Goal: Use online tool/utility: Utilize a website feature to perform a specific function

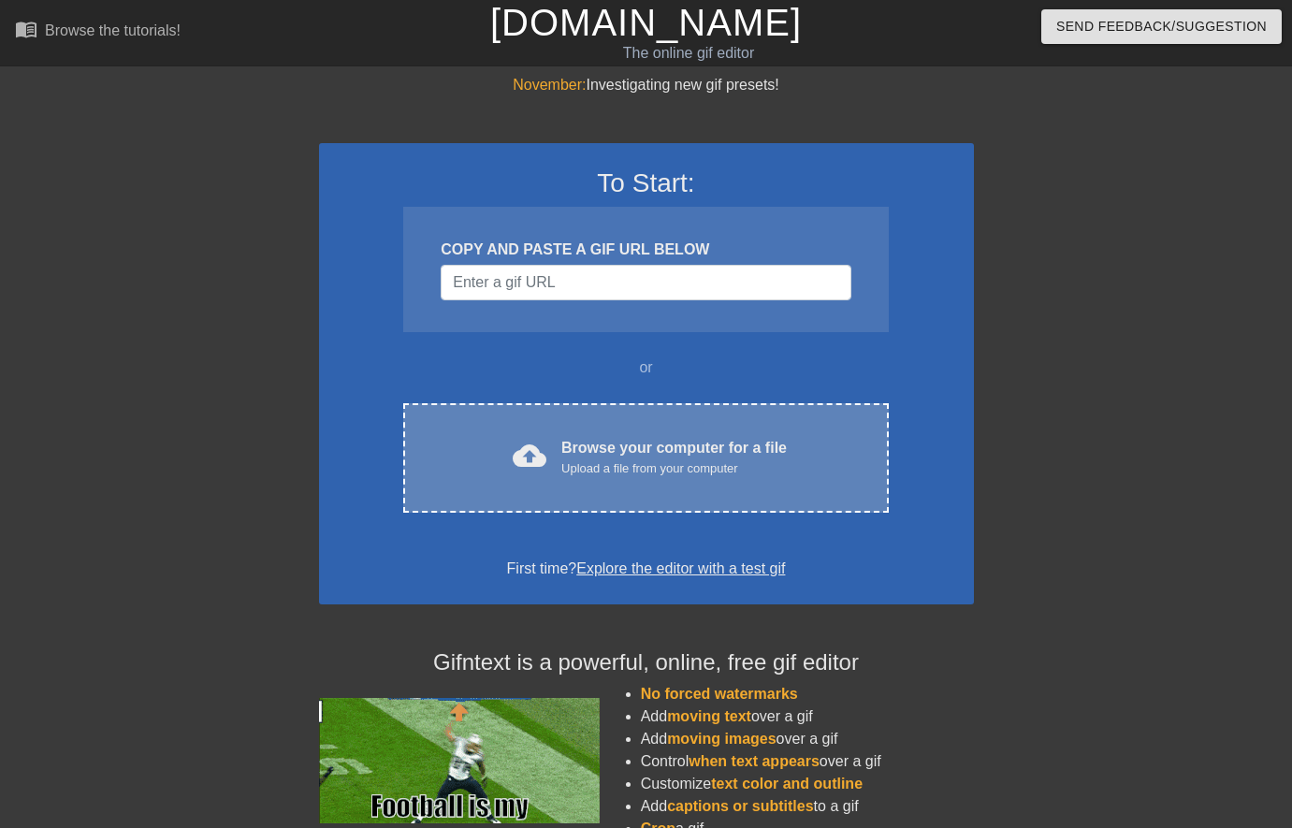
click at [626, 459] on div "Upload a file from your computer" at bounding box center [674, 468] width 226 height 19
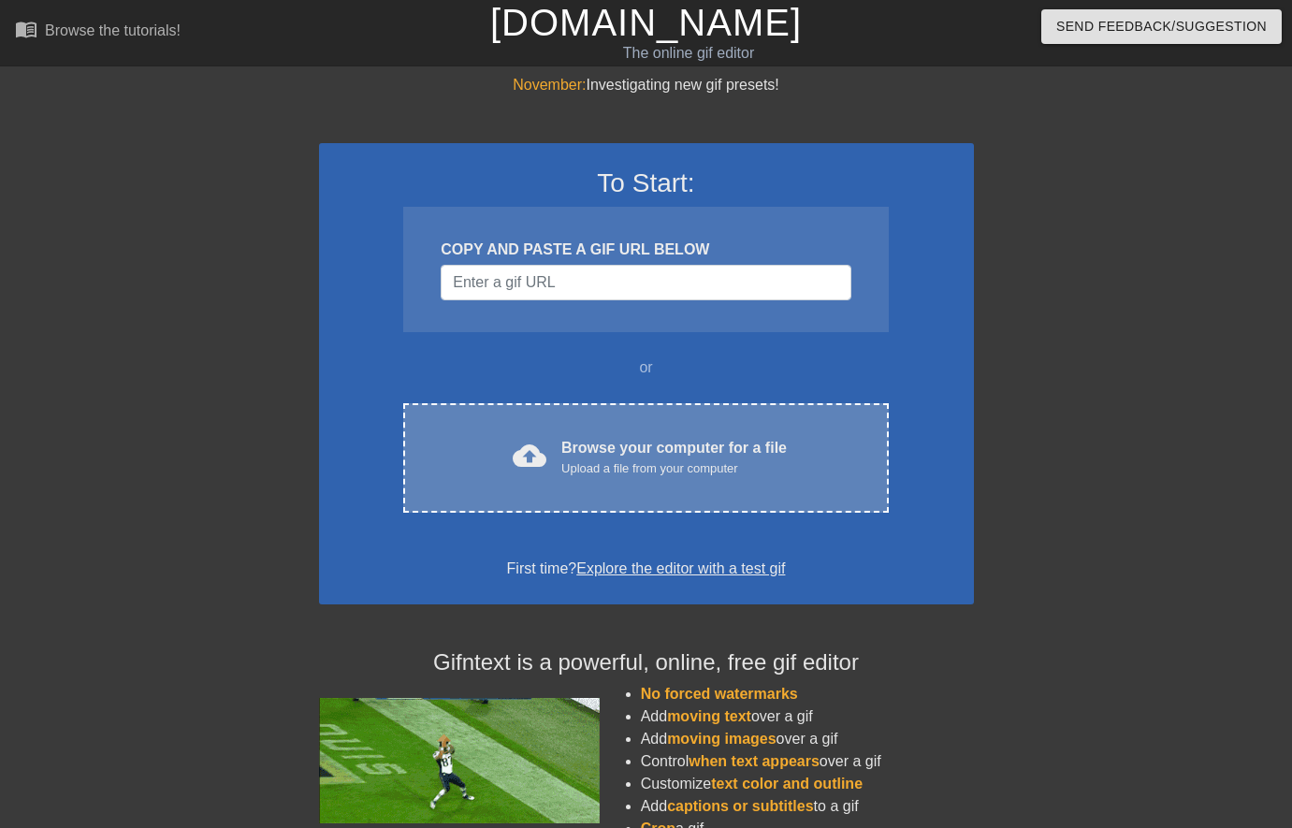
click at [625, 467] on div "Upload a file from your computer" at bounding box center [674, 468] width 226 height 19
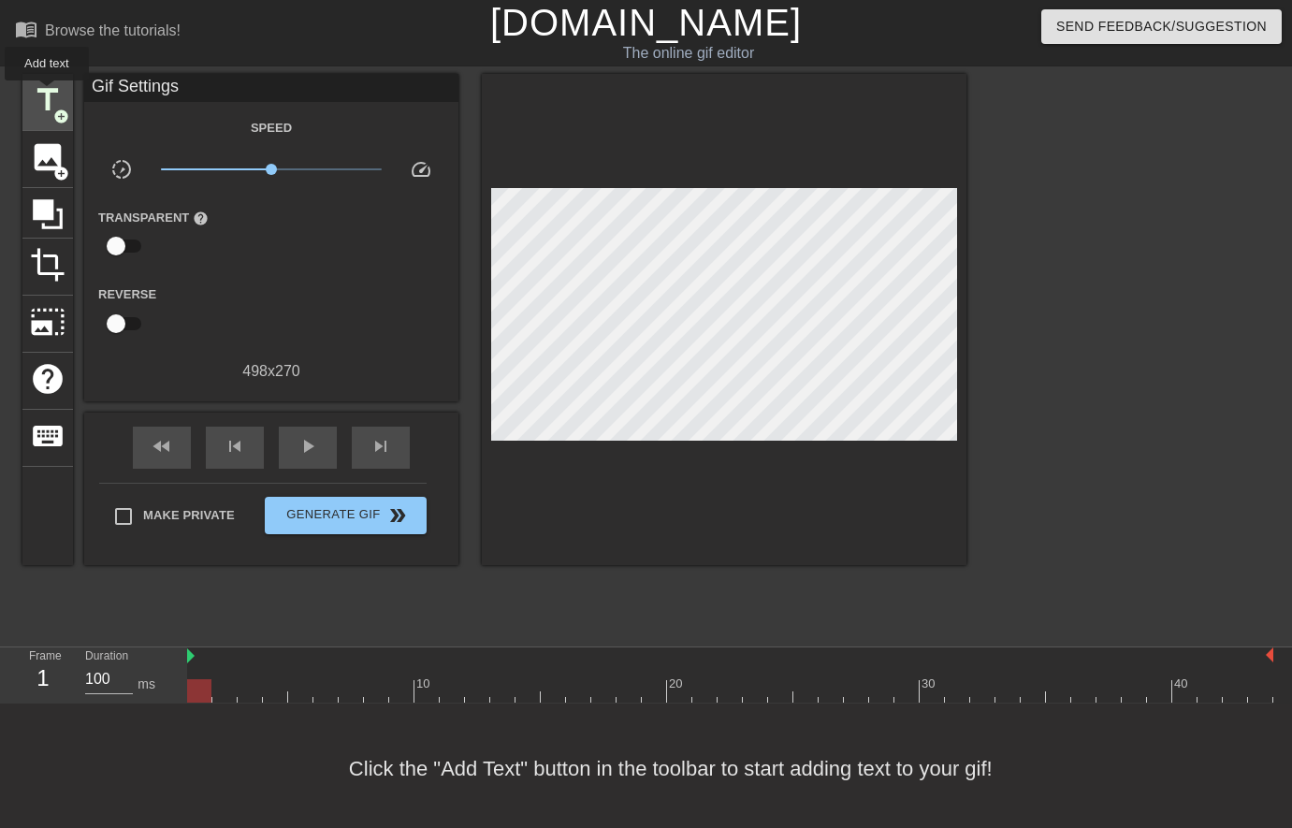
drag, startPoint x: 48, startPoint y: 94, endPoint x: 65, endPoint y: 102, distance: 18.8
click at [47, 94] on span "title" at bounding box center [48, 100] width 36 height 36
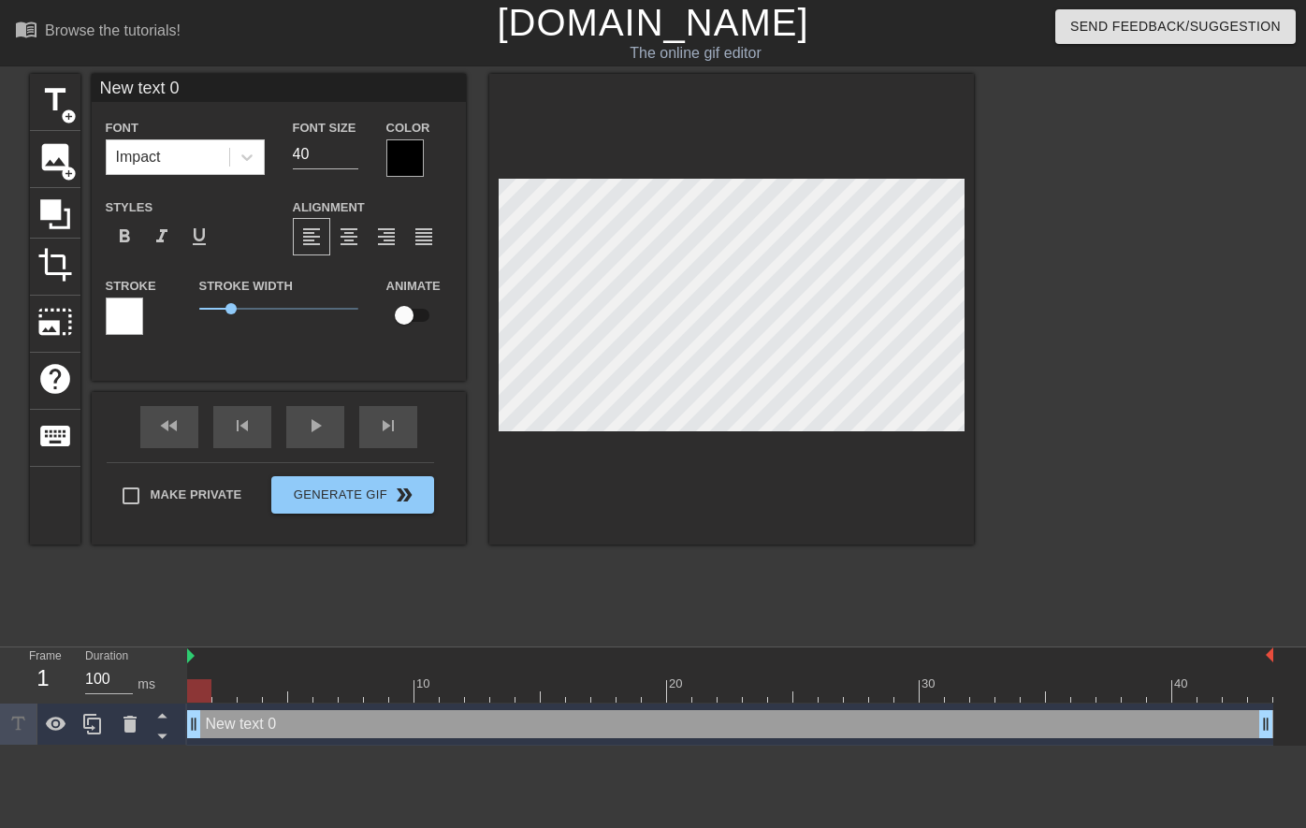
type input "1"
type textarea "1"
click at [398, 161] on div at bounding box center [404, 157] width 37 height 37
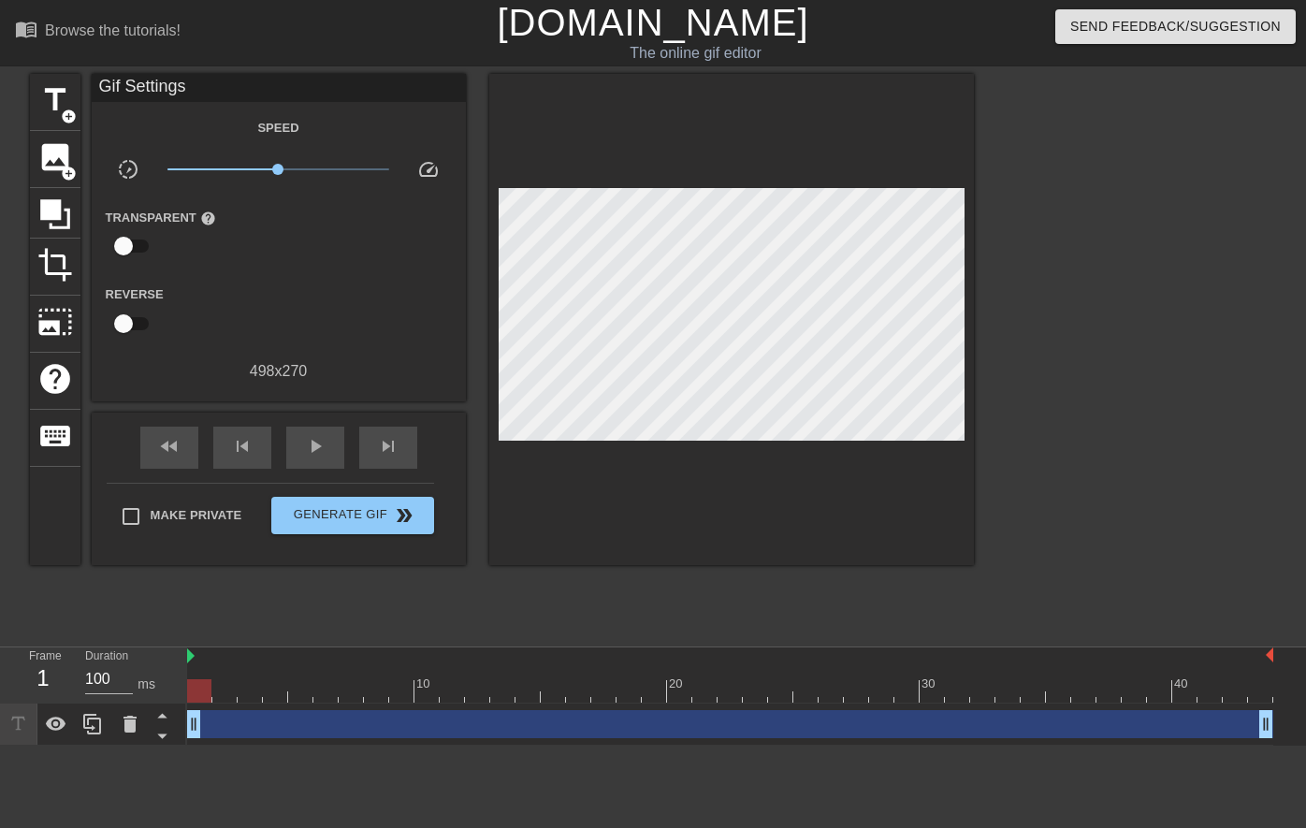
click at [226, 735] on div "drag_handle drag_handle" at bounding box center [730, 724] width 1086 height 28
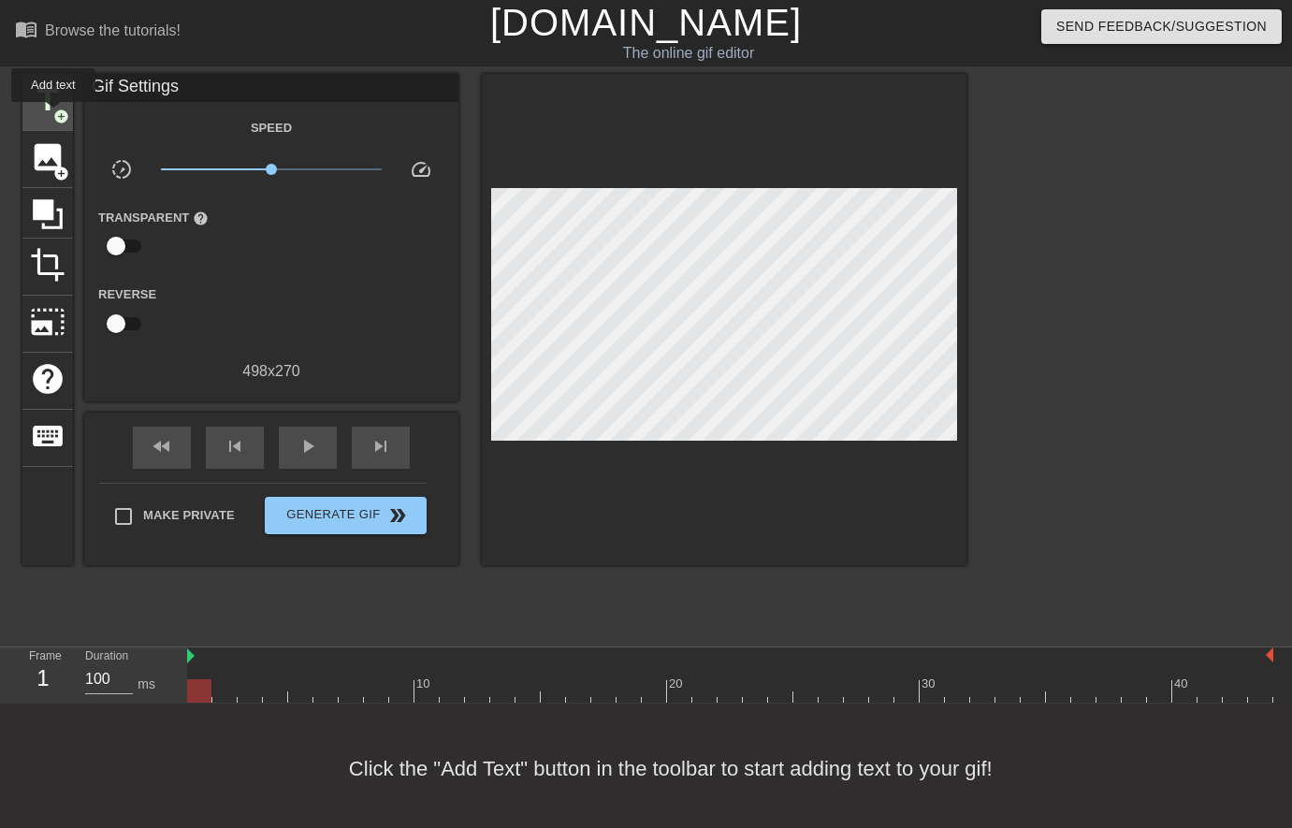
click at [54, 115] on span "add_circle" at bounding box center [61, 117] width 16 height 16
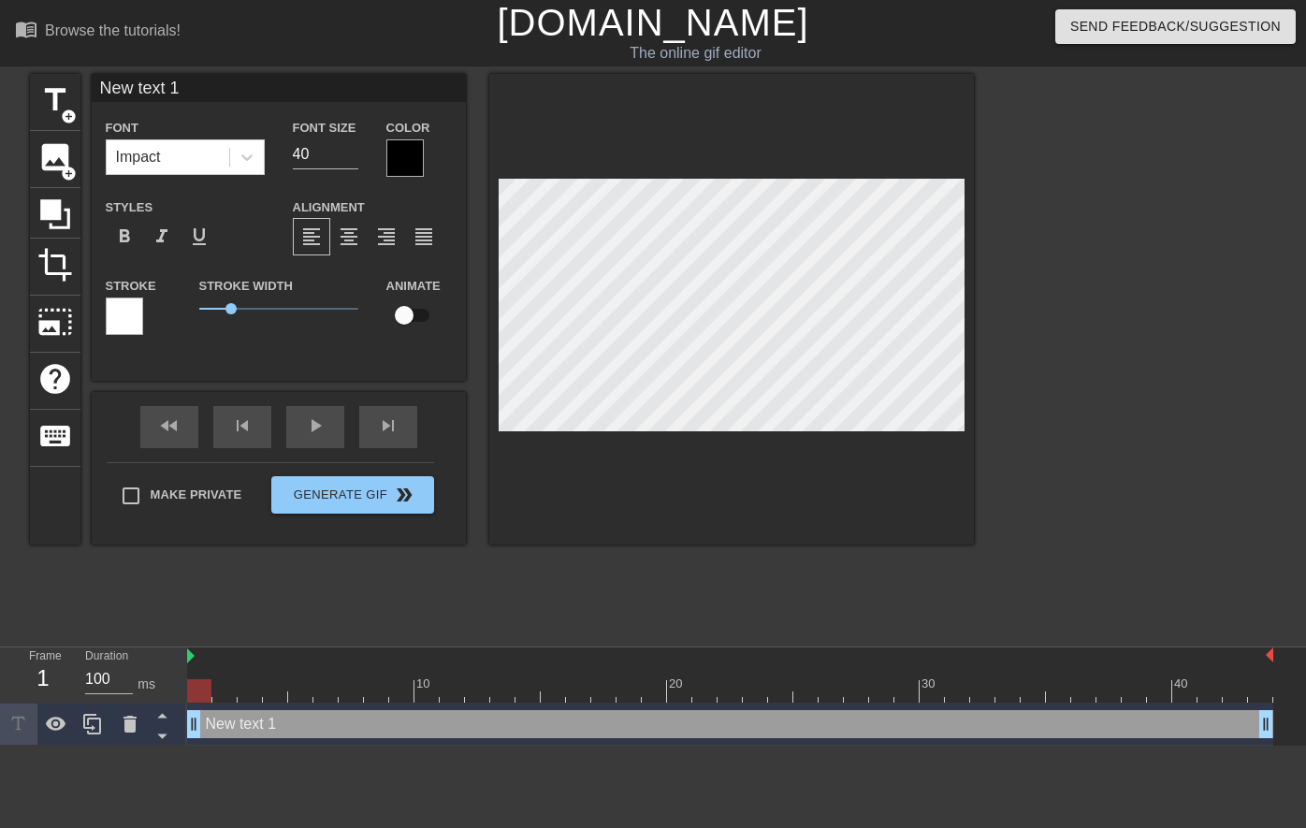
scroll to position [3, 6]
type input "1"
type textarea "1"
type input "1"
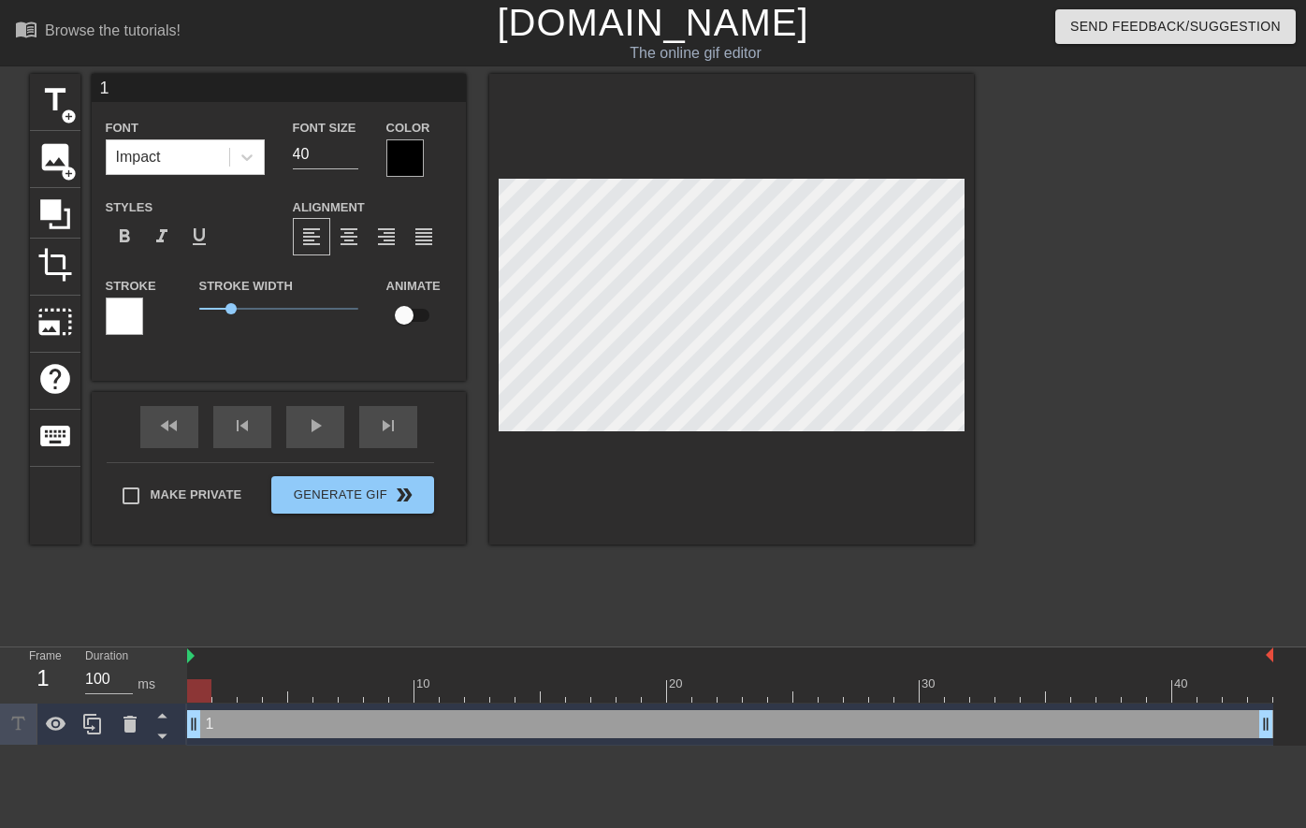
type textarea "1"
type input "1 S"
type textarea "1 S"
type input "1"
type textarea "1"
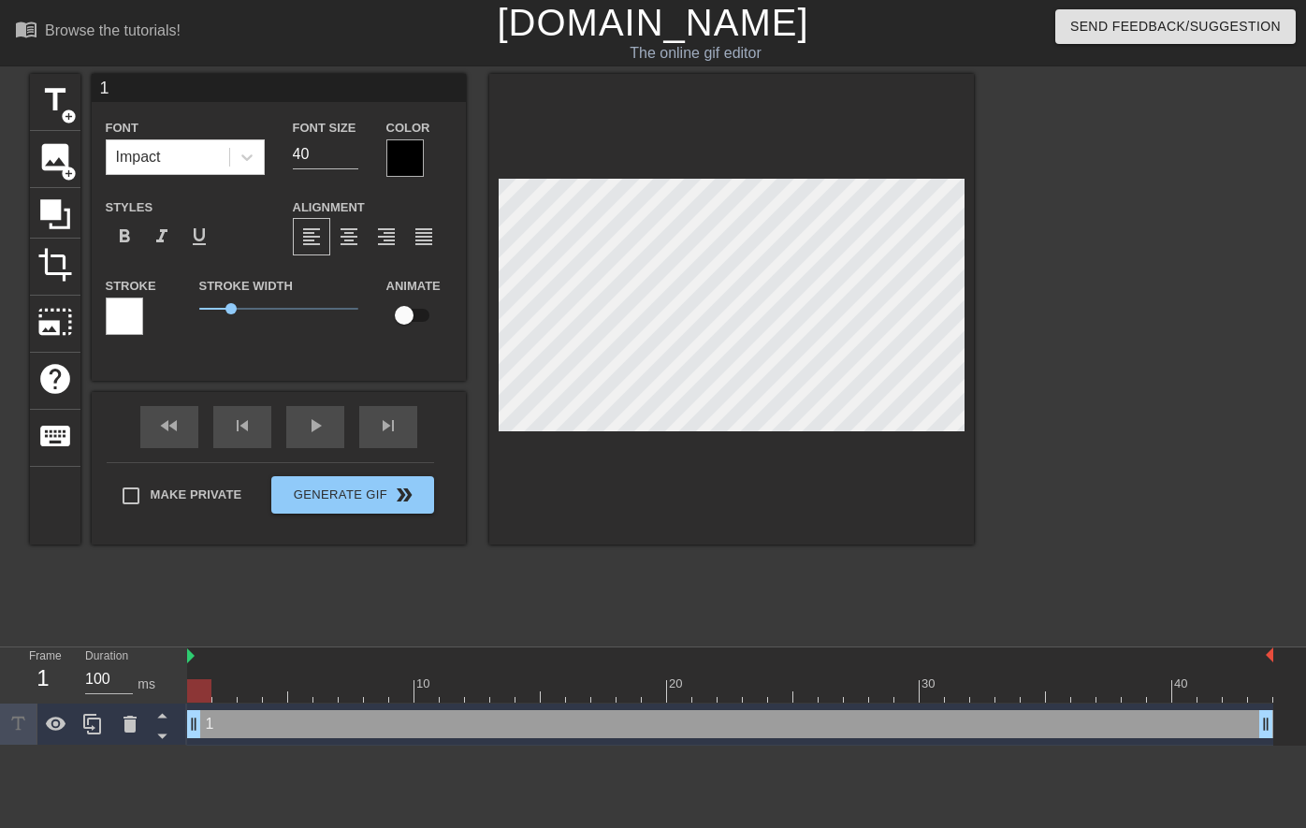
type input "1 s"
type textarea "1 s"
type input "1 so"
type textarea "1 so"
type input "1 sor"
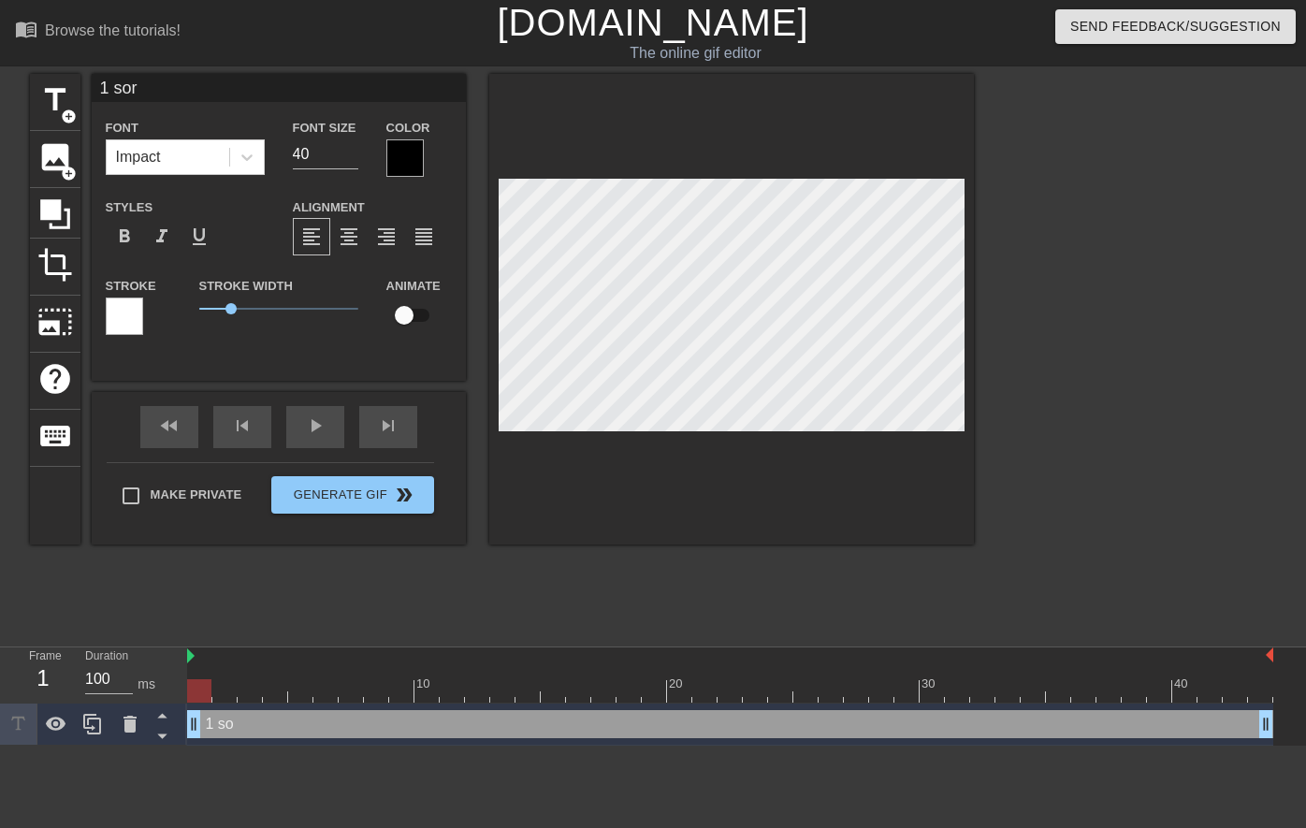
type textarea "1 sork"
type input "1 sorke"
type textarea "1 sorke"
type input "1 sorkel"
type textarea "1 sorkel"
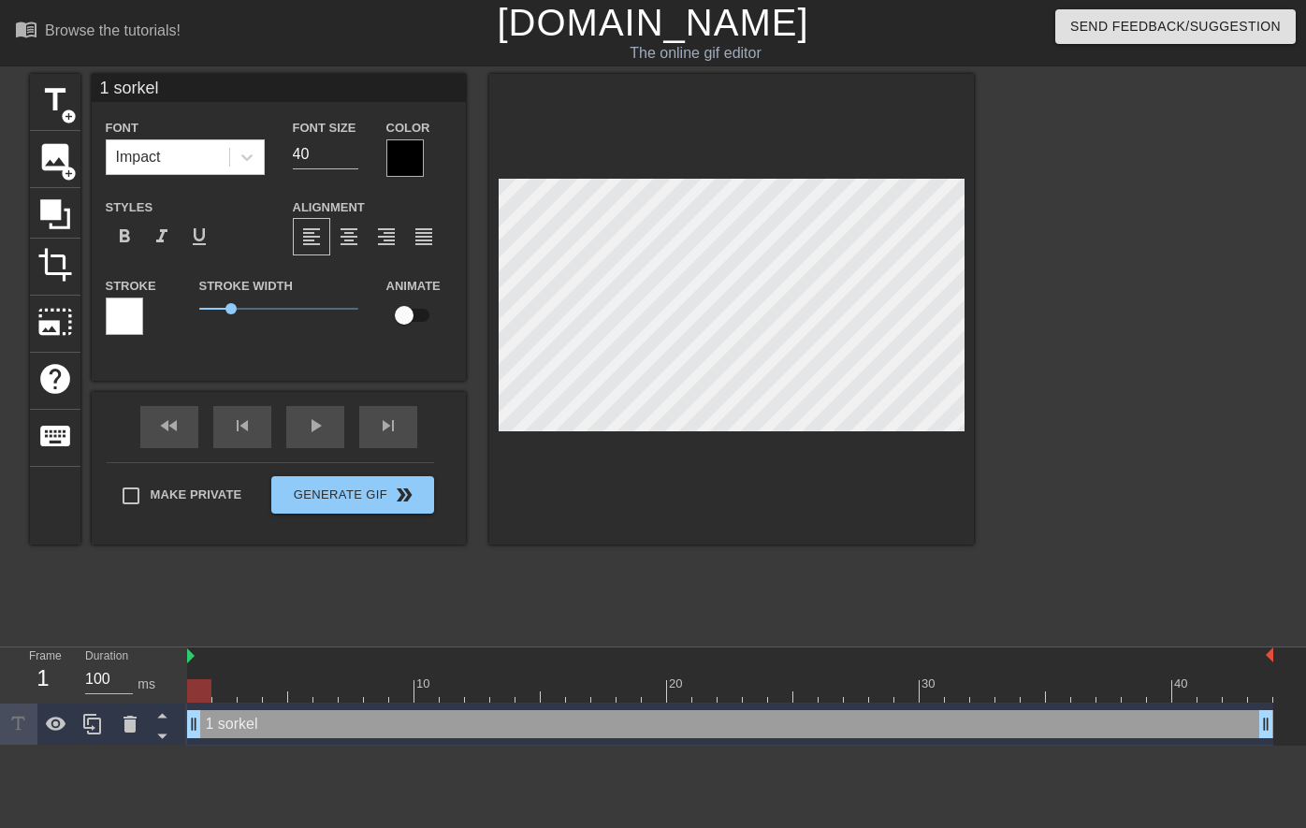
type input "1 sorke"
type textarea "1 sorke"
type input "1 sork"
type textarea "1 sork"
type input "1 sor"
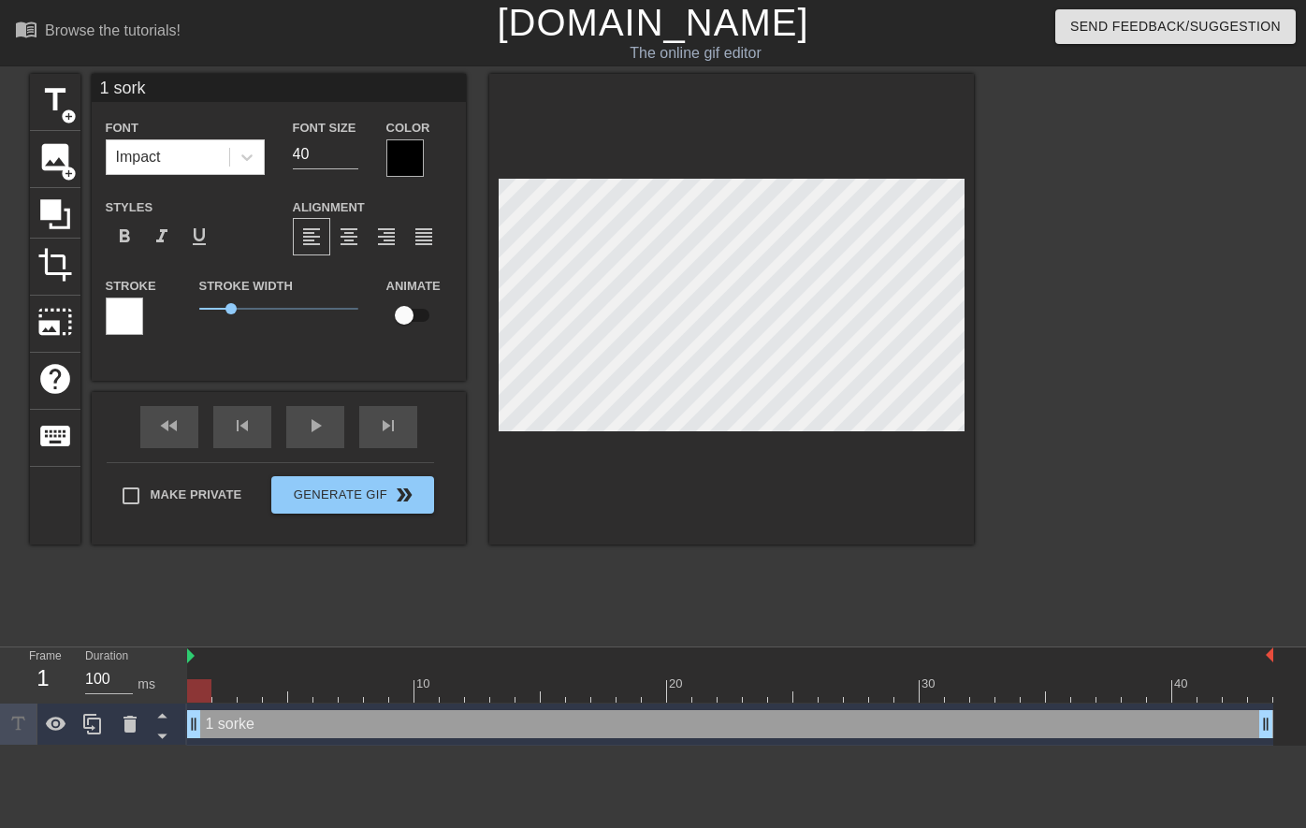
type textarea "1 sor"
type input "1 so"
type textarea "1 so"
type input "1 s"
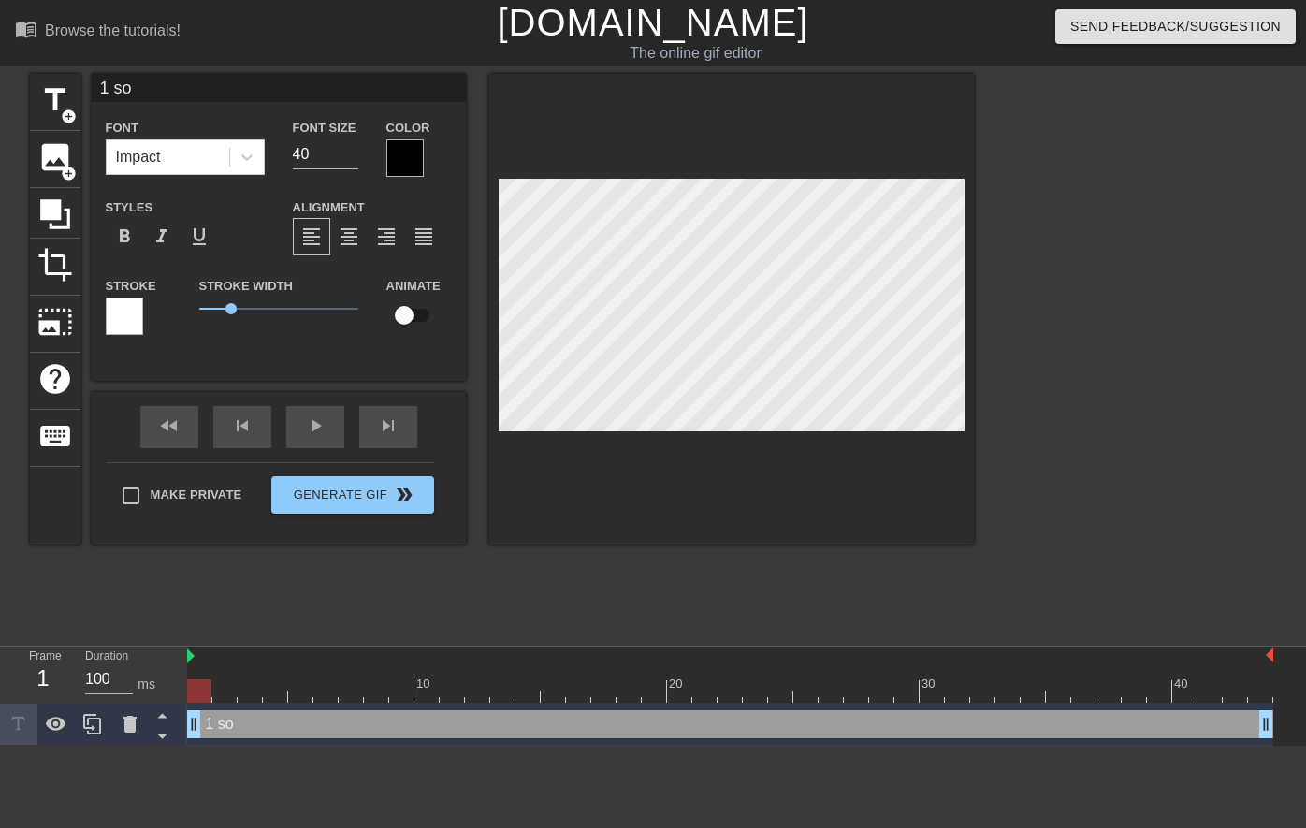
type textarea "1 s"
type input "1 sn"
type textarea "1 sn"
type input "1 sno"
type textarea "1 sno"
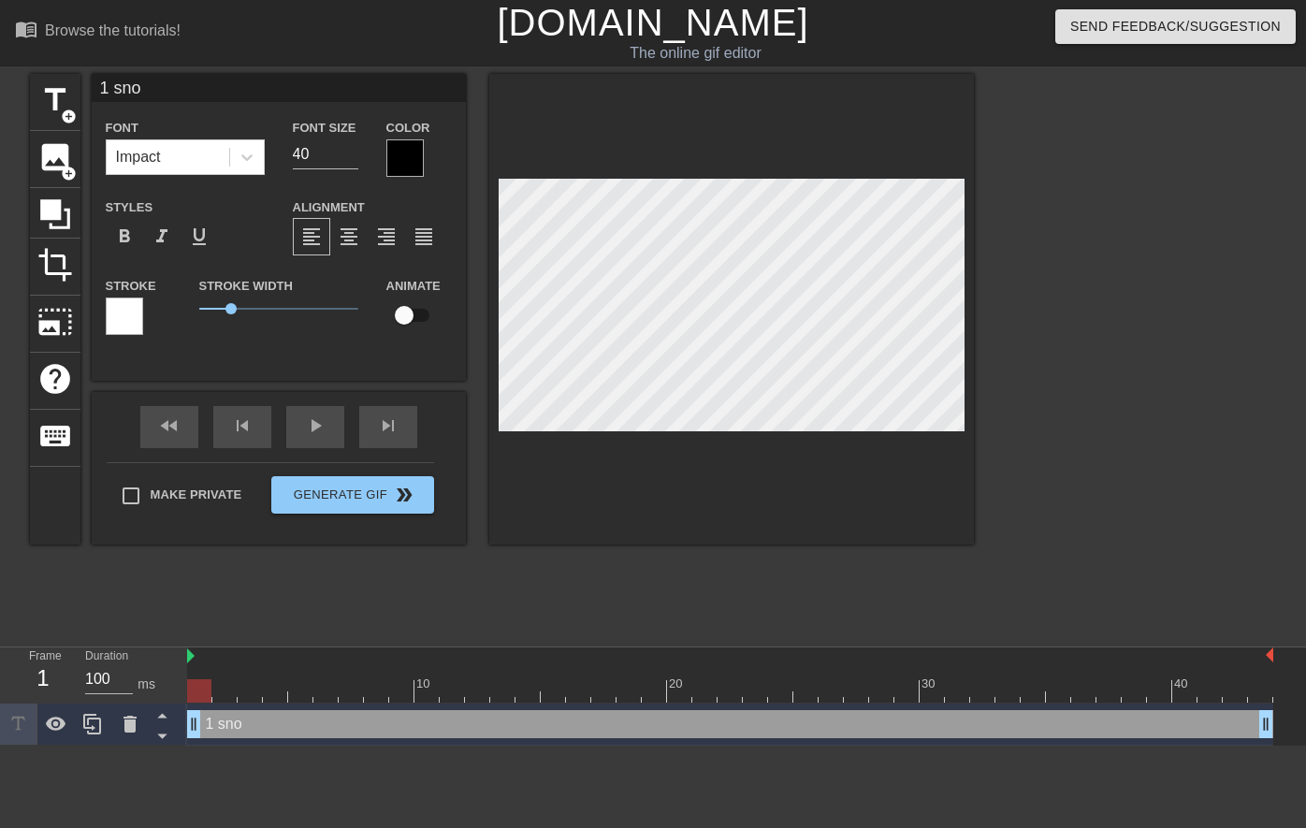
type input "1 snor"
type textarea "1 snor"
type input "1 snore"
type textarea "1 [PERSON_NAME]"
type input "1 snorekl"
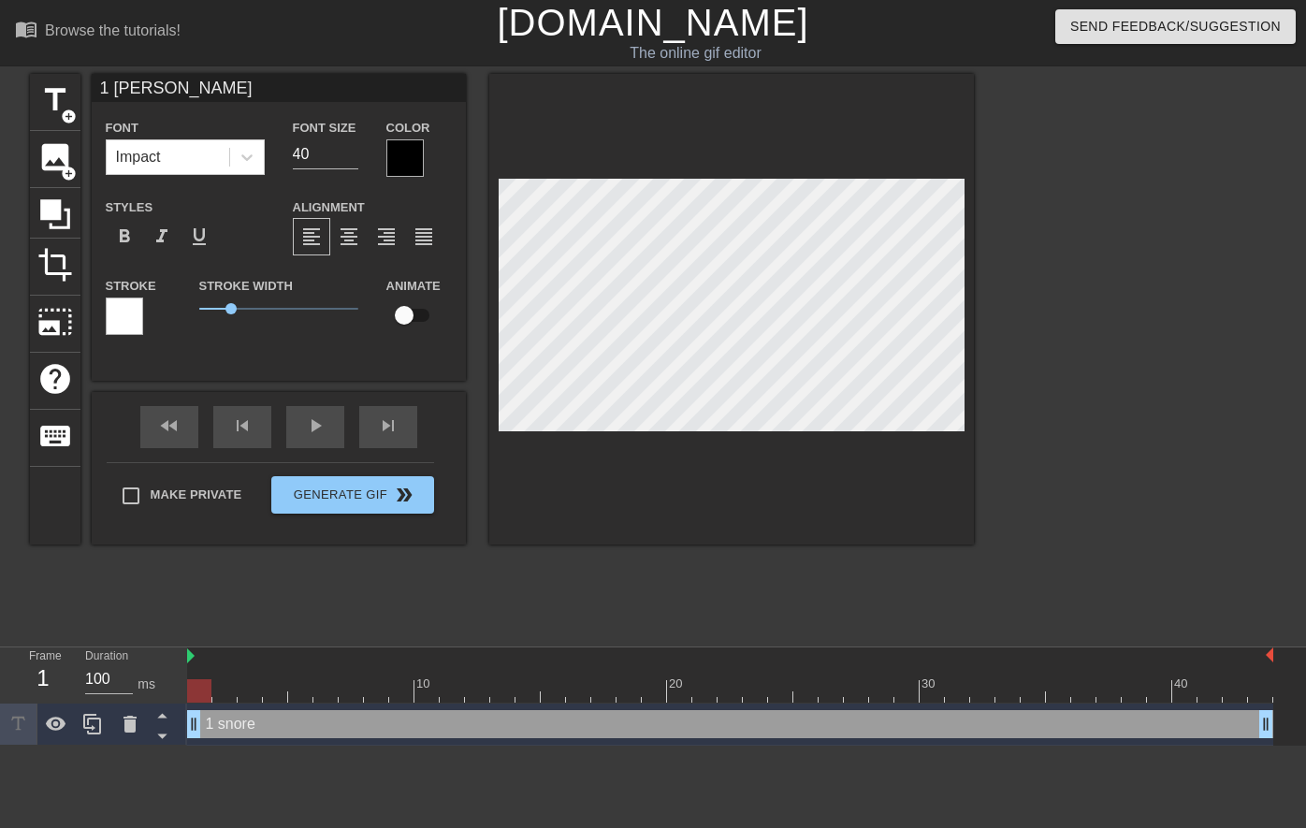
type textarea "1 snorekl"
type input "1 [PERSON_NAME]"
type textarea "1 [PERSON_NAME]"
type input "1 snore"
type textarea "1 snore"
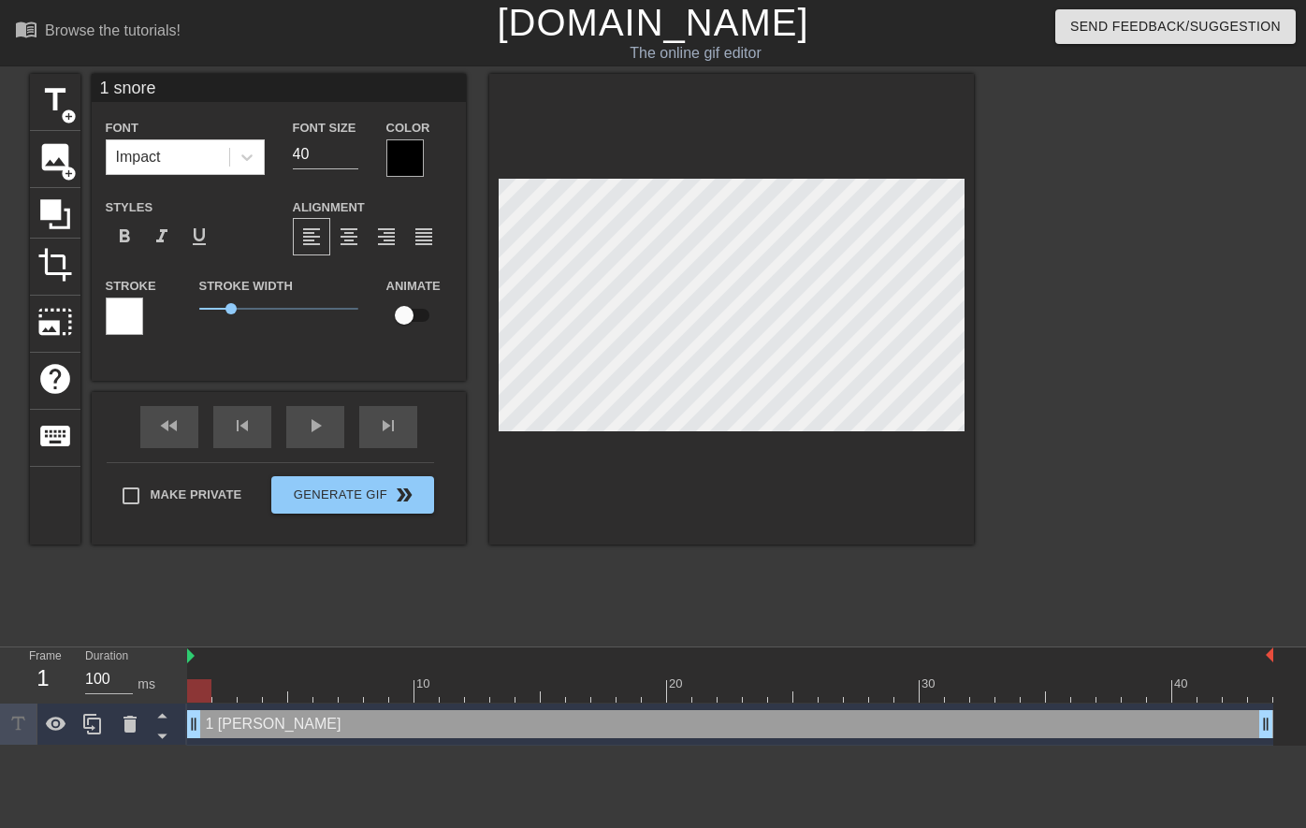
type input "1 snor"
type textarea "1 snor"
type input "1 snork"
type textarea "1 snork"
type input "1 snorke"
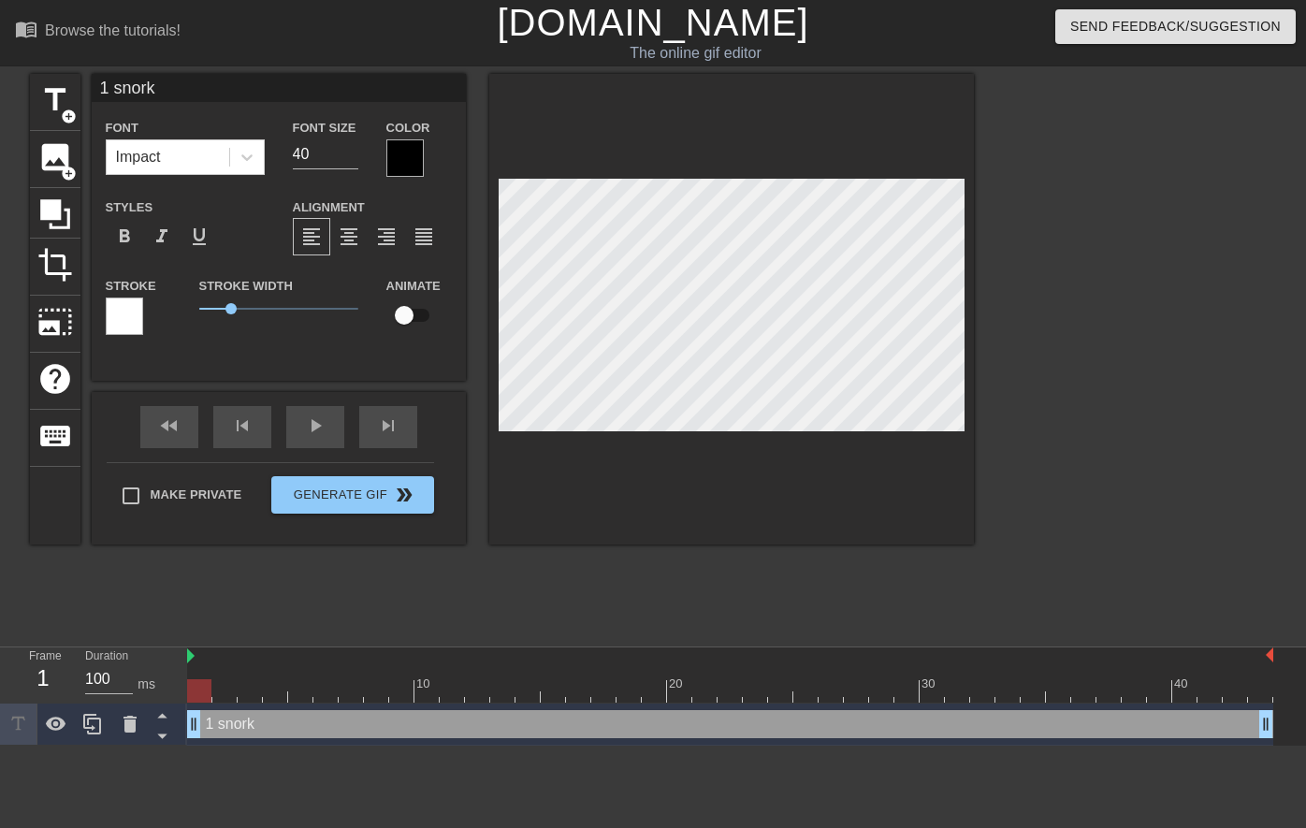
type textarea "1 snorke"
type input "1 snorkel"
type textarea "1 snorkel"
type input "1 snorkel"
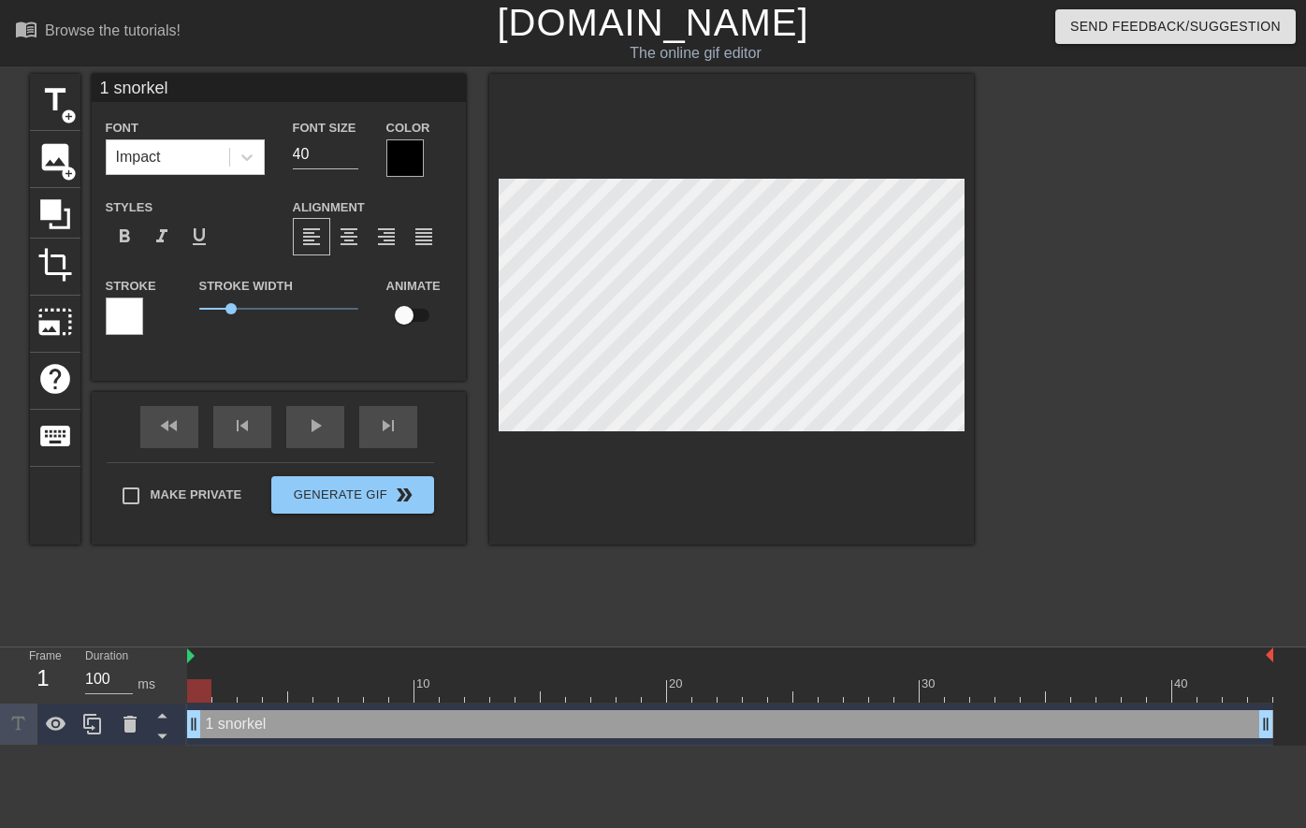
type textarea "1 snorkel"
type input "o snorkel"
type textarea "o snorkel"
type input "on snorkel"
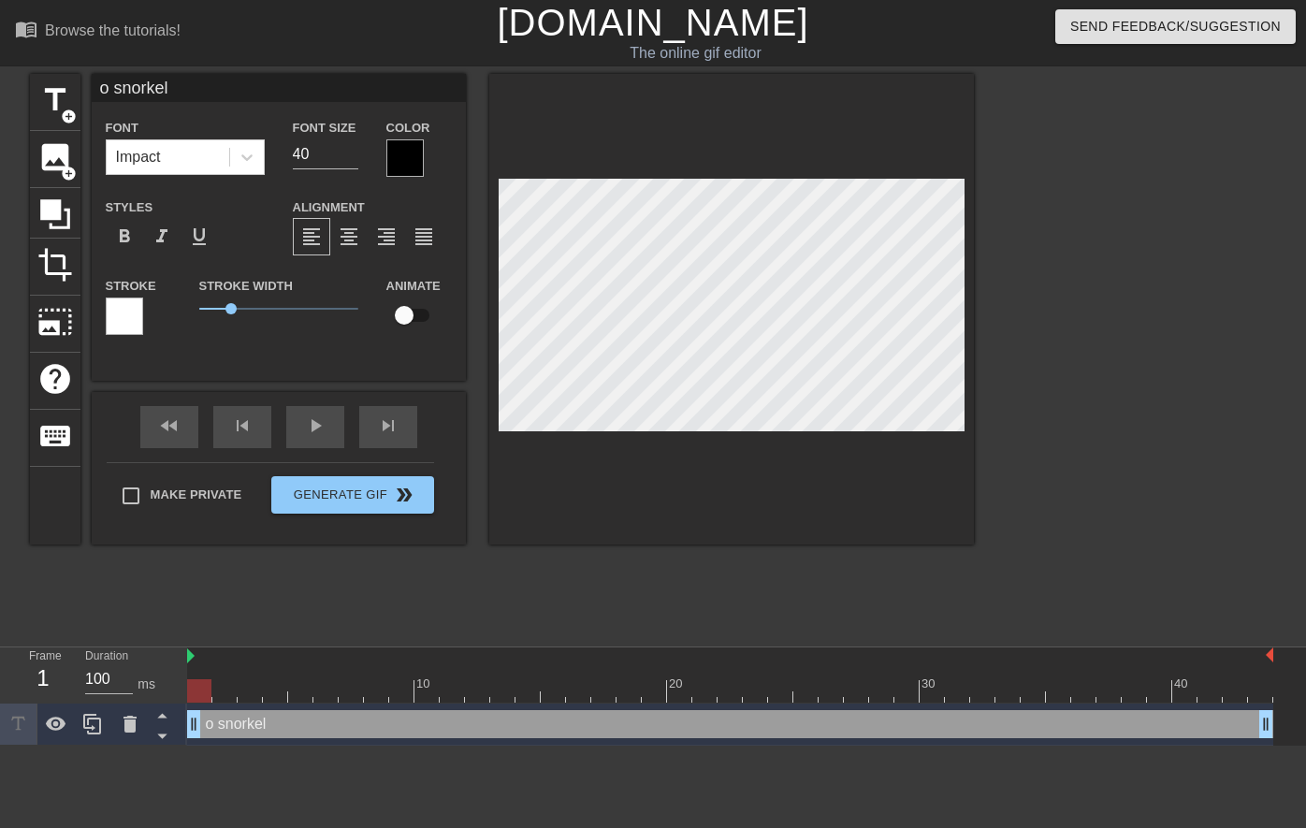
type textarea "on snorkel"
type input "one snorkel"
type textarea "one snorkel"
type input "on snorkel"
type textarea "on snorkel"
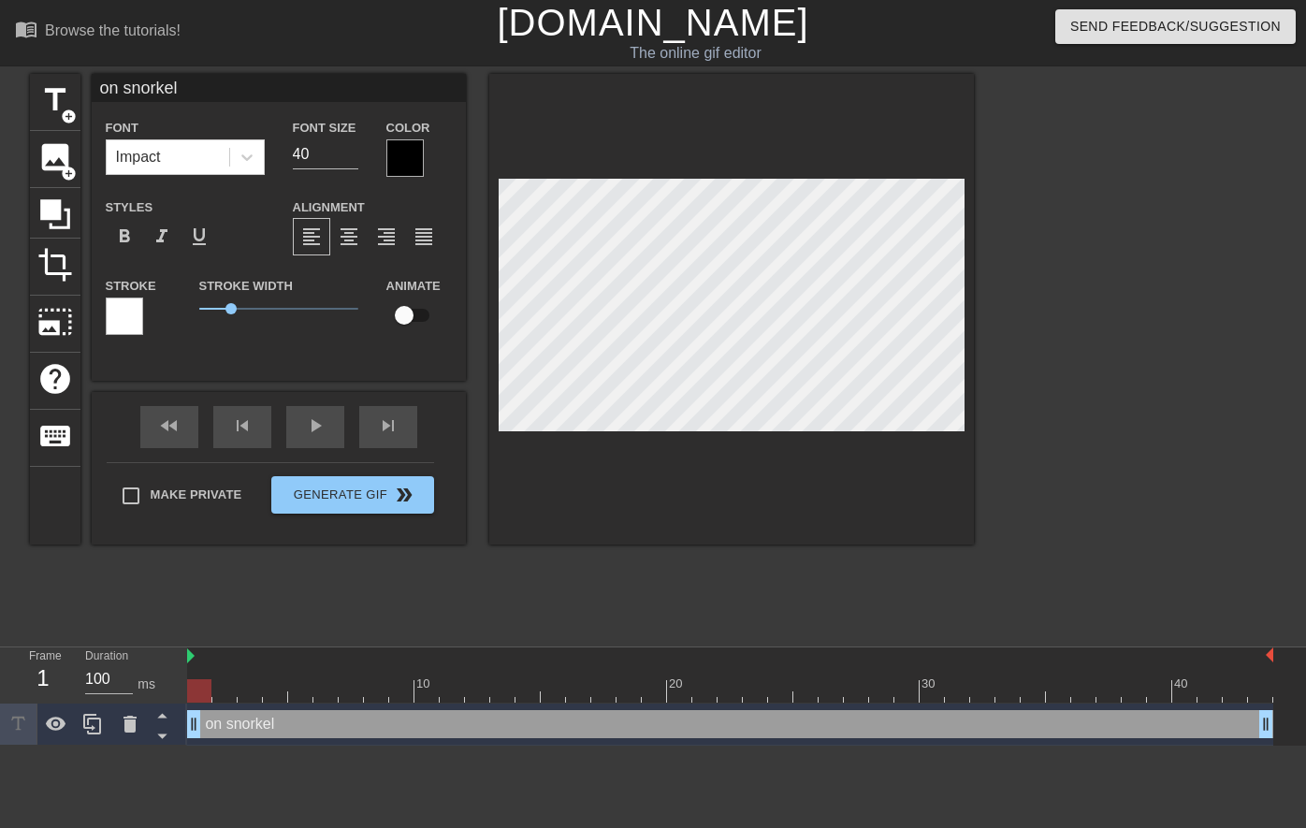
type input "o snorkel"
type textarea "o snorkel"
type input "snorkel"
type textarea "snorkel"
type input "1 snorkel"
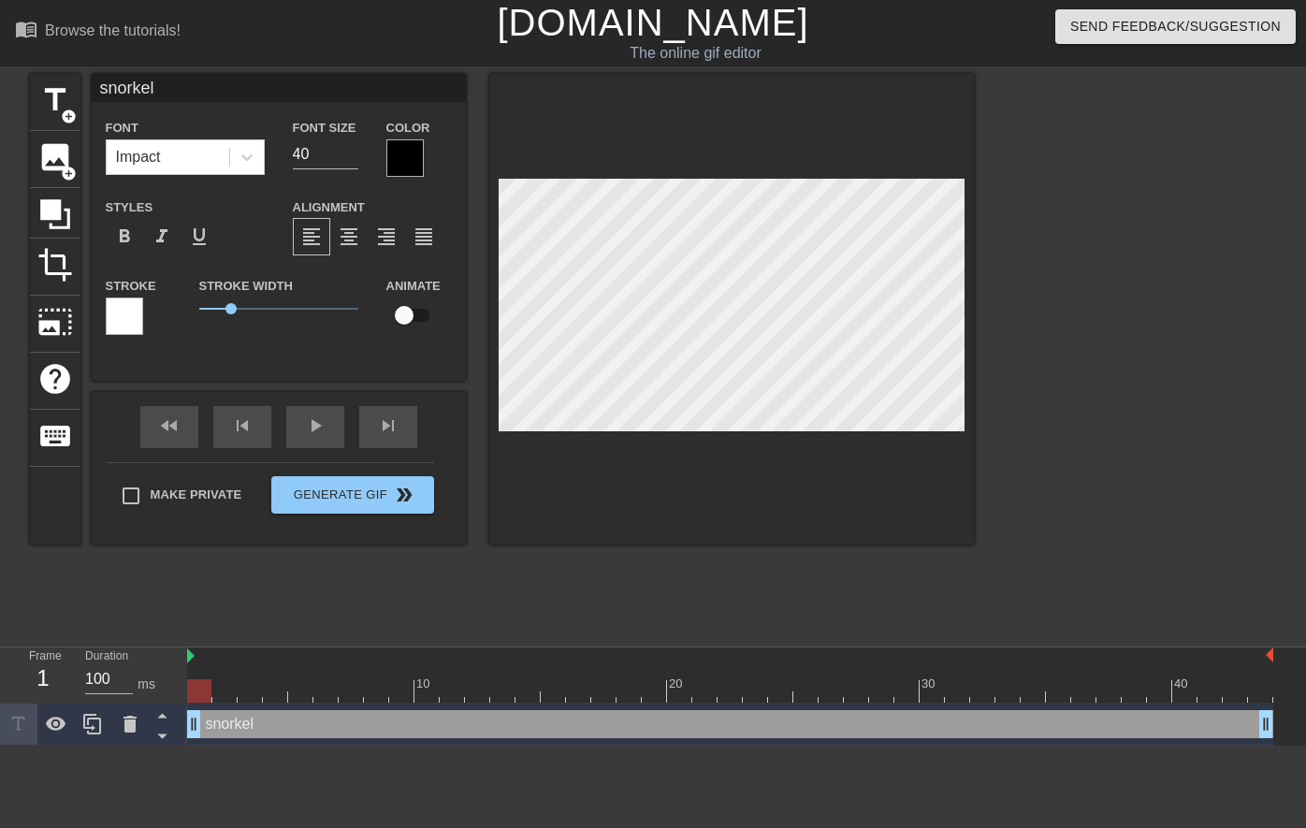
type textarea "1 snorkel"
type input "1 snorkel ="
type textarea "1 snorkel ="
type input "1 snorkel ="
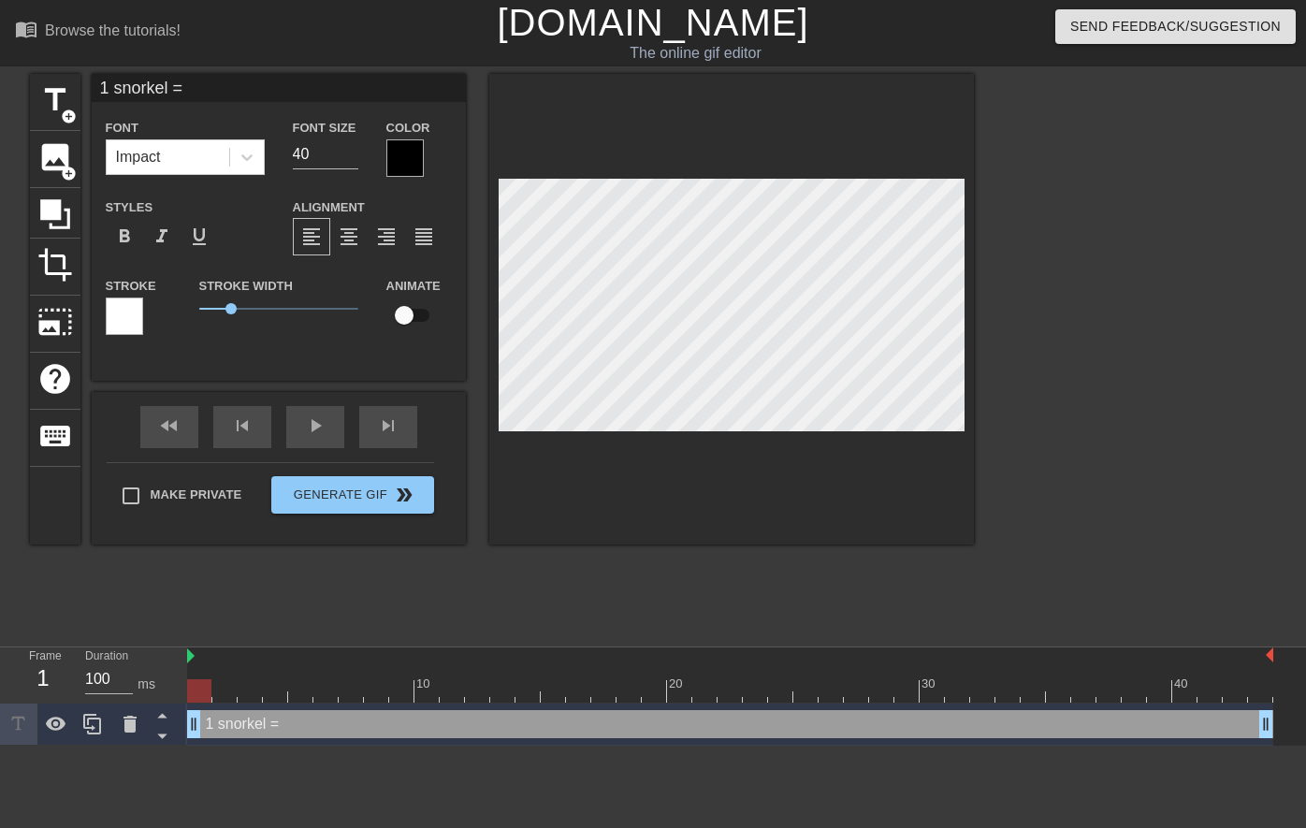
type textarea "1 snorkel ="
type input "1 snorkel = 8"
type textarea "1 snorkel = 8"
type input "1 snorkel = 8."
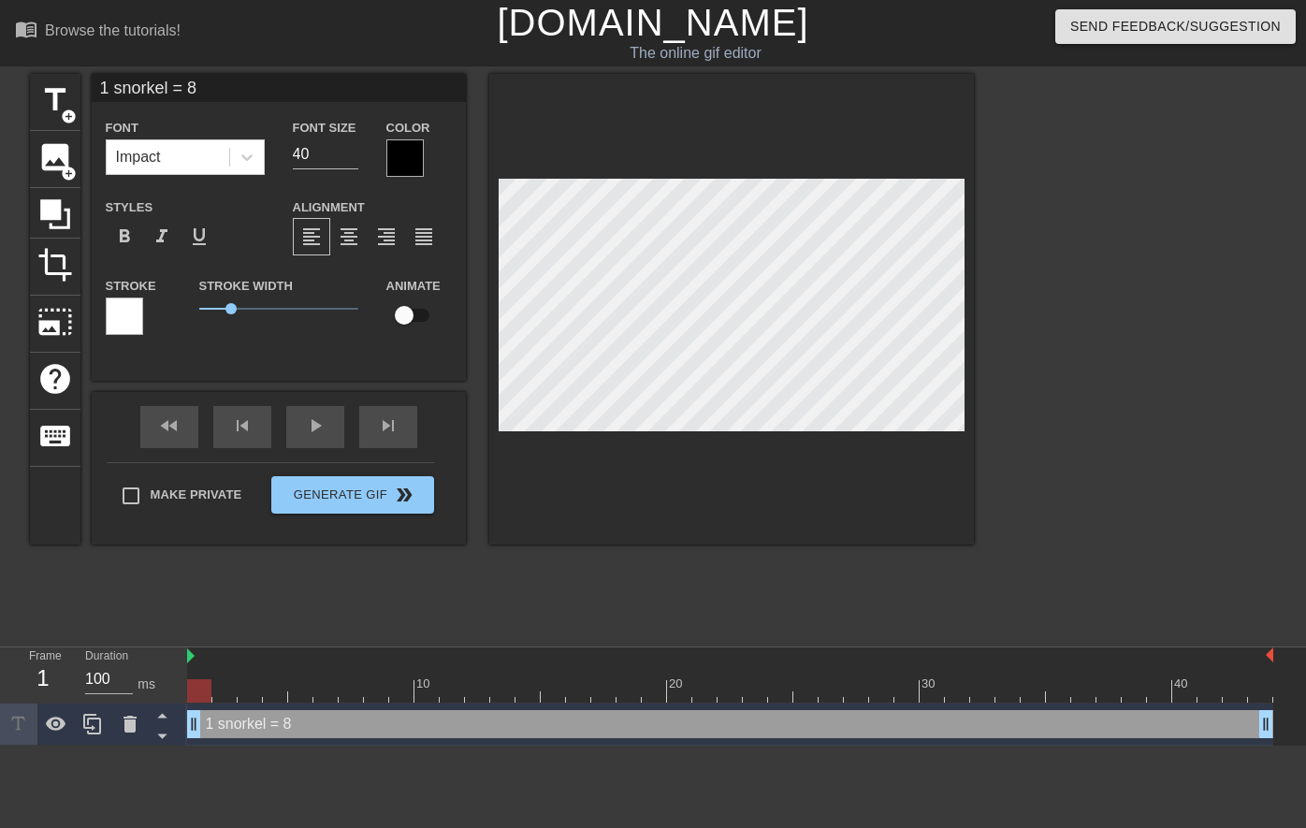
type textarea "1 snorkel = 8."
type input "1 snorkel = 8.7"
type textarea "1 snorkel = 8.7"
type input "1 snorkel = 8.7"
type textarea "1 snorkel = 8.7"
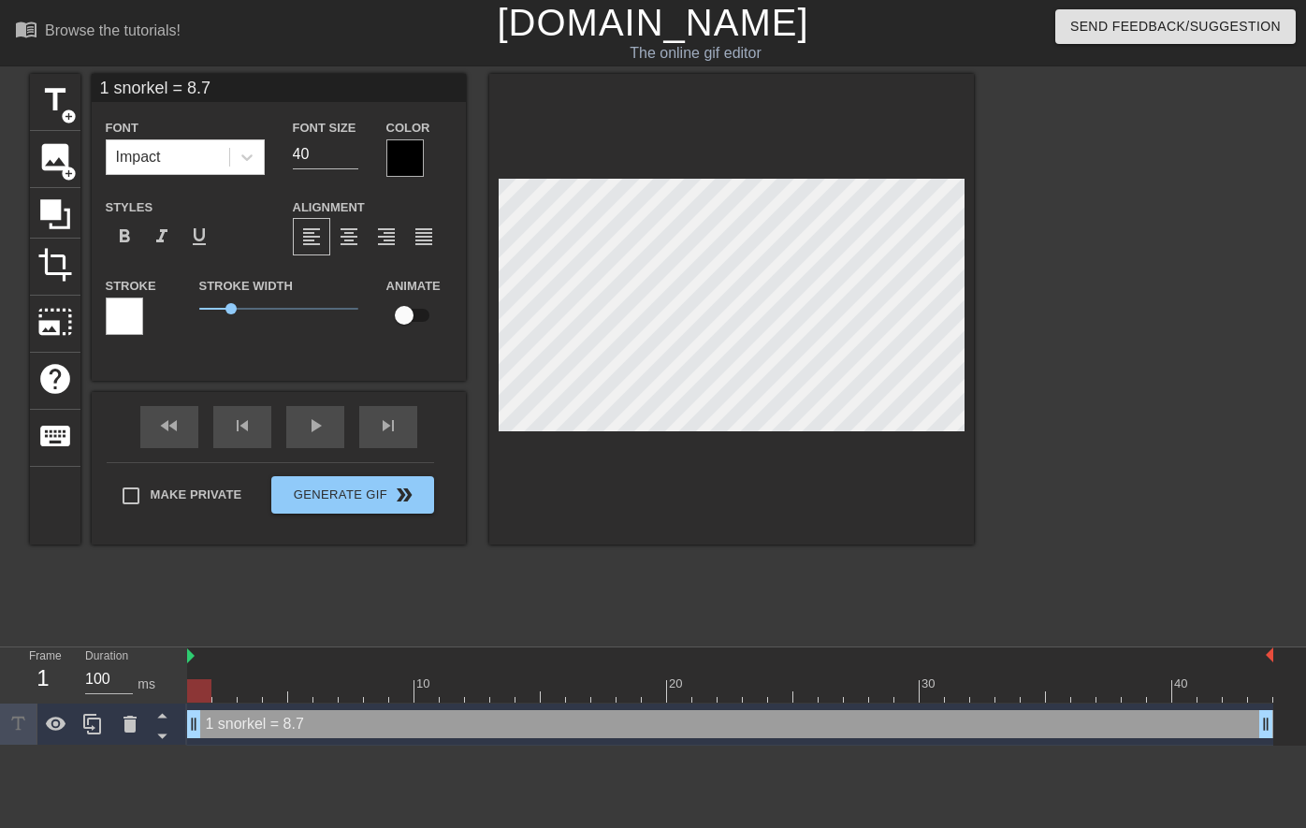
type input "1 snorkel = 8.7 O"
type textarea "1 snorkel = 8.7 O"
type input "1 snorkel = 8.7 Oc"
type textarea "1 snorkel = 8.7 Oc"
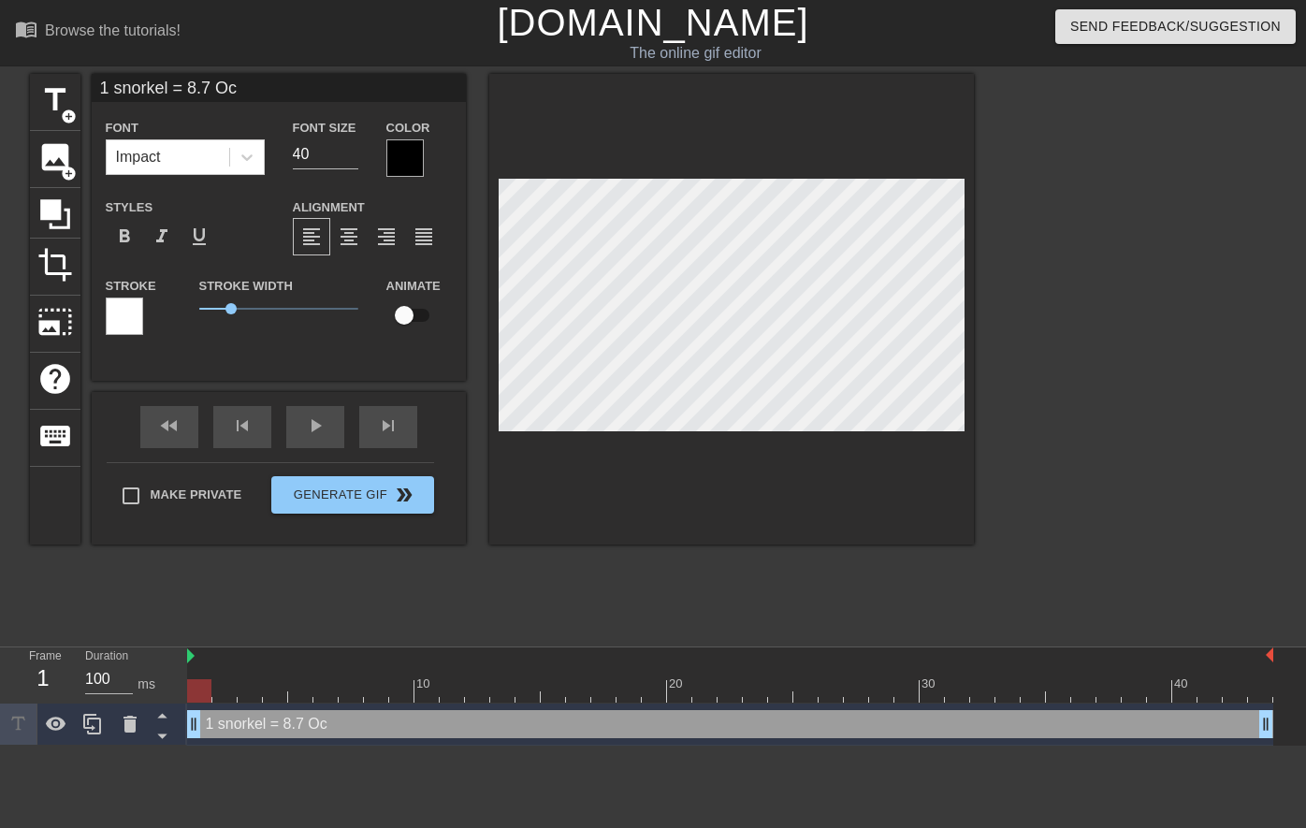
type input "1 snorkel = 8.7 O"
type textarea "1 snorkel = 8.7 O"
type input "1 snorkel = 8.7"
type textarea "1 snorkel = 8.7"
type input "1 Snorkel = 8.7"
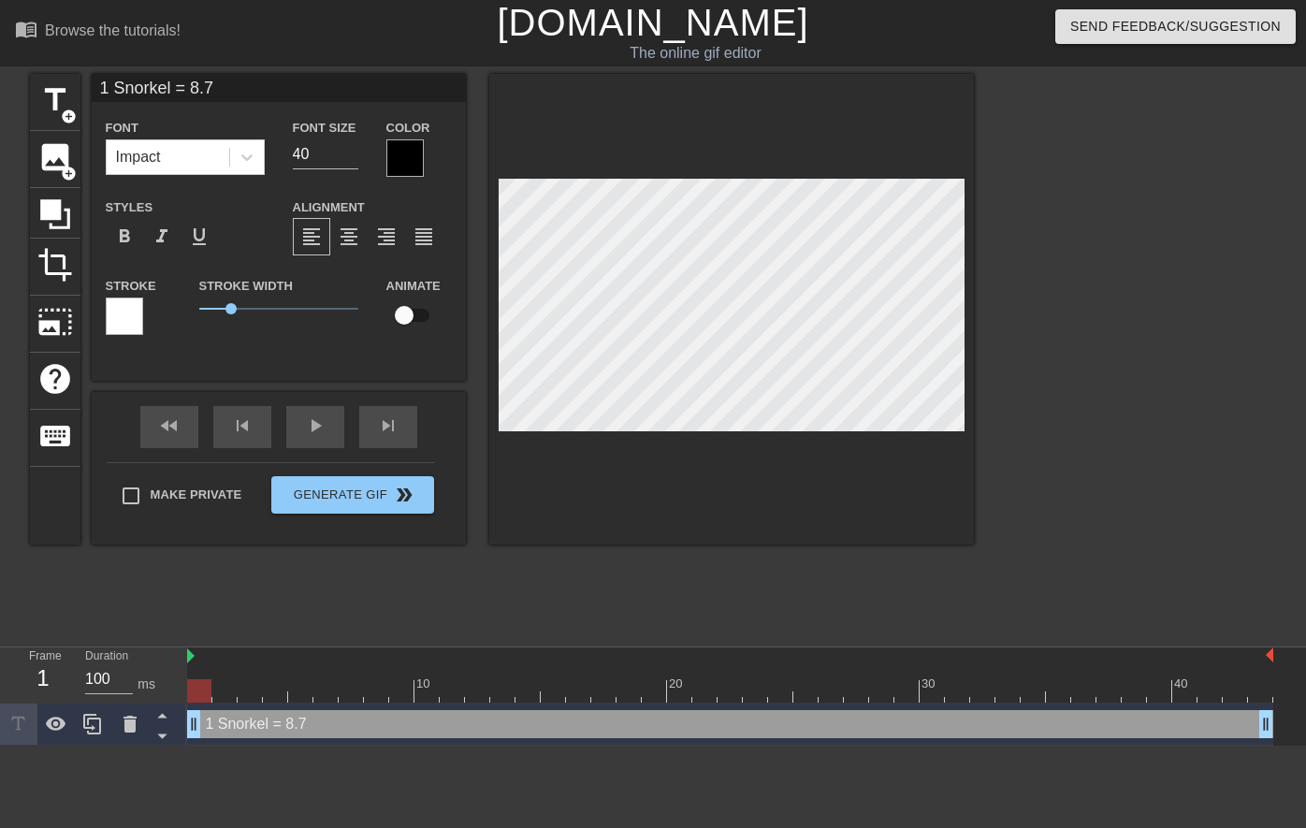
scroll to position [3, 4]
type textarea "1 Snorkel = 8.7"
type input "1 Snorkel = 8.7 O"
type textarea "1 Snorkel = 8.7 O"
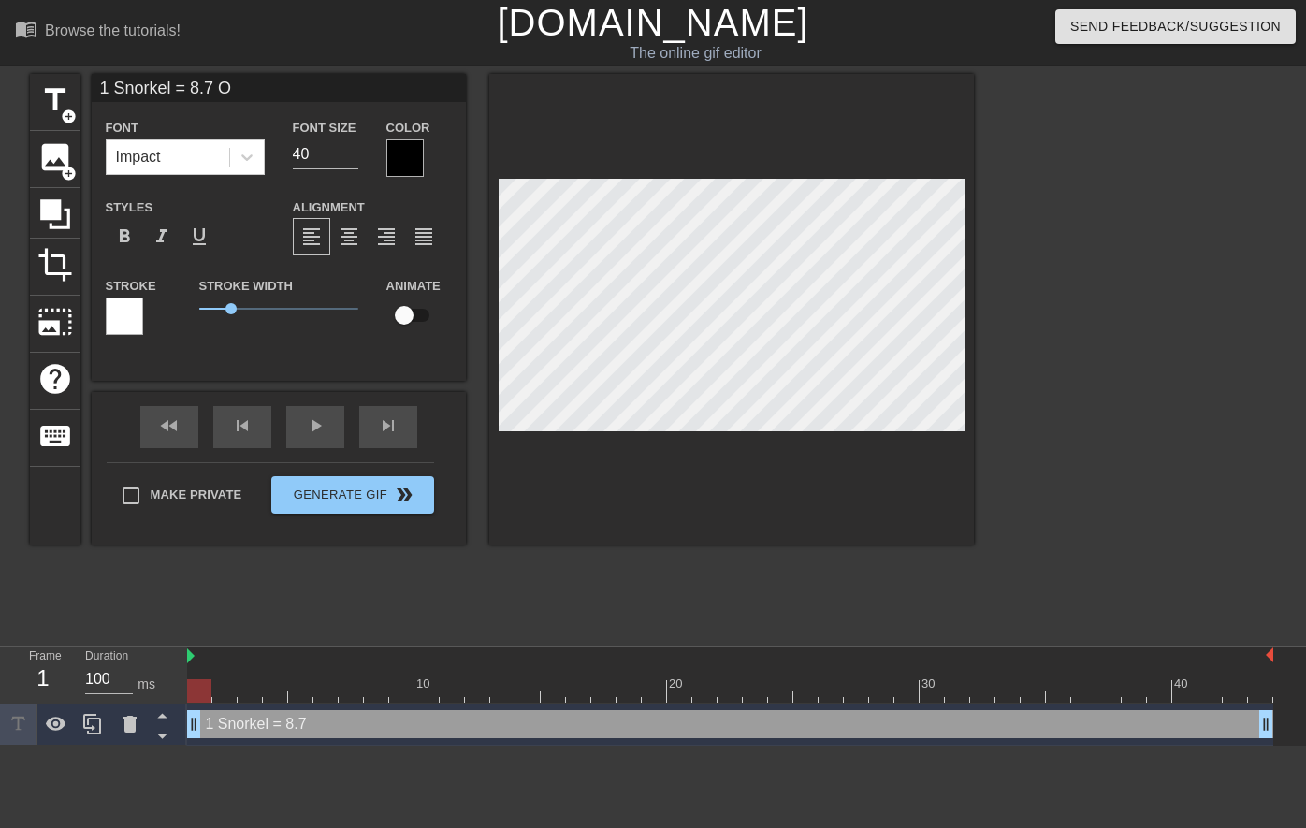
type input "1 Snorkel = 8.7 Oc"
type textarea "1 Snorkel = 8.7 Oc"
type input "1 Snorkel = 8.7 O"
type textarea "1 Snorkel = 8.7 O"
type input "1 Snorkel = 8.7"
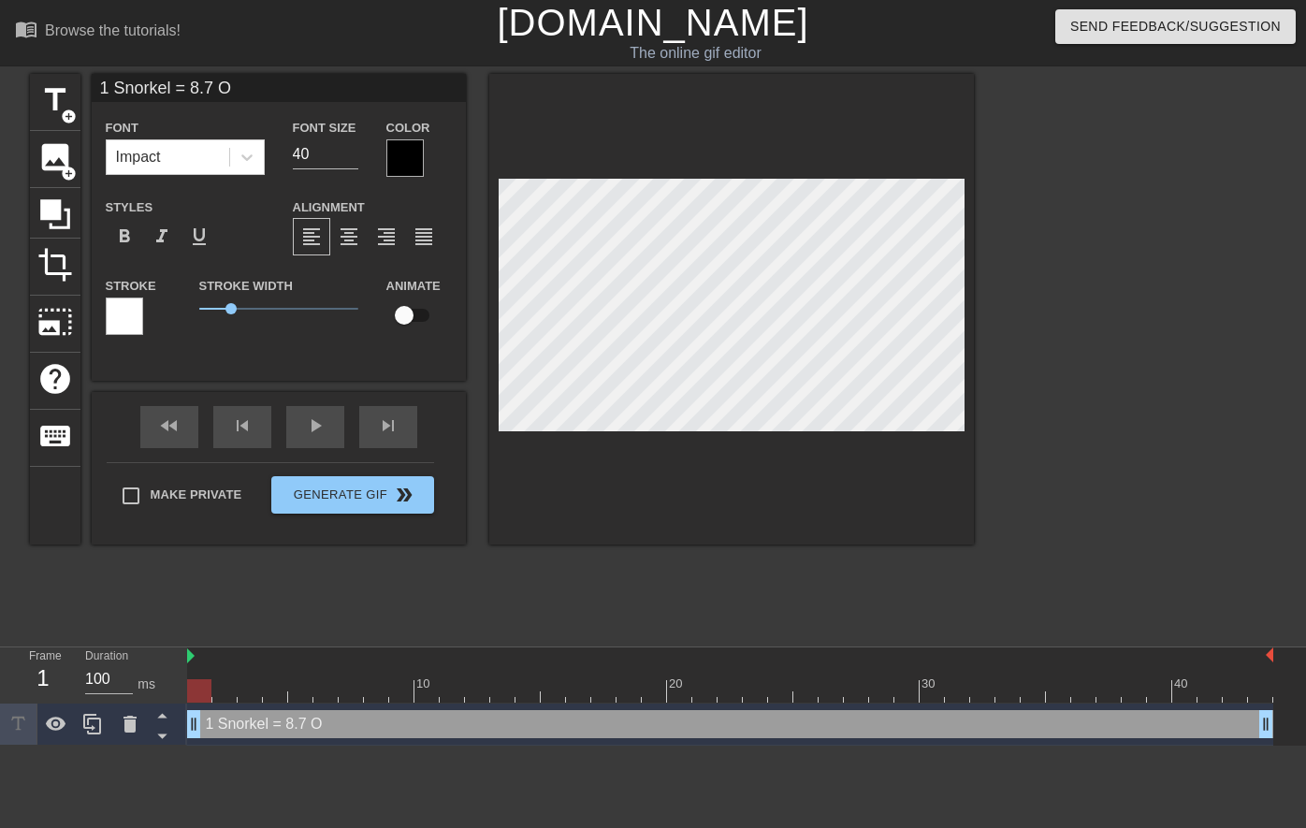
type textarea "1 Snorkel = 8.7"
type input "1 Snorkel = 8.7 o"
type textarea "1 Snorkel = 8.7 o"
type input "1 Snorkel = 8.7 oc"
type textarea "1 Snorkel = 8.7 oc"
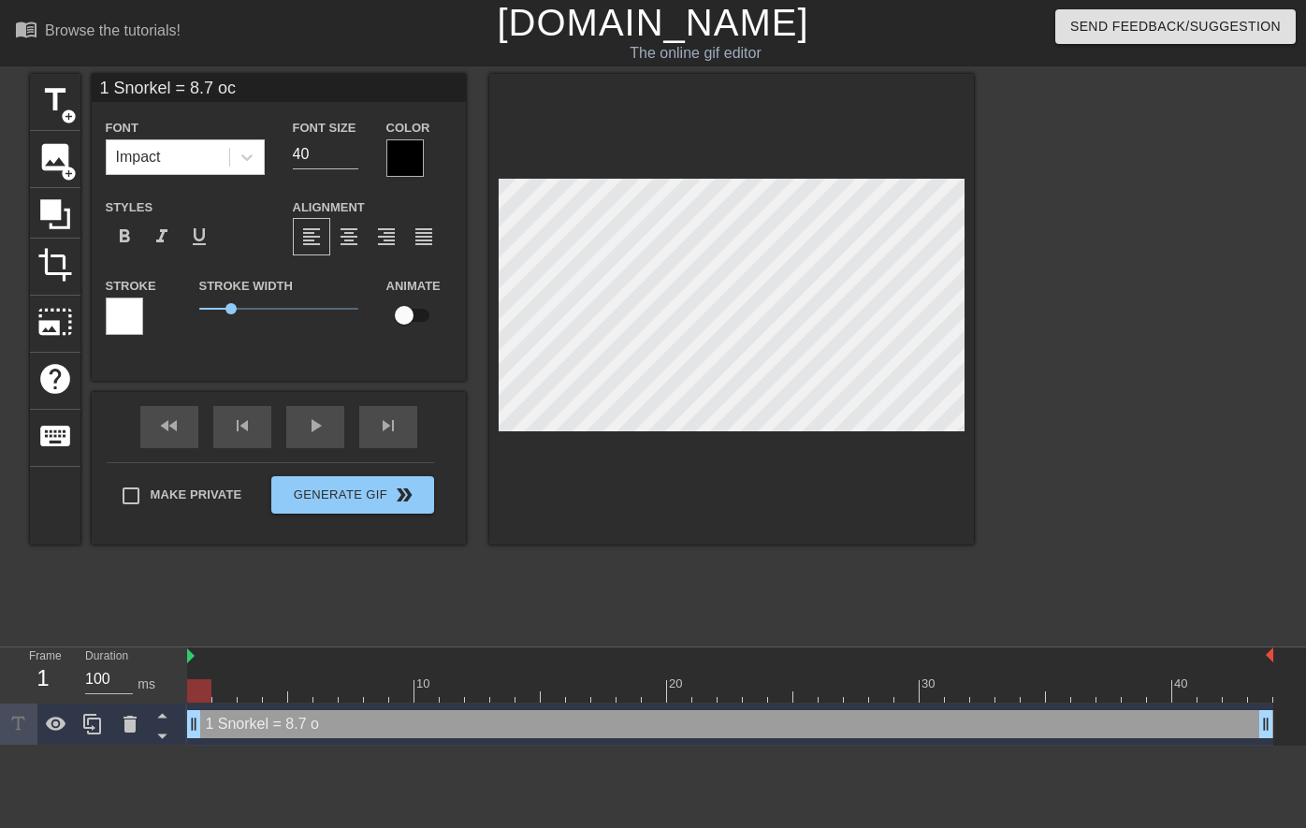
scroll to position [3, 9]
type input "1 Snorkel = 8.7 o"
type textarea "1 Snorkel = 8.7 o"
type input "1 Snorkel = 8.7"
type textarea "1 Snorkel = 8.7"
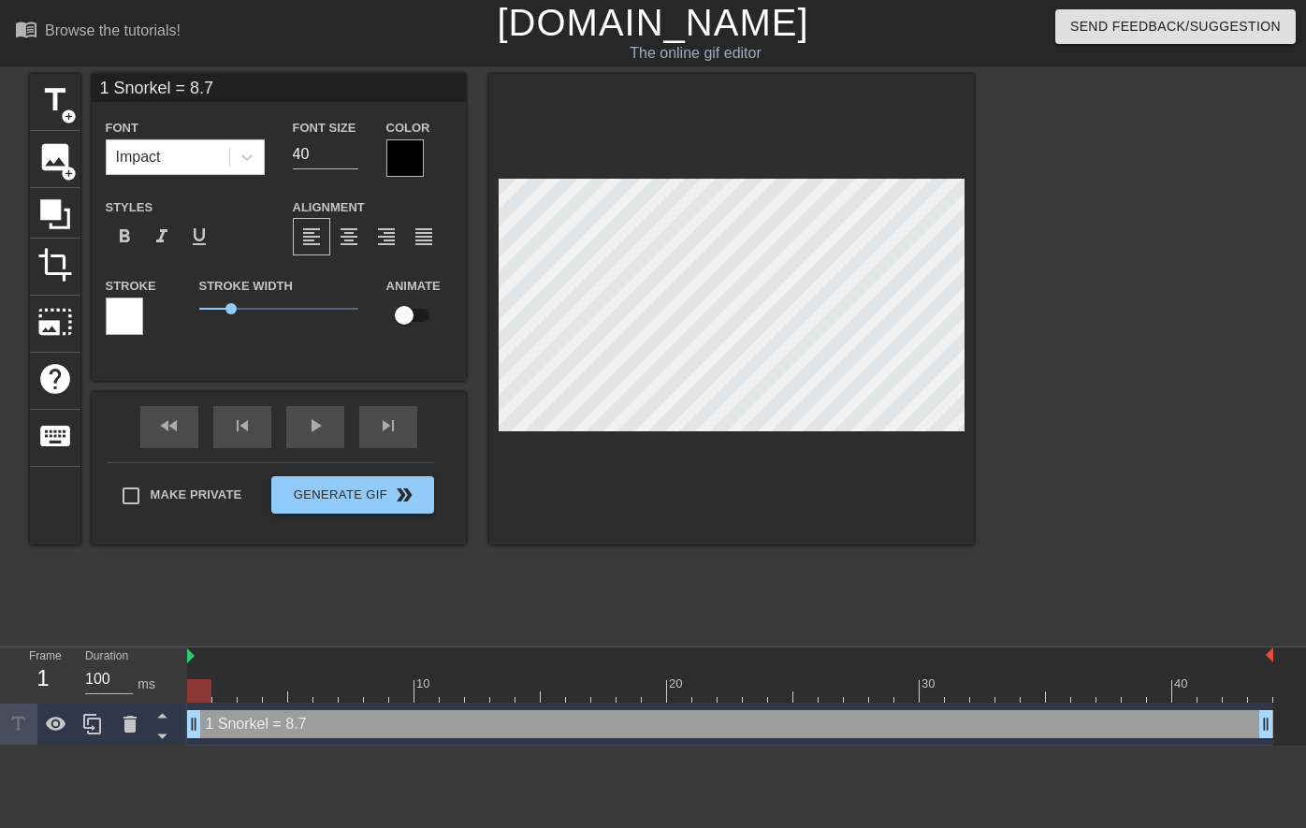
type input "1 Snorkel = 8.7 O"
type textarea "1 Snorkel = 8.7 O"
type input "1 Snorkel = 8.7 Oc"
type textarea "1 Snorkel = 8.7 Oc"
type input "1 Snorkel = 8.7 Oct"
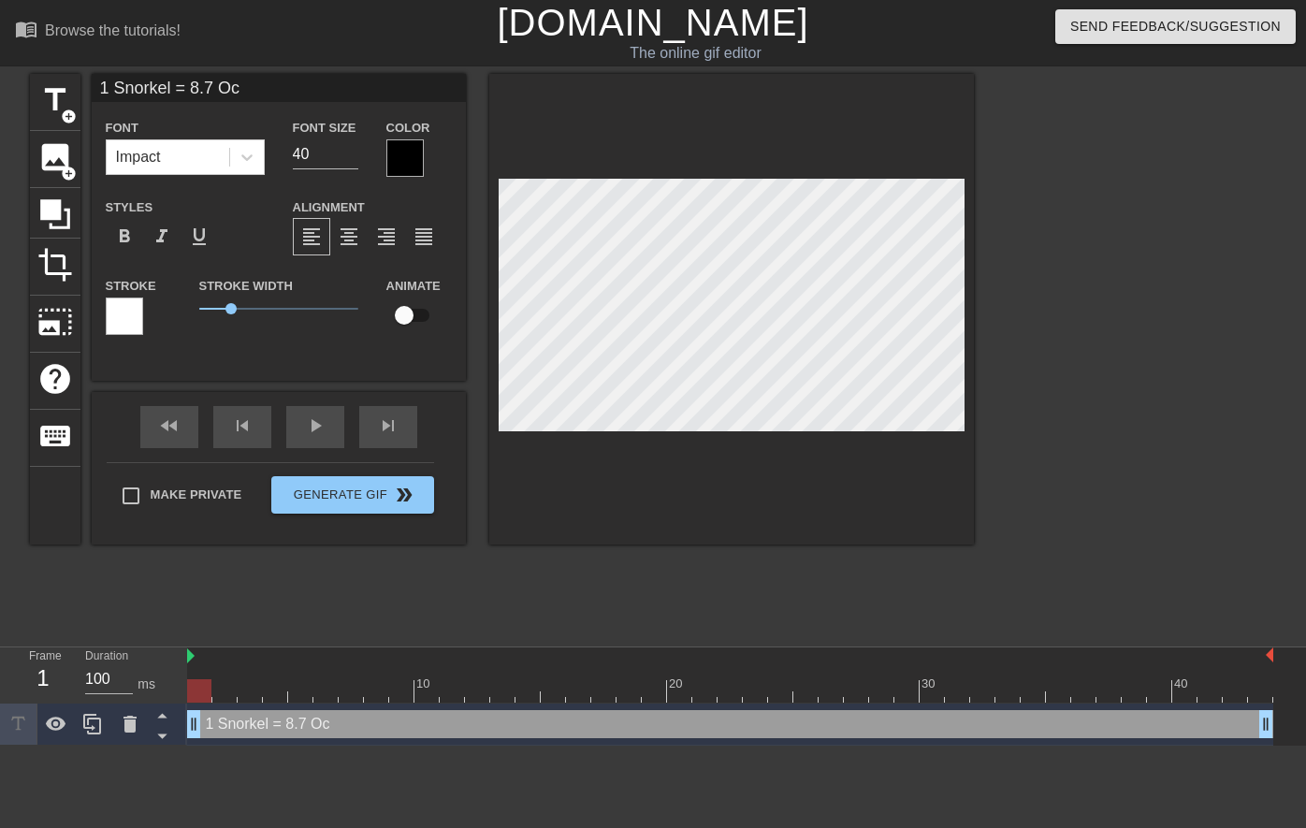
type textarea "1 Snorkel = 8.7 Oct"
type input "1 Snorkel = 8.7 Octu"
type textarea "1 Snorkel = 8.7 Octu"
type input "1 Snorkel = 8.7 Octup"
type textarea "1 Snorkel = 8.7 Octup"
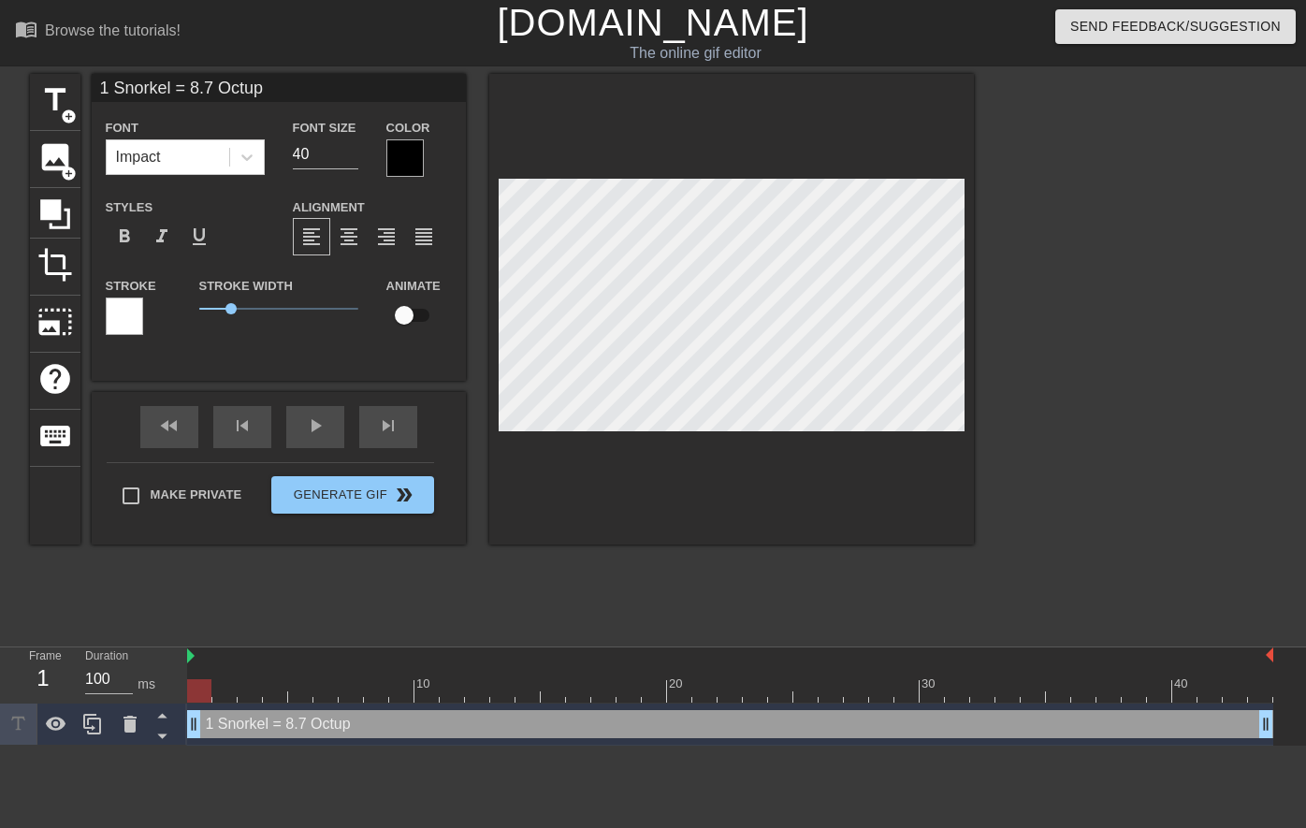
type input "1 Snorkel = 8.7 Octupu"
type textarea "1 Snorkel = 8.7 Octupu"
type input "1 Snorkel = 8.7 Octupus"
type textarea "1 Snorkel = 8.7 Octupus"
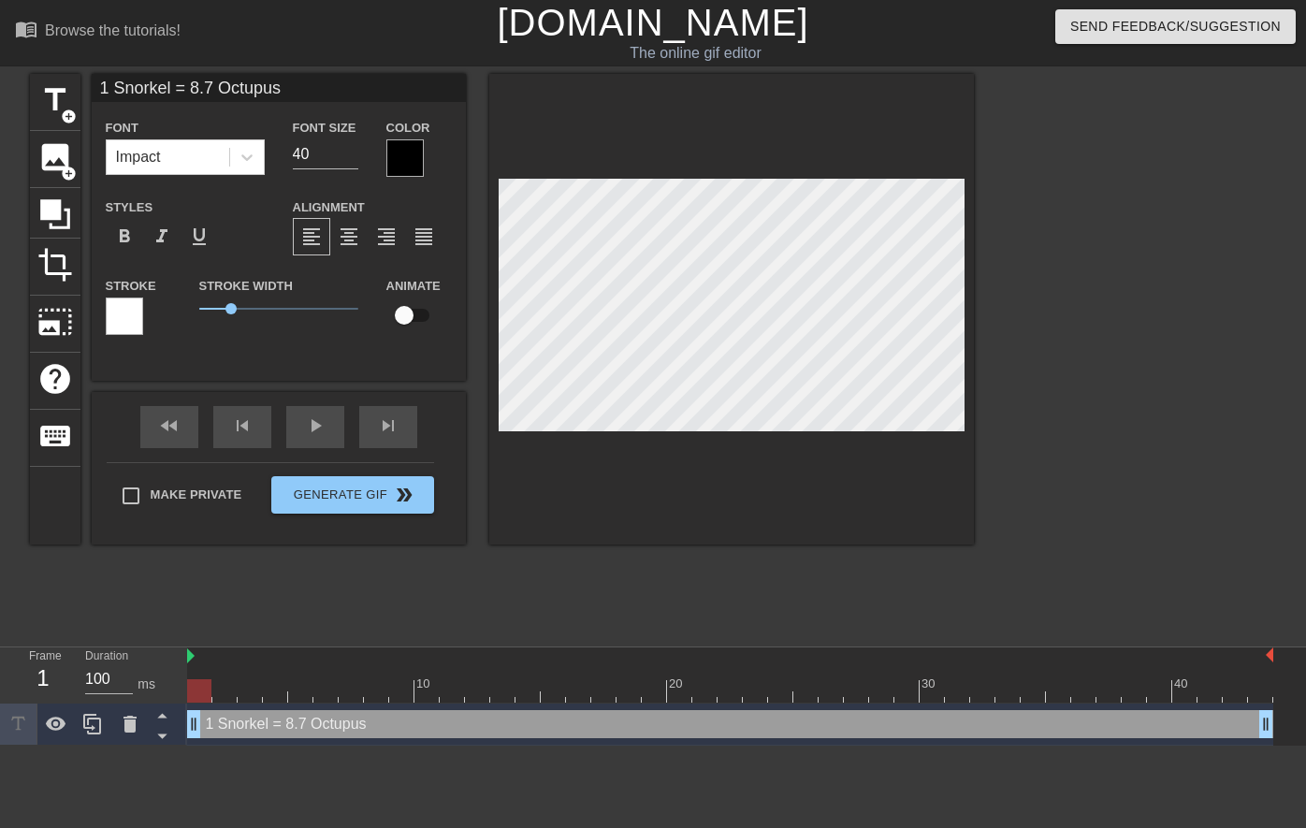
type input "1 Snorkel = 8.7 Octupus"
type textarea "1 Snorkel = 8.7 Octupus"
type input "1 Snorkel y= 8.7 Octupus"
type textarea "1 Snorkel y= 8.7 Octupus"
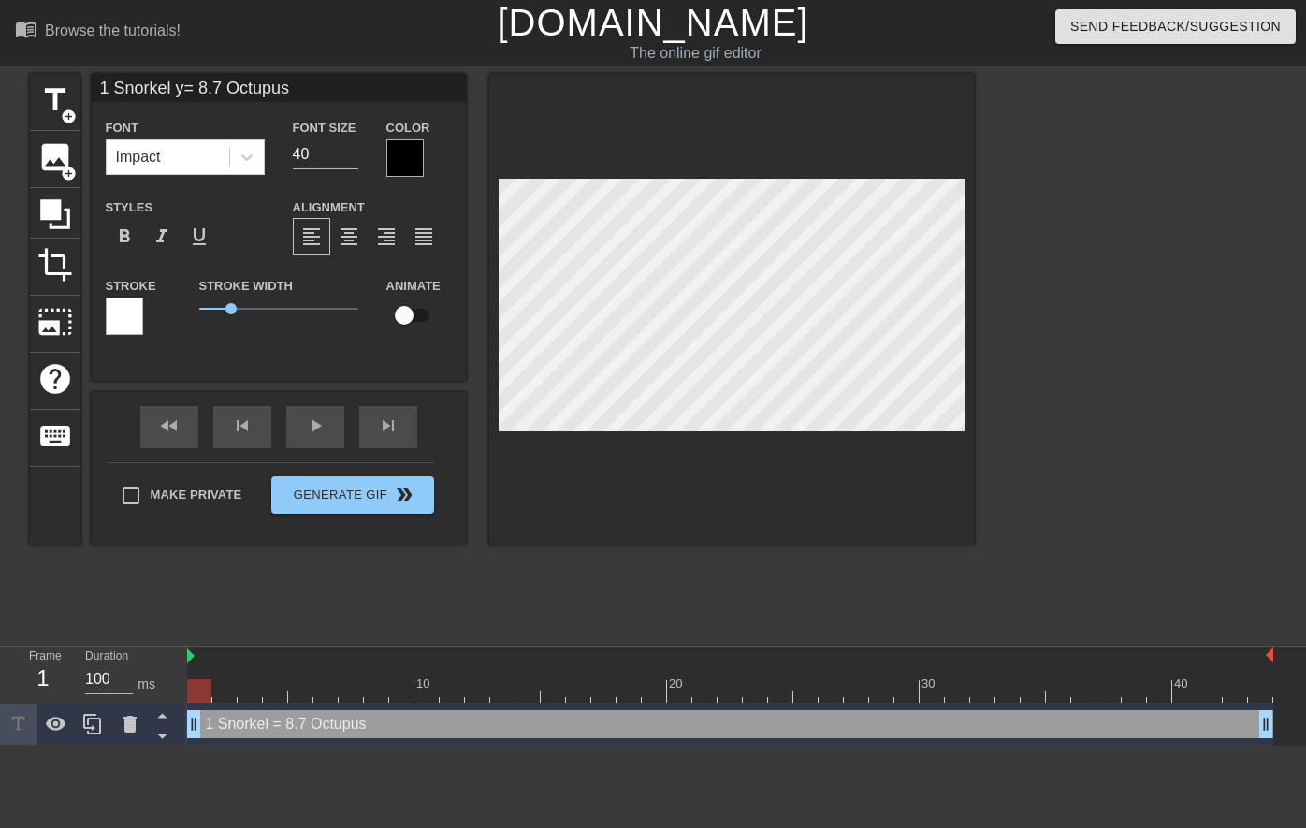
type input "1 Snorkel ye= 8.7 Octupus"
type textarea "1 Snorkel ye= 8.7 Octupus"
type input "1 Snorkel yea= 8.7 Octupus"
type textarea "1 Snorkel yea= 8.7 Octupus"
type input "1 Snorkel year= 8.7 Octupus"
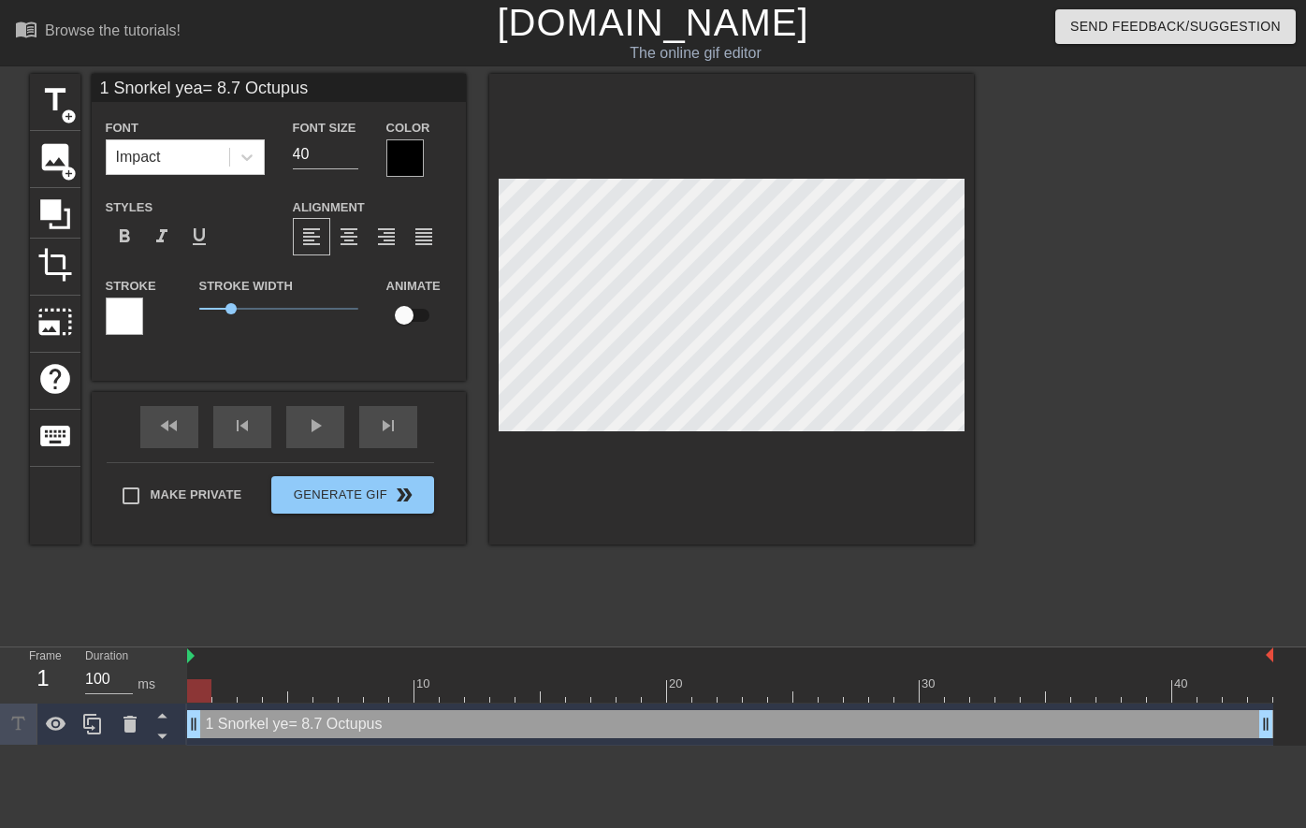
type textarea "1 Snorkel year= 8.7 Octupus"
type input "1 Snorkel year = 8.7 Octupus"
type textarea "1 Snorkel year = 8.7 Octupus"
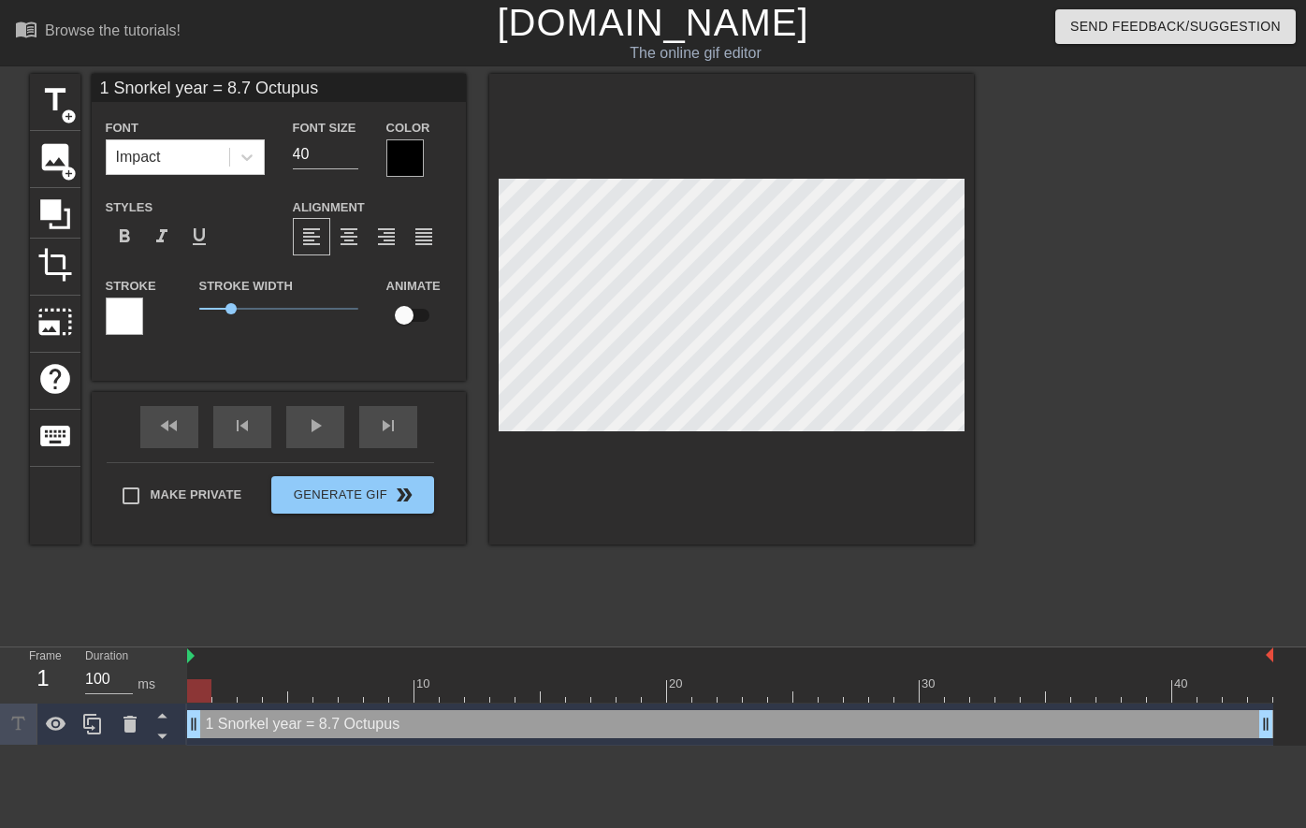
type input "1 Snorkel year = 8.7 ctupus"
type textarea "1 Snorkel year = 8.7 ctupus"
type input "1 Snorkel year = 8.7 octupus"
type textarea "1 Snorkel year = 8.7 octupus"
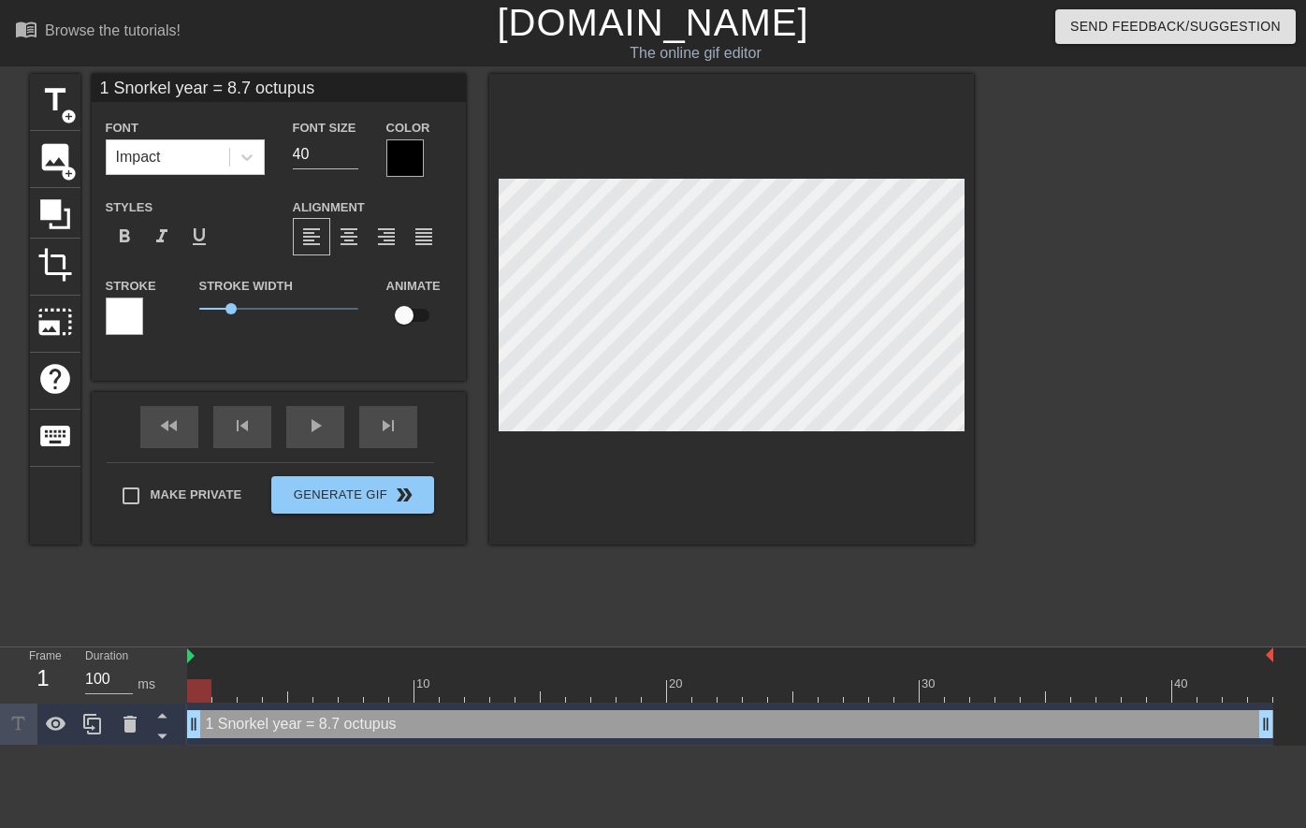
type input "1 Snorkel year = 8.7 octupus"
type textarea "1 Snorkel year = 8.7 octupus"
type input "1 Snorkel year = 8.7 octupus y"
type textarea "1 Snorkel year = 8.7 octupus y"
type input "1 Snorkel year = 8.7 octupus ye"
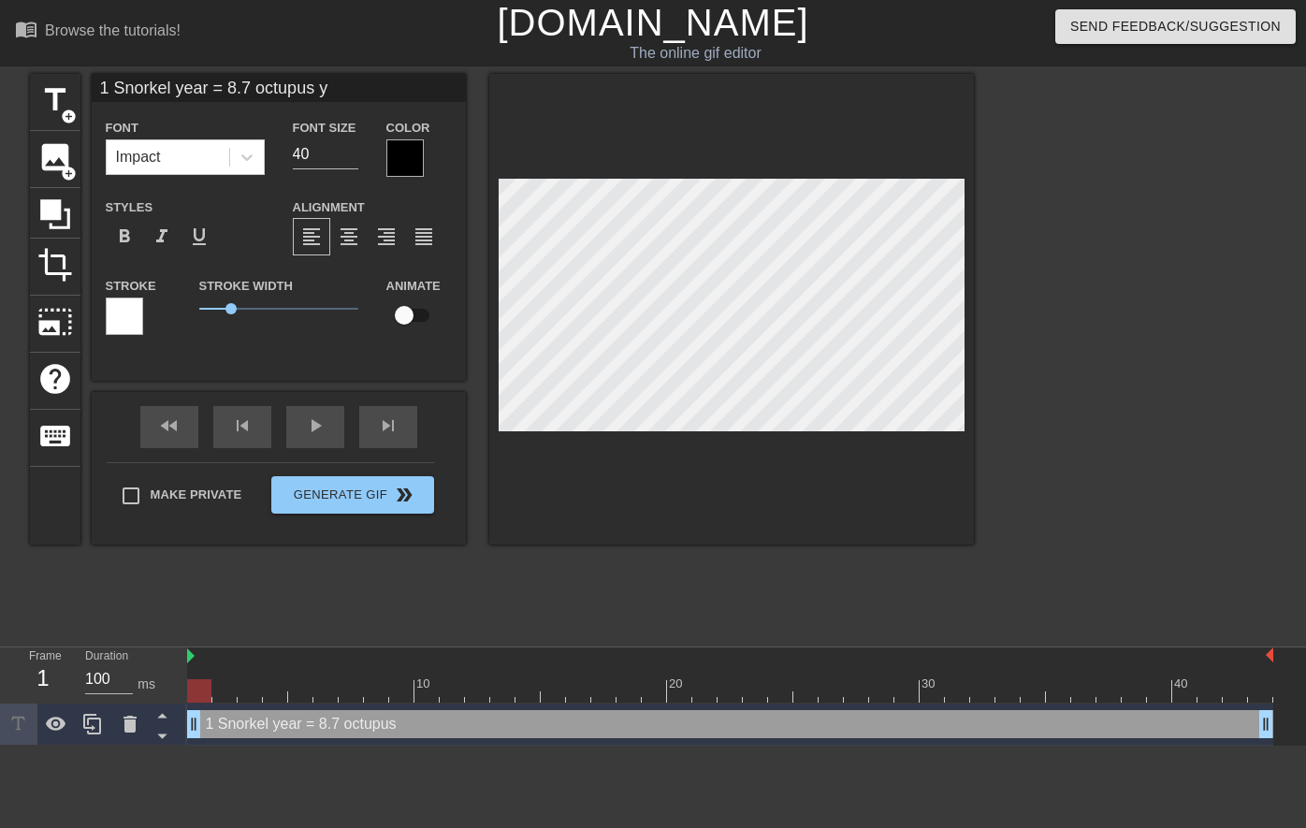
type textarea "1 Snorkel year = 8.7 octupus ye"
type input "1 Snorkel year = 8.7 octupus yea"
type textarea "1 Snorkel year = 8.7 octupus yea"
type input "1 Snorkel year = 8.7 octupus year"
type textarea "1 Snorkel year = 8.7 octupus year"
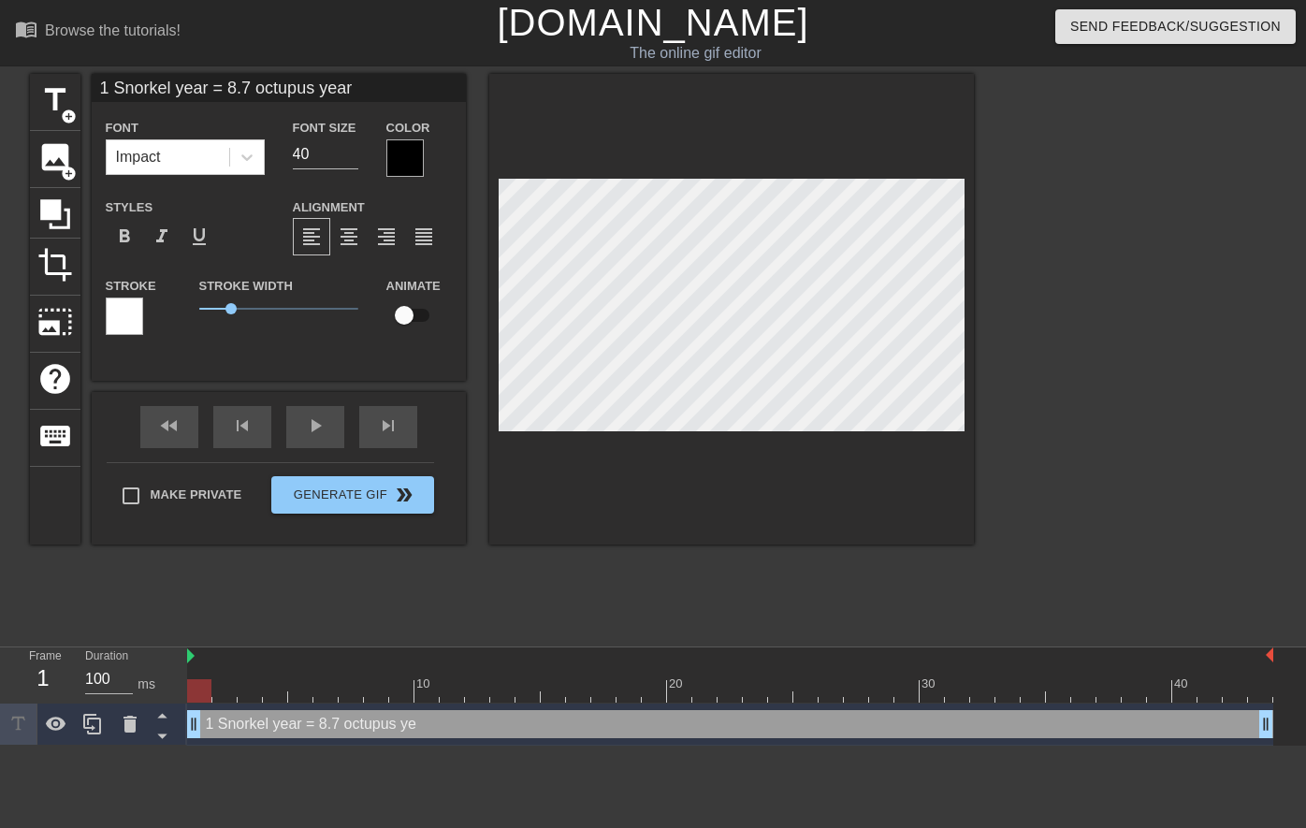
scroll to position [3, 17]
type input "1 Snorkel year = 8.7 octupus yea"
type textarea "1 Snorkel year = 8.7 octupus yea"
type input "1 Snorkel year = 8.7 octupus ye"
type textarea "1 Snorkel year = 8.7 octupus ye"
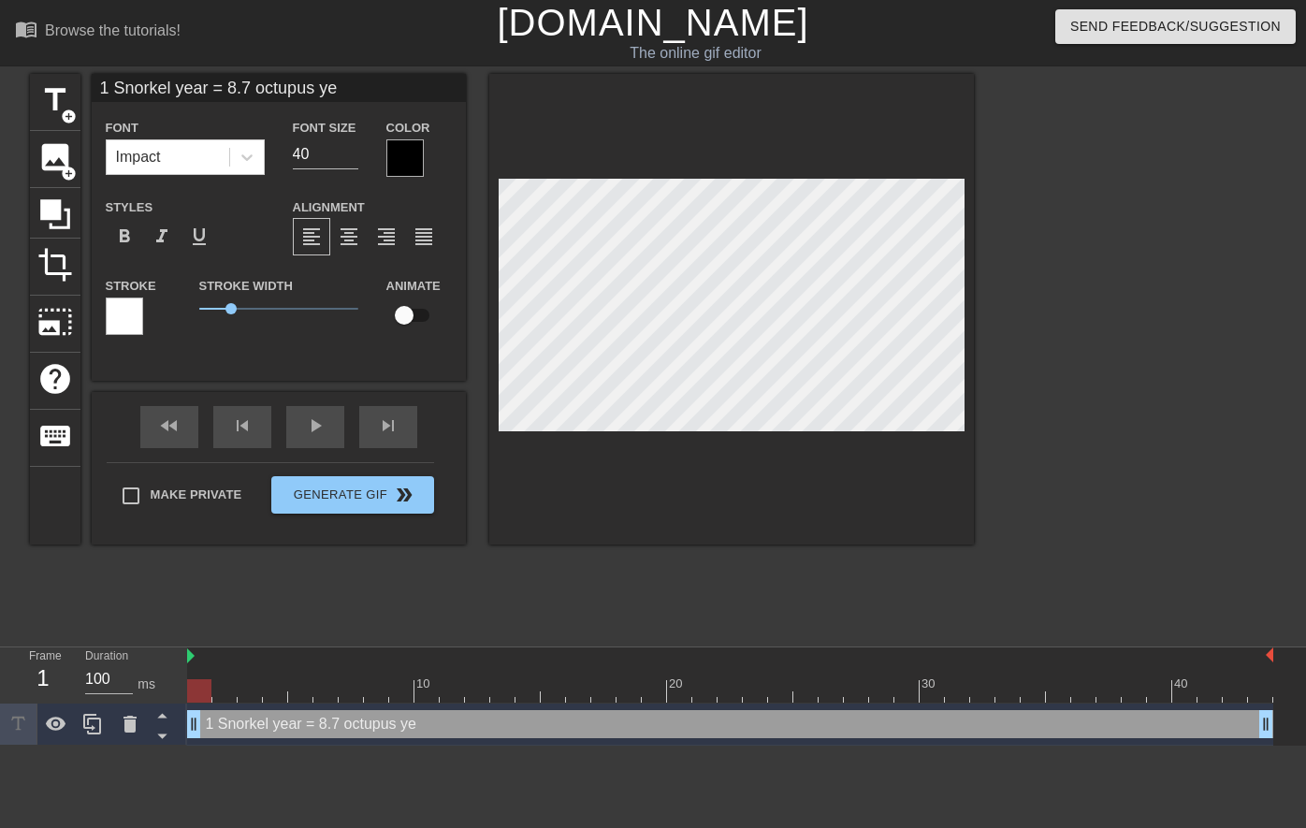
type input "1 Snorkel year = 8.7 octupus y"
type textarea "1 Snorkel year = 8.7 octupus y"
type input "1 Snorkel year = 8.7 octupus yr"
type textarea "1 Snorkel year = 8.7 octupus yr"
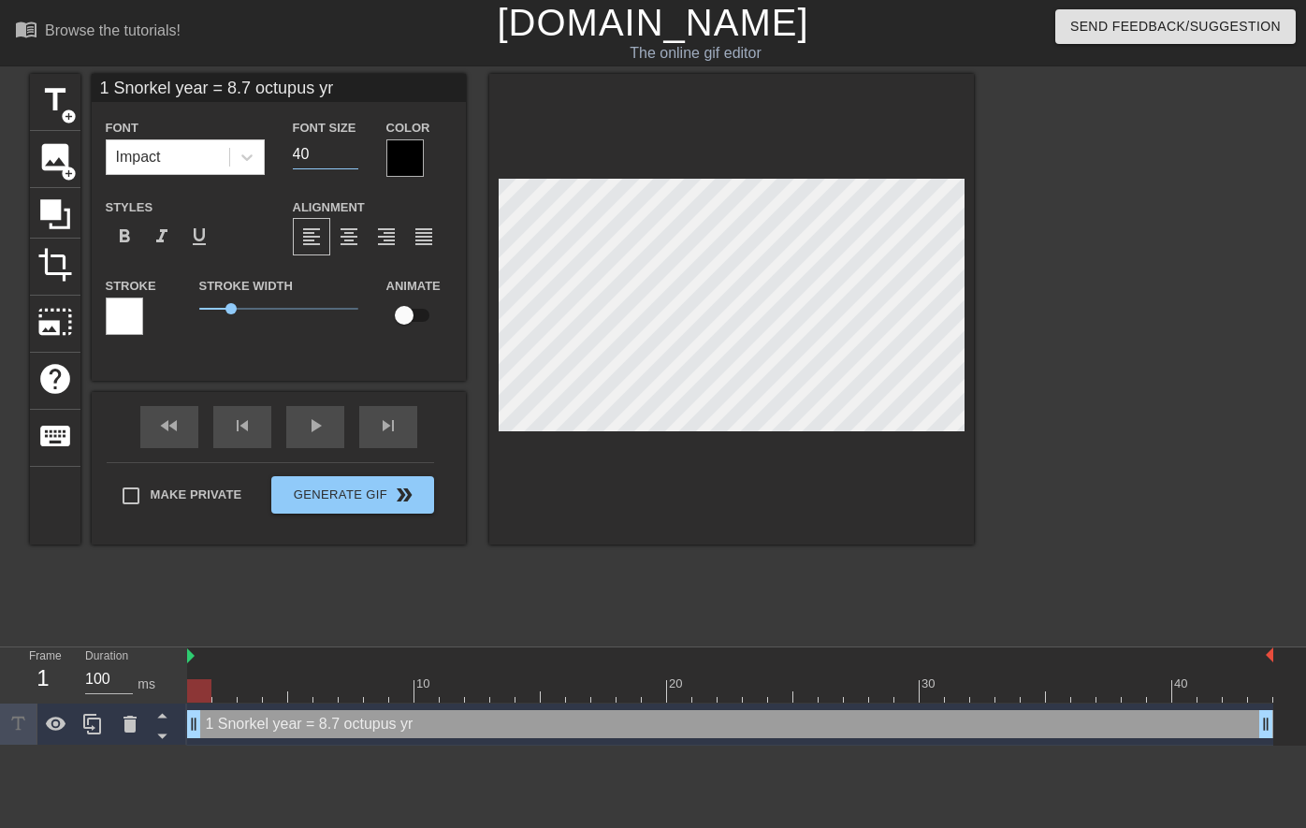
drag, startPoint x: 315, startPoint y: 161, endPoint x: 275, endPoint y: 161, distance: 40.2
click at [275, 161] on div "Font Impact Font Size 40 Color" at bounding box center [279, 146] width 374 height 61
type input "30"
type input "1 Snorkel year = 8.7 octupus y"
type textarea "1 Snorkel year = 8.7 octupus y"
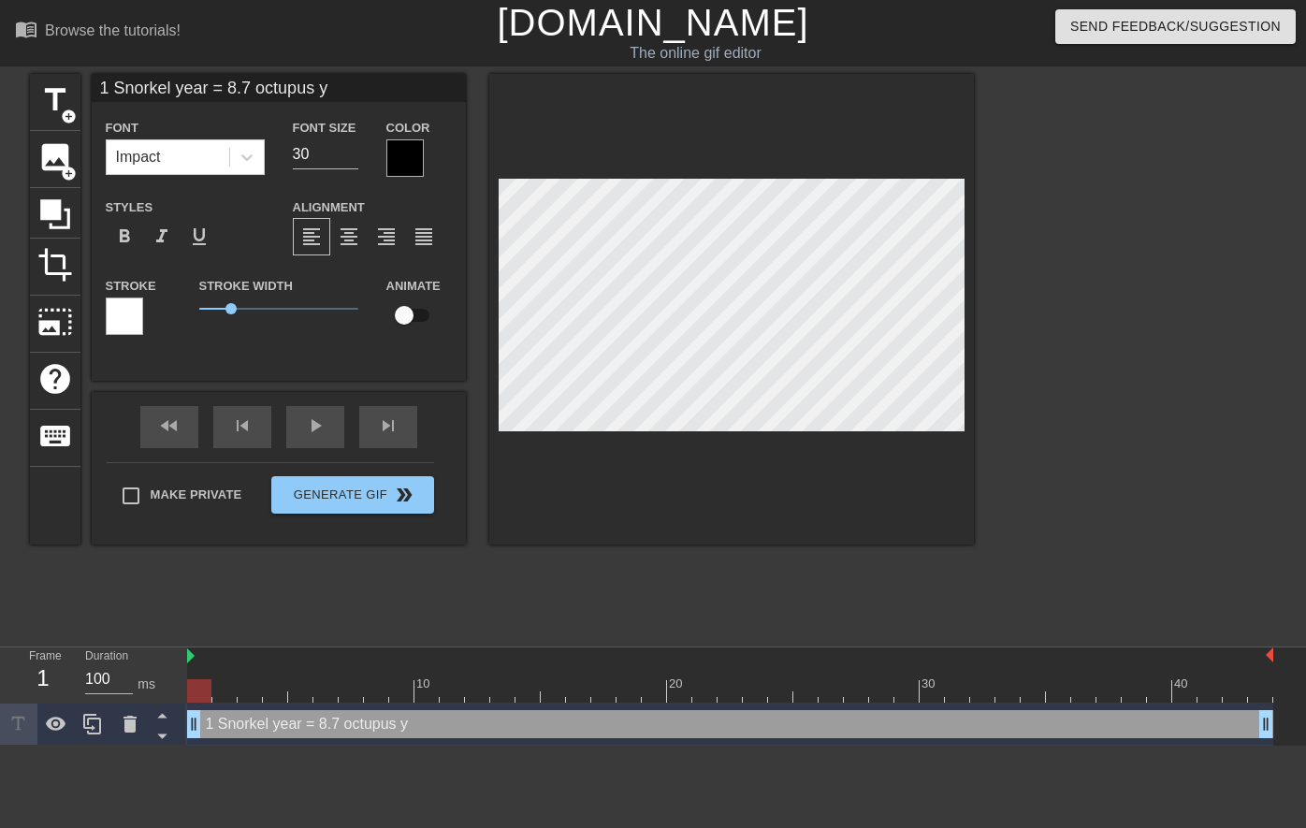
type input "1 Snorkel year = 8.7 octupus ye"
type textarea "1 Snorkel year = 8.7 octupus ye"
type input "1 Snorkel year = 8.7 octupus yea"
type textarea "1 Snorkel year = 8.7 octupus yea"
type input "1 Snorkel year = 8.7 octupus year"
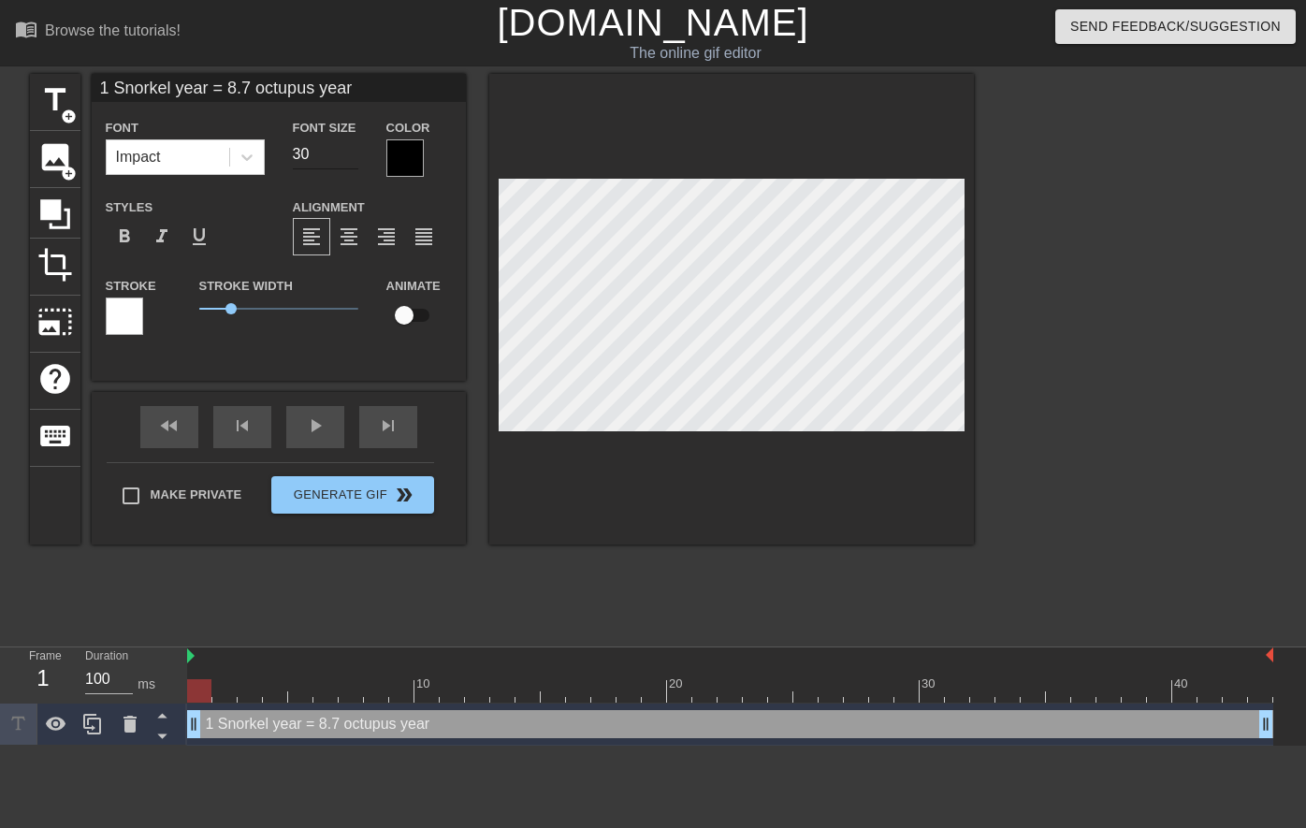
type textarea "1 Snorkel year = 8.7 octupus year"
drag, startPoint x: 313, startPoint y: 149, endPoint x: 301, endPoint y: 151, distance: 11.4
click at [301, 151] on input "30" at bounding box center [325, 154] width 65 height 30
type input "35"
click at [1039, 486] on div at bounding box center [1137, 354] width 281 height 561
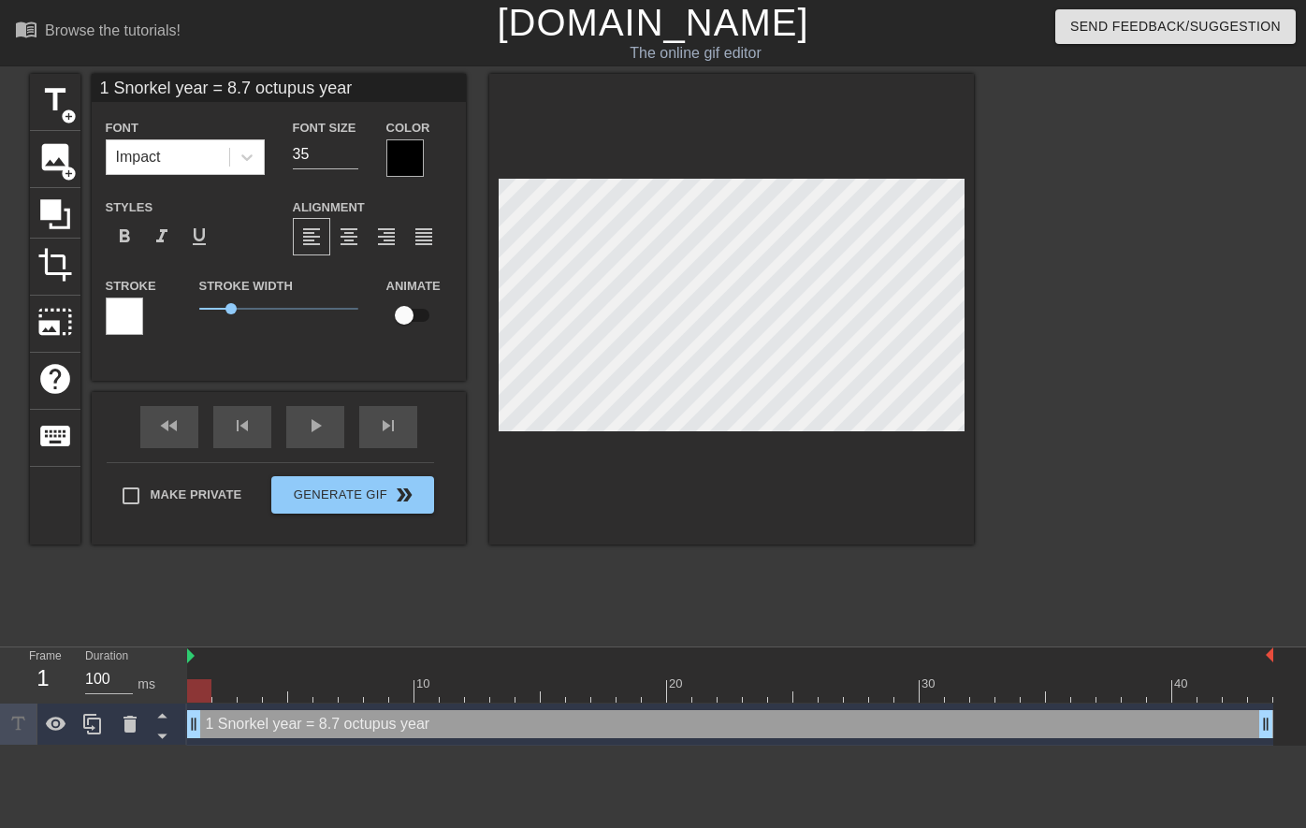
scroll to position [3, 15]
click at [403, 153] on div at bounding box center [404, 157] width 37 height 37
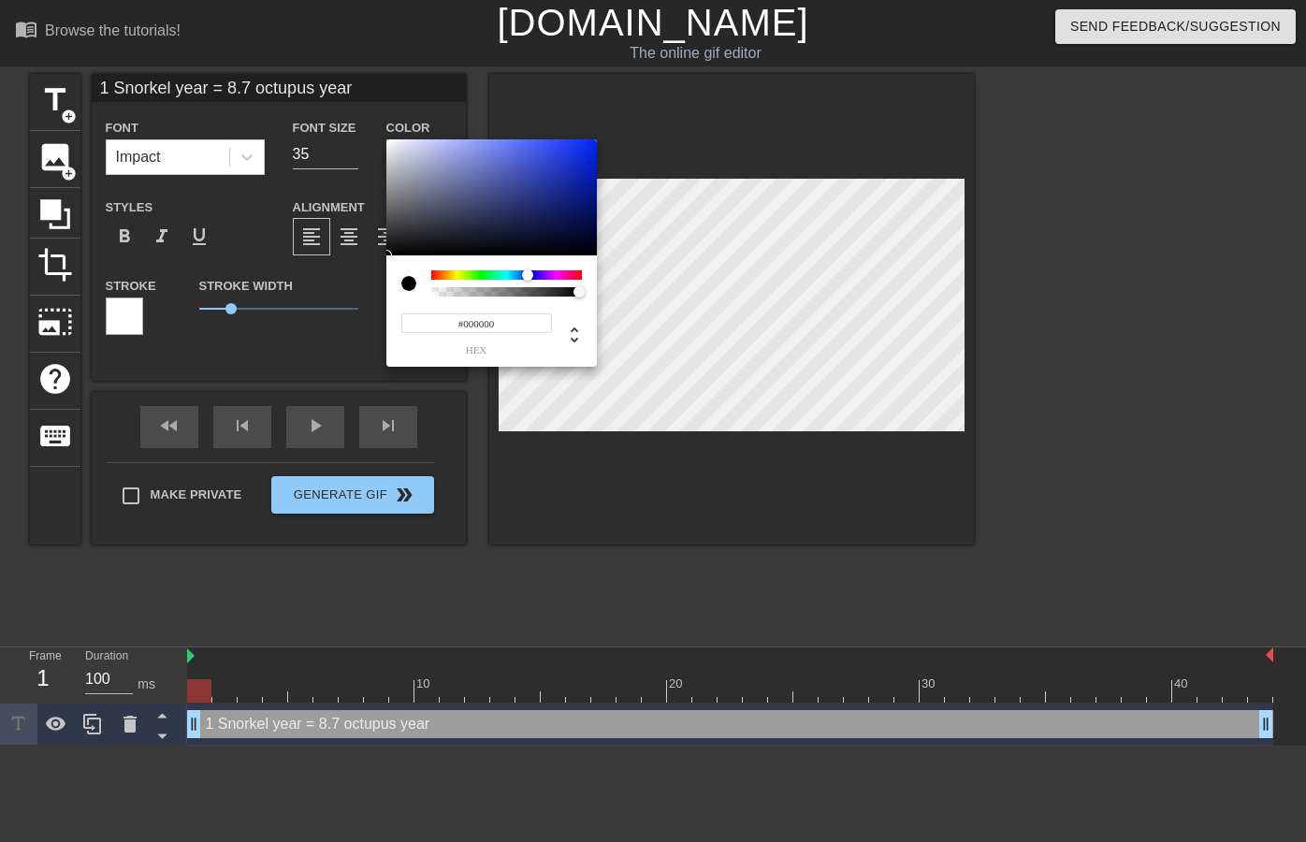
click at [528, 274] on div at bounding box center [506, 274] width 151 height 9
type input "#0027FF"
drag, startPoint x: 558, startPoint y: 177, endPoint x: 628, endPoint y: 132, distance: 83.3
click at [628, 132] on div "#0027FF hex" at bounding box center [653, 421] width 1306 height 842
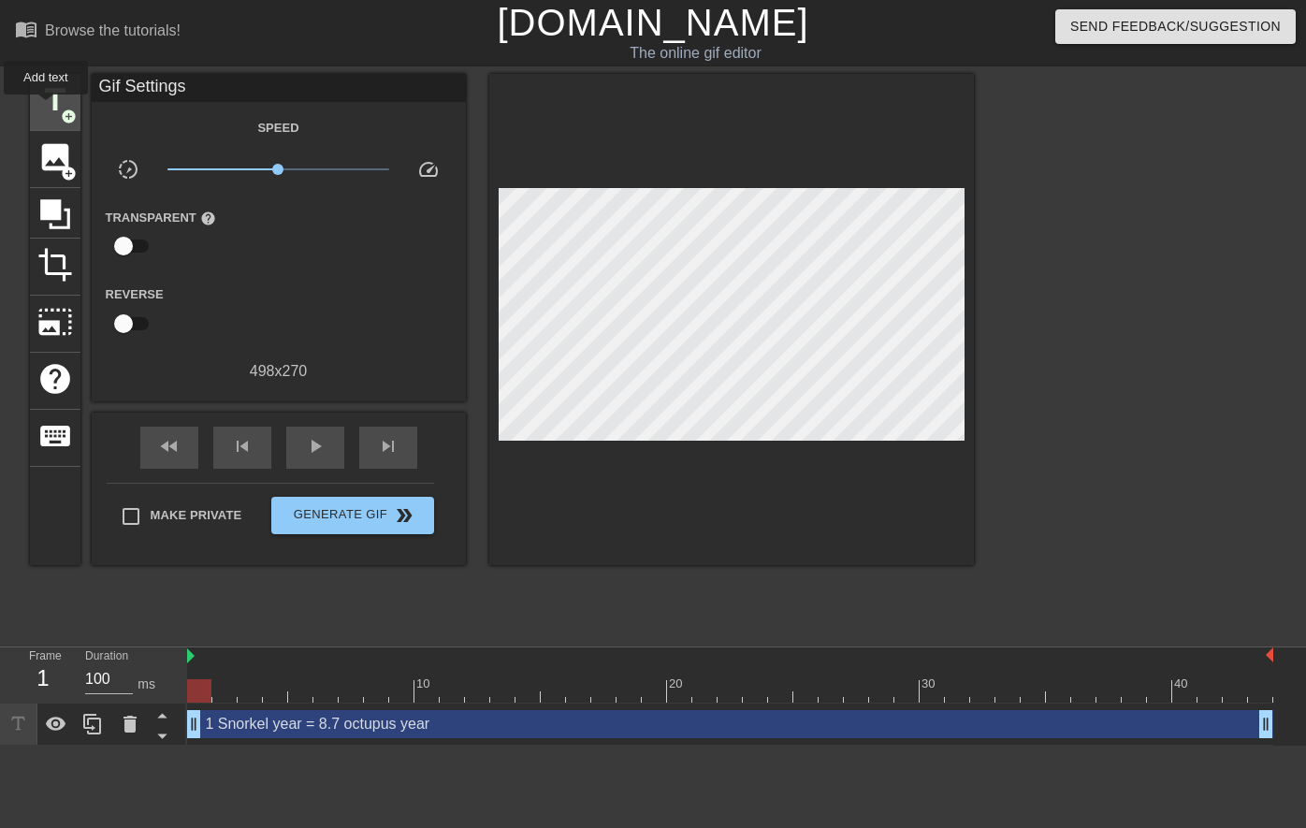
click at [47, 108] on span "title" at bounding box center [55, 100] width 36 height 36
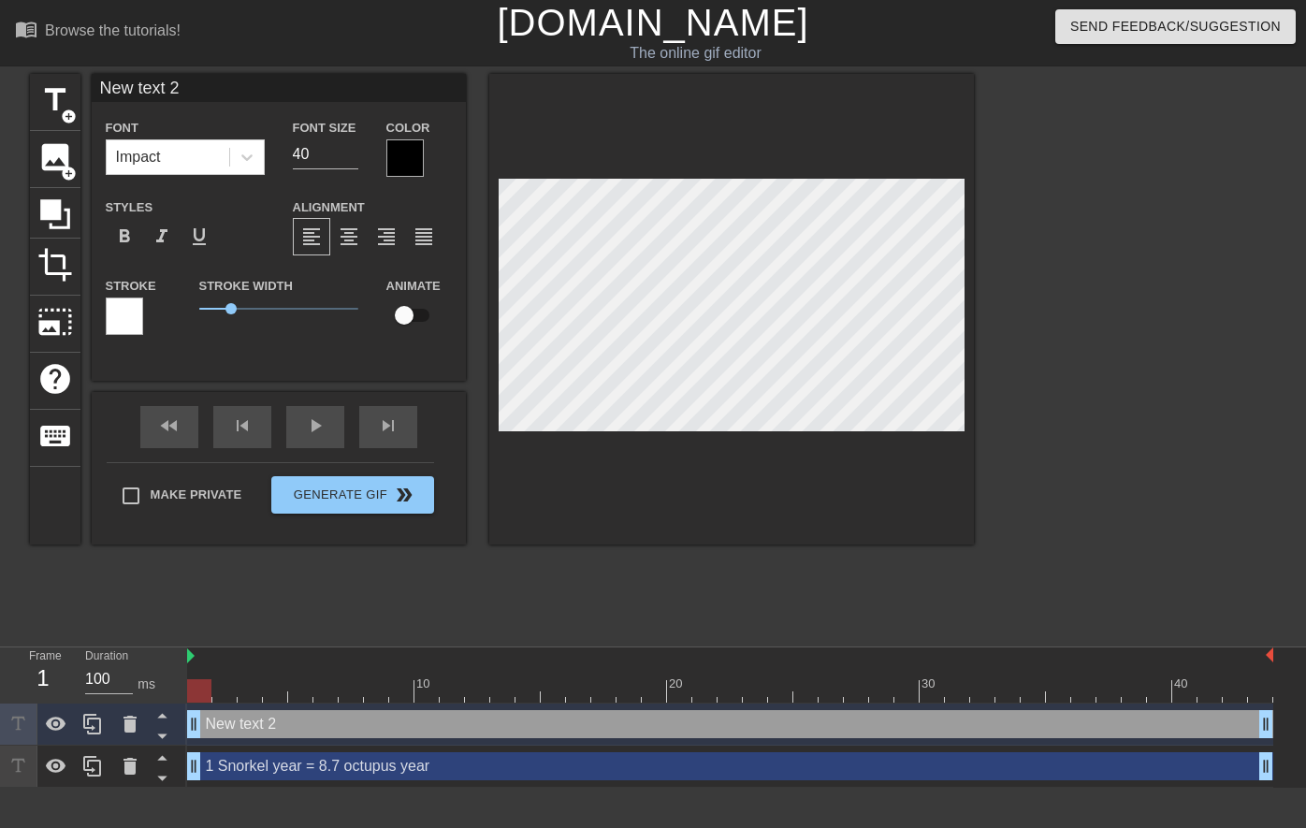
scroll to position [2, 5]
type input "I"
type textarea "I"
type input "I"
type textarea "I"
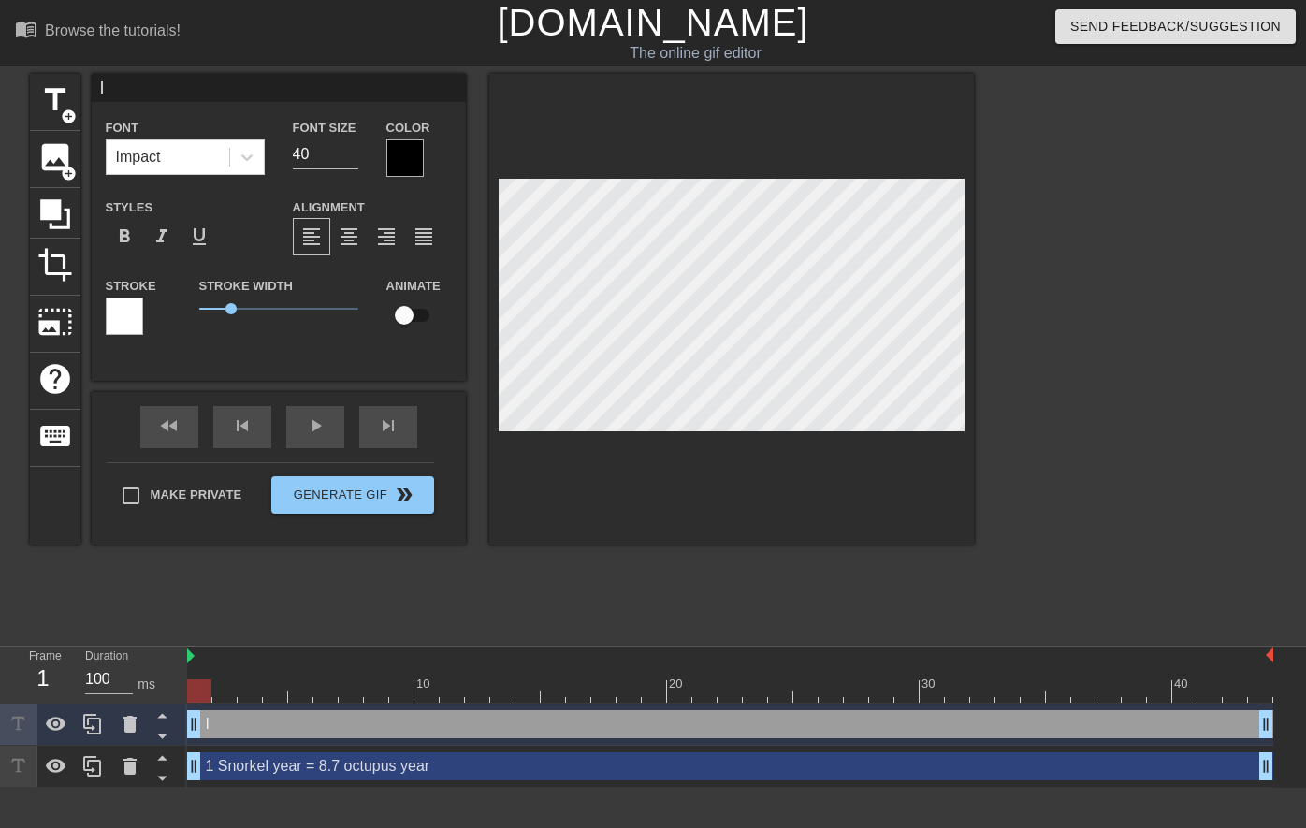
type input "I a"
type textarea "I am"
type input "I am"
type textarea "I am"
type input "I am a"
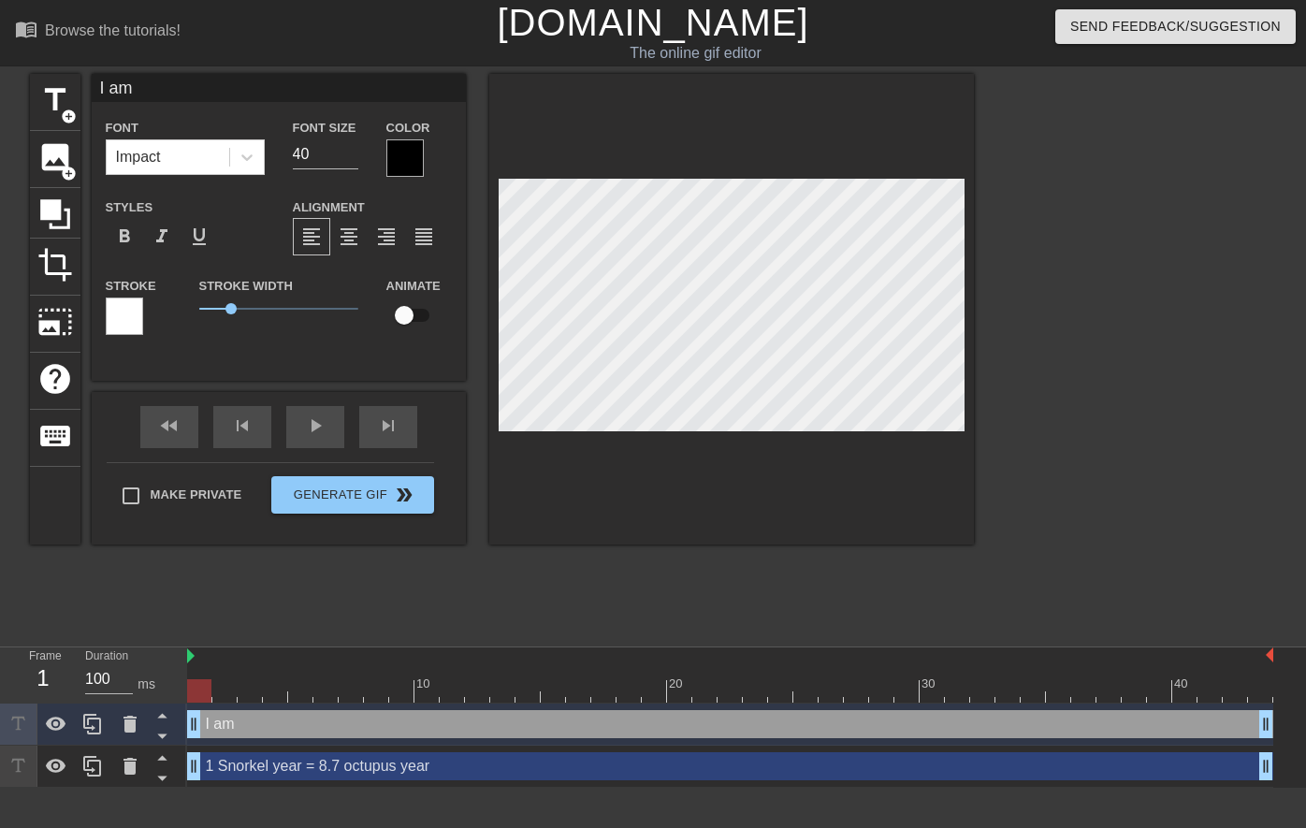
type textarea "I am a"
type input "I am a4"
type textarea "I am a4"
type input "I am a"
type textarea "I am a"
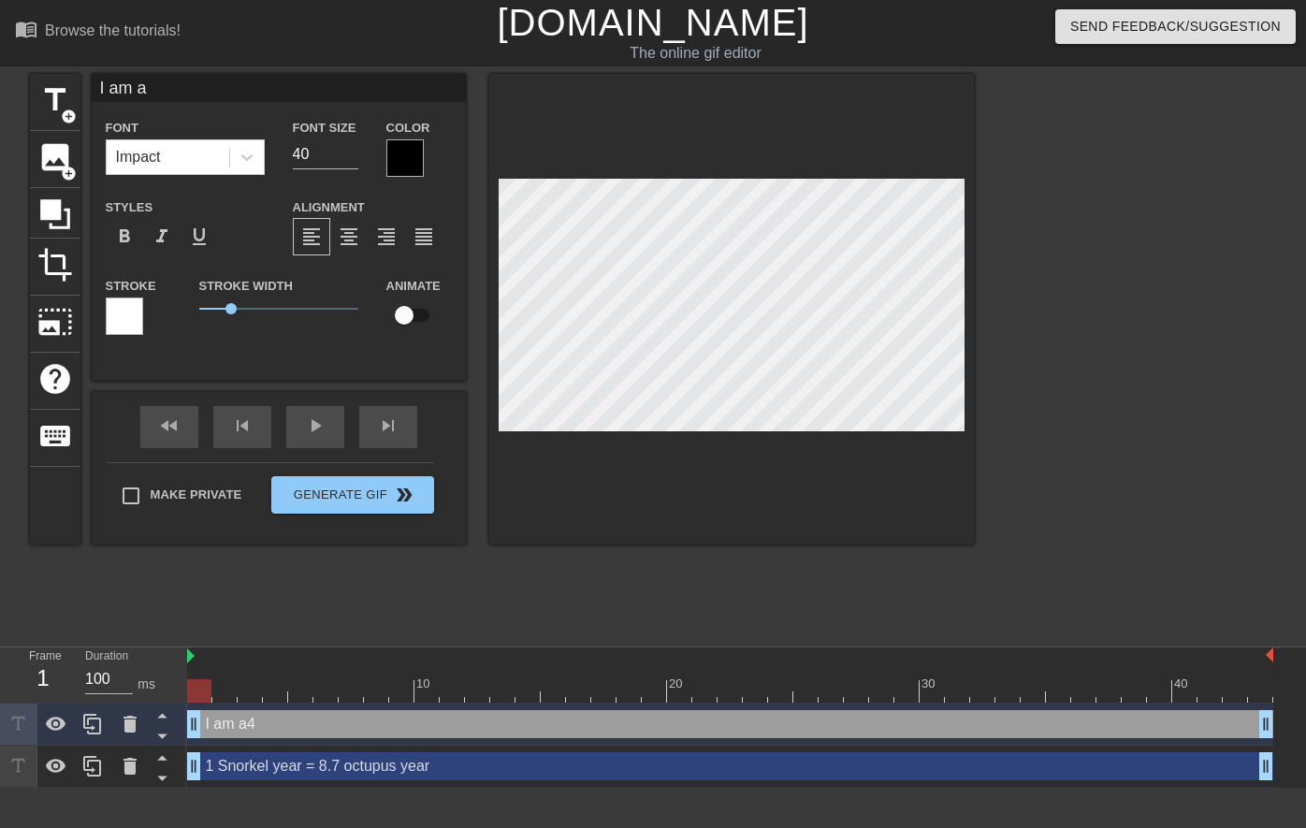
type input "I am a"
type textarea "I am a"
type input "I am a 4"
type textarea "I am a 4"
type input "I am a 40"
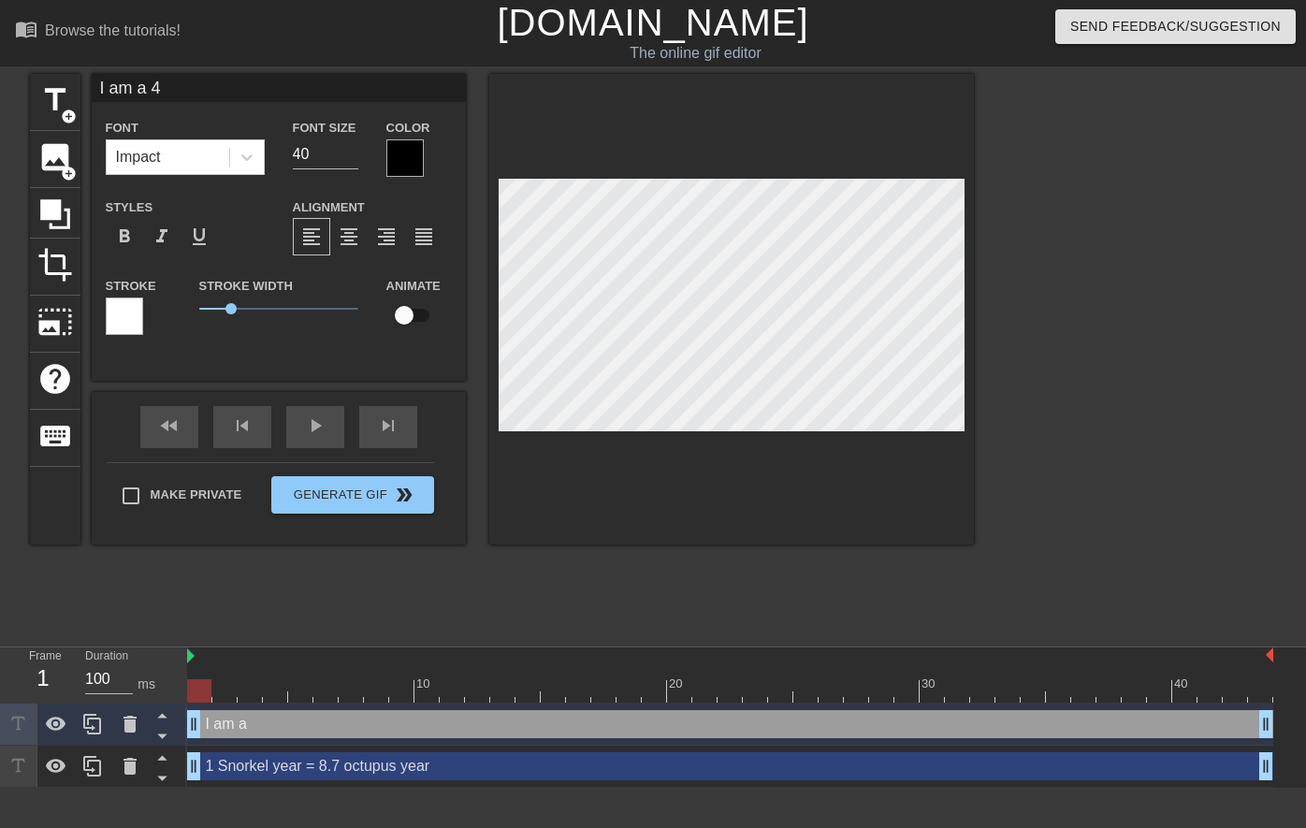
type textarea "I am a 40"
type input "I am a 40y"
type textarea "I am a 40y"
type input "I am a 40yr"
type textarea "I am a 40yr"
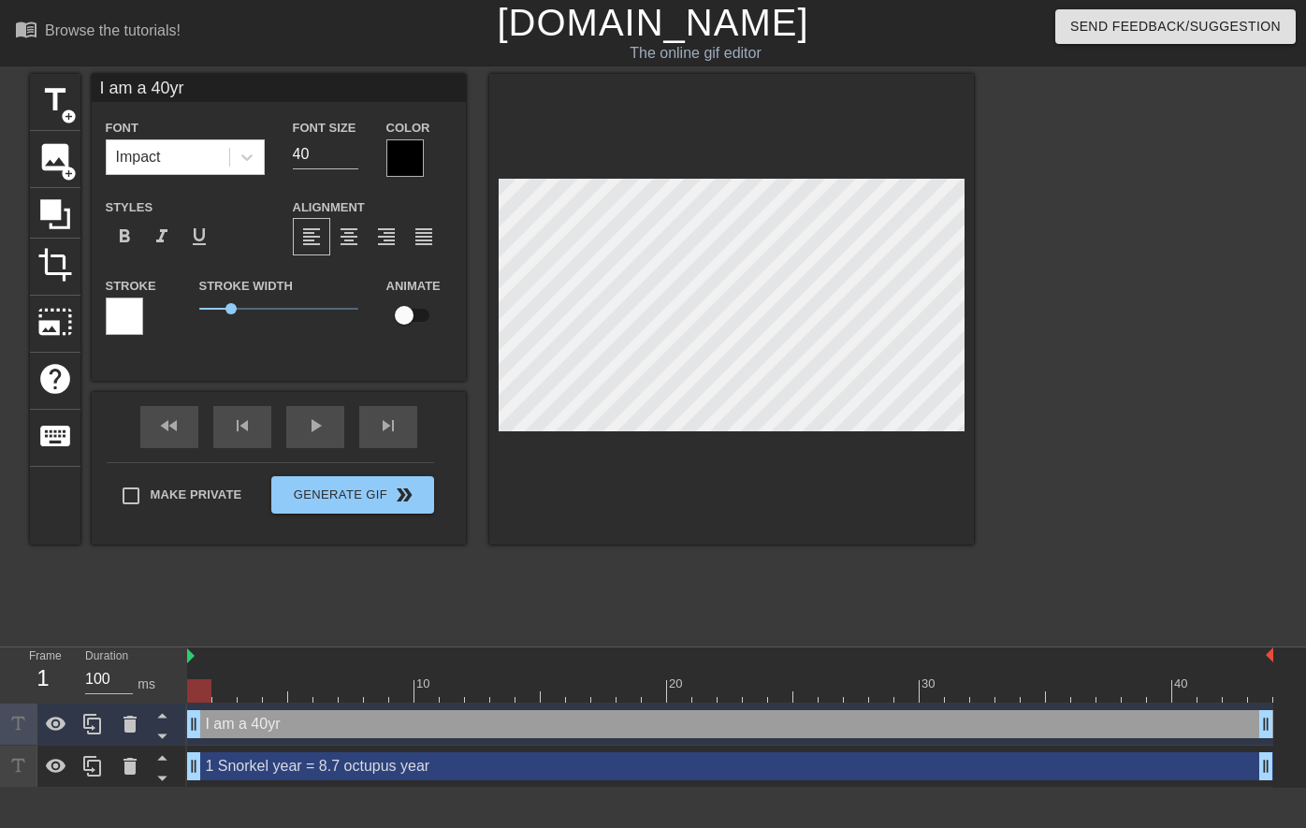
type input "I am a 40yrs"
type textarea "I am a 40yrs"
type input "I am a 40yrs"
type textarea "I am a 40yrs"
type input "I am a [DEMOGRAPHIC_DATA]"
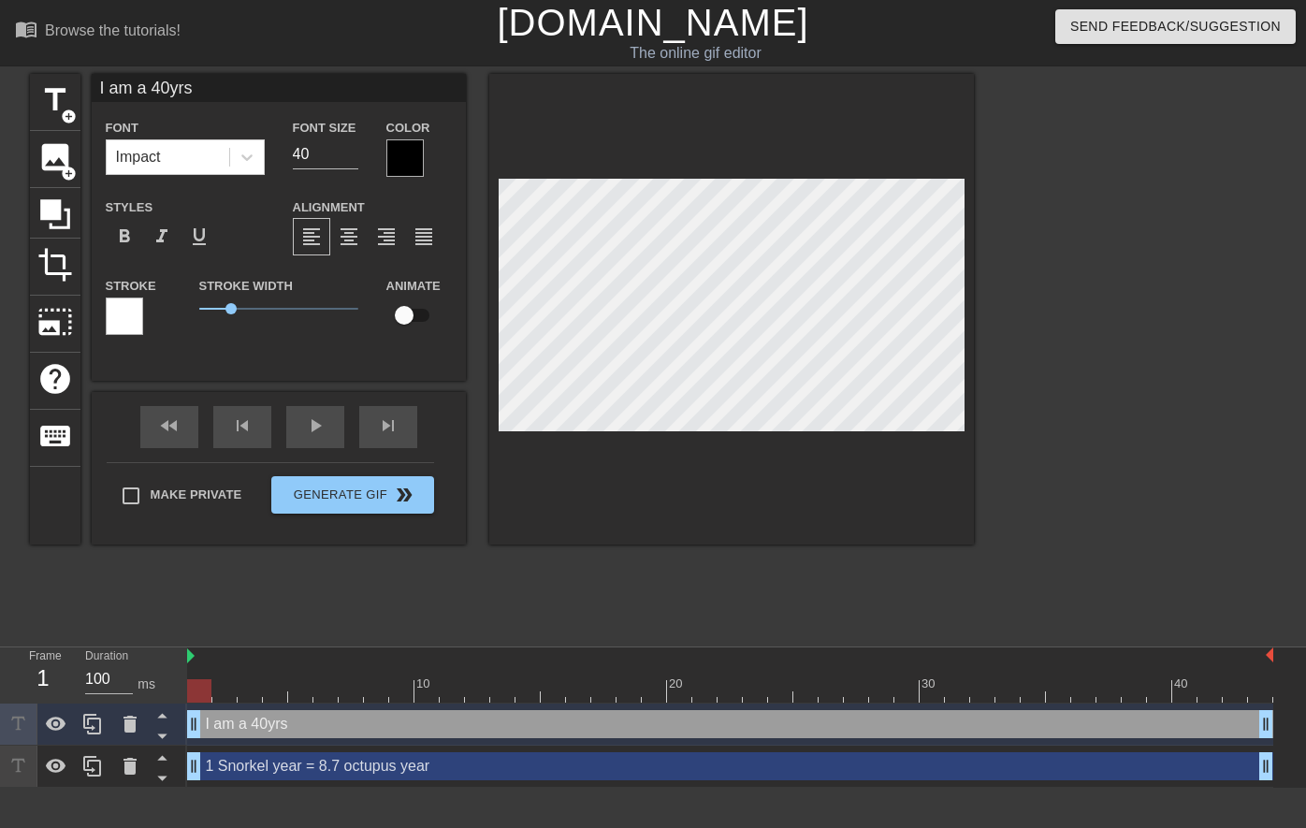
type textarea "I am a [DEMOGRAPHIC_DATA]"
type input "I am a 40yrs ol"
type textarea "I am a 40yrs ol"
type input "I am a [DEMOGRAPHIC_DATA]"
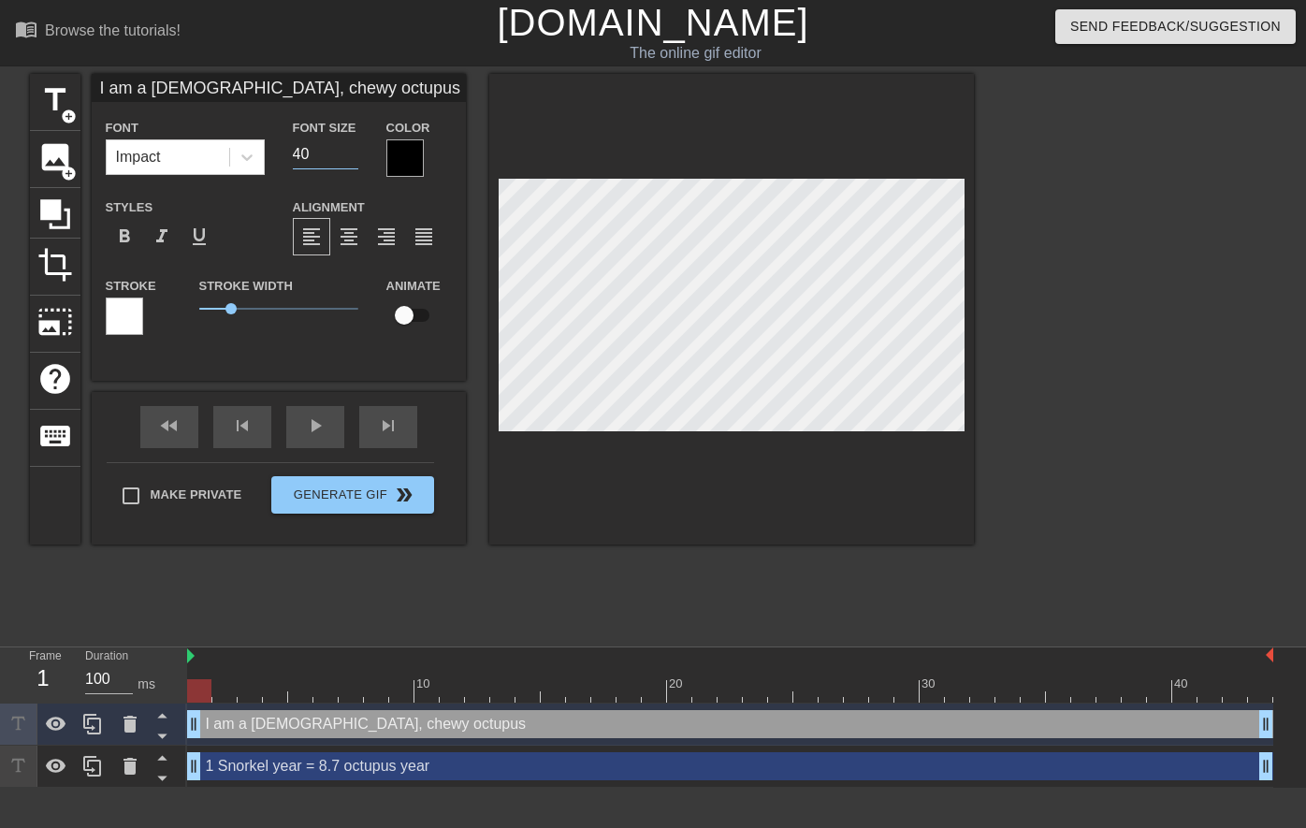
click at [301, 152] on input "40" at bounding box center [325, 154] width 65 height 30
click at [1203, 436] on div at bounding box center [1137, 354] width 281 height 561
click at [354, 240] on span "format_align_center" at bounding box center [349, 237] width 22 height 22
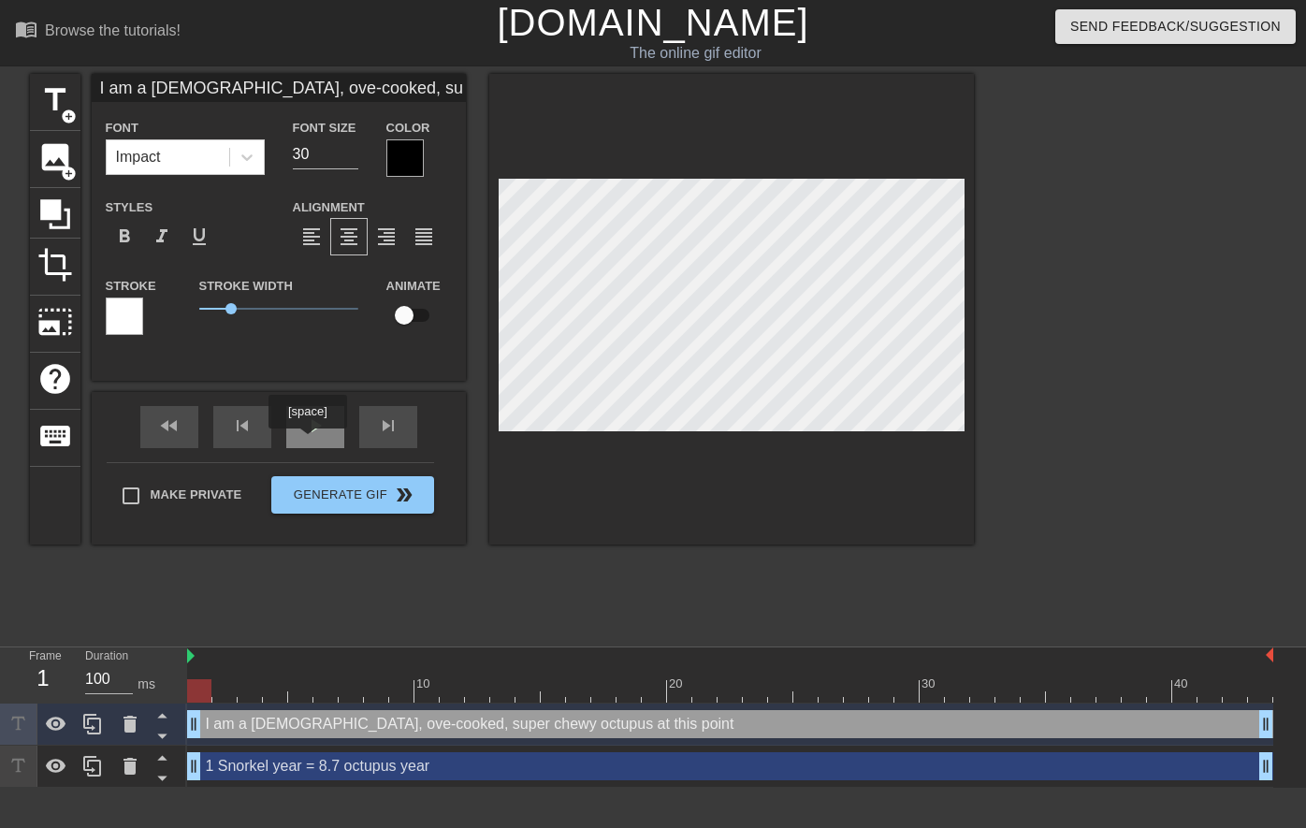
click at [310, 442] on div "play_arrow" at bounding box center [315, 427] width 58 height 42
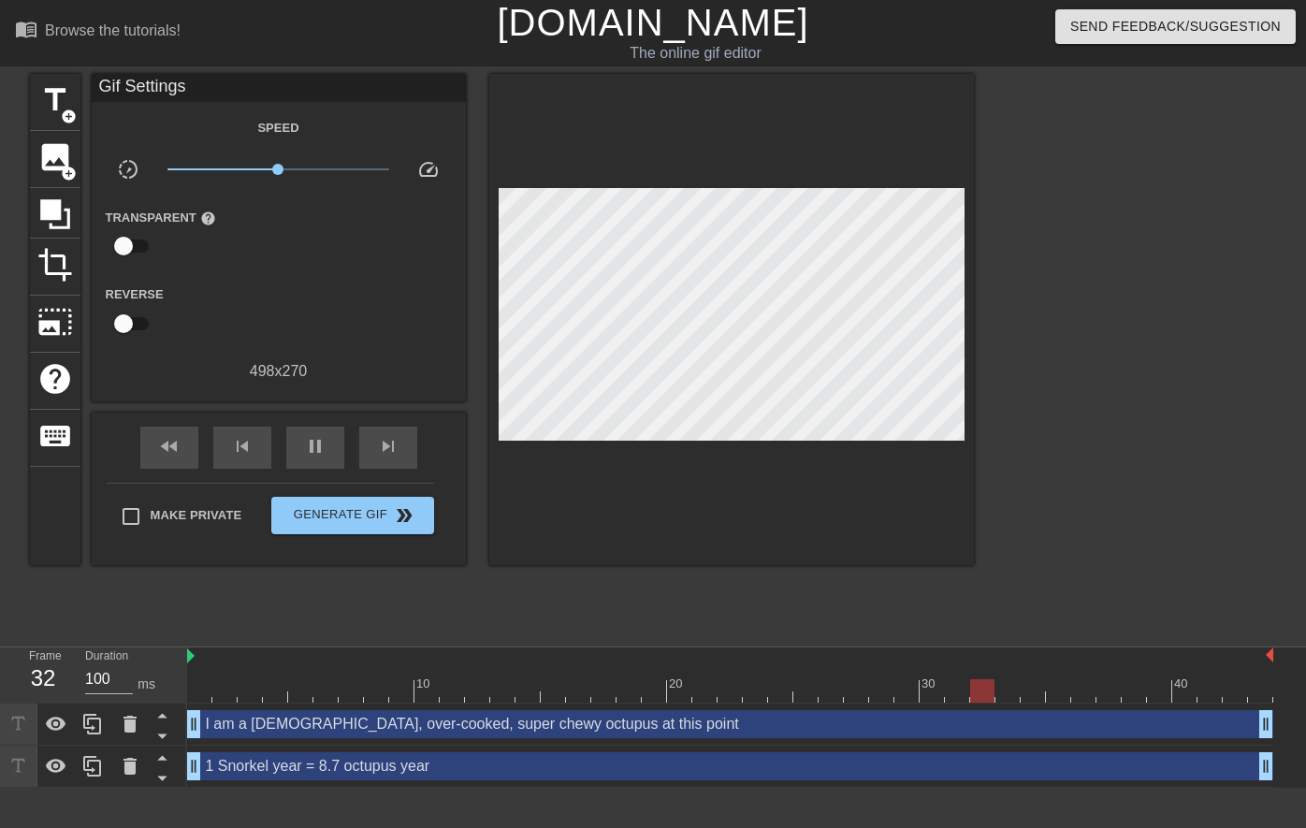
click at [1126, 334] on div at bounding box center [1137, 354] width 281 height 561
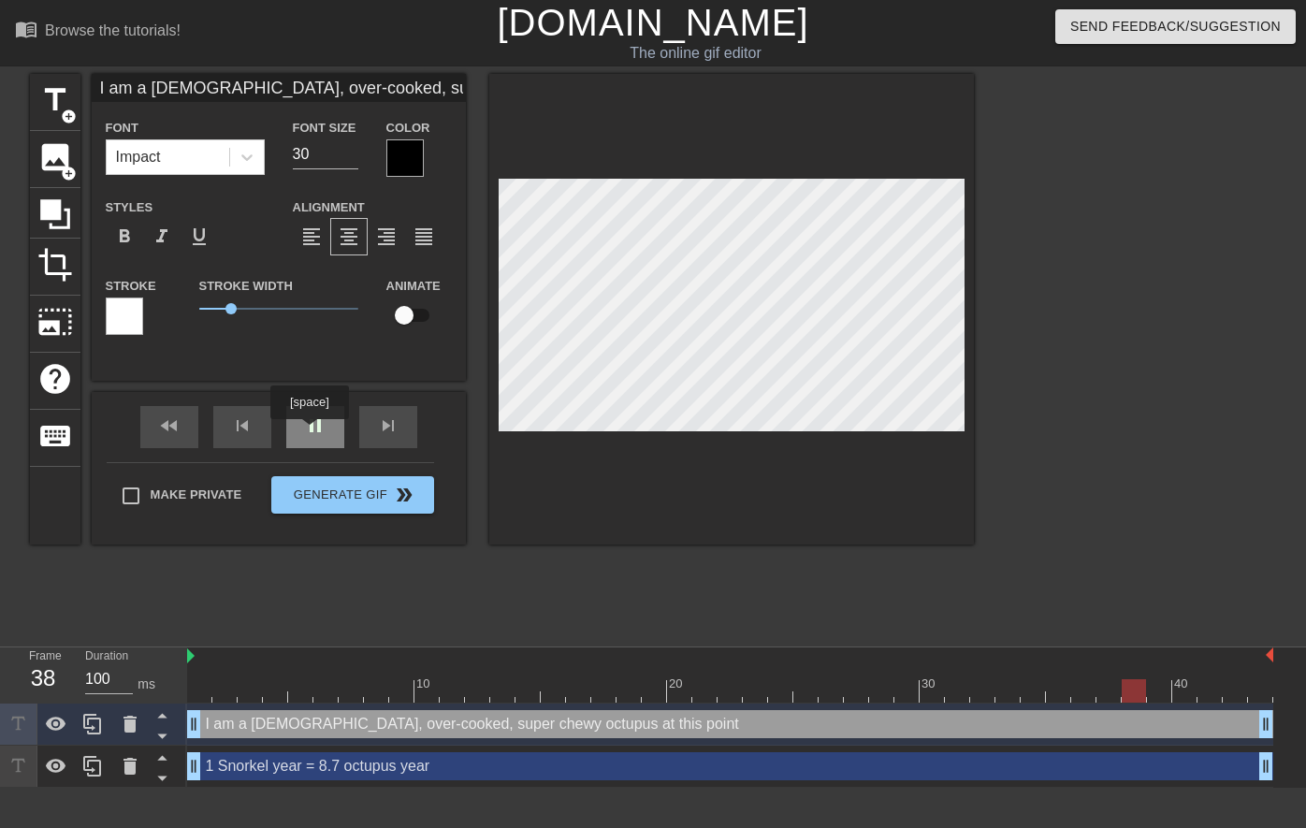
click at [315, 432] on div "pause" at bounding box center [315, 427] width 58 height 42
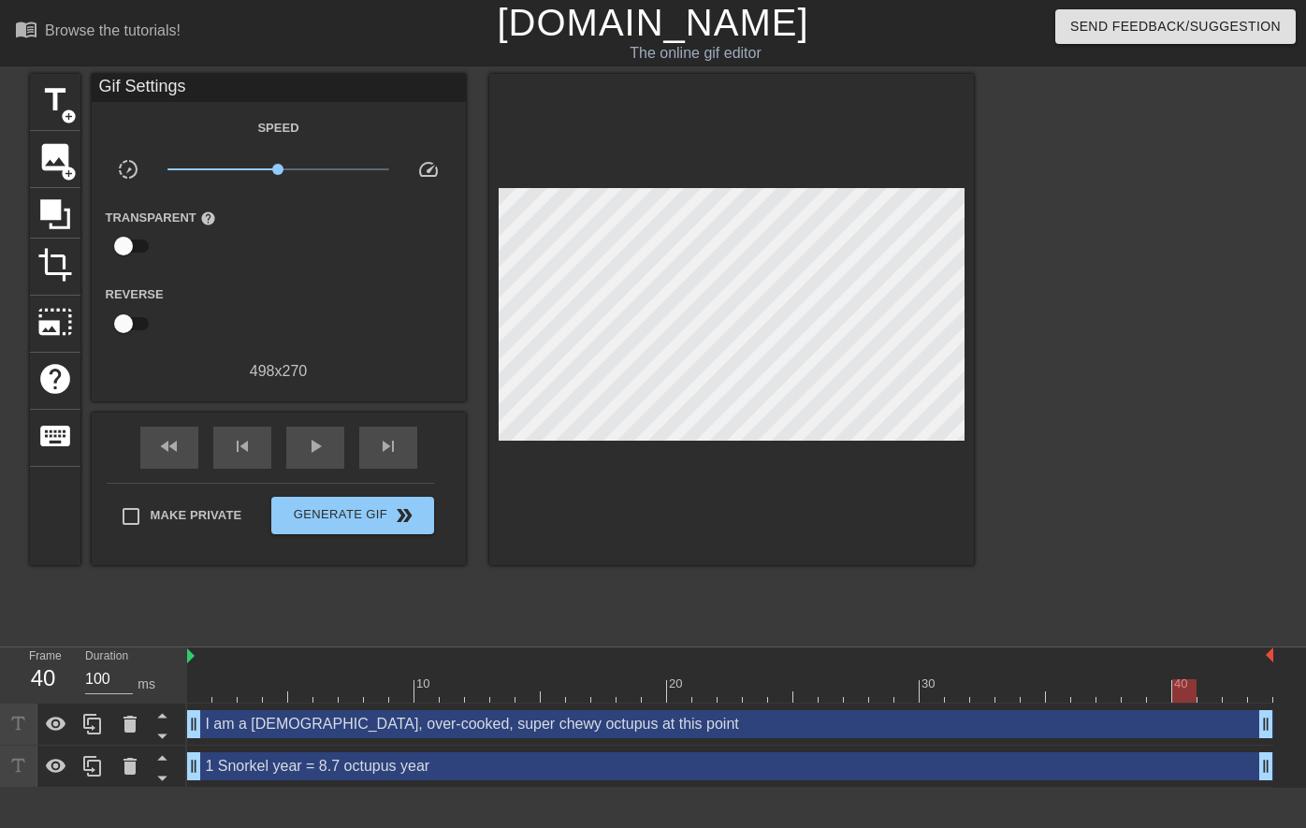
click at [197, 693] on div at bounding box center [730, 690] width 1086 height 23
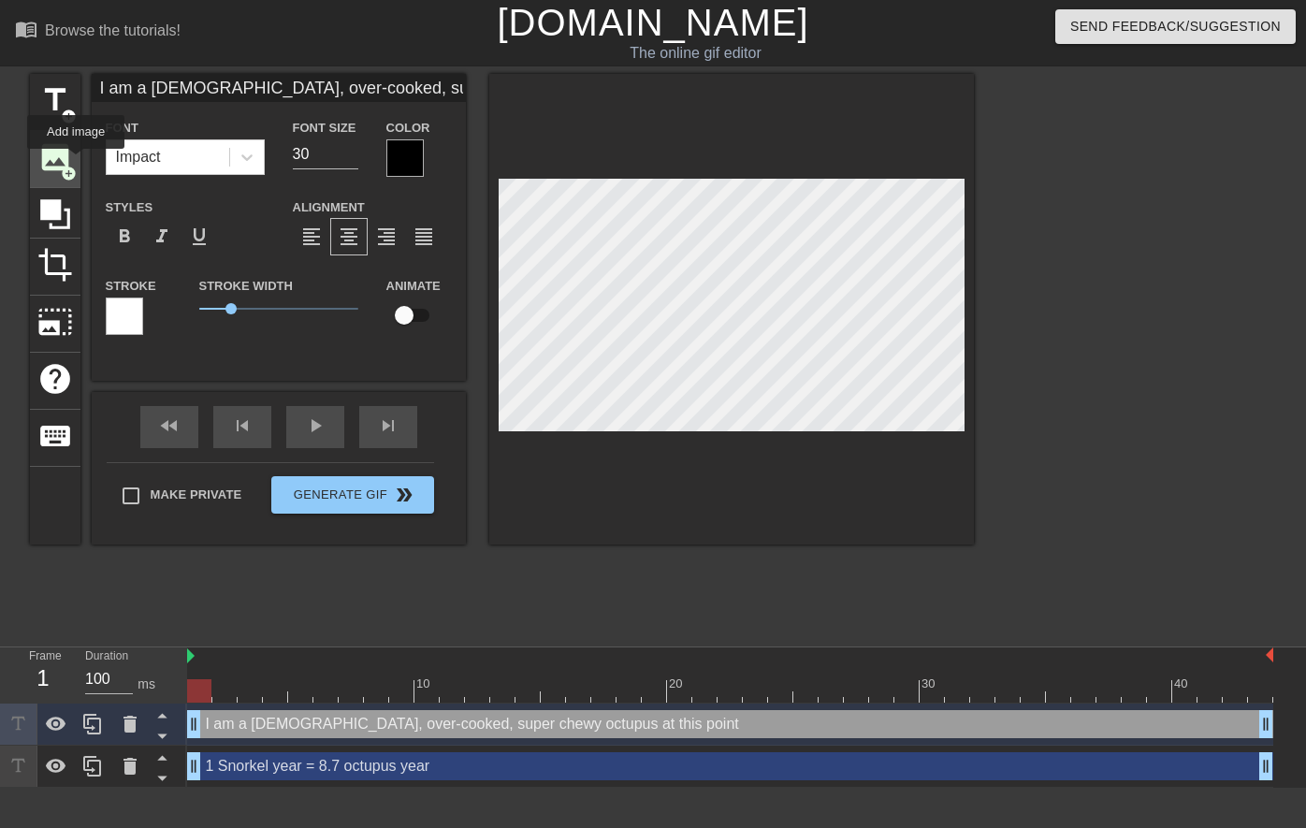
click at [77, 162] on div "image add_circle" at bounding box center [55, 159] width 51 height 57
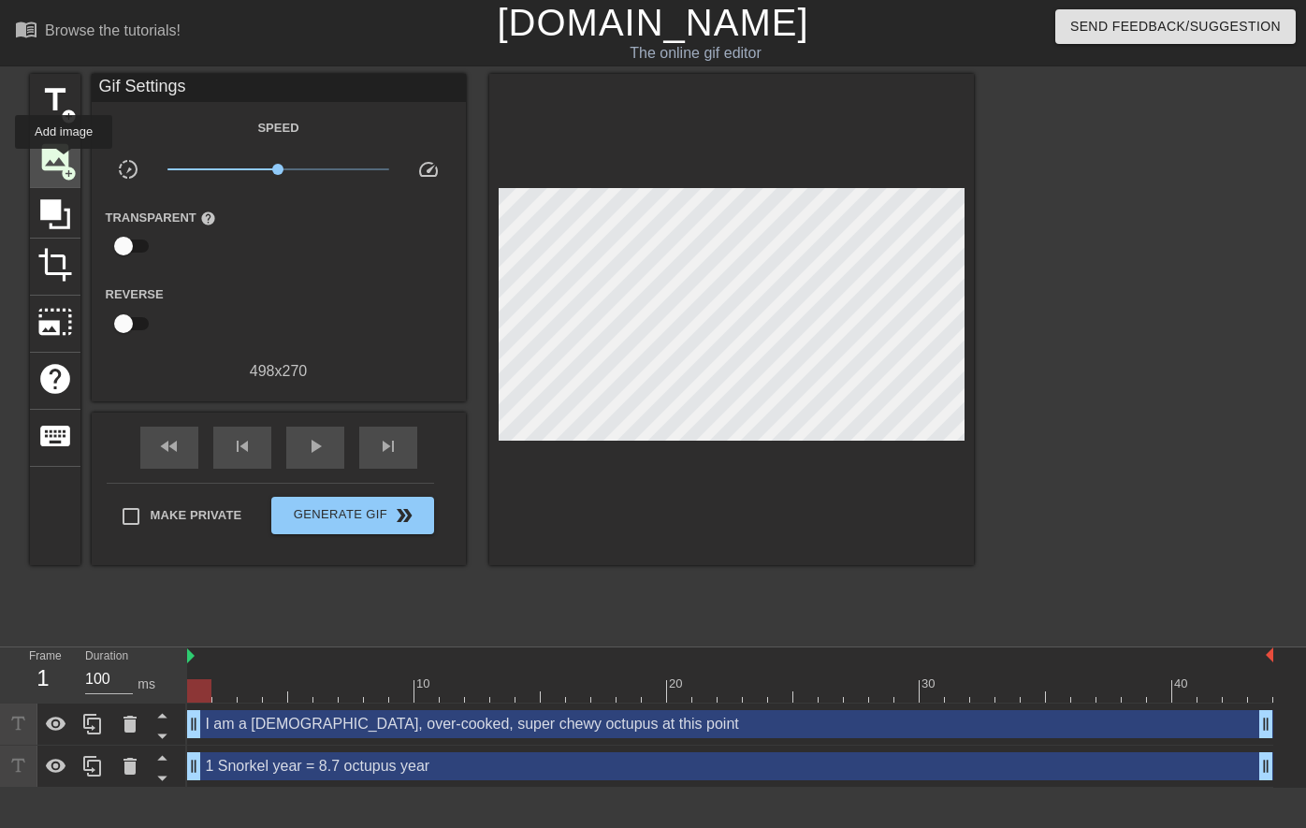
click at [65, 161] on span "image" at bounding box center [55, 157] width 36 height 36
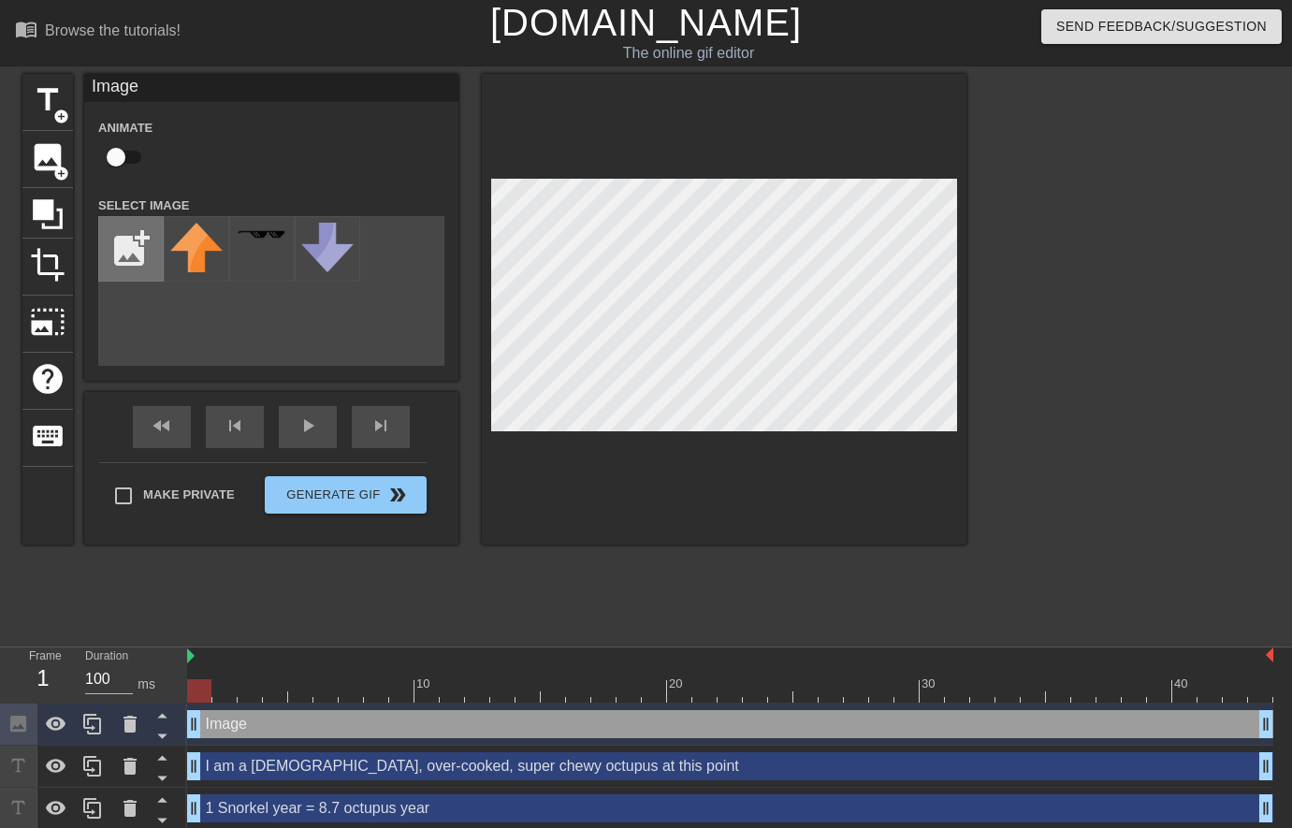
click at [138, 252] on input "file" at bounding box center [131, 249] width 64 height 64
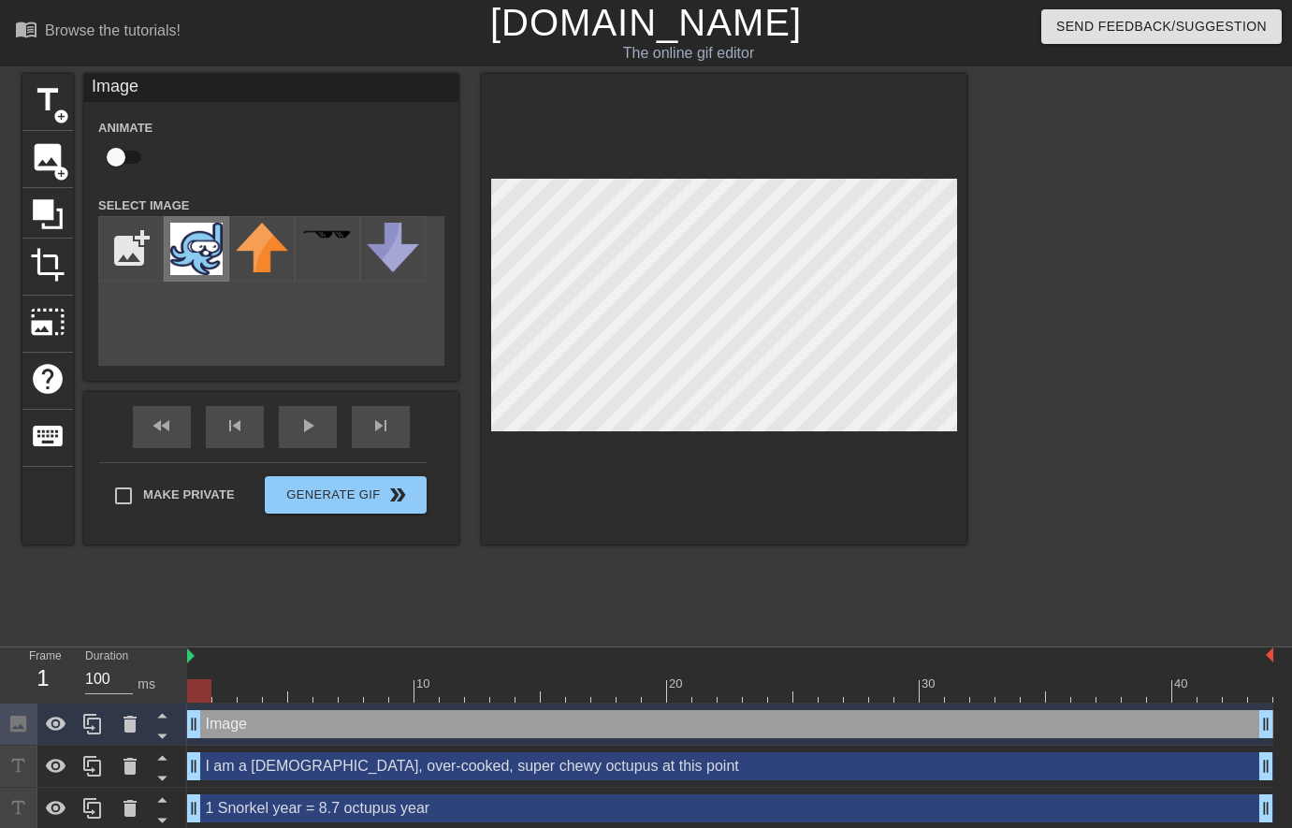
click at [176, 250] on img at bounding box center [196, 249] width 52 height 52
click at [1014, 396] on div at bounding box center [1129, 354] width 281 height 561
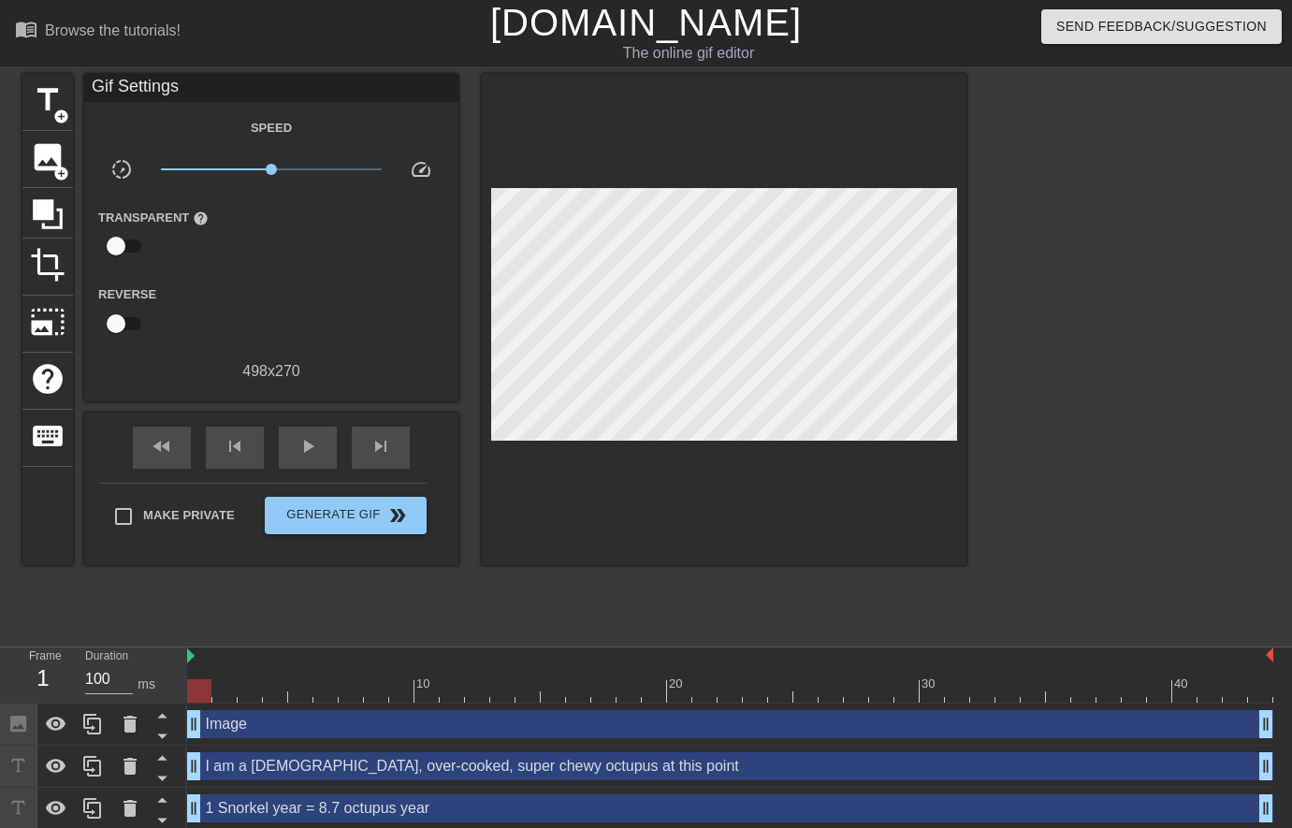
click at [1031, 408] on div at bounding box center [1129, 354] width 281 height 561
click at [319, 458] on div "play_arrow" at bounding box center [308, 448] width 58 height 42
click at [319, 454] on div "pause" at bounding box center [308, 448] width 58 height 42
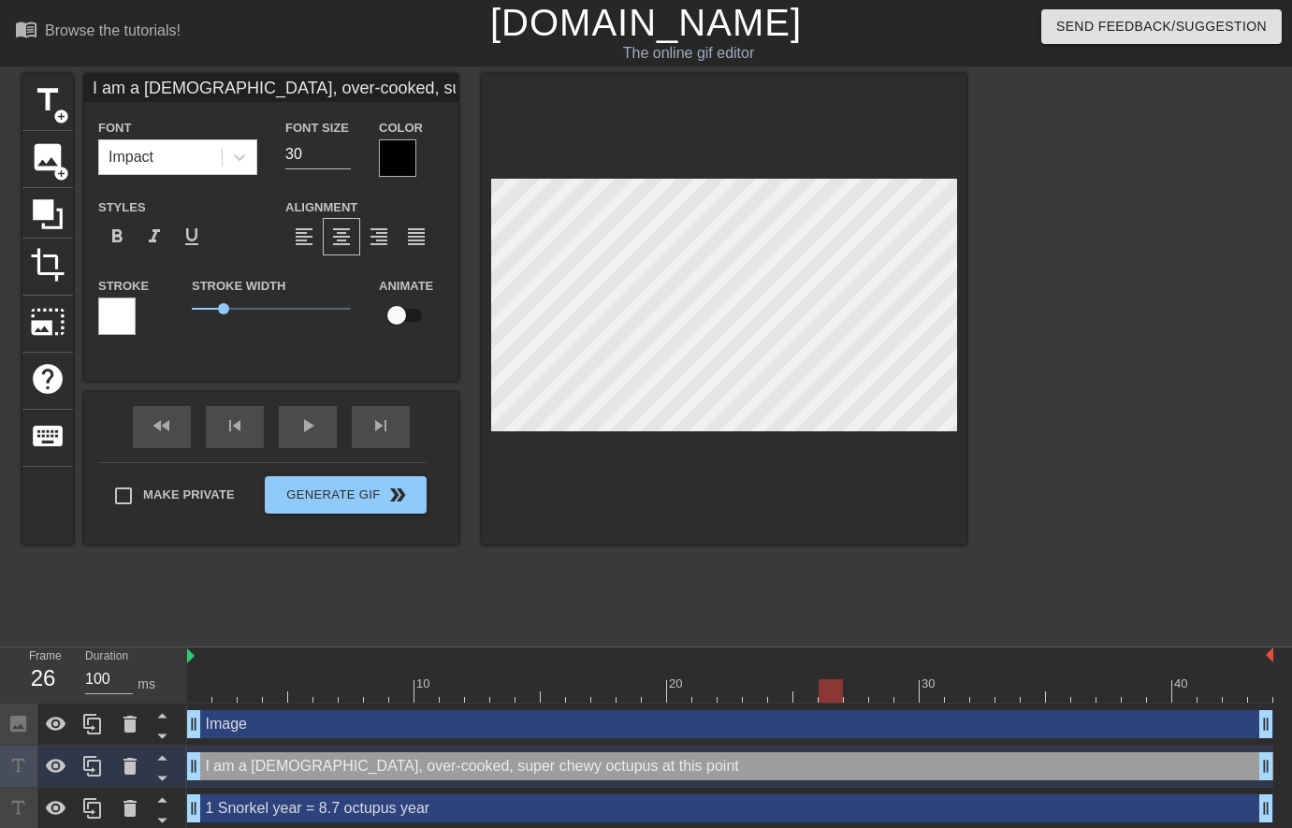
click at [386, 159] on div at bounding box center [397, 157] width 37 height 37
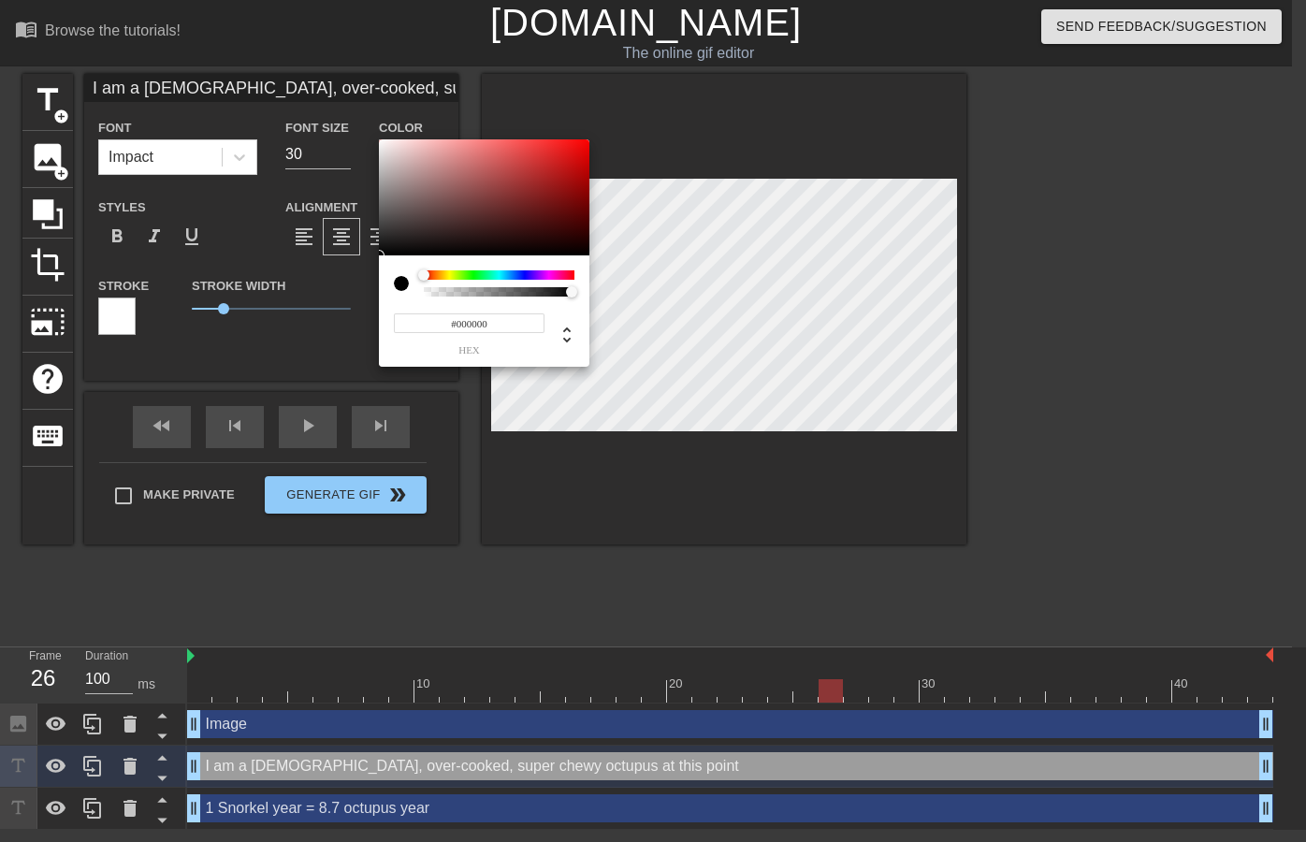
click at [526, 275] on div at bounding box center [499, 274] width 151 height 9
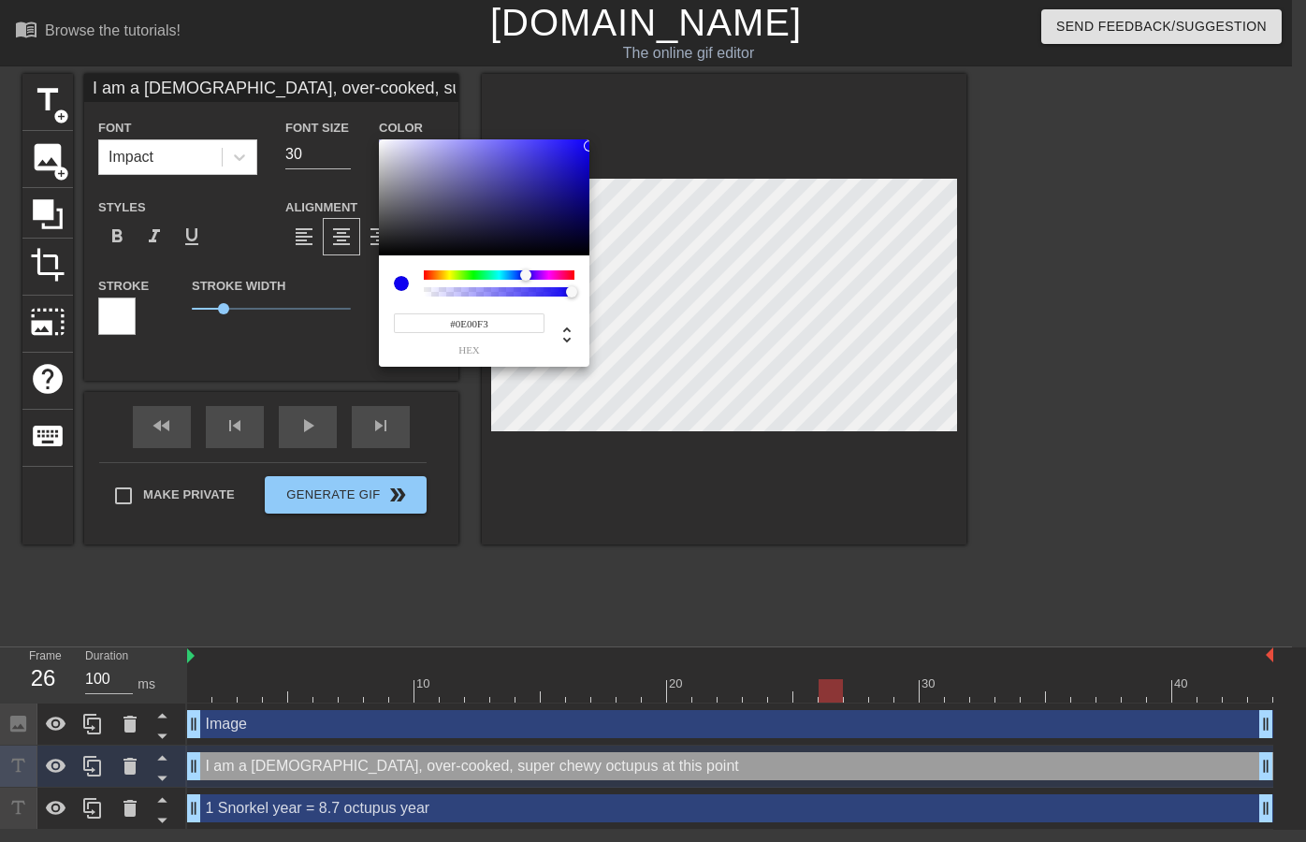
drag, startPoint x: 571, startPoint y: 150, endPoint x: 594, endPoint y: 145, distance: 23.9
click at [594, 145] on div "#0E00F3 hex" at bounding box center [653, 421] width 1306 height 842
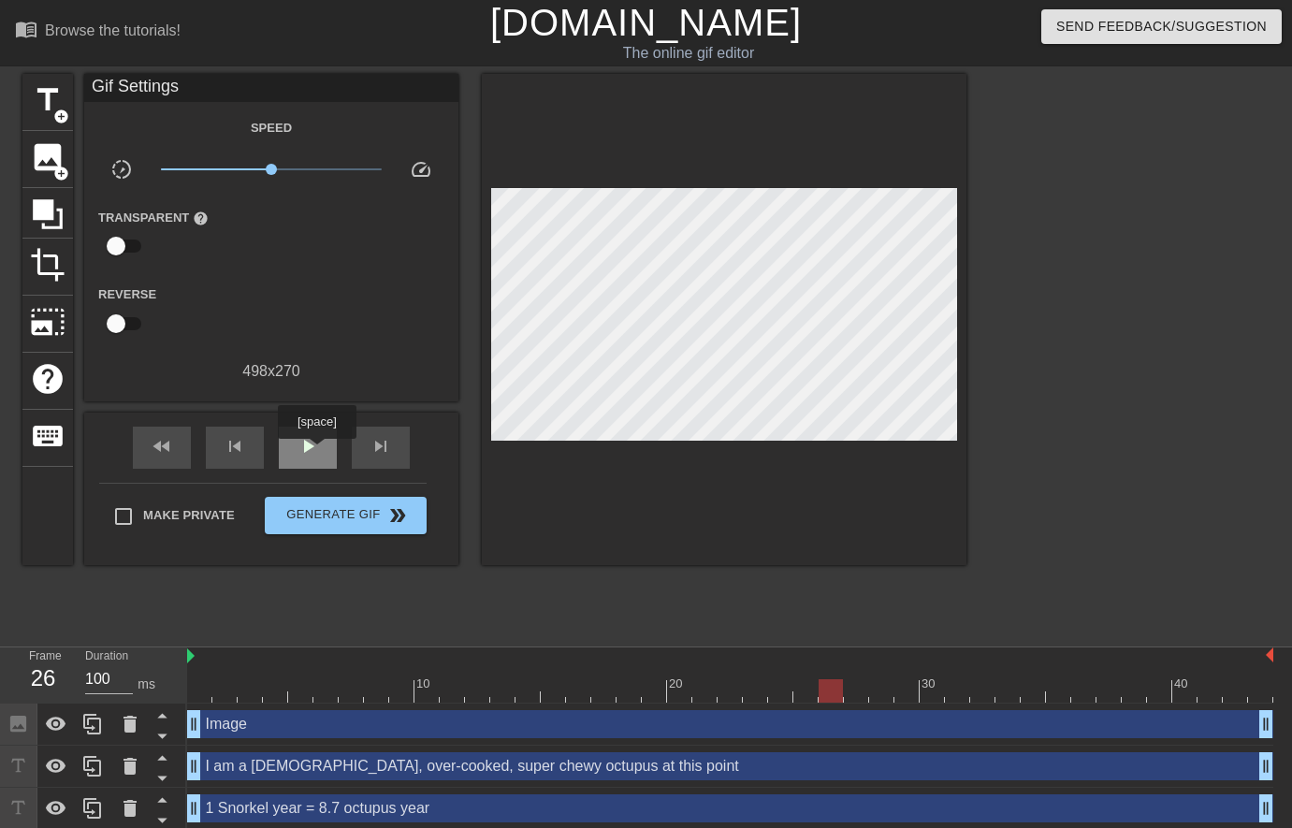
click at [320, 450] on div "play_arrow" at bounding box center [308, 448] width 58 height 42
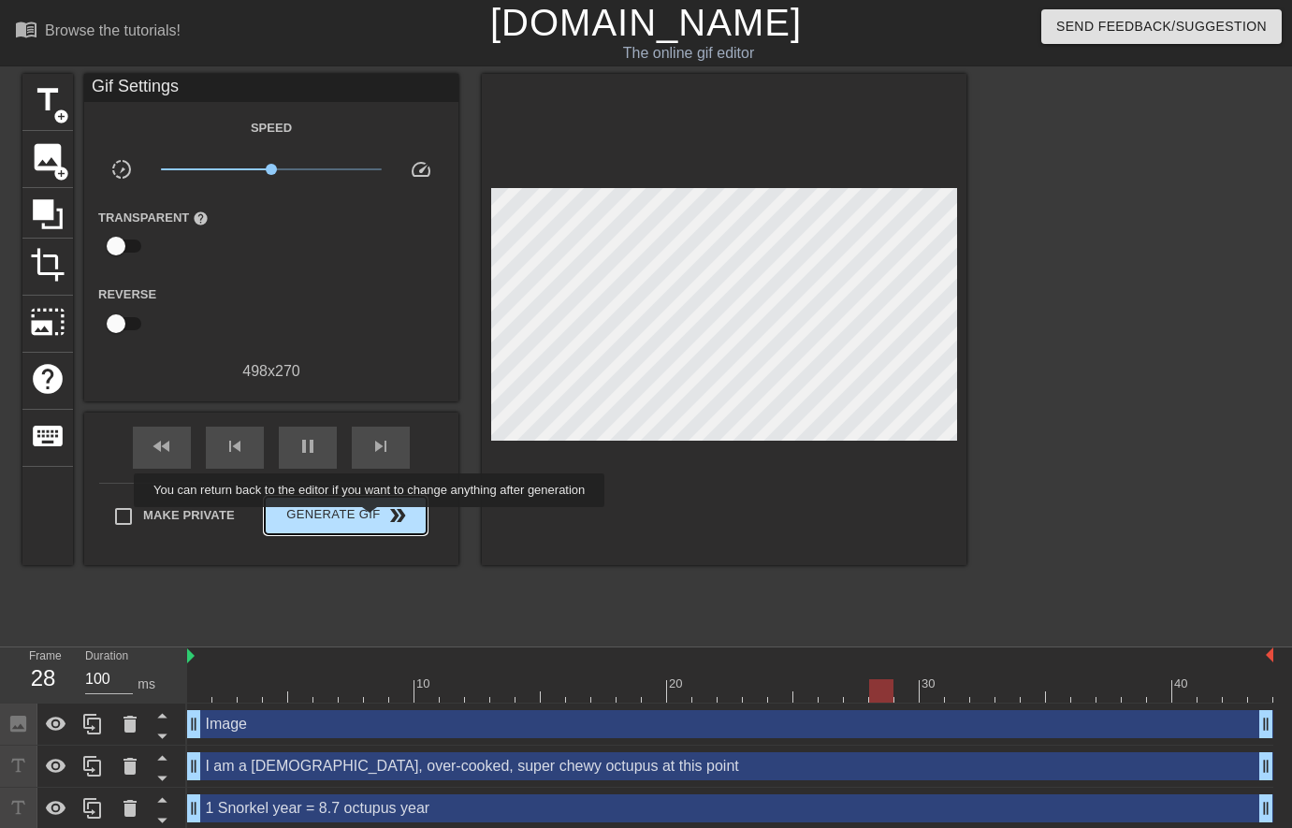
click at [382, 519] on span "Generate Gif double_arrow" at bounding box center [345, 515] width 147 height 22
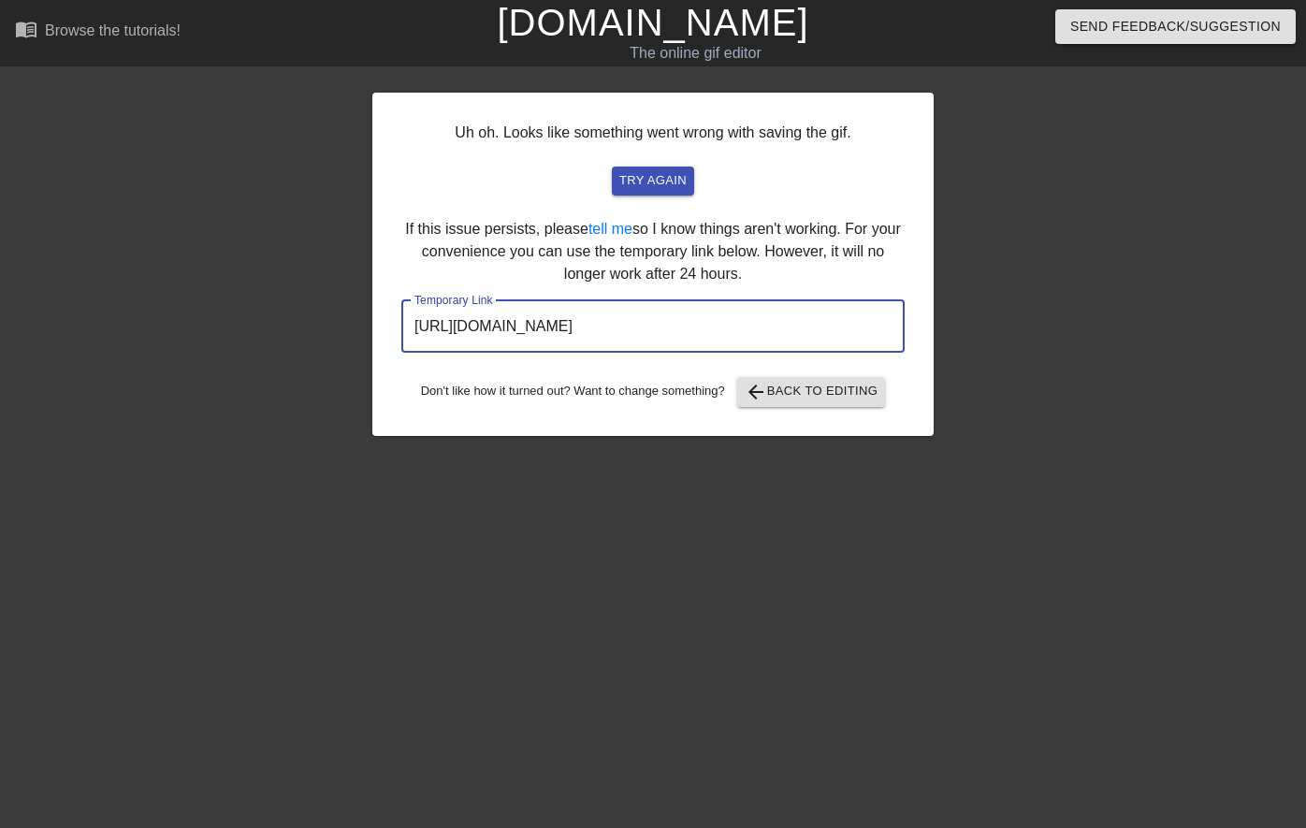
click at [850, 328] on input "[URL][DOMAIN_NAME]" at bounding box center [652, 326] width 503 height 52
drag, startPoint x: 842, startPoint y: 329, endPoint x: 331, endPoint y: 313, distance: 511.2
click at [331, 313] on div "Uh oh. Looks like something went wrong with saving the gif. try again If this i…" at bounding box center [653, 354] width 1306 height 561
click at [815, 398] on span "arrow_back Back to Editing" at bounding box center [812, 392] width 134 height 22
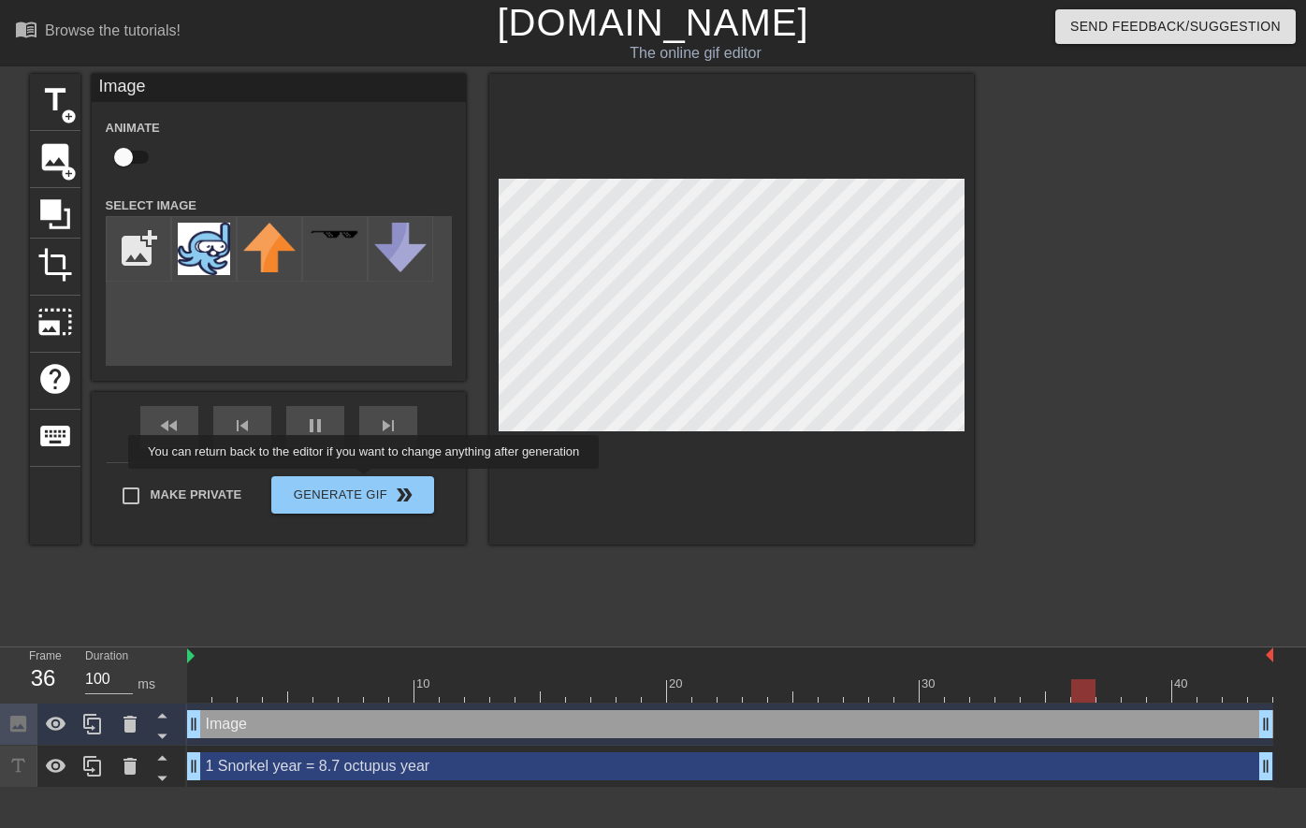
click at [376, 473] on div "fast_rewind skip_previous pause skip_next Make Private Generate Gif double_arrow" at bounding box center [279, 468] width 374 height 153
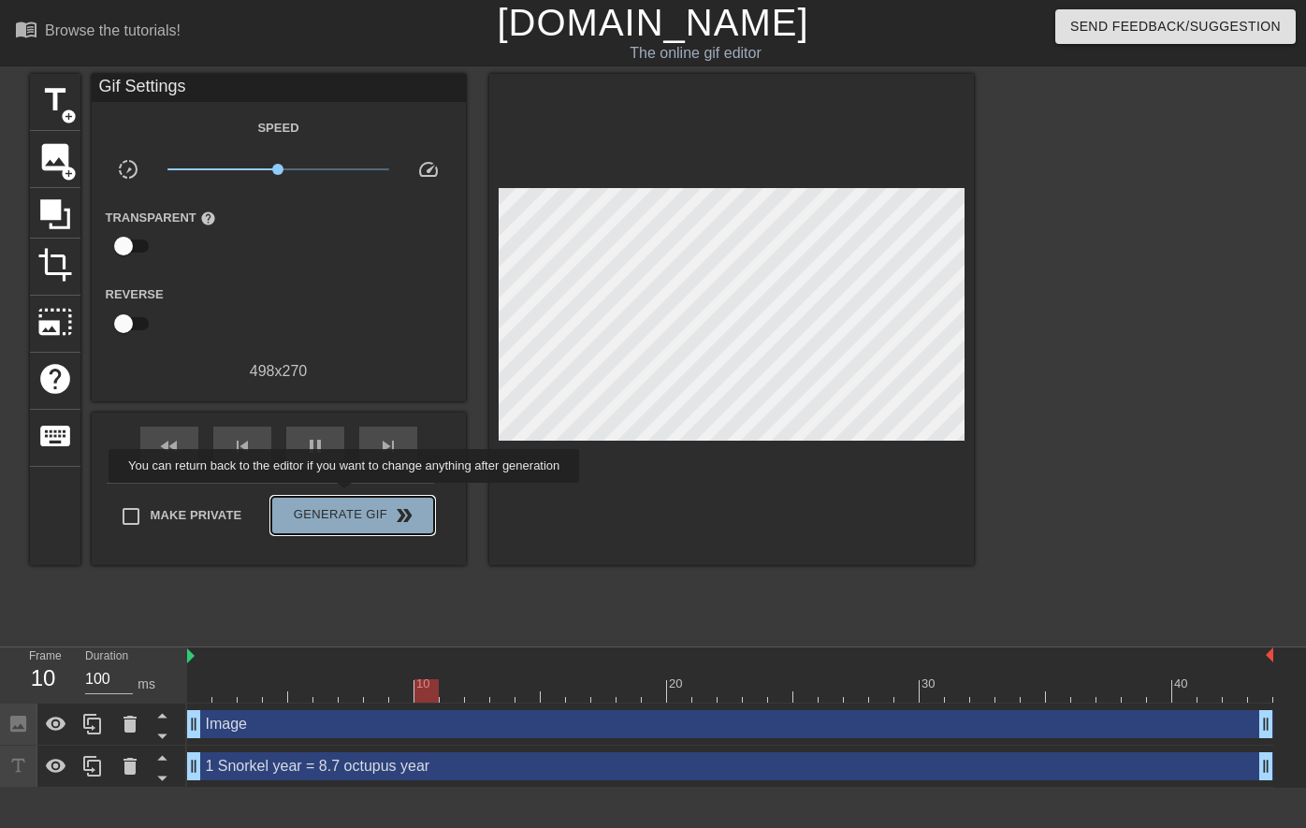
click at [357, 497] on button "Generate Gif double_arrow" at bounding box center [352, 515] width 162 height 37
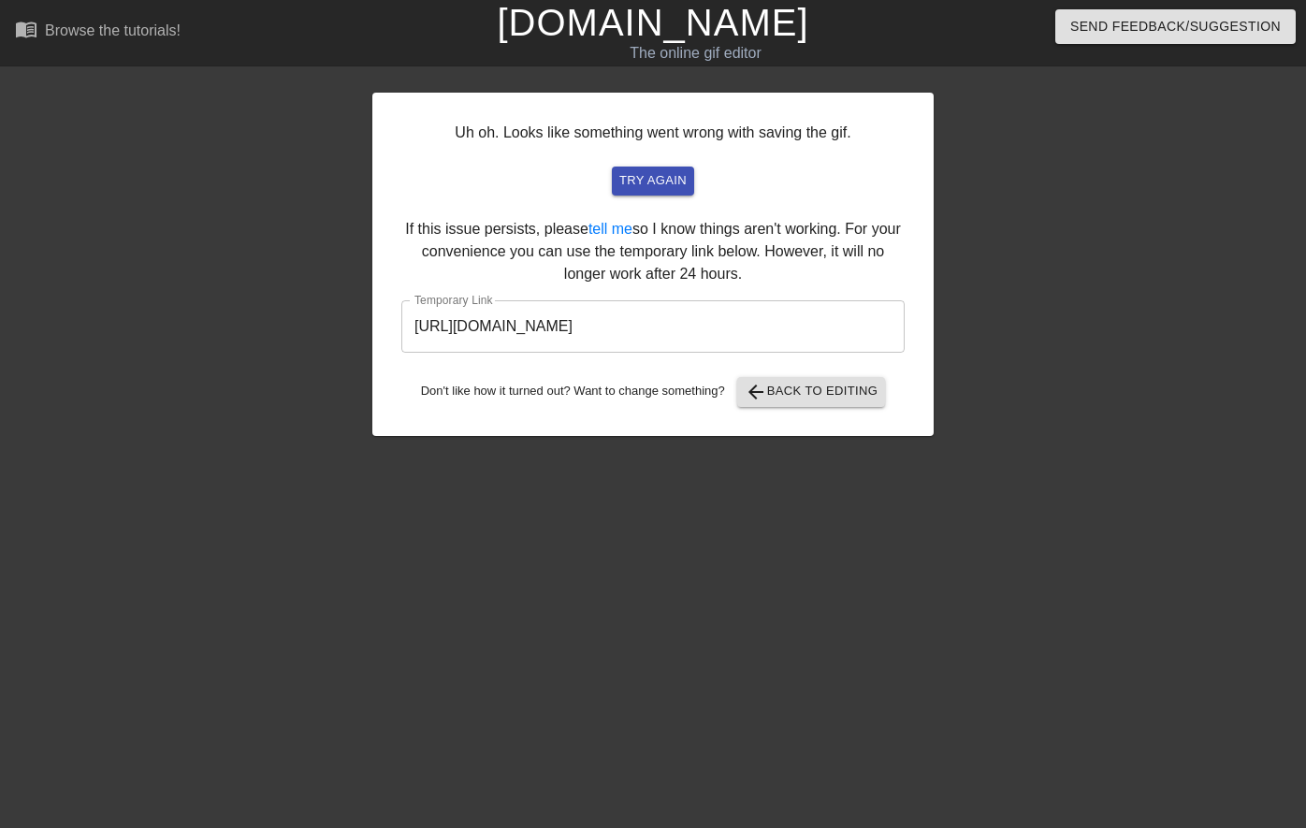
click at [863, 327] on input "[URL][DOMAIN_NAME]" at bounding box center [652, 326] width 503 height 52
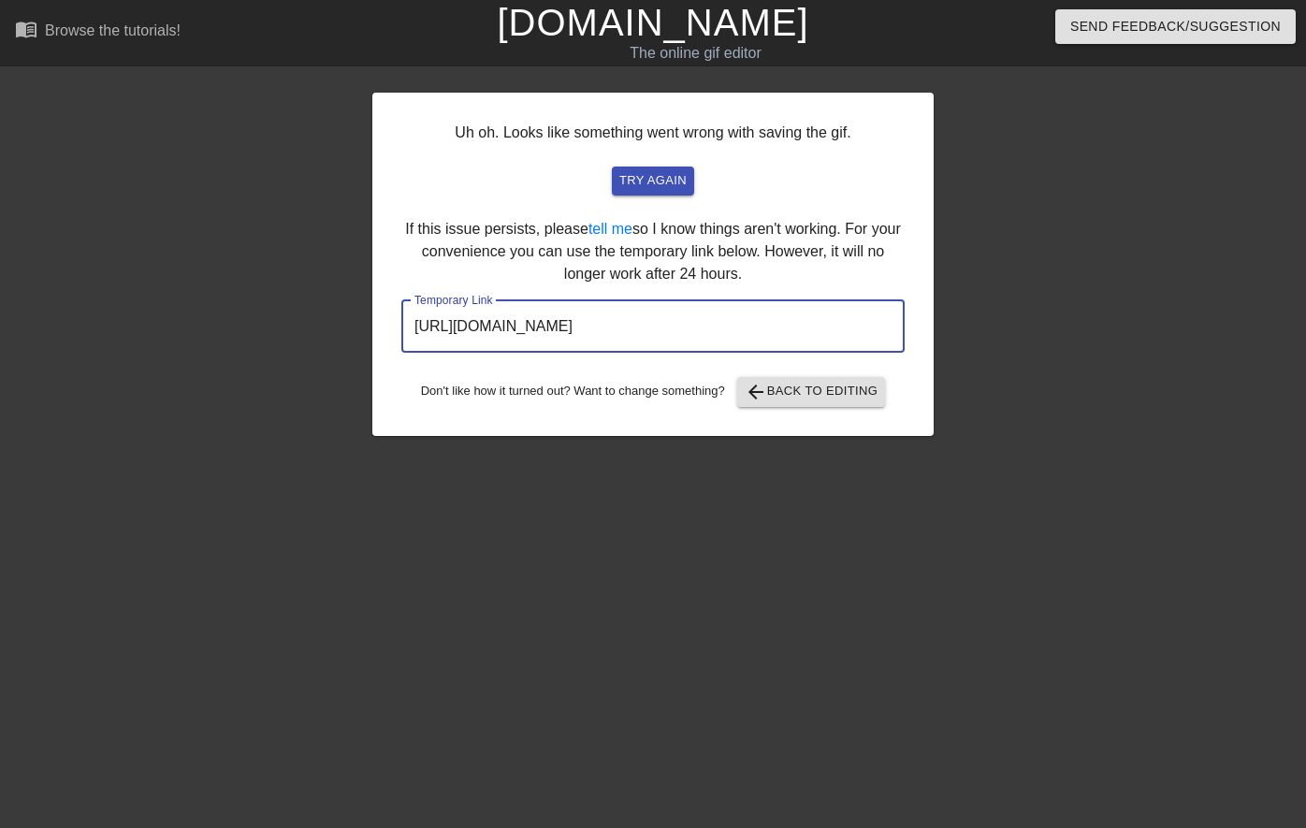
drag, startPoint x: 861, startPoint y: 330, endPoint x: 409, endPoint y: 324, distance: 452.0
click at [409, 324] on input "[URL][DOMAIN_NAME]" at bounding box center [652, 326] width 503 height 52
click at [875, 406] on button "arrow_back Back to Editing" at bounding box center [811, 392] width 149 height 30
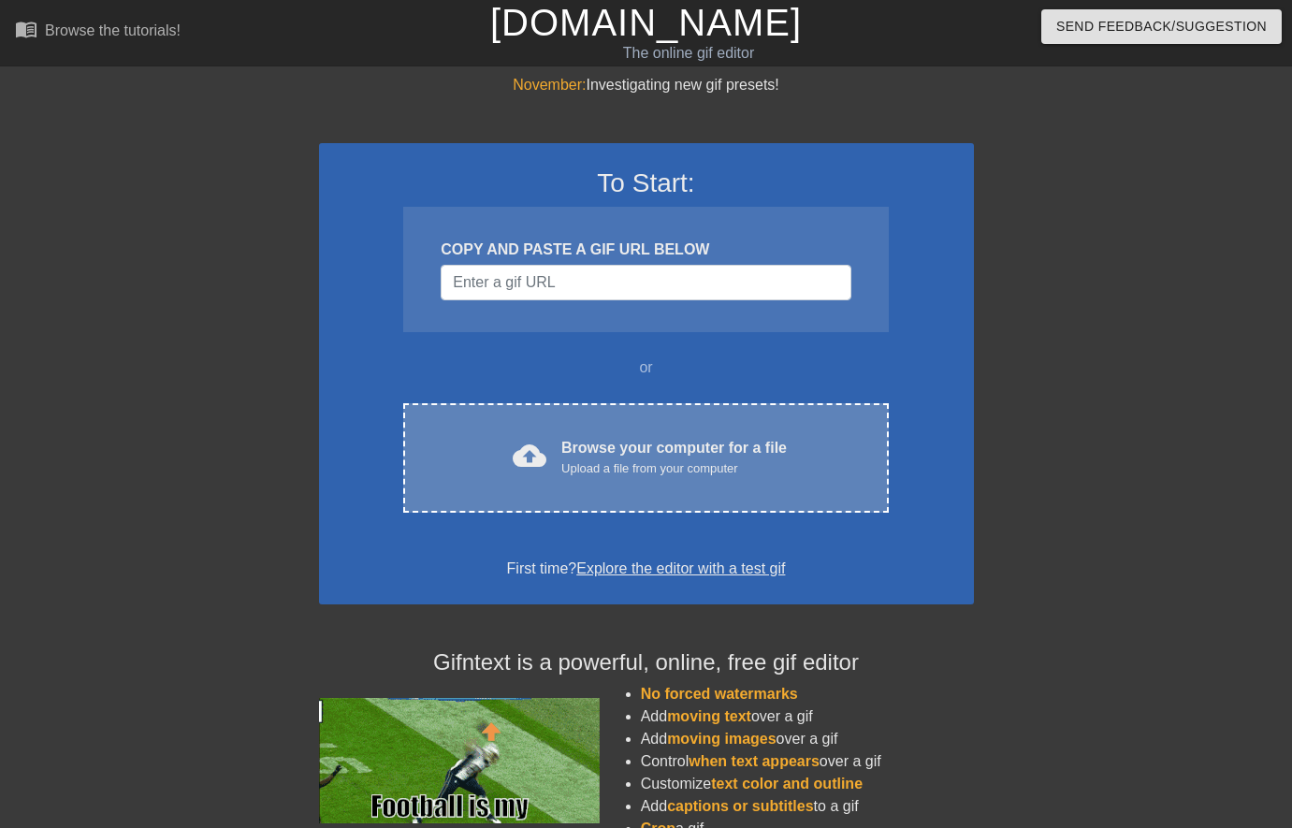
click at [753, 481] on div "cloud_upload Browse your computer for a file Upload a file from your computer C…" at bounding box center [645, 457] width 485 height 109
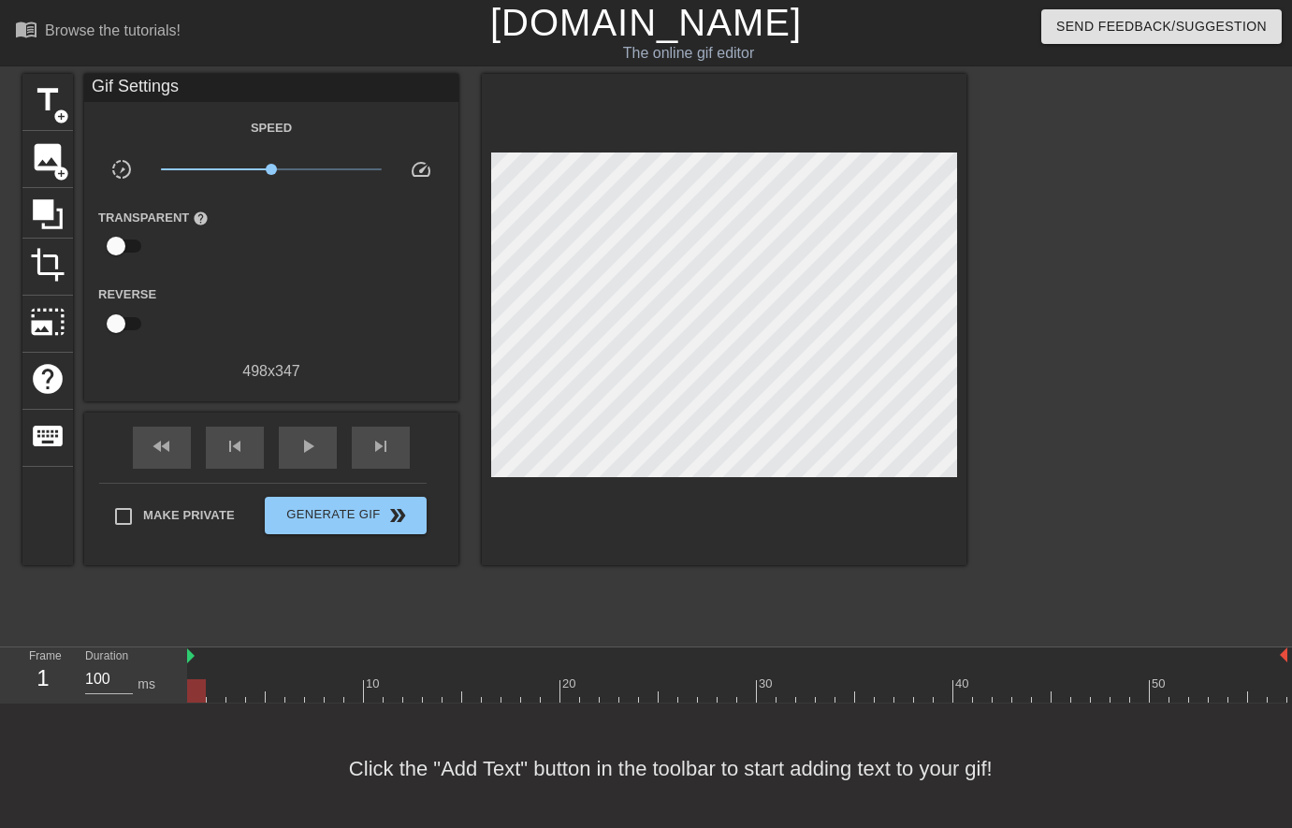
scroll to position [0, 14]
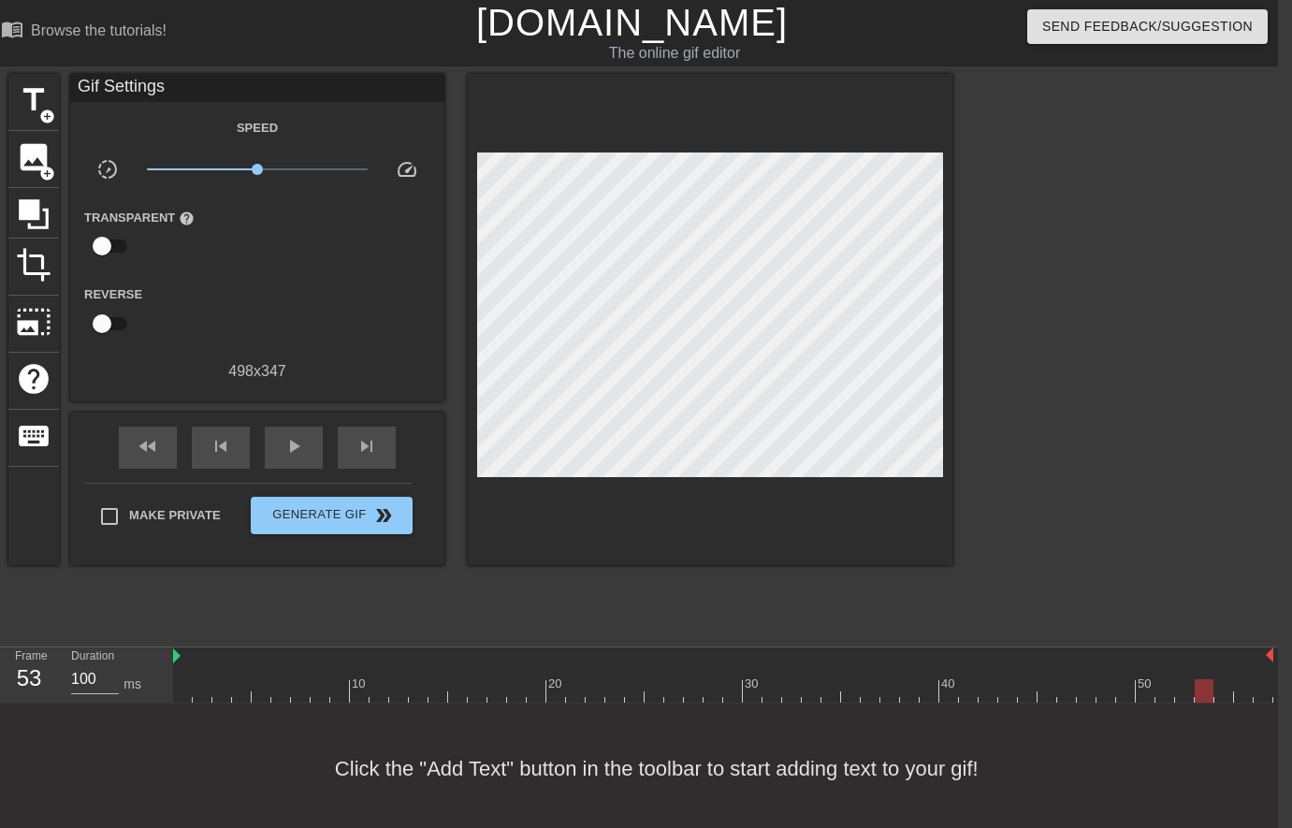
click at [1205, 687] on div at bounding box center [723, 690] width 1100 height 23
click at [1145, 683] on div at bounding box center [723, 690] width 1100 height 23
click at [1122, 684] on div at bounding box center [723, 690] width 1100 height 23
click at [1090, 680] on div at bounding box center [723, 690] width 1100 height 23
click at [999, 682] on div at bounding box center [723, 690] width 1100 height 23
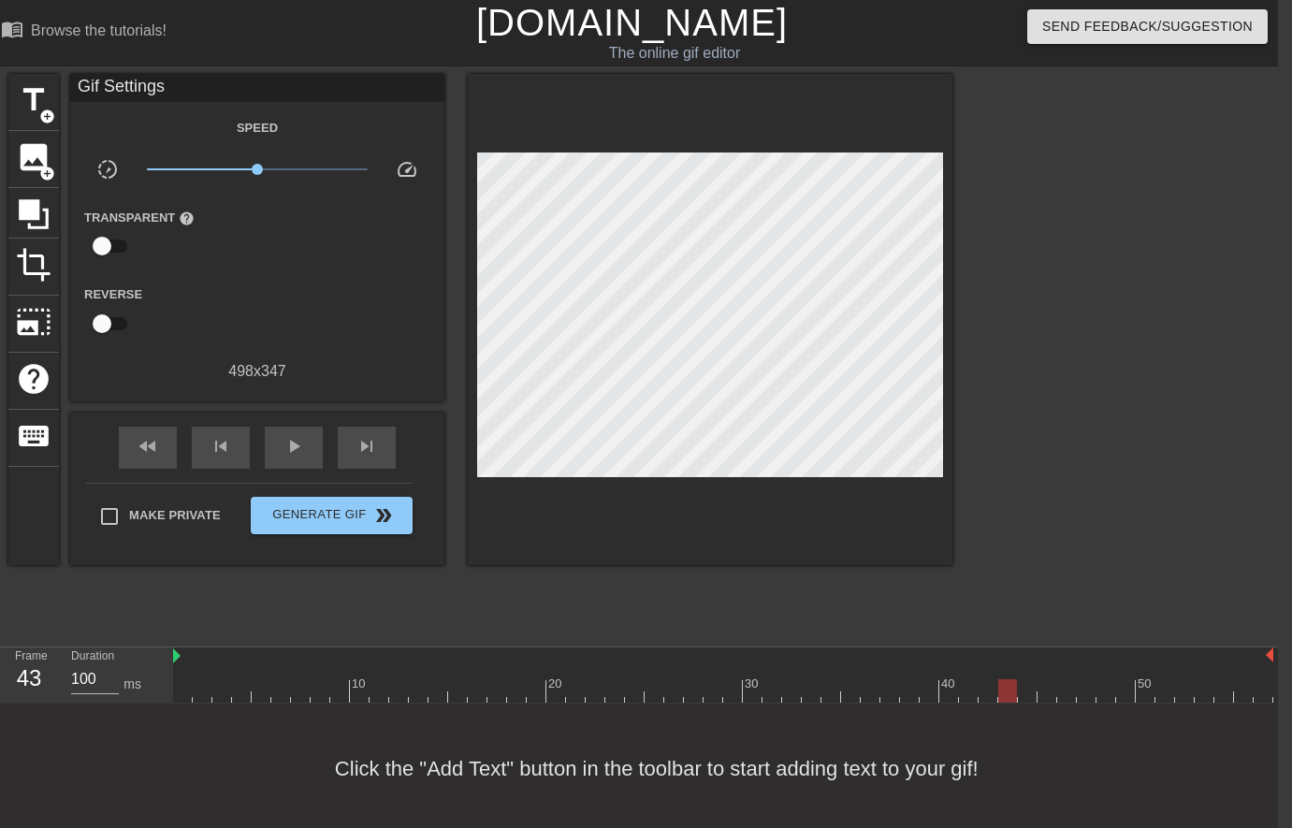
click at [954, 684] on div at bounding box center [723, 690] width 1100 height 23
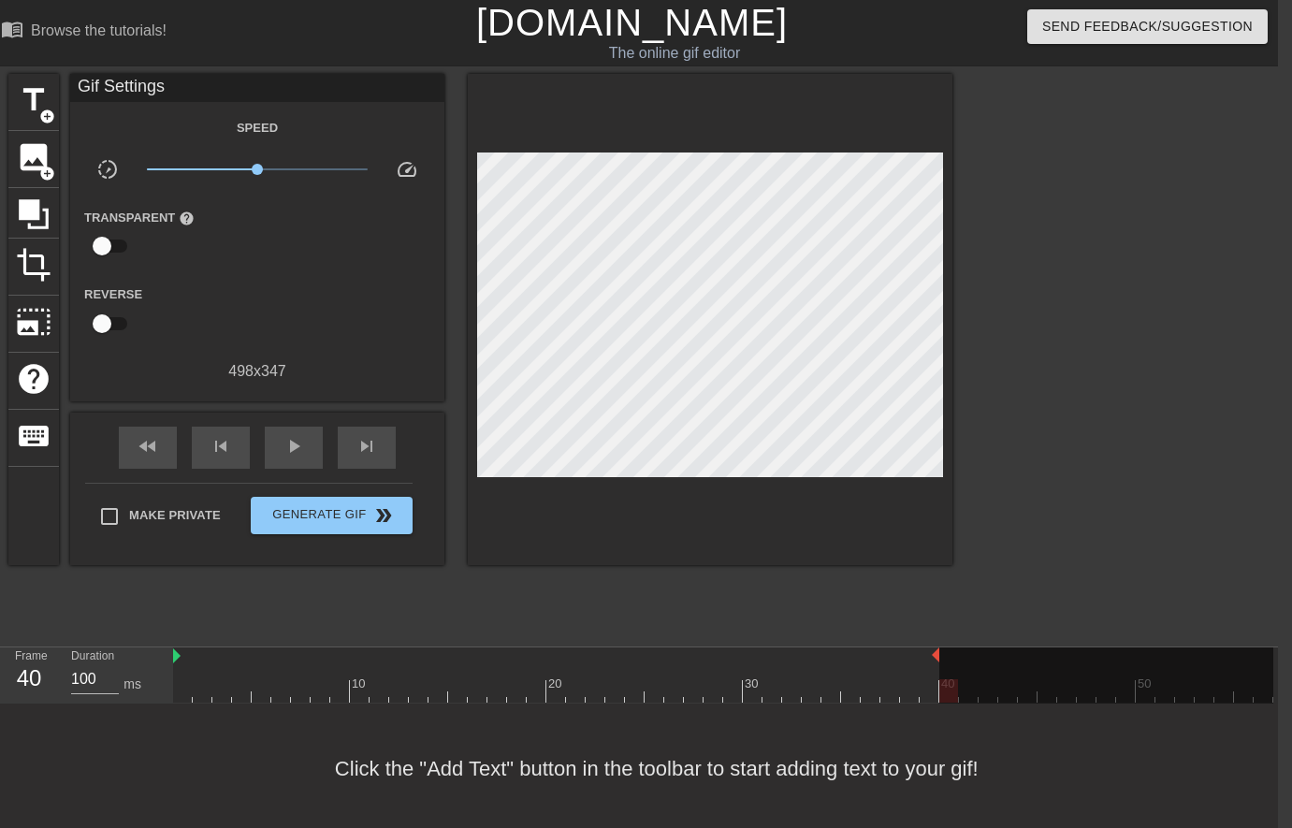
drag, startPoint x: 1272, startPoint y: 659, endPoint x: 941, endPoint y: 648, distance: 330.5
click at [941, 648] on div "10 20 30 40 50" at bounding box center [723, 675] width 1100 height 55
click at [809, 679] on div at bounding box center [723, 690] width 1100 height 23
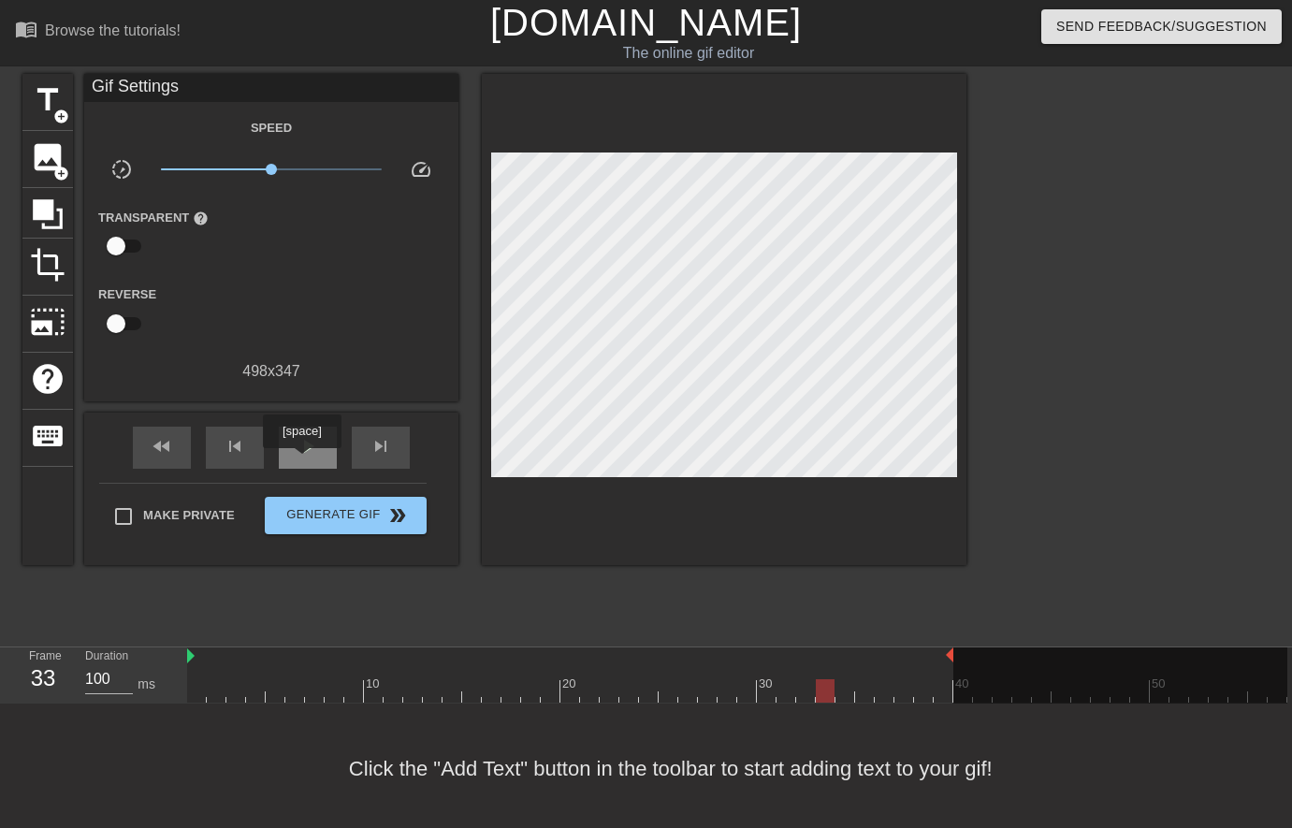
click at [304, 460] on div "play_arrow" at bounding box center [308, 448] width 58 height 42
click at [38, 178] on div "image add_circle" at bounding box center [47, 159] width 51 height 57
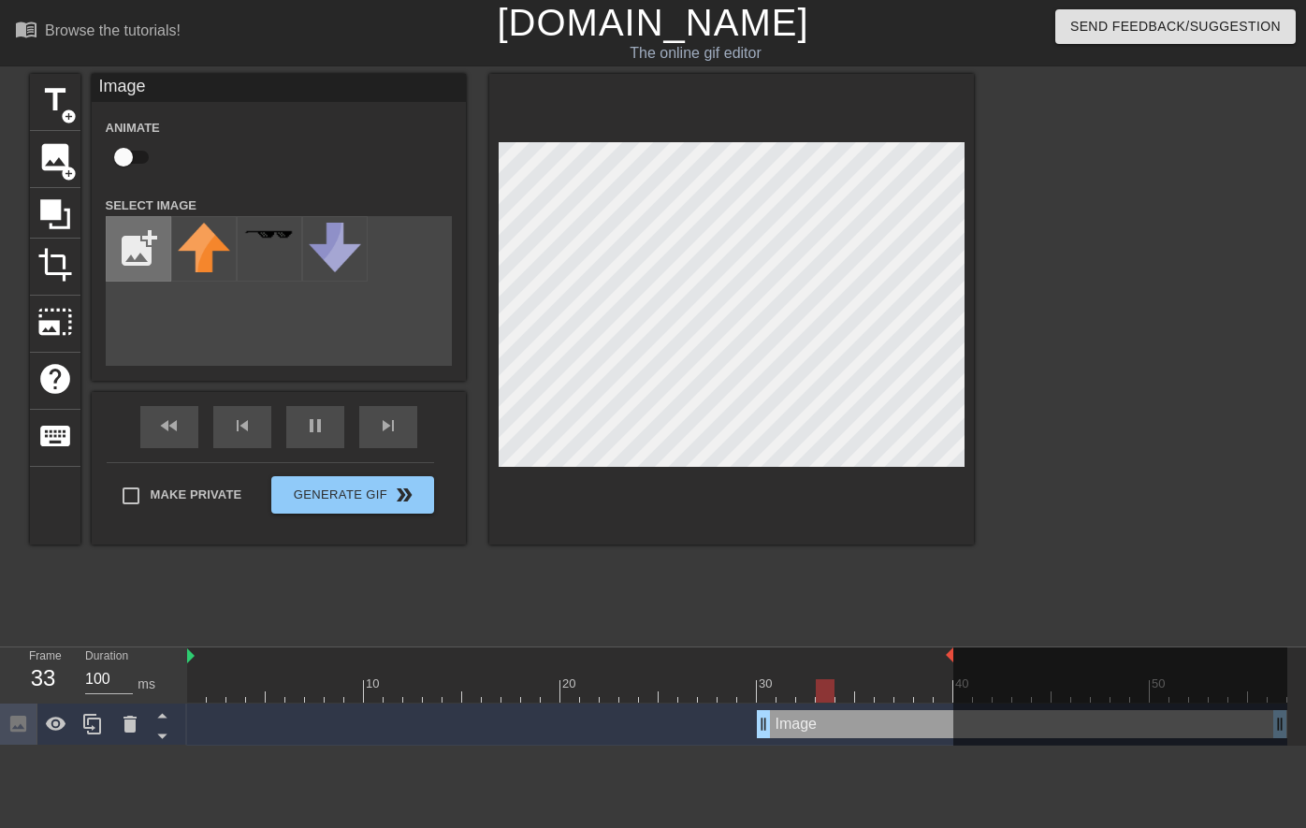
click at [132, 258] on input "file" at bounding box center [139, 249] width 64 height 64
click at [280, 438] on div "fast_rewind skip_previous pause skip_next" at bounding box center [278, 427] width 305 height 70
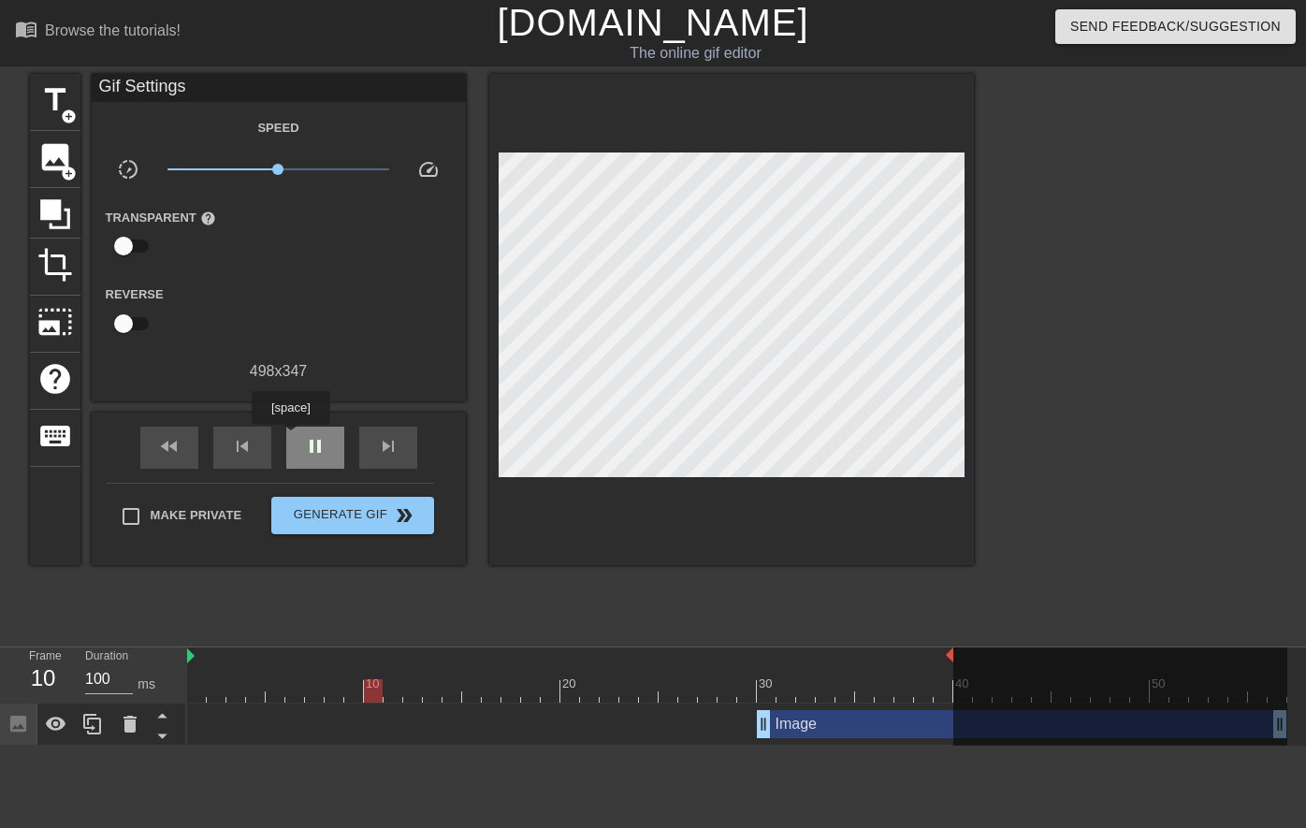
click at [295, 437] on div "pause" at bounding box center [315, 448] width 58 height 42
click at [197, 697] on div at bounding box center [737, 690] width 1100 height 23
click at [804, 720] on div "Image drag_handle drag_handle" at bounding box center [1022, 724] width 531 height 28
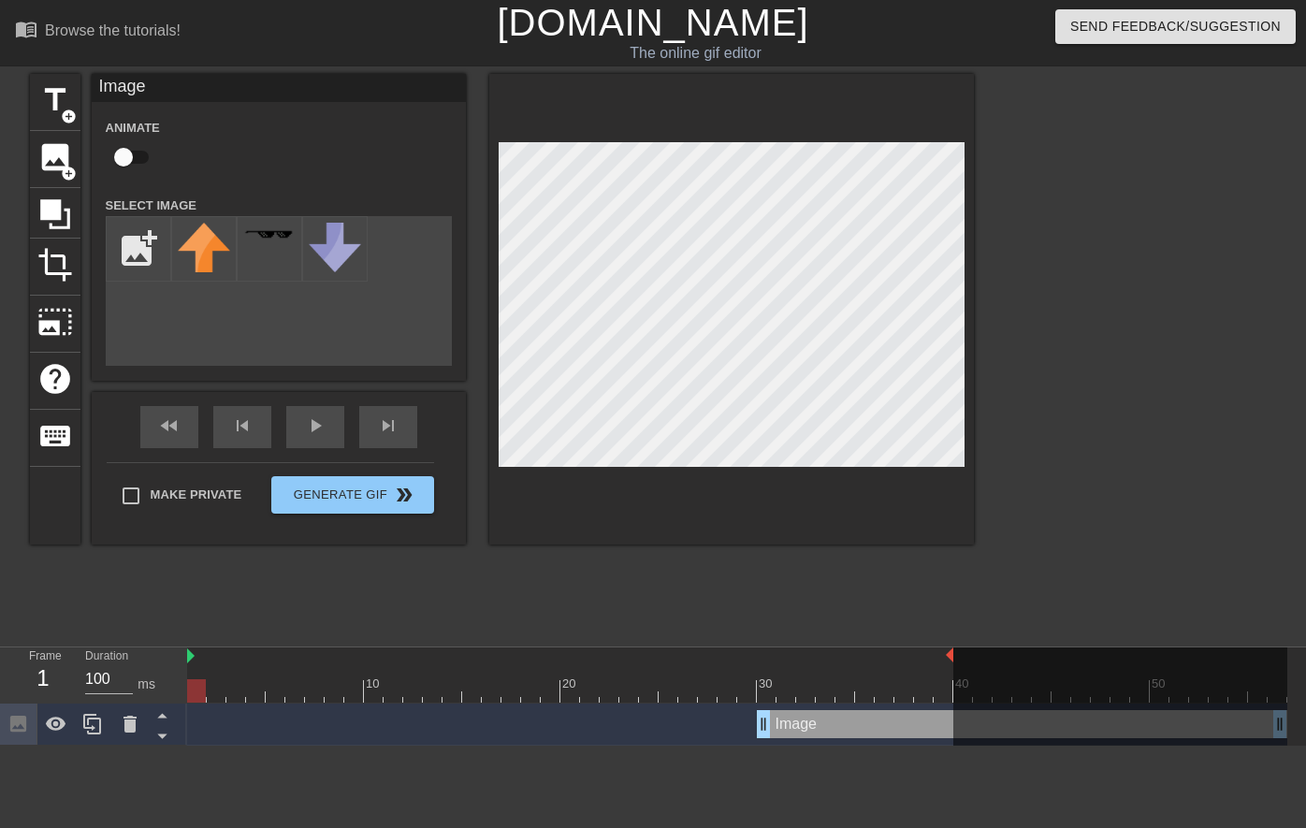
click at [933, 746] on html "menu_book Browse the tutorials! Gifntext.com The online gif editor Send Feedbac…" at bounding box center [653, 373] width 1306 height 746
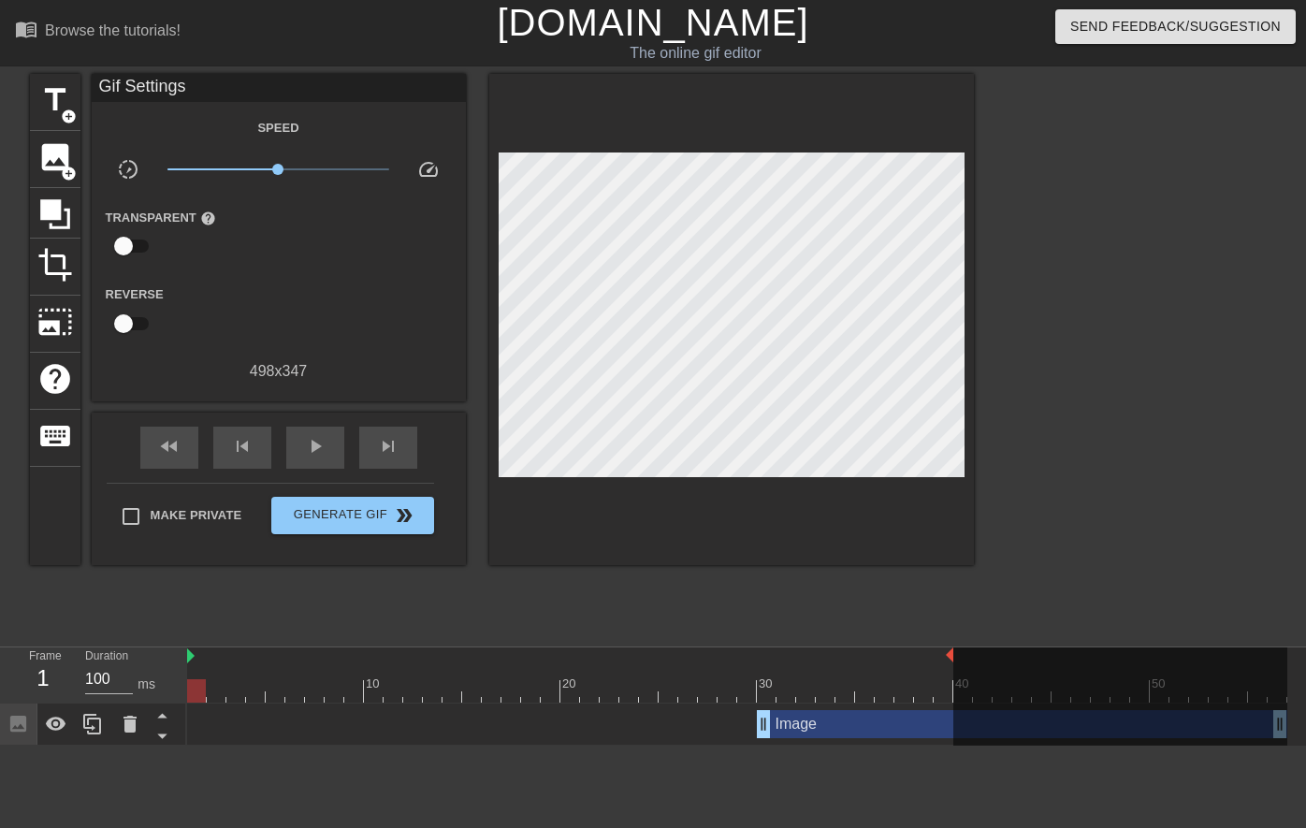
click at [922, 721] on div "Image drag_handle drag_handle" at bounding box center [1022, 724] width 531 height 28
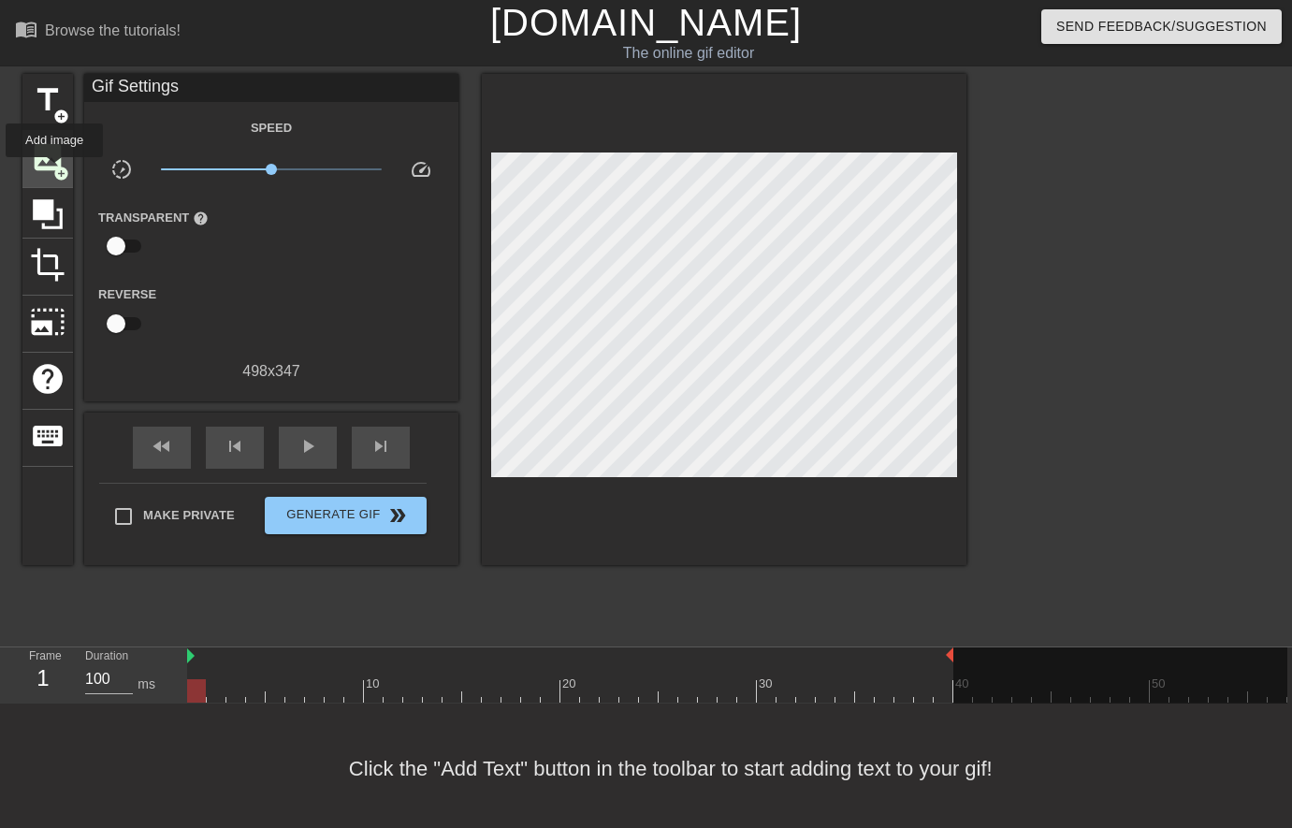
click at [55, 170] on span "add_circle" at bounding box center [61, 174] width 16 height 16
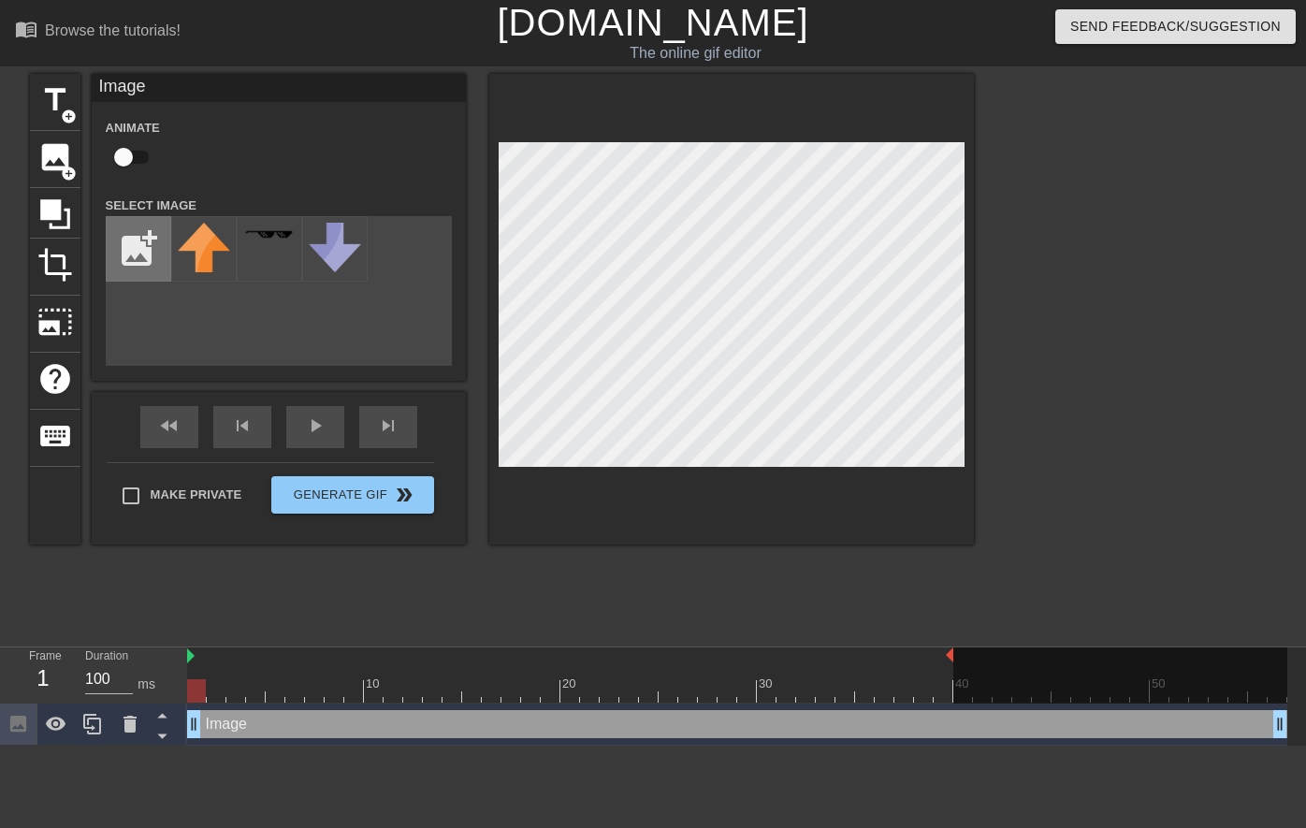
click at [138, 237] on input "file" at bounding box center [139, 249] width 64 height 64
type input "C:\fakepath\DrBubbles_Color.png"
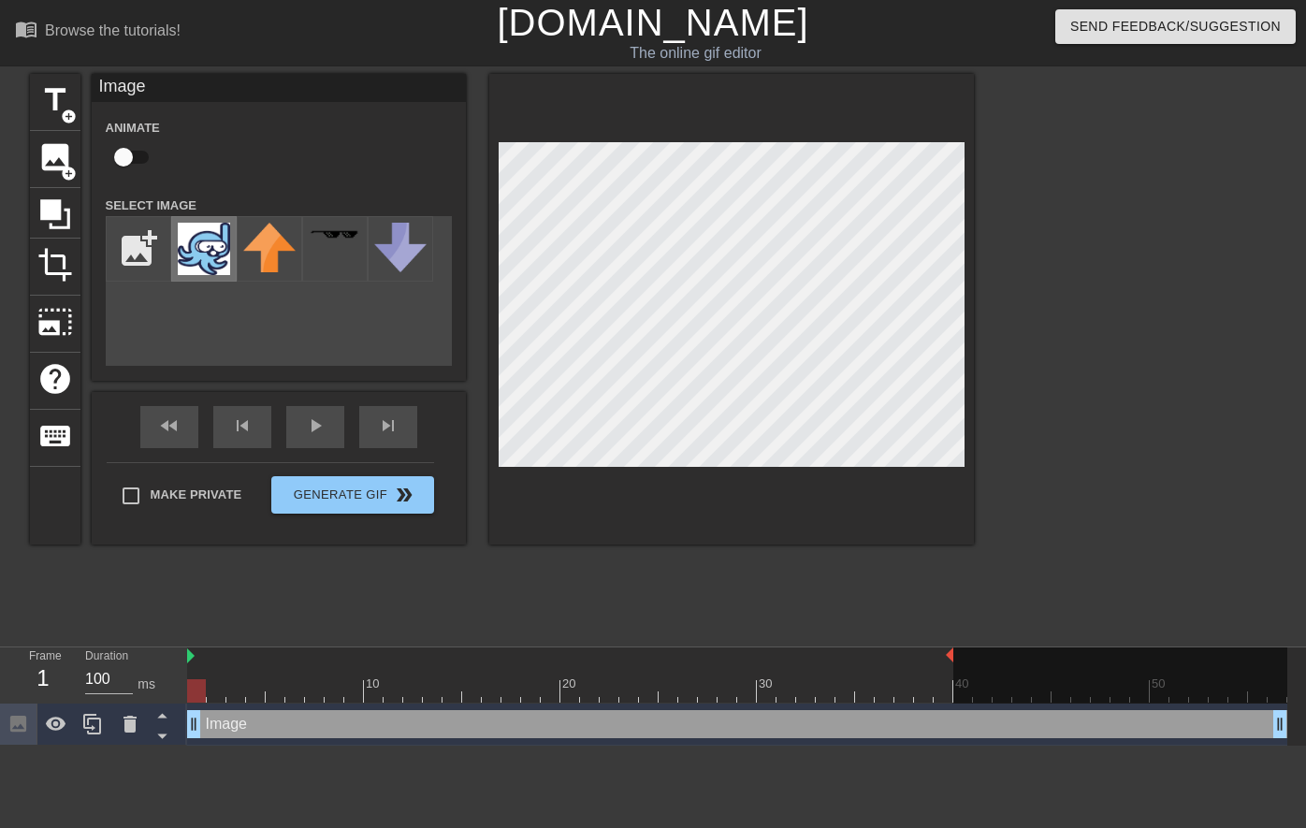
click at [219, 250] on img at bounding box center [204, 249] width 52 height 52
click at [223, 262] on img at bounding box center [204, 249] width 52 height 52
click at [153, 265] on input "file" at bounding box center [139, 249] width 64 height 64
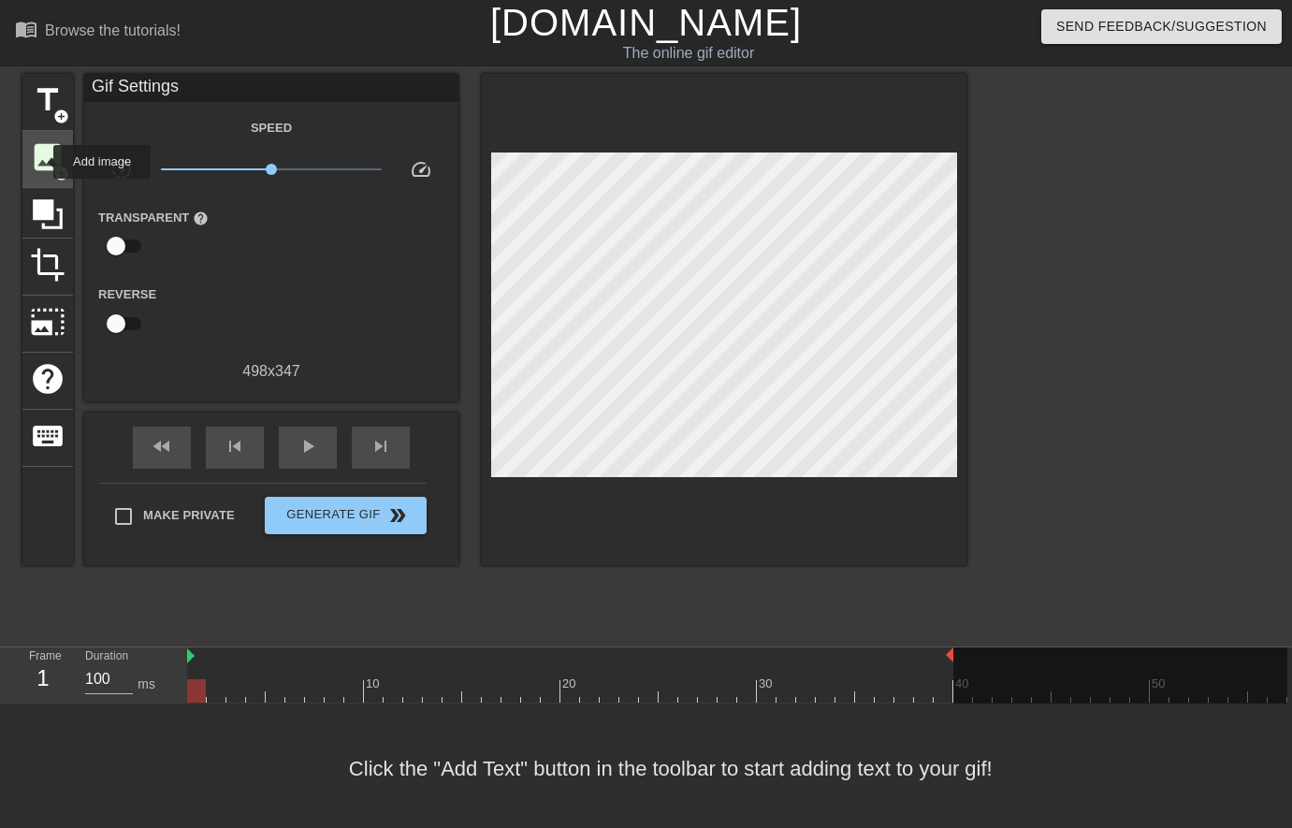
click at [40, 162] on span "image" at bounding box center [48, 157] width 36 height 36
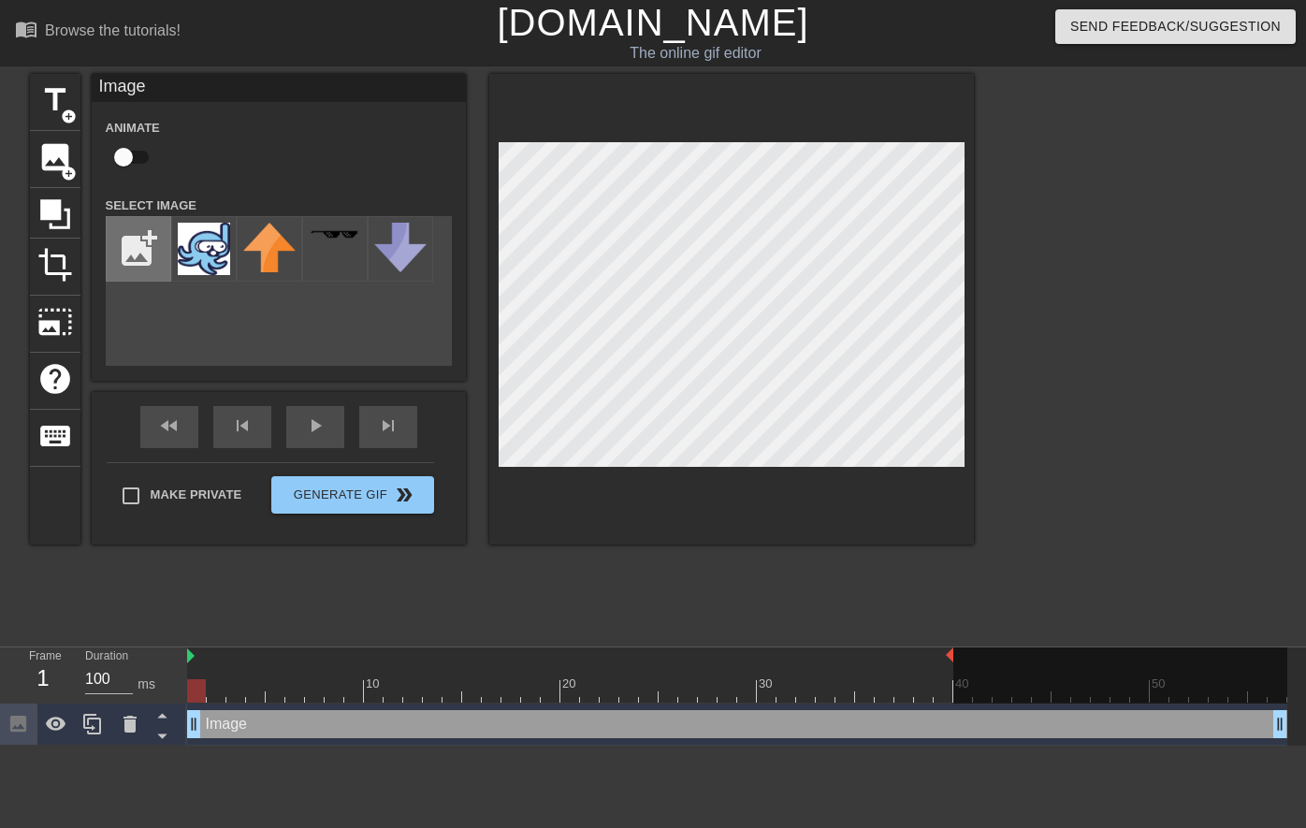
click at [148, 258] on input "file" at bounding box center [139, 249] width 64 height 64
type input "C:\fakepath\DrBubbles_Color.svg"
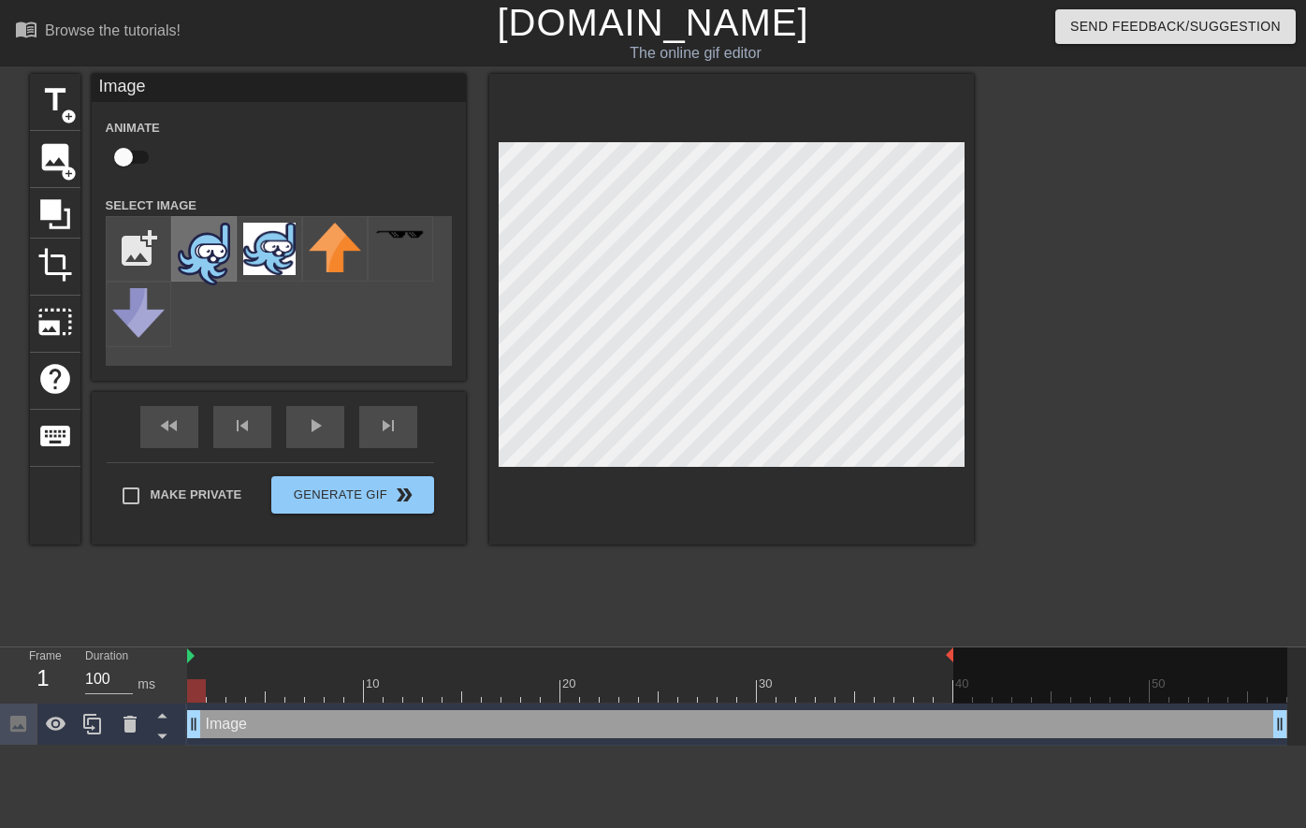
click at [213, 265] on img at bounding box center [204, 254] width 52 height 63
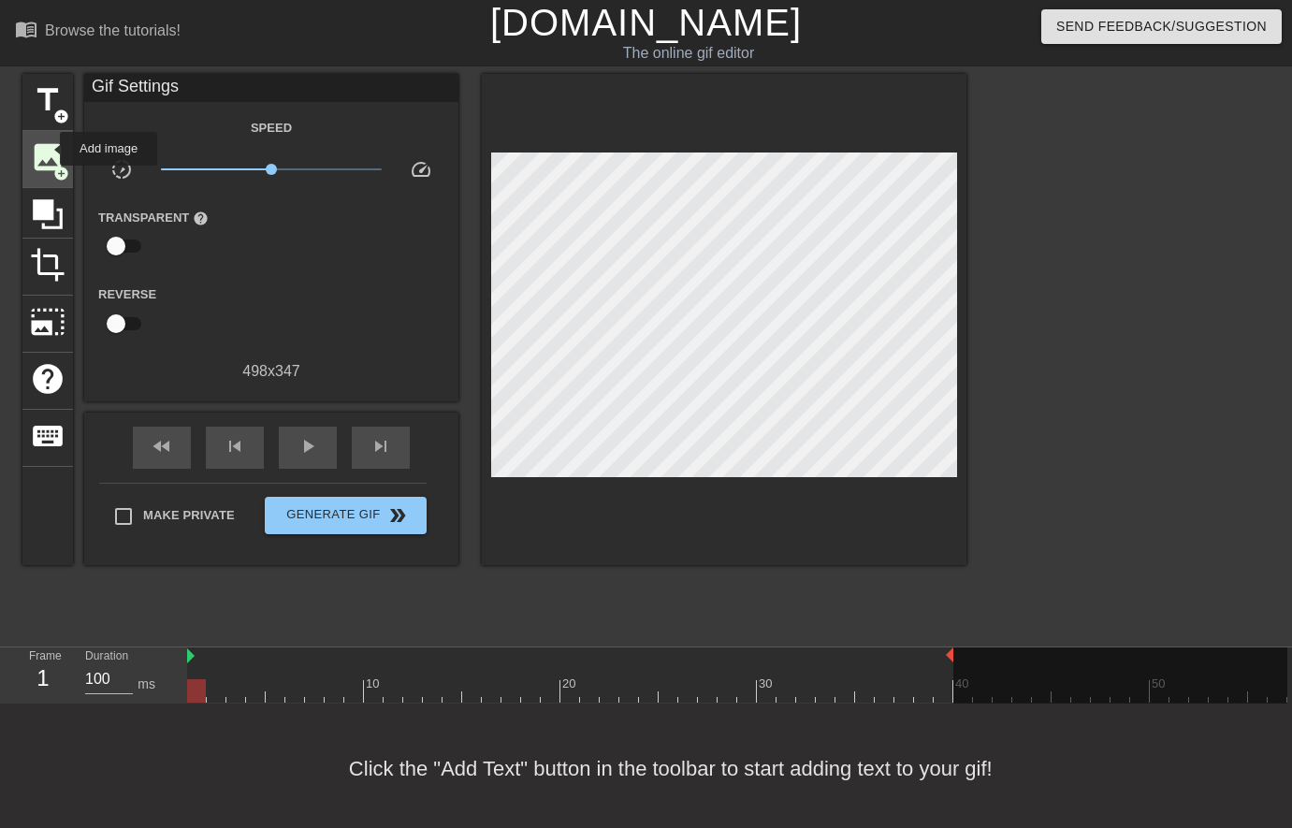
click at [48, 149] on span "image" at bounding box center [48, 157] width 36 height 36
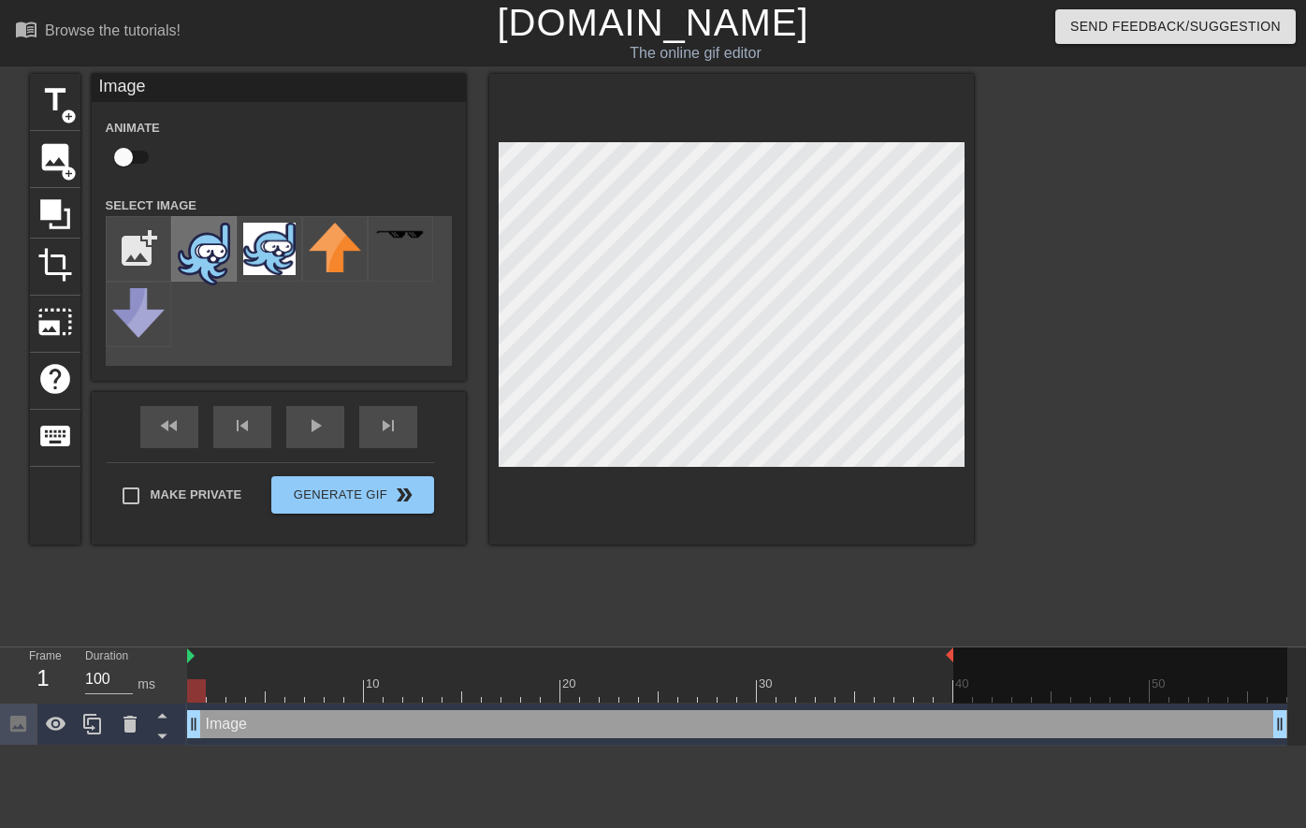
click at [202, 234] on img at bounding box center [204, 254] width 52 height 63
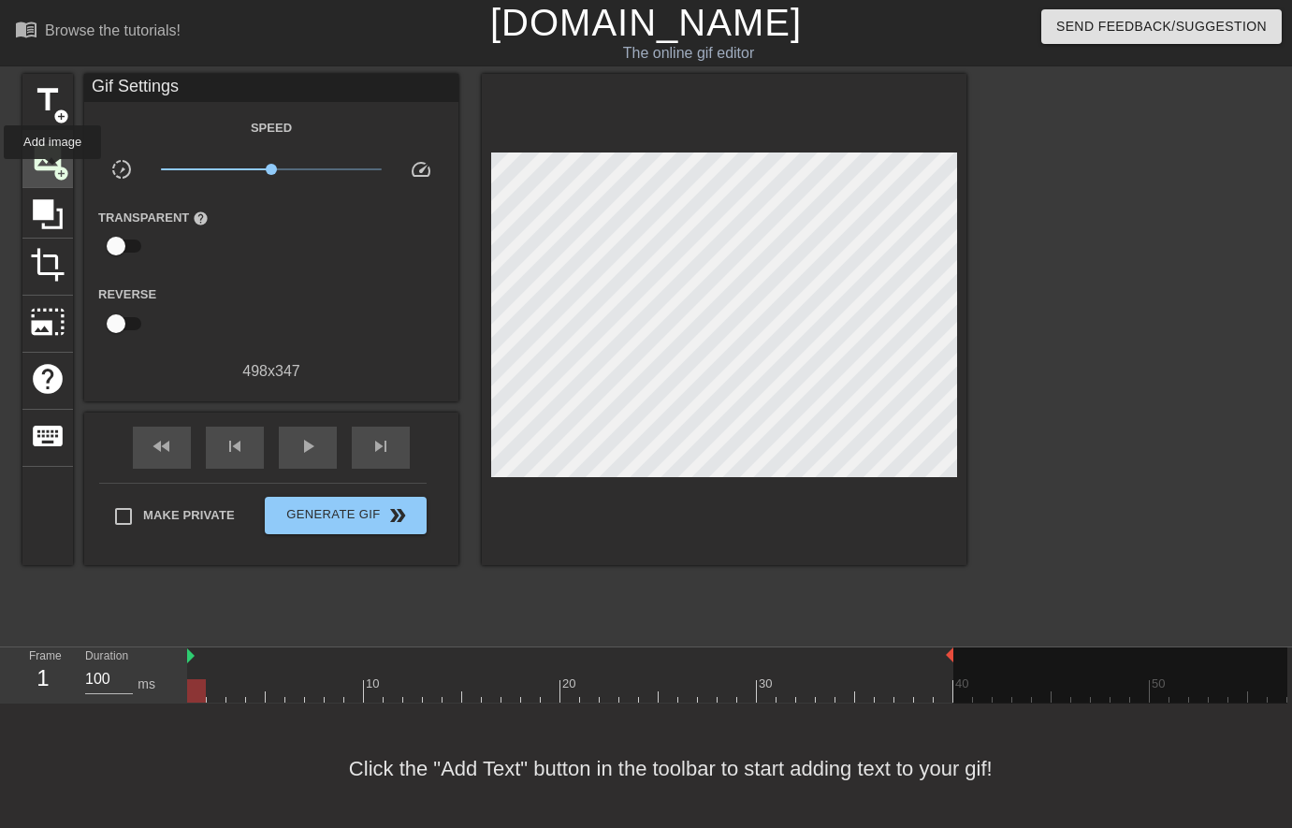
click at [51, 171] on span "image" at bounding box center [48, 157] width 36 height 36
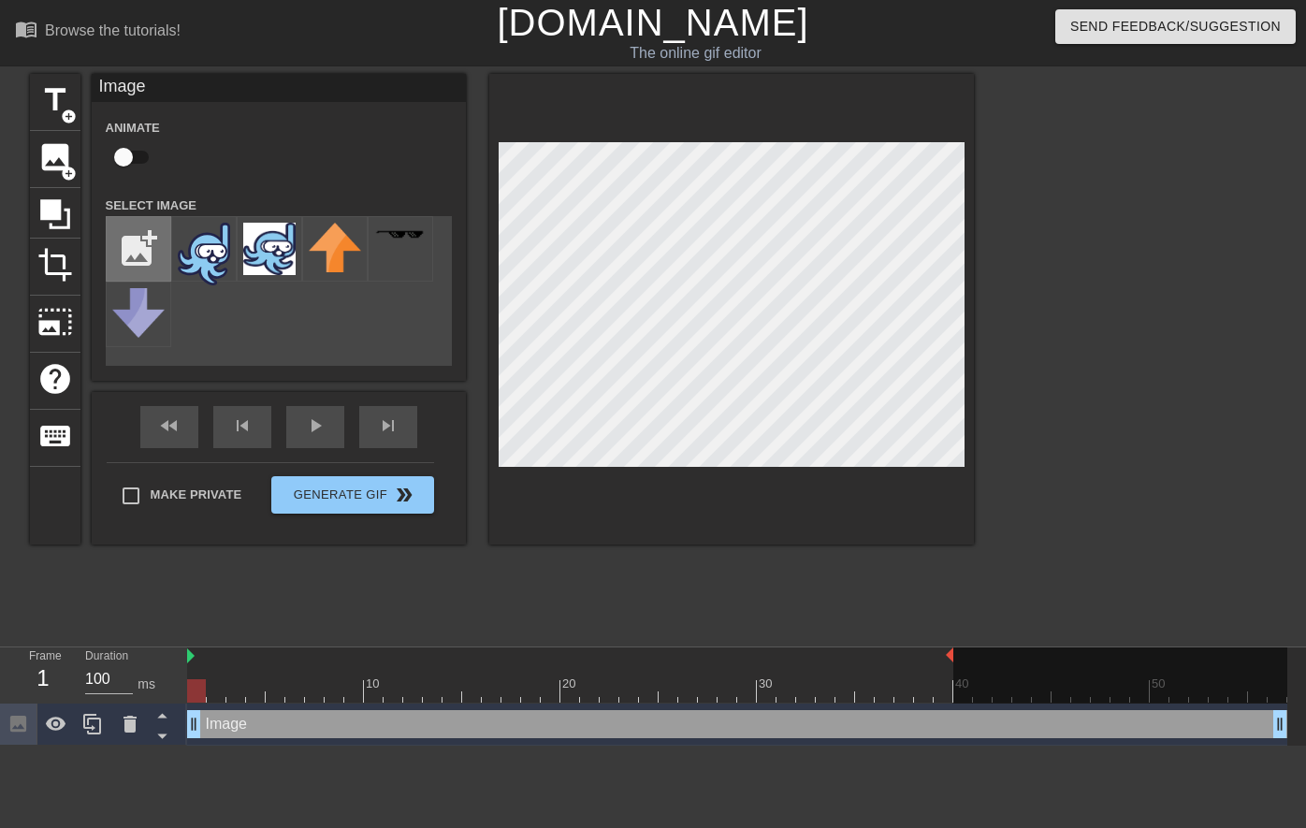
click at [137, 244] on input "file" at bounding box center [139, 249] width 64 height 64
type input "C:\fakepath\square-Snorkel_DrBubbles_LightBG_Colour.png"
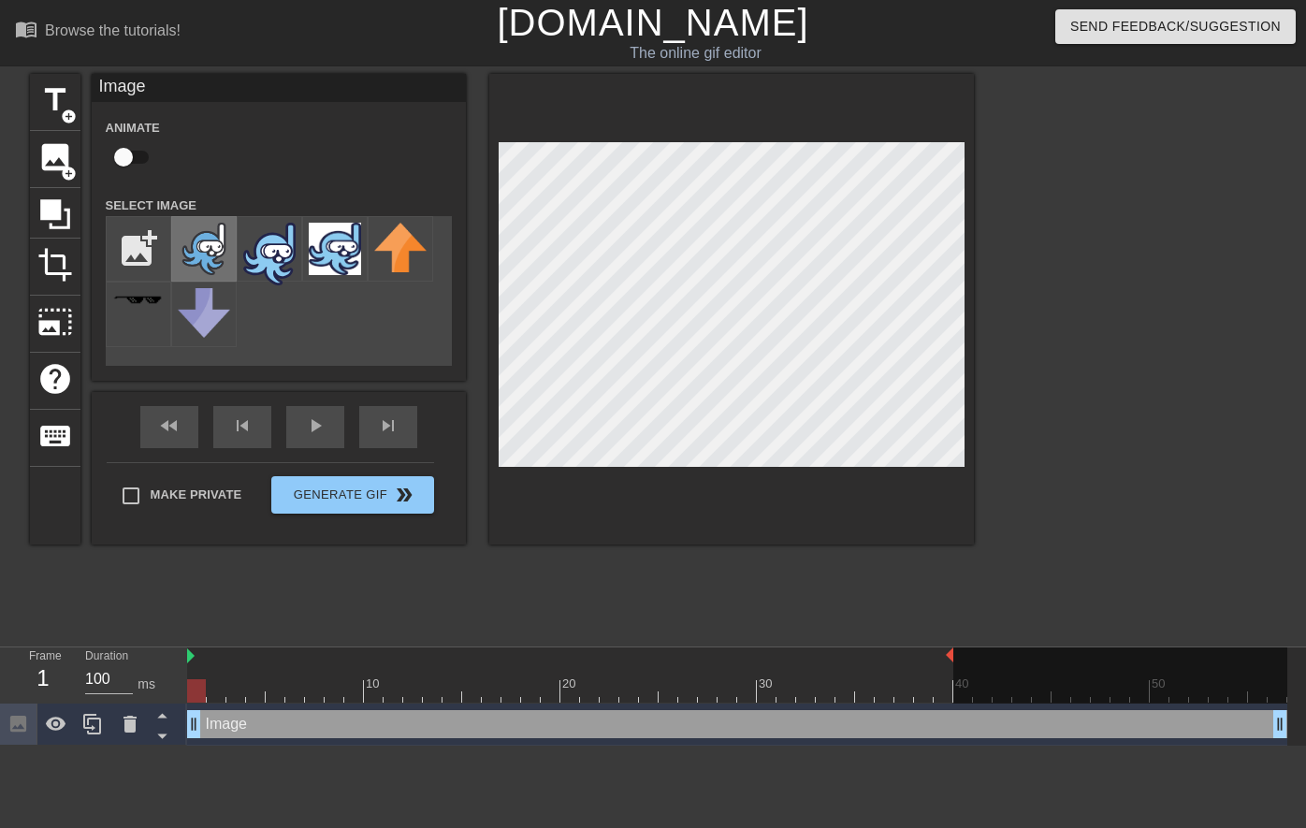
click at [218, 264] on img at bounding box center [204, 249] width 52 height 52
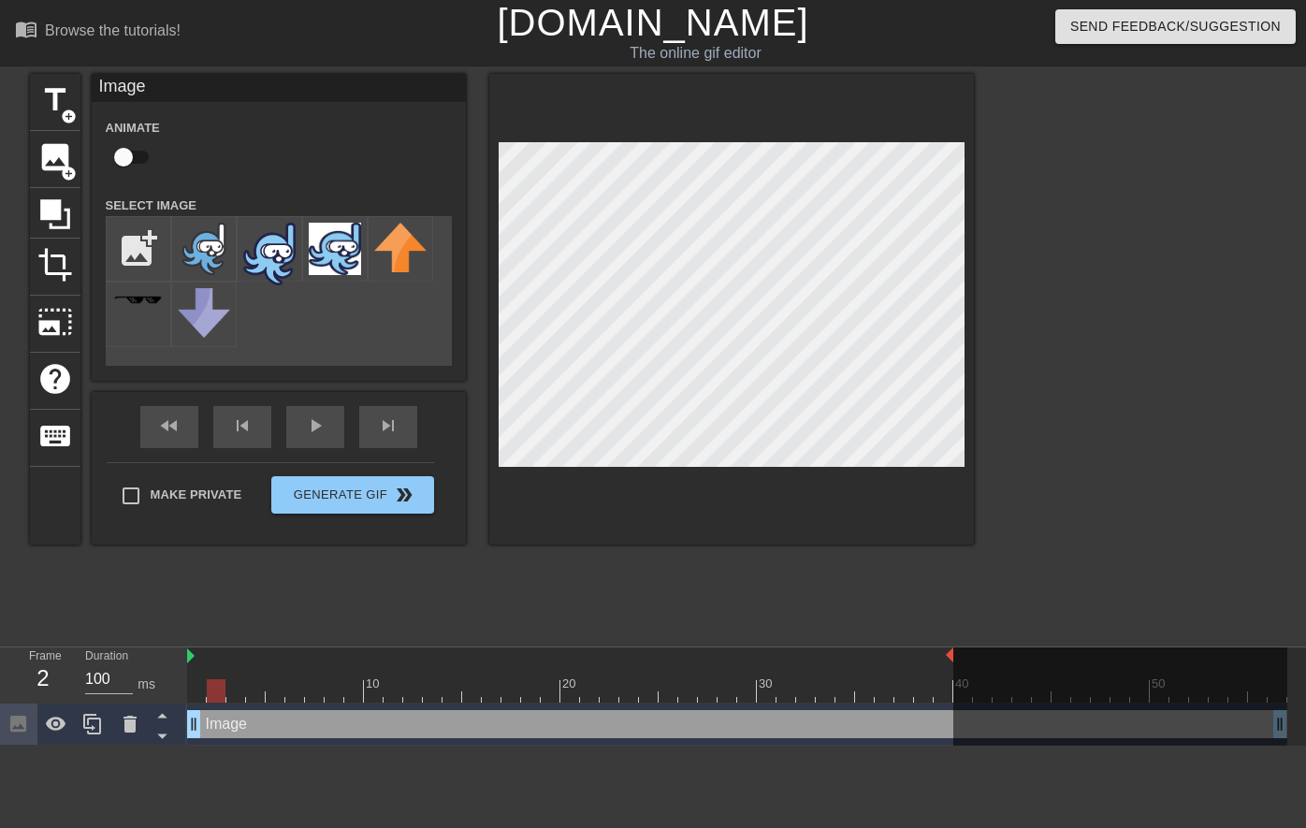
click at [218, 695] on div at bounding box center [737, 690] width 1100 height 23
click at [199, 689] on div at bounding box center [737, 690] width 1100 height 23
click at [218, 687] on div at bounding box center [737, 690] width 1100 height 23
click at [239, 686] on div at bounding box center [737, 690] width 1100 height 23
click at [256, 688] on div at bounding box center [737, 690] width 1100 height 23
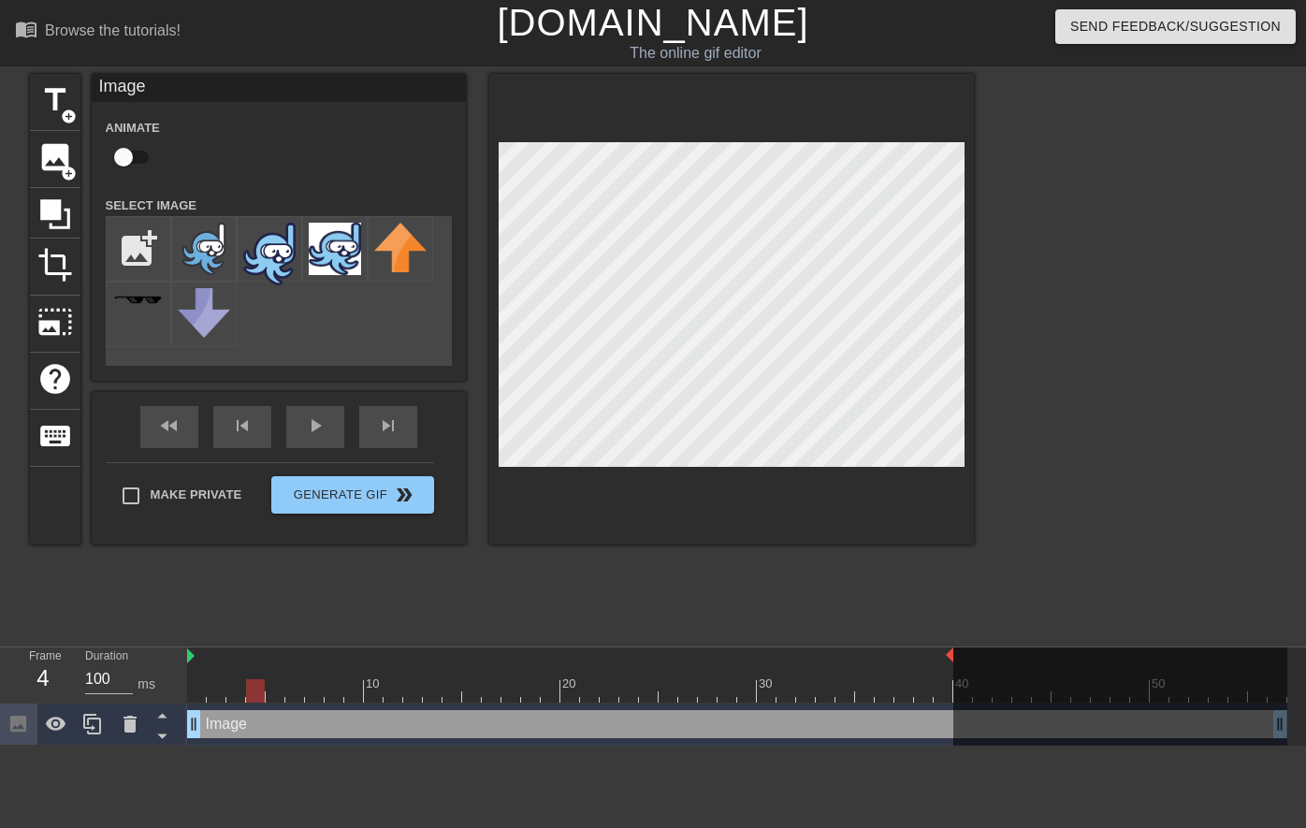
click at [277, 691] on div at bounding box center [737, 690] width 1100 height 23
click at [98, 735] on icon at bounding box center [92, 724] width 22 height 22
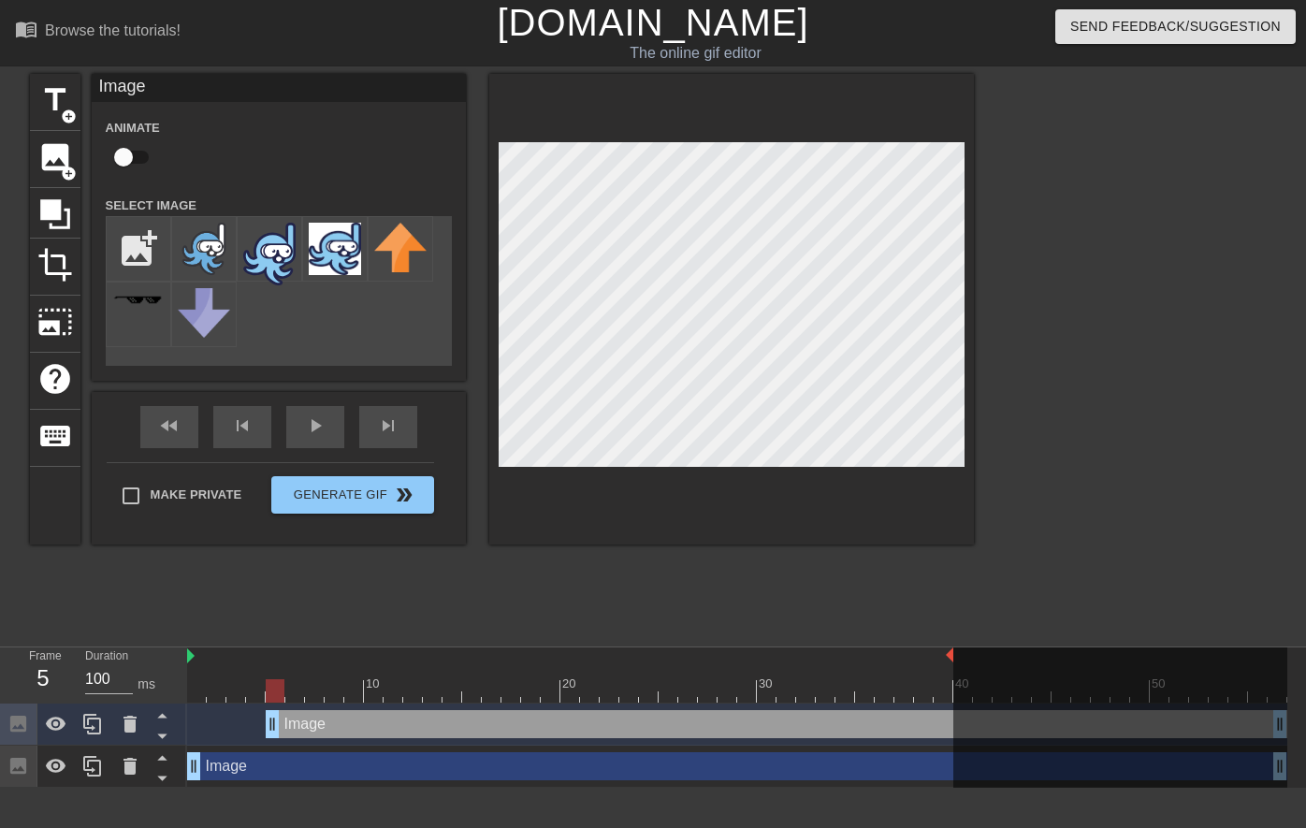
drag, startPoint x: 197, startPoint y: 730, endPoint x: 270, endPoint y: 724, distance: 73.2
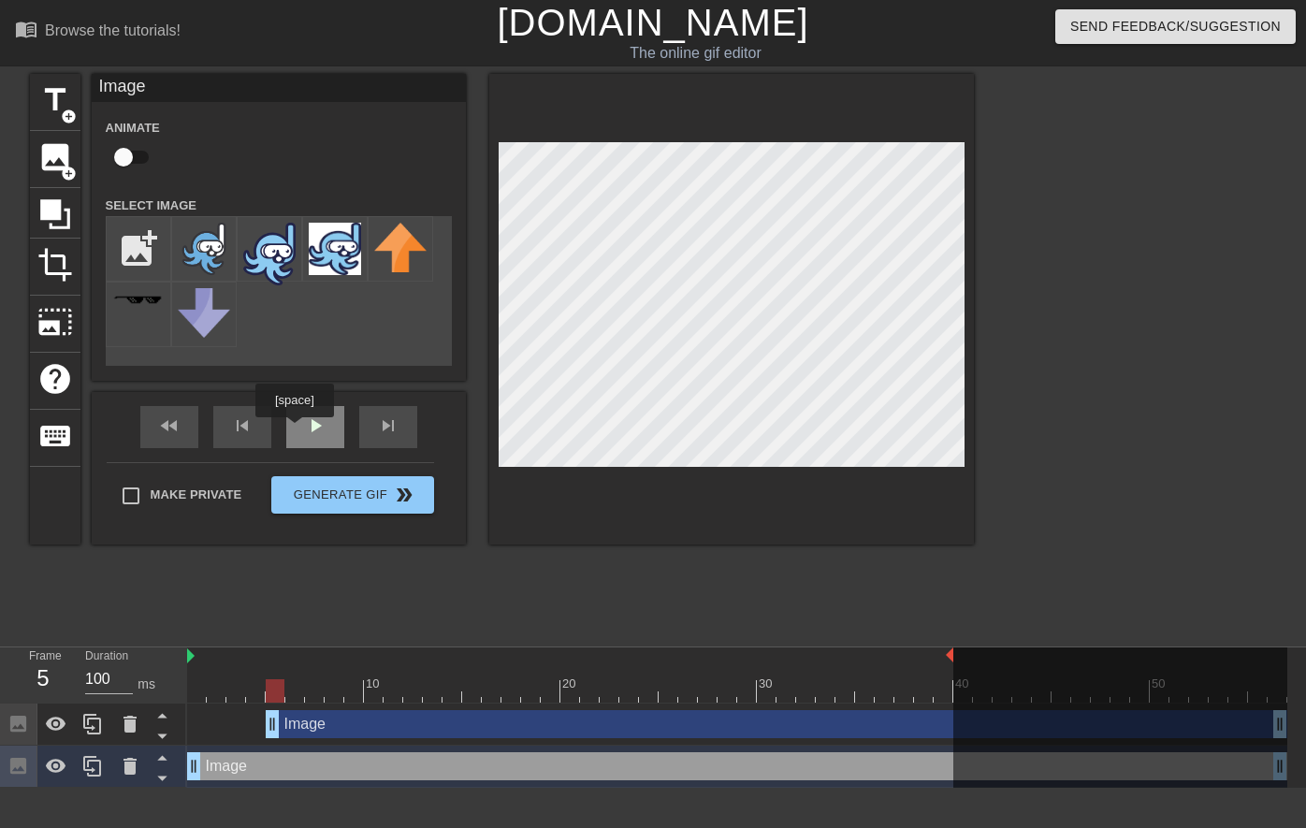
click at [297, 429] on div "play_arrow" at bounding box center [315, 427] width 58 height 42
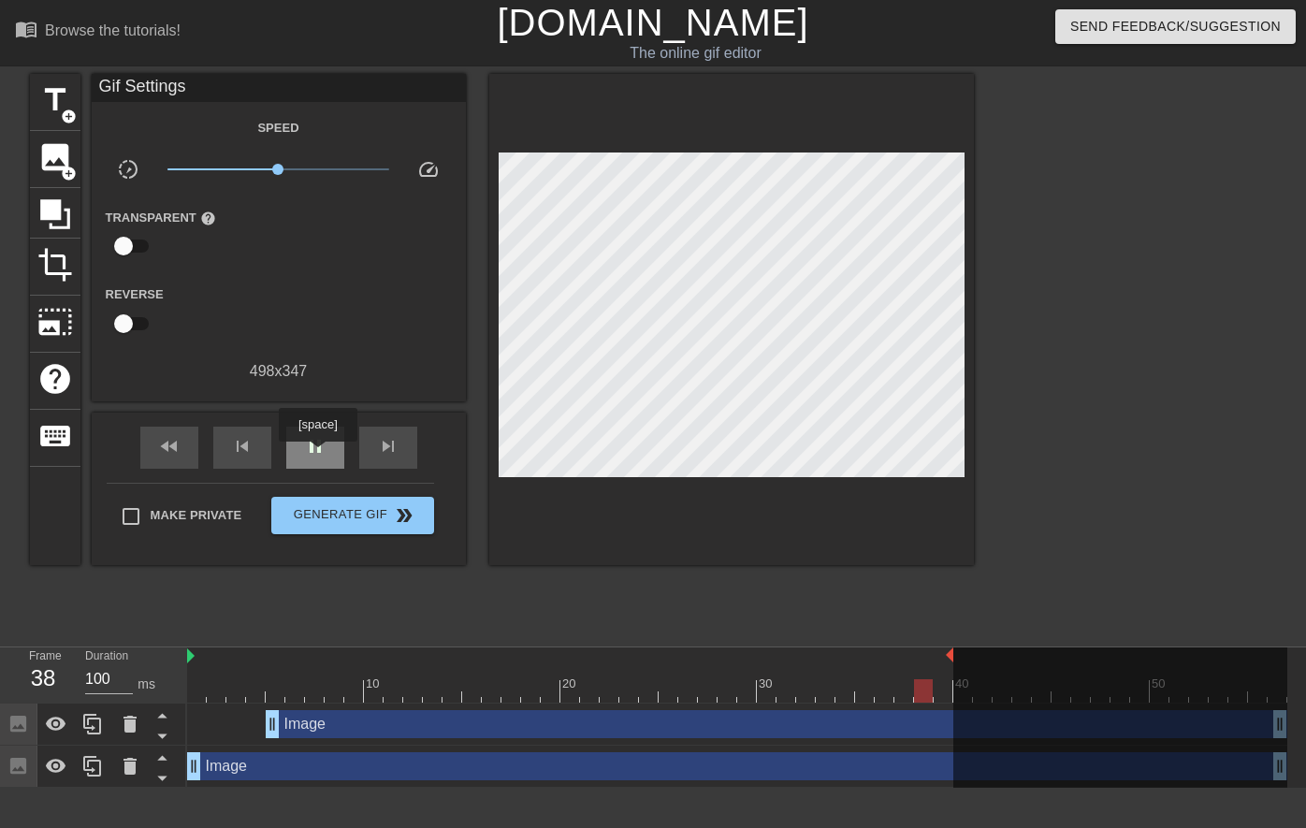
click at [320, 456] on span "pause" at bounding box center [315, 446] width 22 height 22
click at [100, 729] on icon at bounding box center [92, 724] width 18 height 21
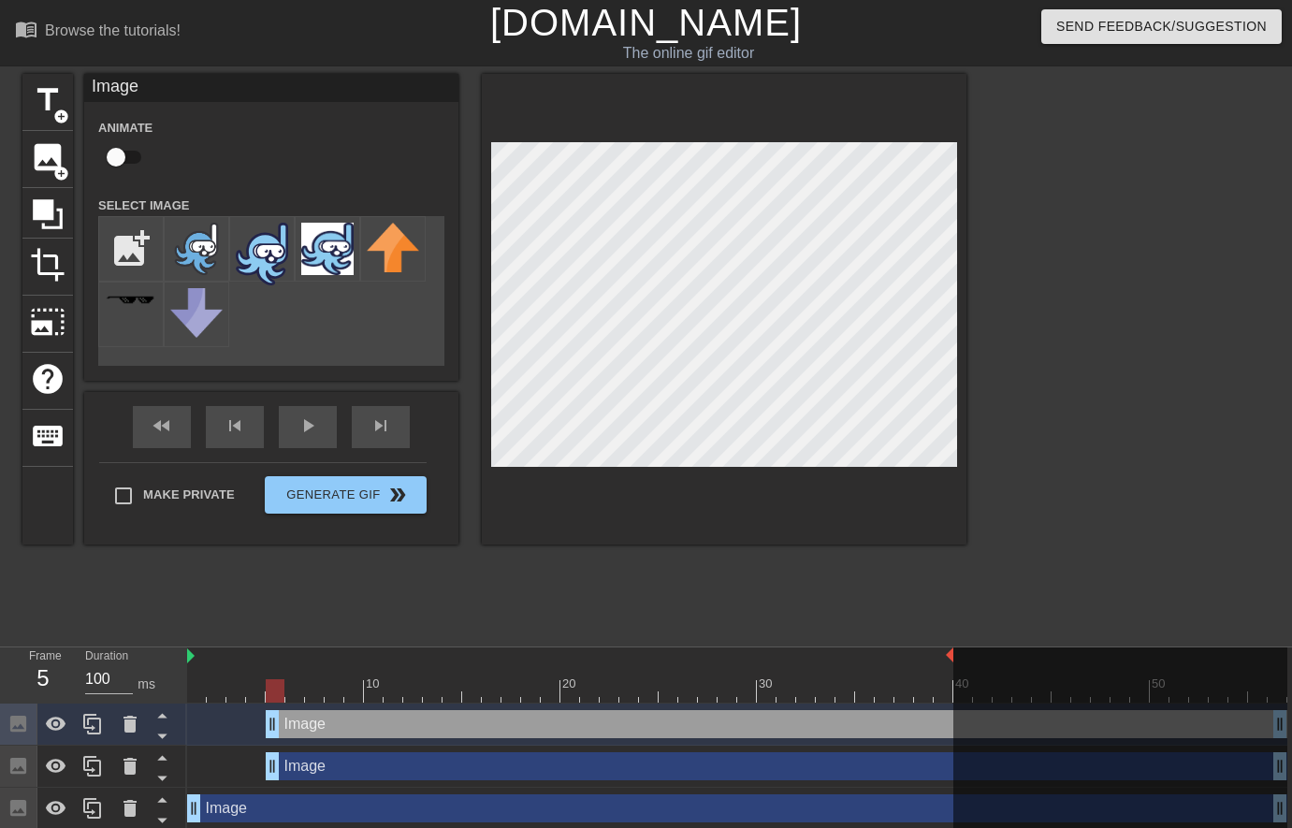
click at [284, 692] on div at bounding box center [737, 690] width 1100 height 23
click at [299, 691] on div at bounding box center [737, 690] width 1100 height 23
click at [317, 692] on div at bounding box center [737, 690] width 1100 height 23
click at [336, 692] on div at bounding box center [737, 690] width 1100 height 23
drag, startPoint x: 275, startPoint y: 725, endPoint x: 332, endPoint y: 722, distance: 57.1
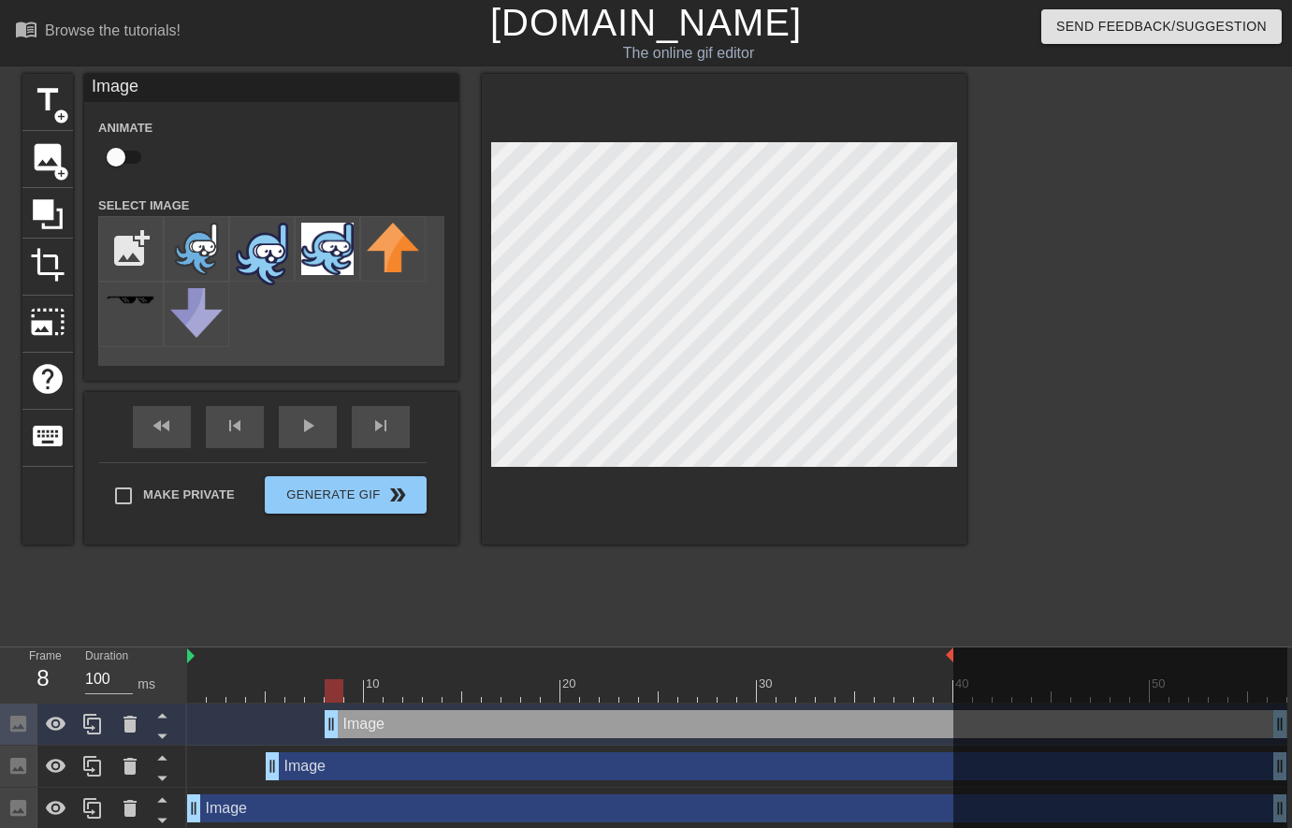
click at [357, 694] on div at bounding box center [737, 690] width 1100 height 23
click at [384, 693] on div at bounding box center [737, 690] width 1100 height 23
click at [97, 732] on icon at bounding box center [92, 724] width 22 height 22
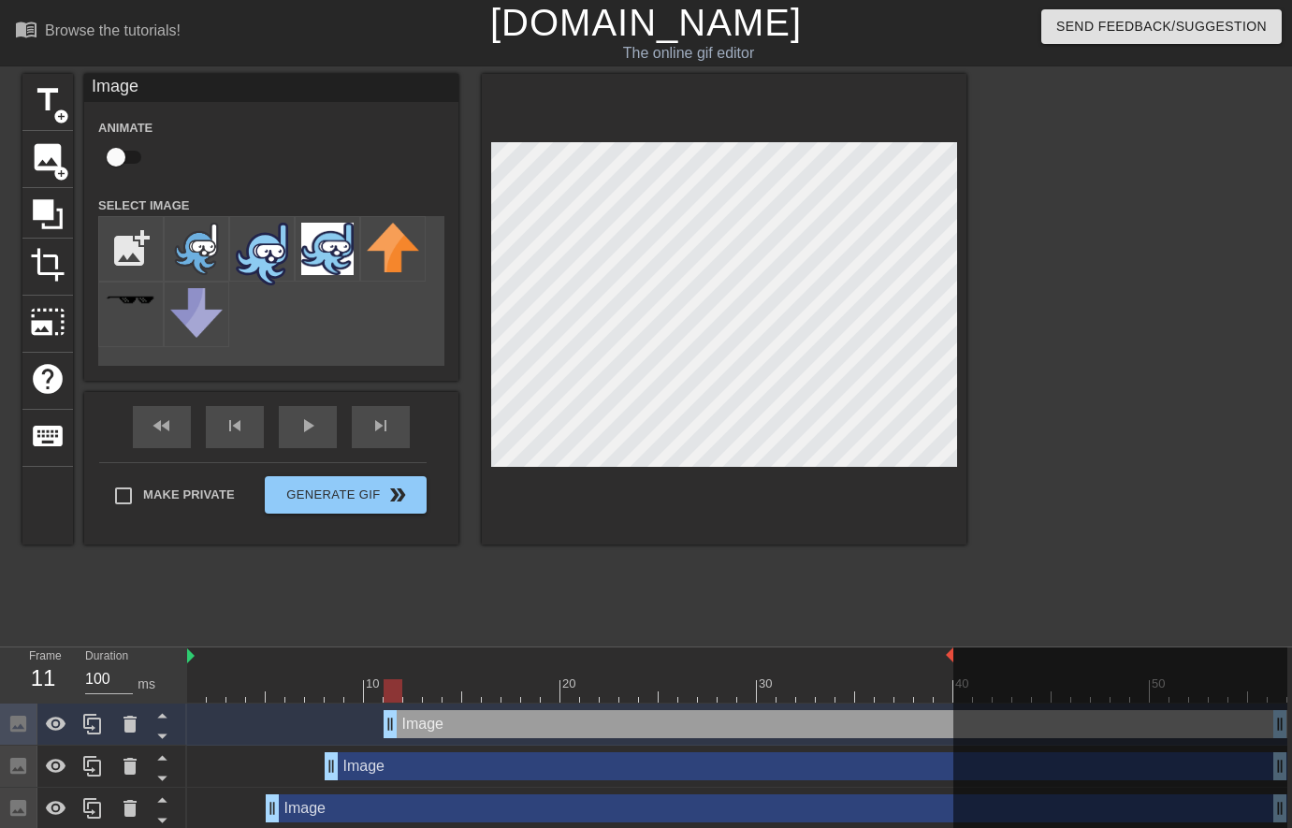
drag, startPoint x: 336, startPoint y: 722, endPoint x: 390, endPoint y: 718, distance: 54.5
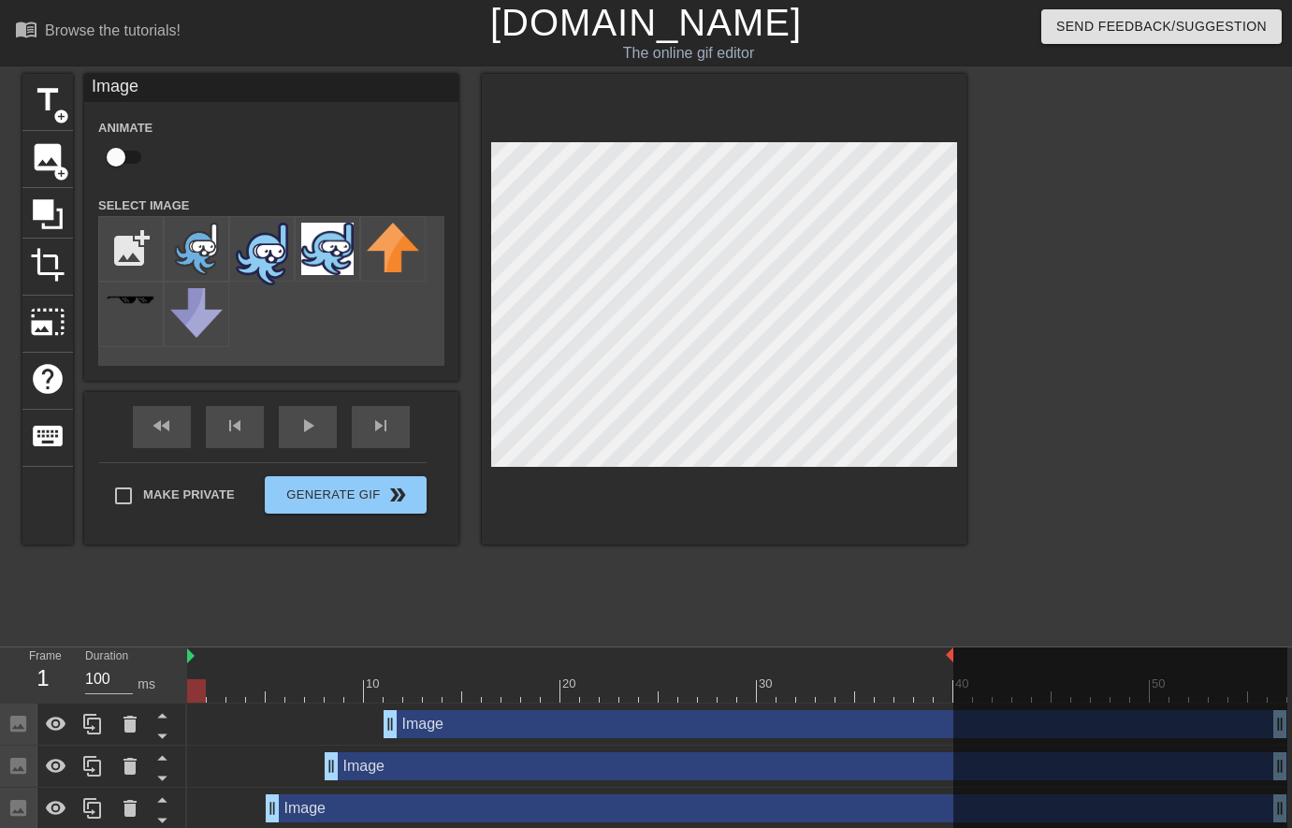
click at [196, 690] on div at bounding box center [737, 690] width 1100 height 23
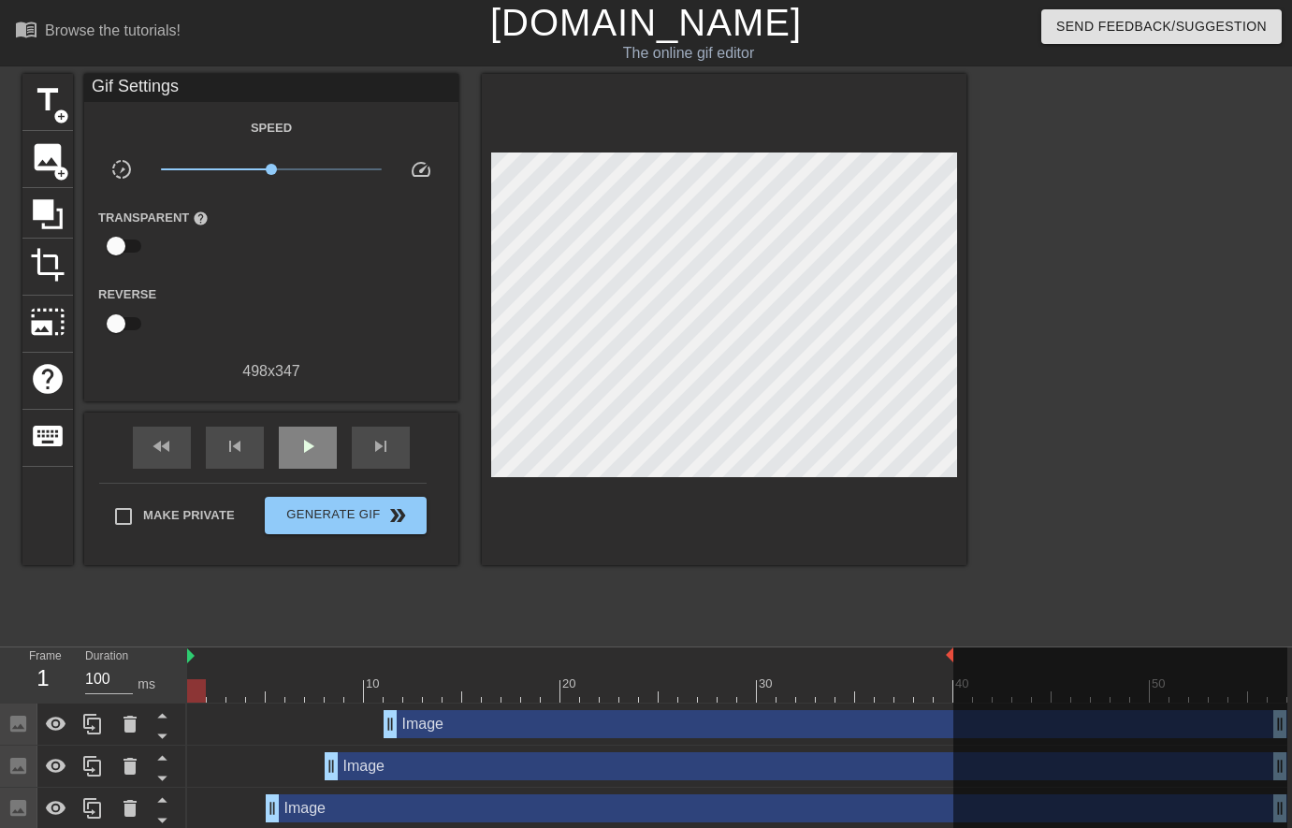
click at [296, 426] on div "fast_rewind skip_previous play_arrow skip_next" at bounding box center [271, 448] width 305 height 70
click at [301, 448] on span "play_arrow" at bounding box center [308, 446] width 22 height 22
click at [297, 445] on span "pause" at bounding box center [308, 446] width 22 height 22
click at [371, 767] on div "Image drag_handle drag_handle" at bounding box center [806, 766] width 963 height 28
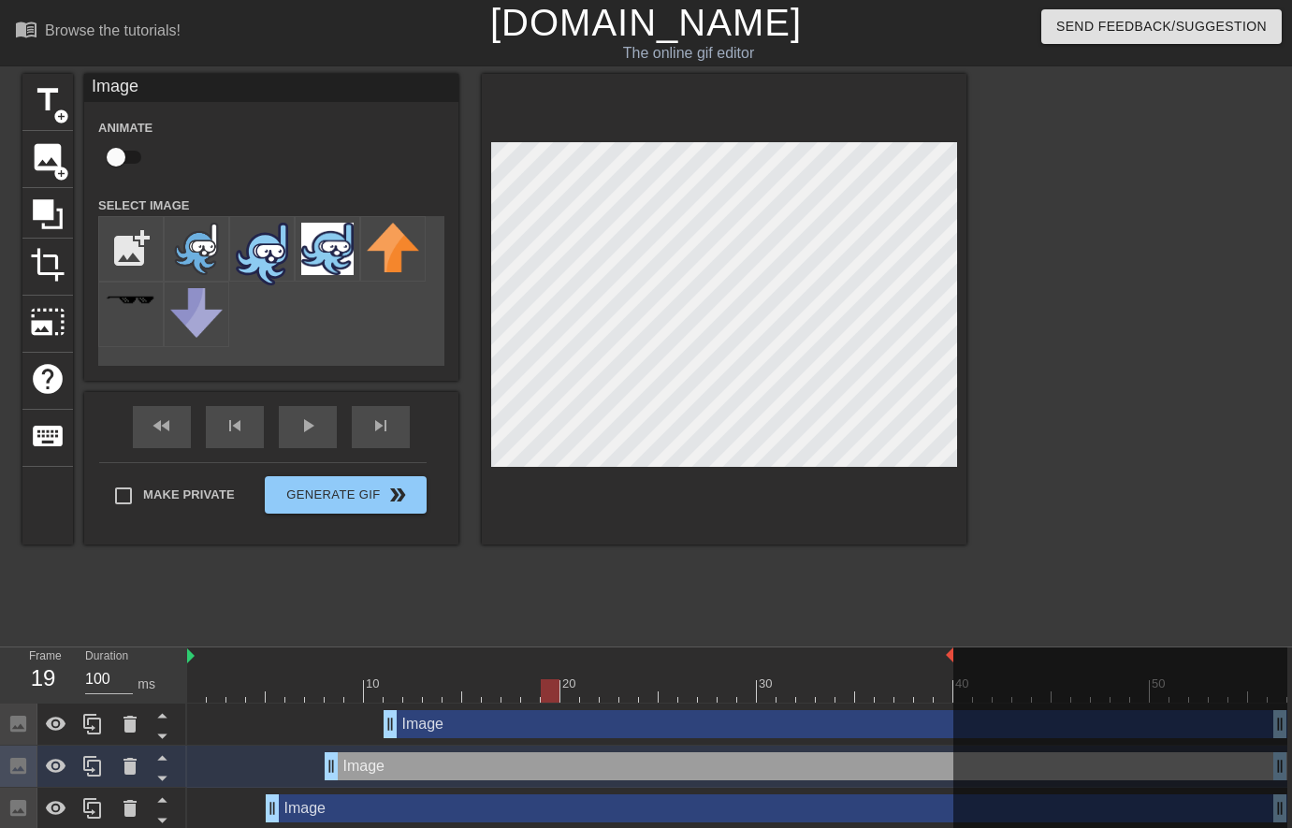
click at [434, 728] on div "Image drag_handle drag_handle" at bounding box center [836, 724] width 904 height 28
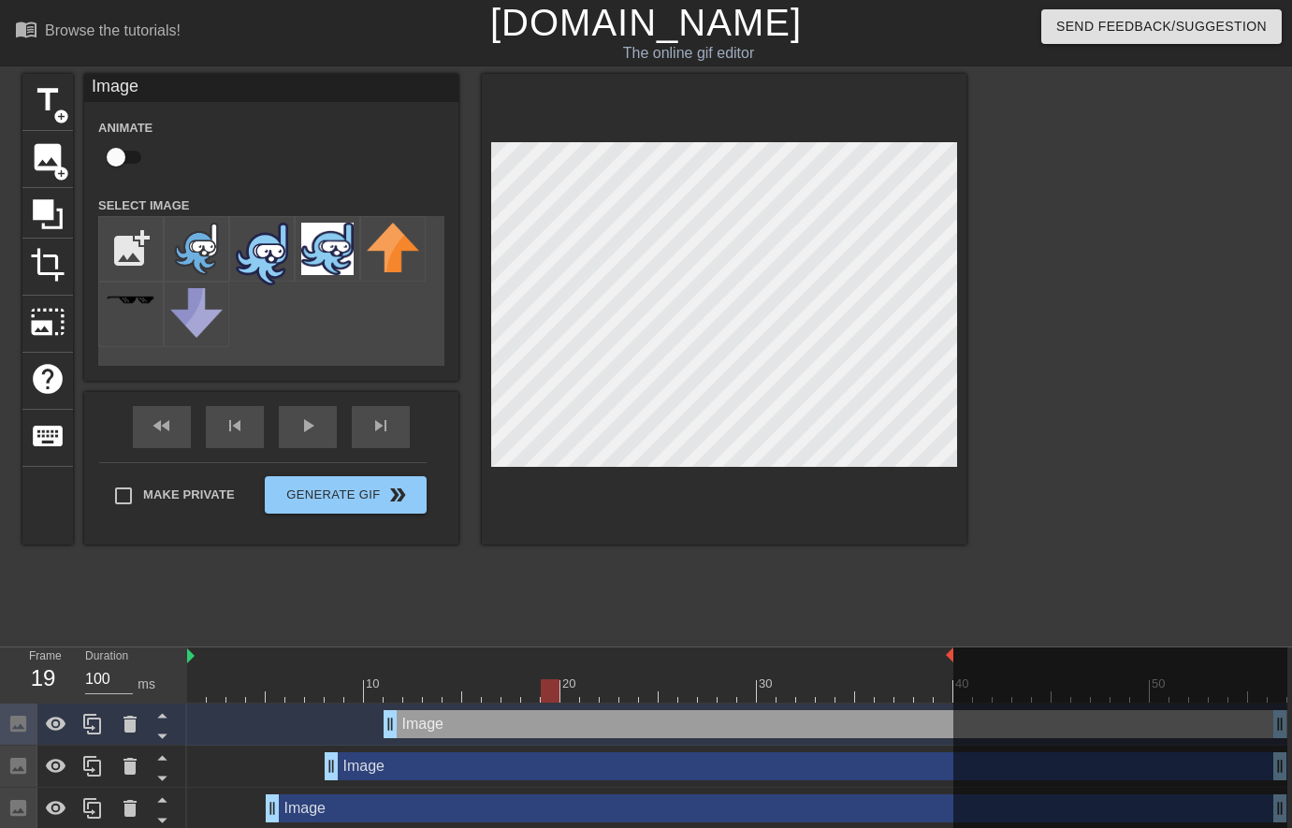
click at [370, 775] on div "Image drag_handle drag_handle" at bounding box center [806, 766] width 963 height 28
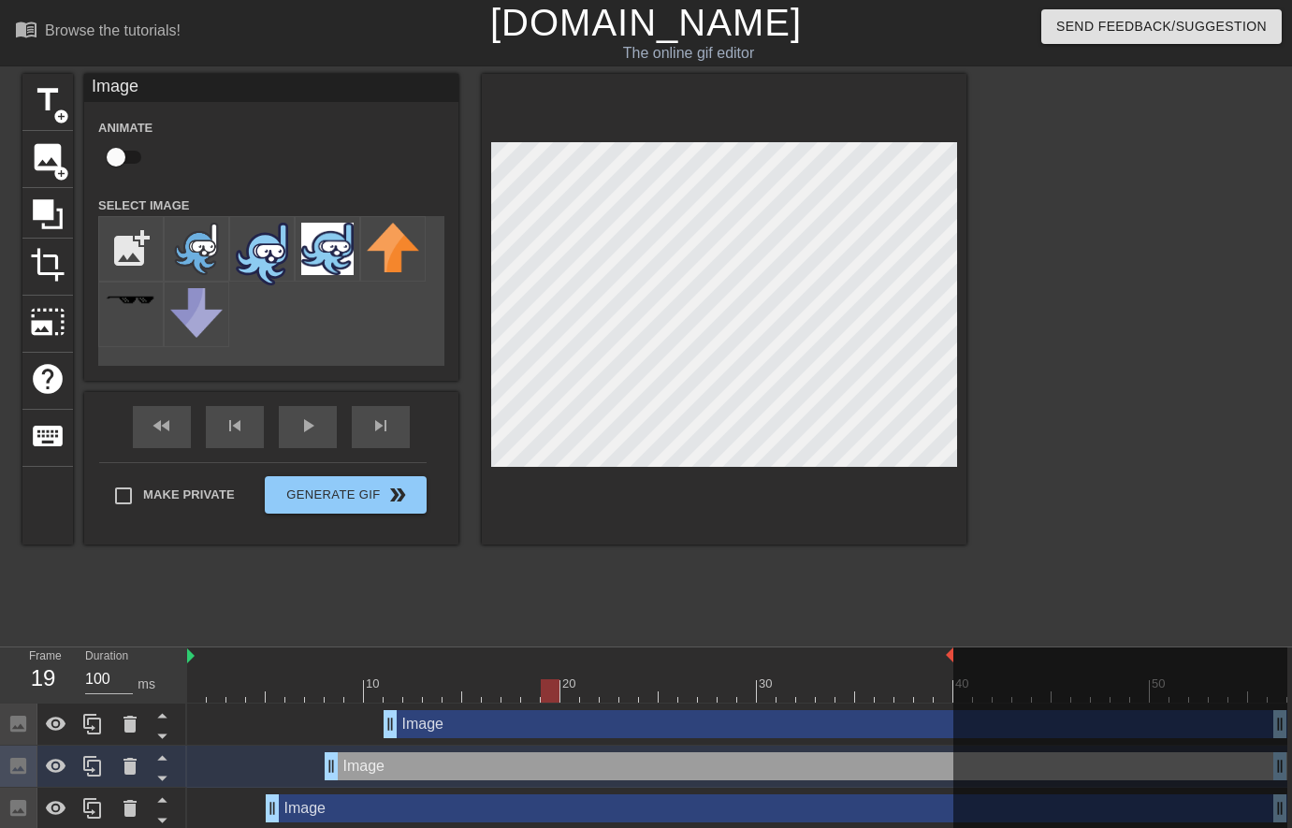
click at [433, 729] on div "Image drag_handle drag_handle" at bounding box center [836, 724] width 904 height 28
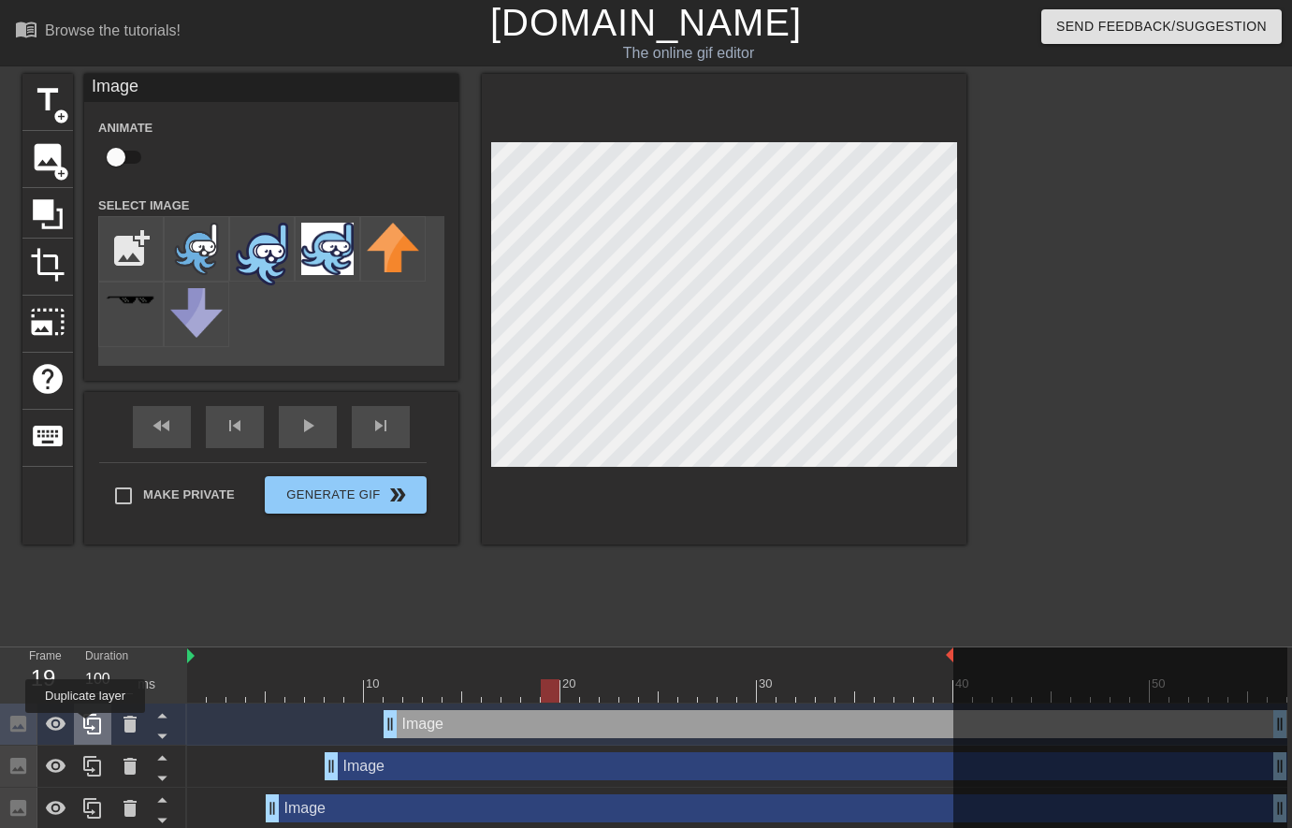
click at [87, 726] on icon at bounding box center [92, 724] width 22 height 22
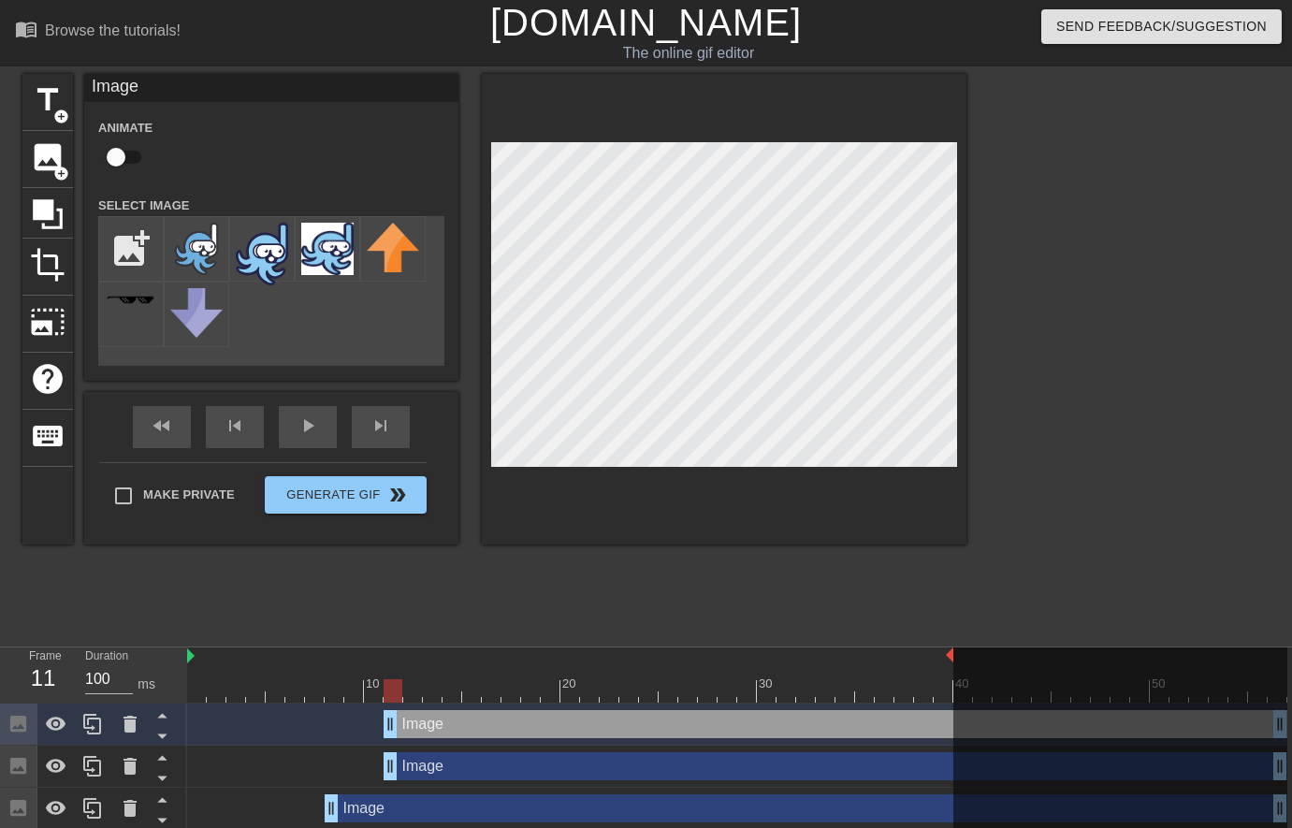
click at [388, 702] on div at bounding box center [737, 690] width 1100 height 23
click at [411, 693] on div at bounding box center [737, 690] width 1100 height 23
click at [435, 692] on div at bounding box center [737, 690] width 1100 height 23
click at [452, 693] on div at bounding box center [737, 690] width 1100 height 23
click at [480, 689] on div at bounding box center [737, 690] width 1100 height 23
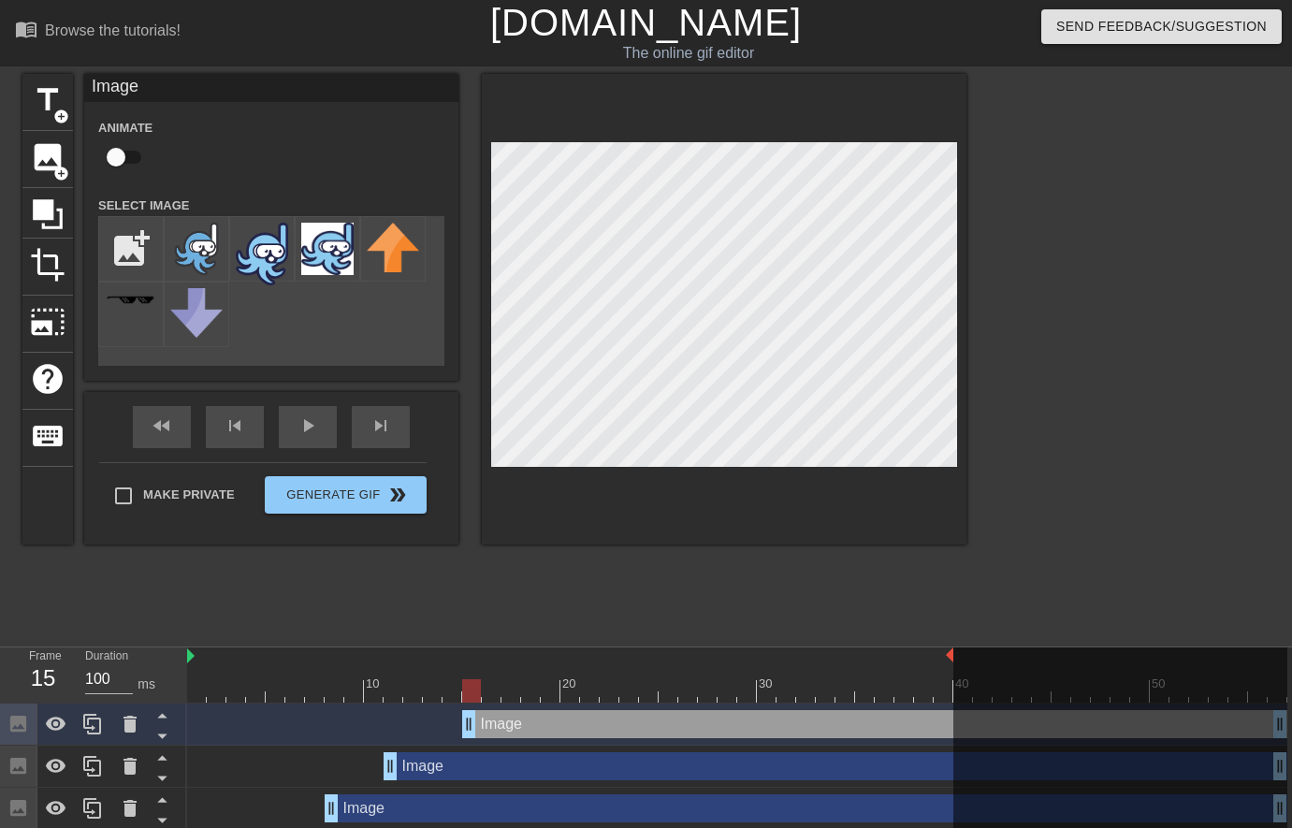
drag, startPoint x: 389, startPoint y: 731, endPoint x: 469, endPoint y: 724, distance: 79.8
click at [106, 728] on div at bounding box center [92, 724] width 37 height 41
click at [496, 694] on div at bounding box center [737, 690] width 1100 height 23
click at [513, 694] on div at bounding box center [737, 690] width 1100 height 23
click at [529, 692] on div at bounding box center [737, 690] width 1100 height 23
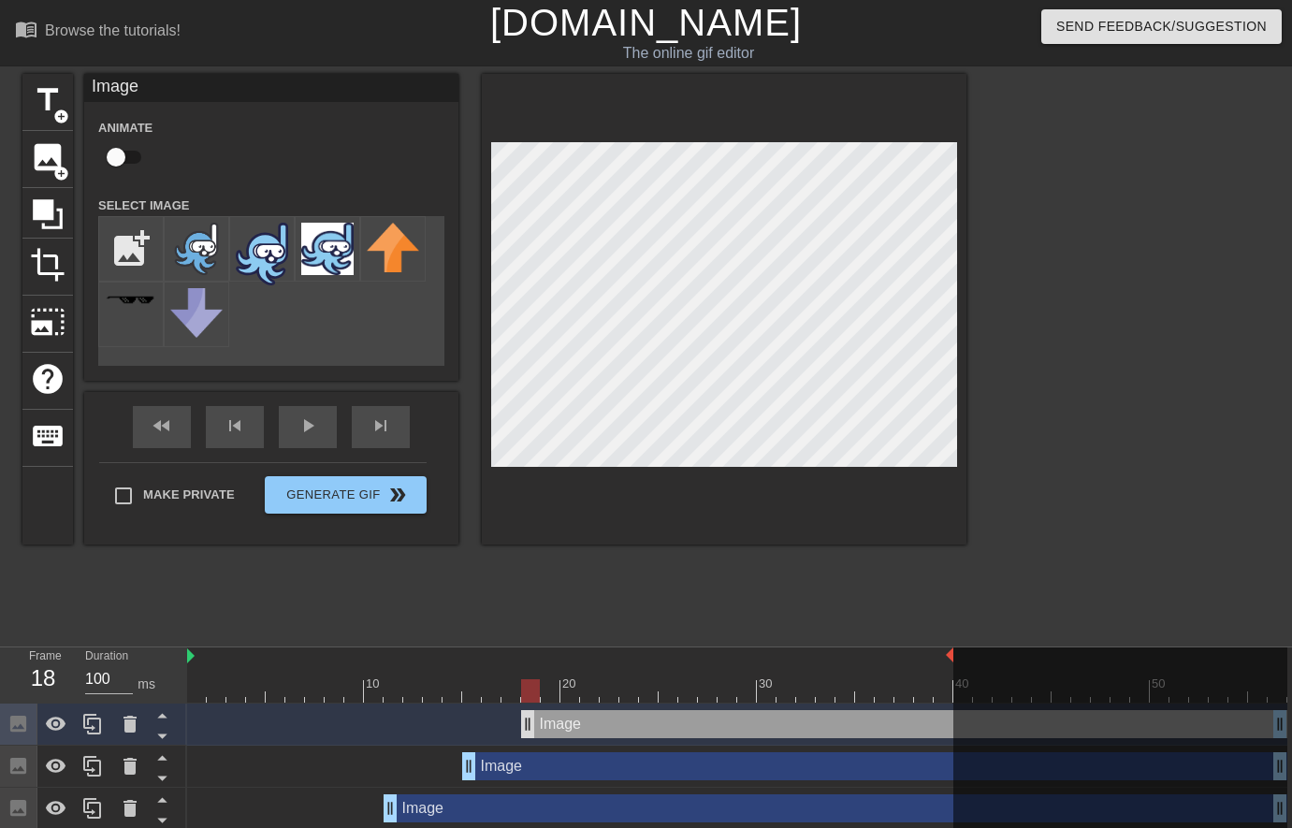
drag, startPoint x: 468, startPoint y: 735, endPoint x: 521, endPoint y: 724, distance: 54.3
click at [1027, 350] on div at bounding box center [1129, 354] width 281 height 561
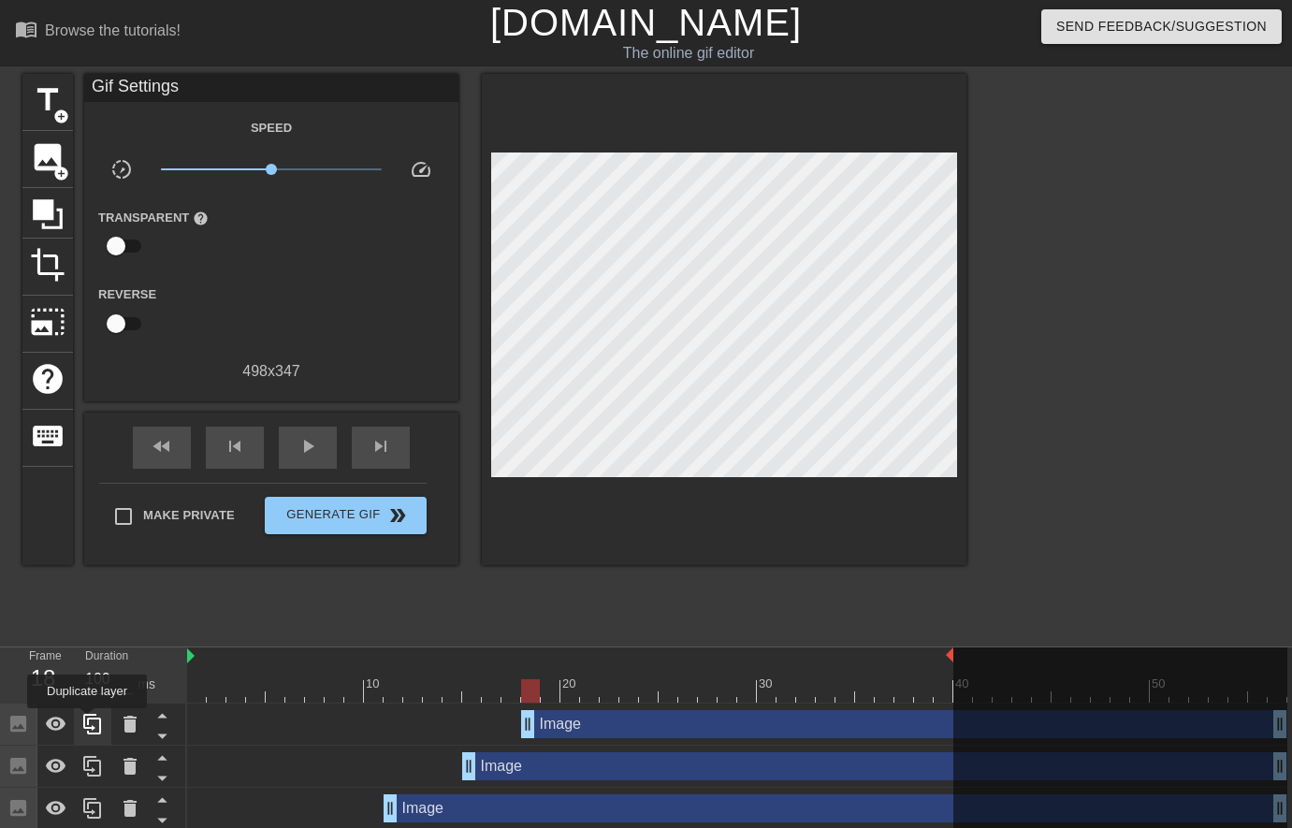
click at [89, 721] on icon at bounding box center [92, 724] width 22 height 22
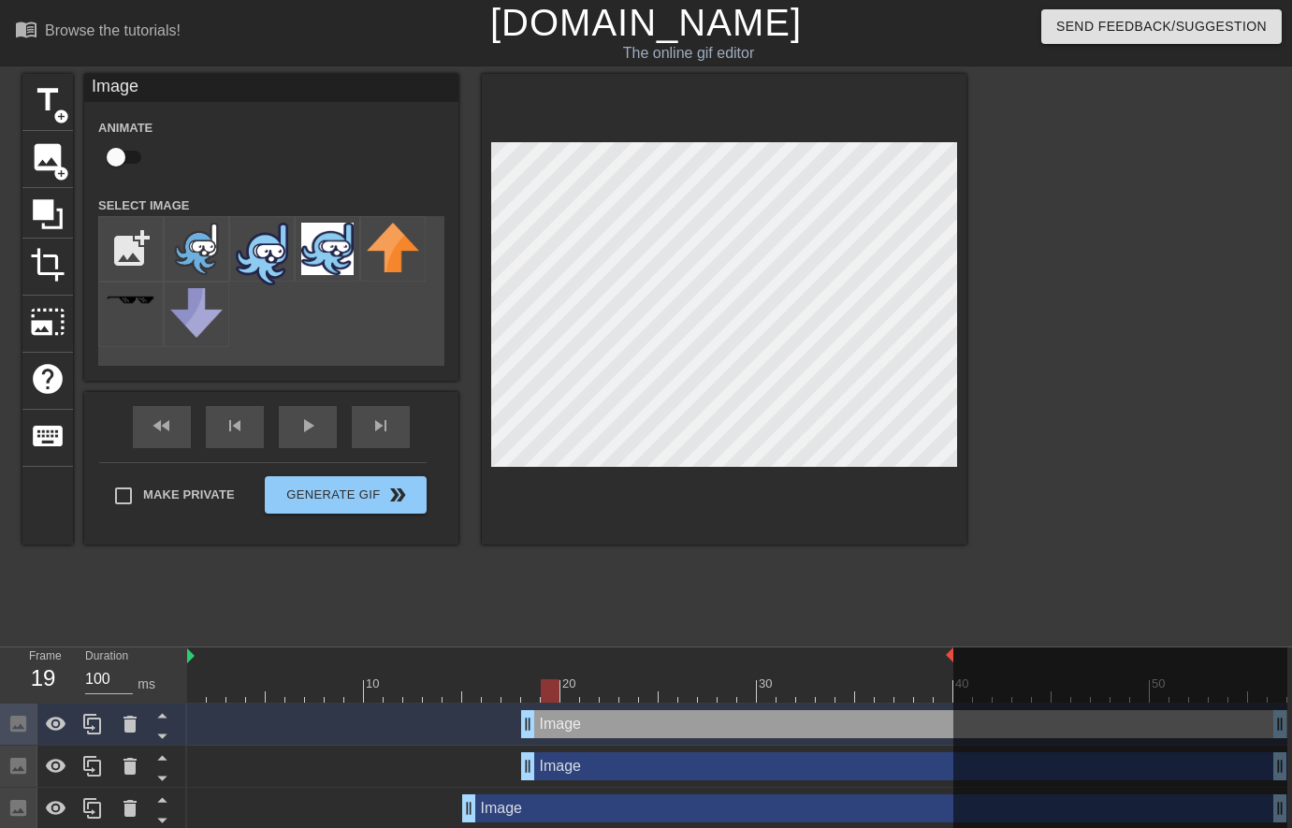
click at [547, 700] on div at bounding box center [737, 690] width 1100 height 23
click at [575, 700] on div at bounding box center [737, 690] width 1100 height 23
click at [604, 697] on div at bounding box center [737, 690] width 1100 height 23
drag, startPoint x: 533, startPoint y: 725, endPoint x: 609, endPoint y: 718, distance: 76.2
click at [104, 728] on div at bounding box center [92, 724] width 37 height 41
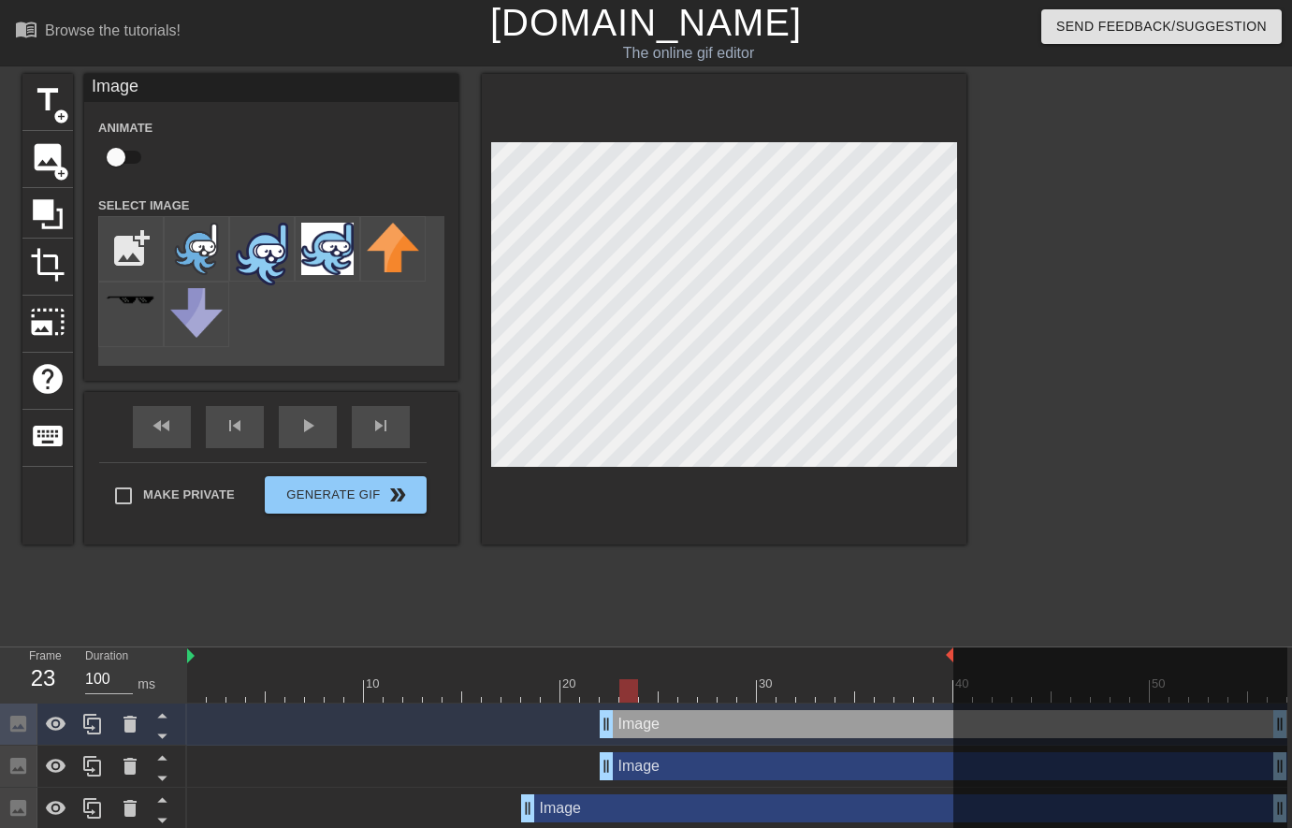
click at [635, 700] on div at bounding box center [737, 690] width 1100 height 23
click at [661, 698] on div at bounding box center [737, 690] width 1100 height 23
drag, startPoint x: 612, startPoint y: 723, endPoint x: 667, endPoint y: 721, distance: 55.2
click at [1013, 306] on div at bounding box center [1129, 354] width 281 height 561
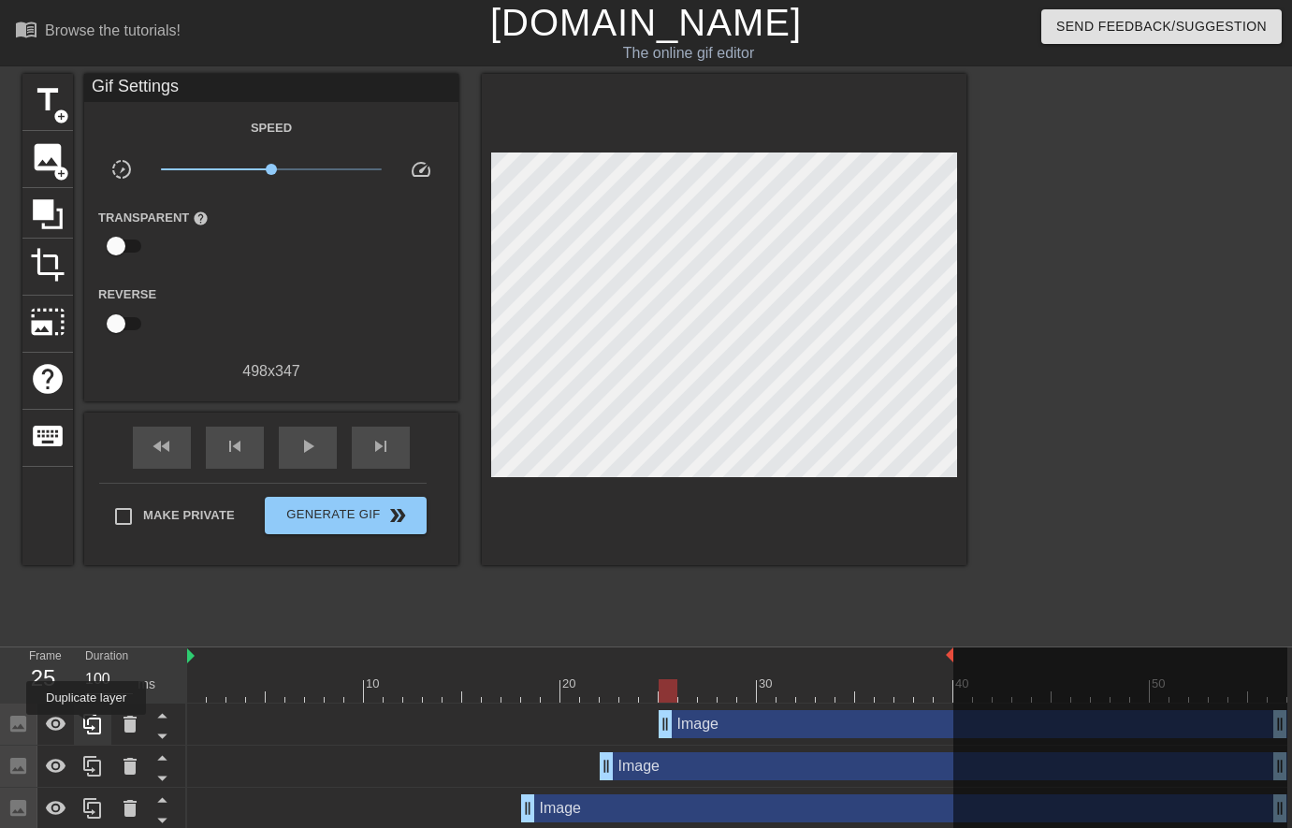
click at [88, 728] on icon at bounding box center [92, 724] width 18 height 21
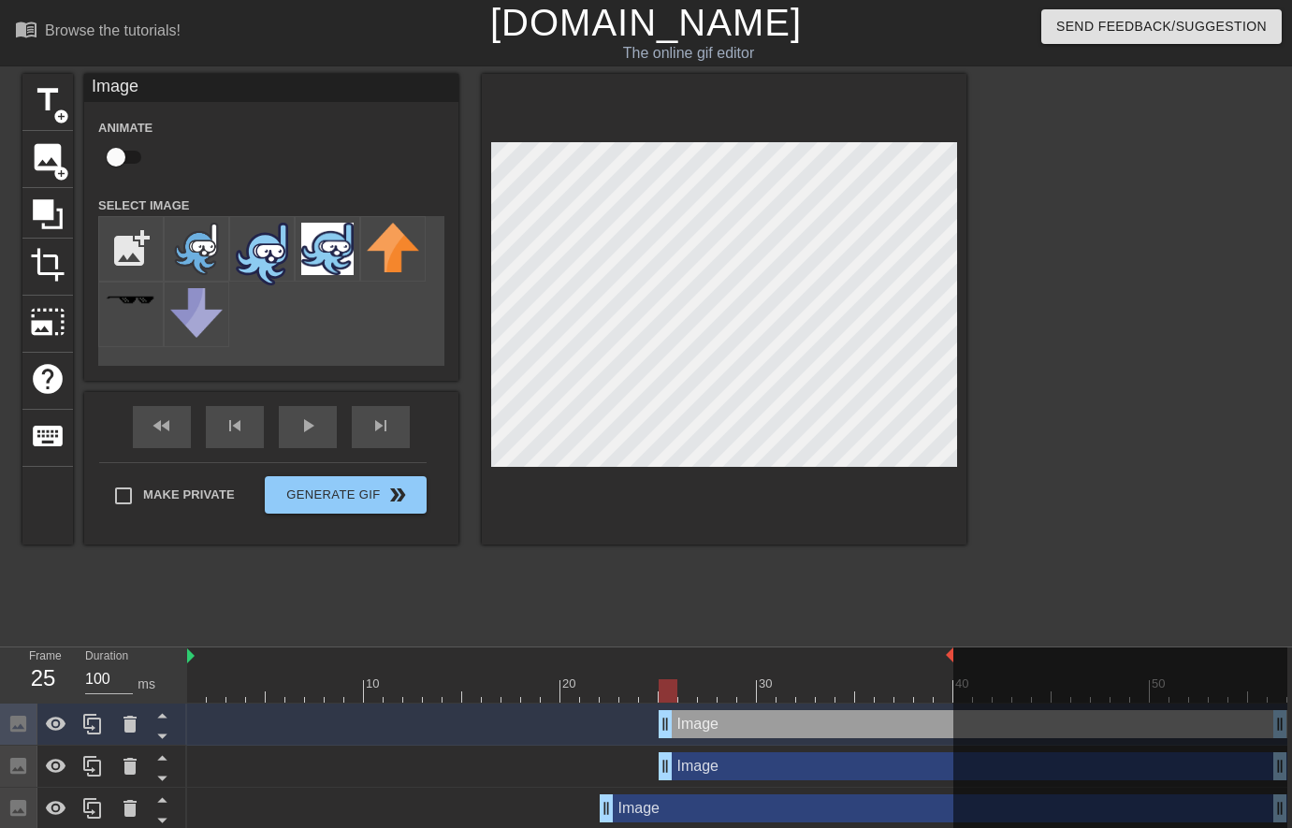
click at [688, 703] on div "10 20 30 40 50" at bounding box center [737, 676] width 1100 height 56
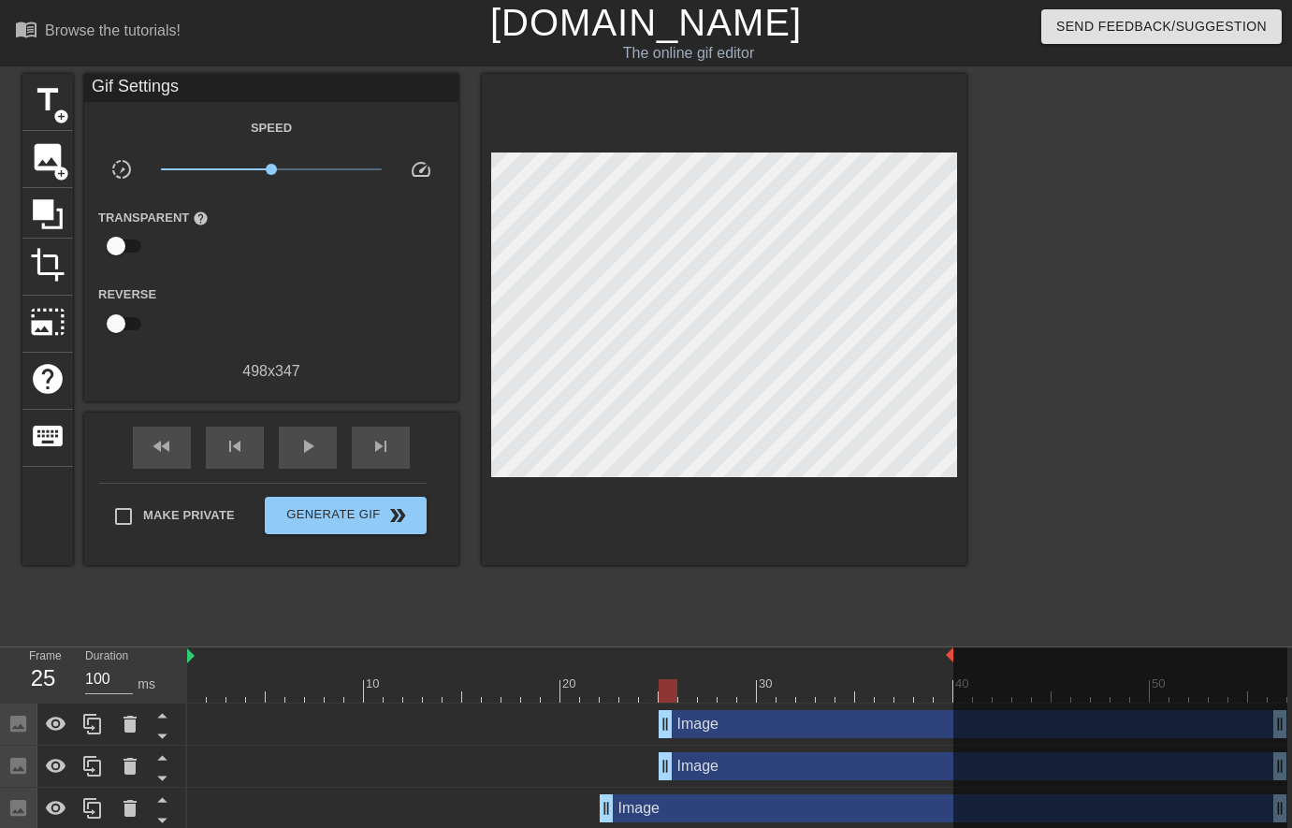
click at [694, 696] on div at bounding box center [737, 690] width 1100 height 23
click at [706, 695] on div at bounding box center [737, 690] width 1100 height 23
click at [727, 695] on div at bounding box center [737, 690] width 1100 height 23
drag, startPoint x: 672, startPoint y: 728, endPoint x: 735, endPoint y: 708, distance: 66.6
click at [731, 762] on div "Image drag_handle drag_handle" at bounding box center [973, 766] width 629 height 28
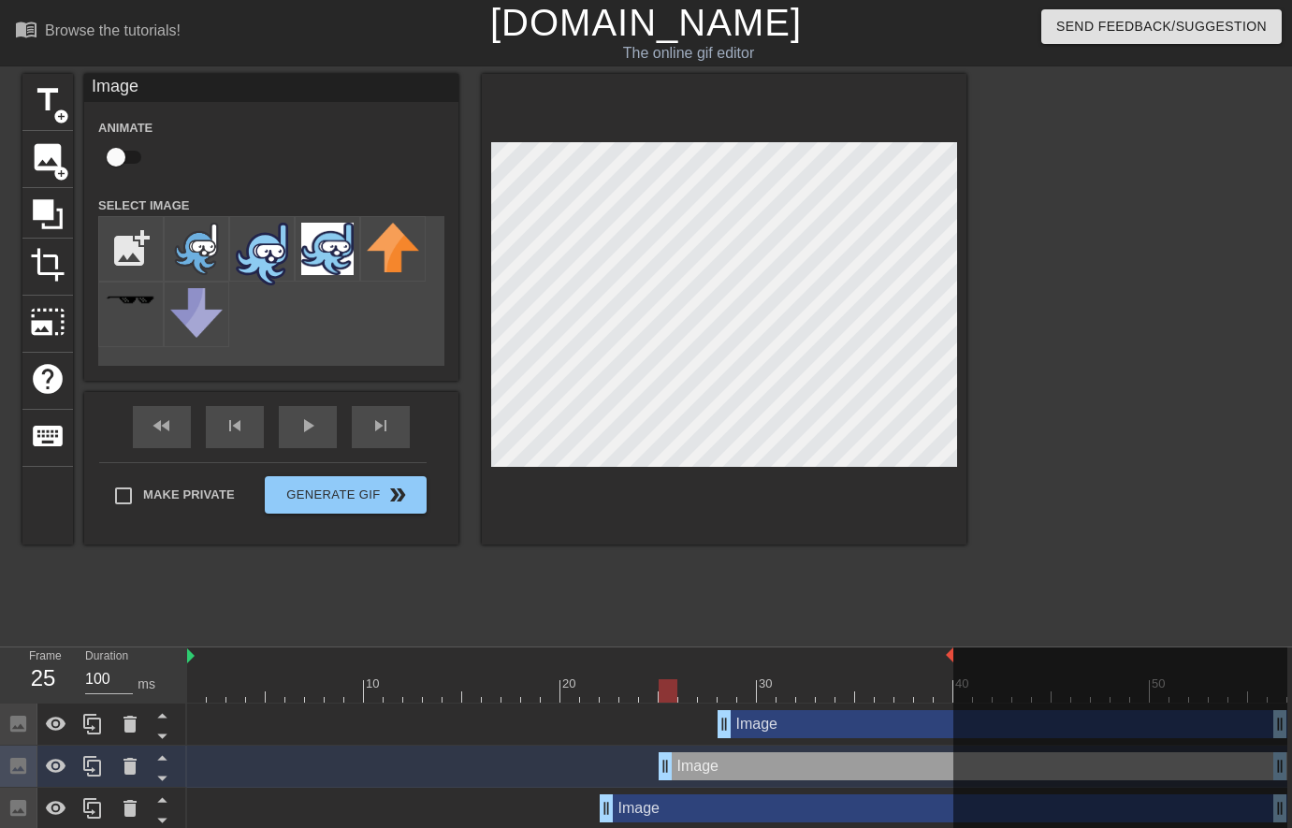
click at [756, 730] on div "Image drag_handle drag_handle" at bounding box center [1003, 724] width 570 height 28
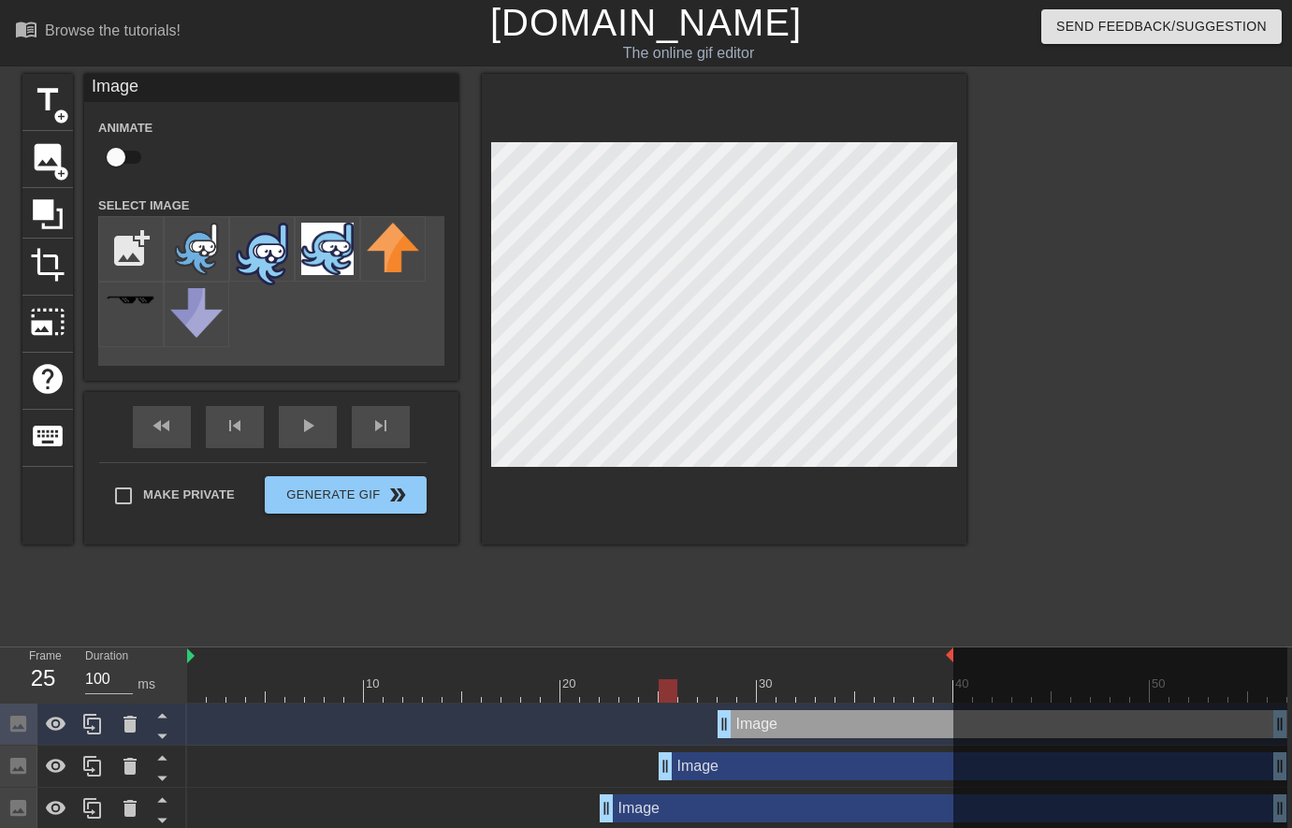
click at [731, 690] on div at bounding box center [737, 690] width 1100 height 23
click at [99, 736] on div at bounding box center [92, 724] width 37 height 41
click at [744, 694] on div at bounding box center [737, 690] width 1100 height 23
click at [787, 700] on div at bounding box center [737, 690] width 1100 height 23
click at [836, 697] on div at bounding box center [737, 690] width 1100 height 23
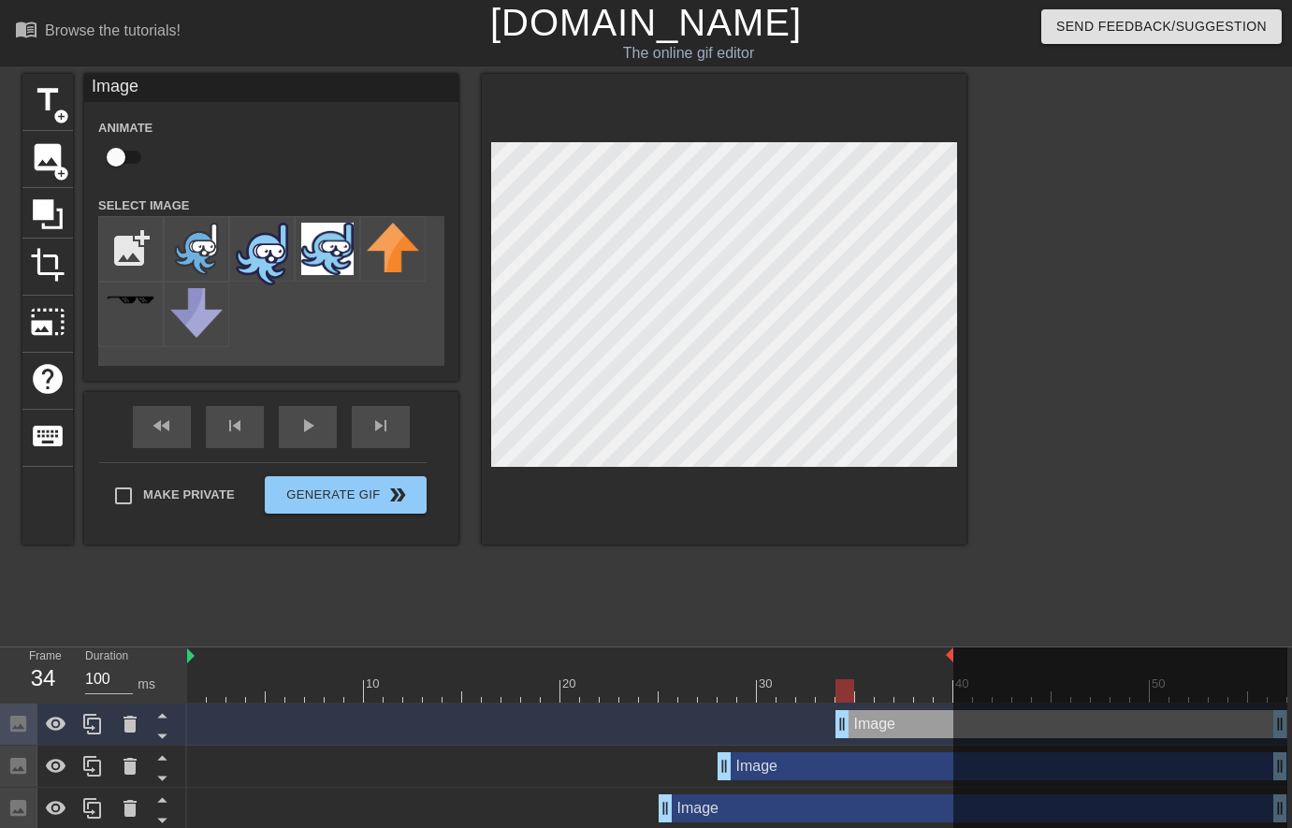
drag, startPoint x: 720, startPoint y: 730, endPoint x: 836, endPoint y: 720, distance: 115.5
click at [321, 433] on div "play_arrow" at bounding box center [308, 427] width 58 height 42
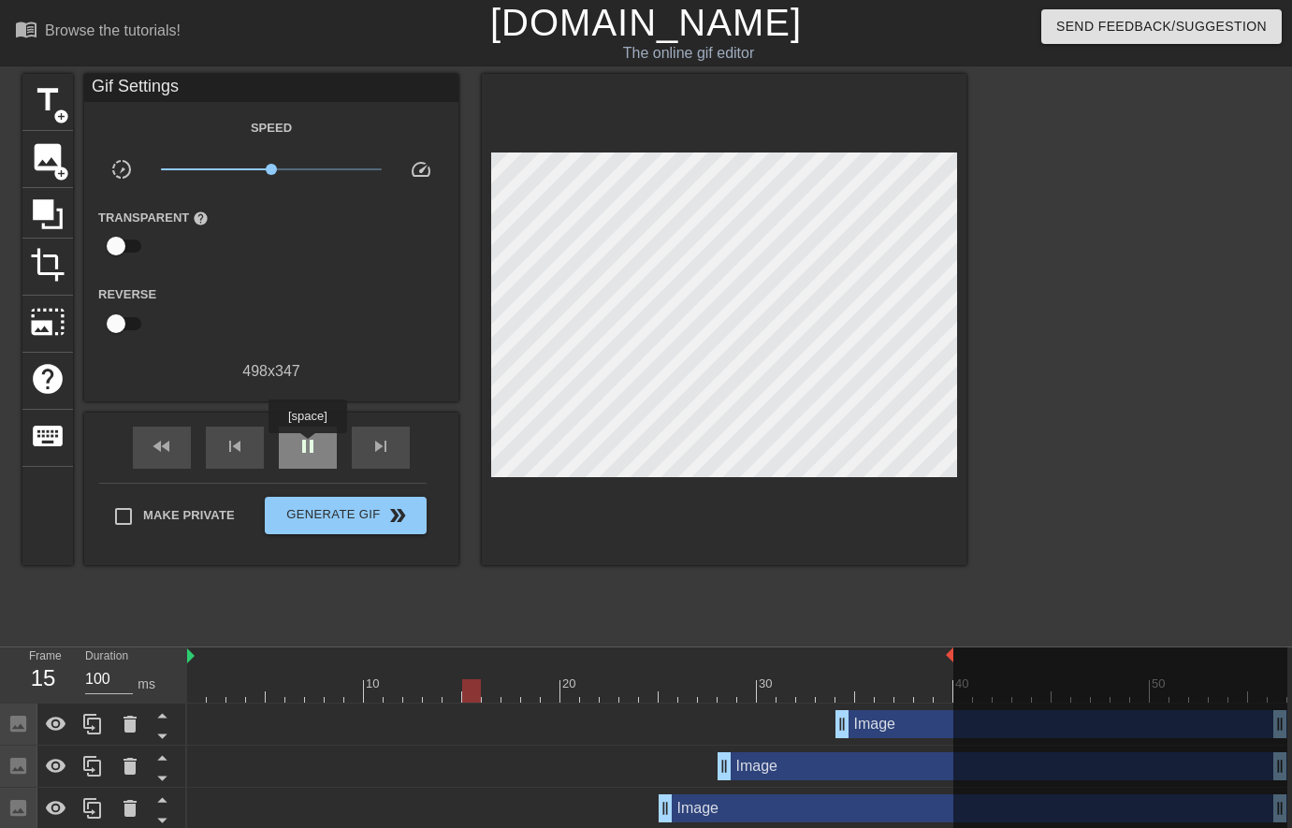
click at [311, 446] on span "pause" at bounding box center [308, 446] width 22 height 22
click at [826, 693] on div at bounding box center [737, 690] width 1100 height 23
drag, startPoint x: 843, startPoint y: 731, endPoint x: 832, endPoint y: 733, distance: 11.4
click at [101, 730] on icon at bounding box center [92, 724] width 22 height 22
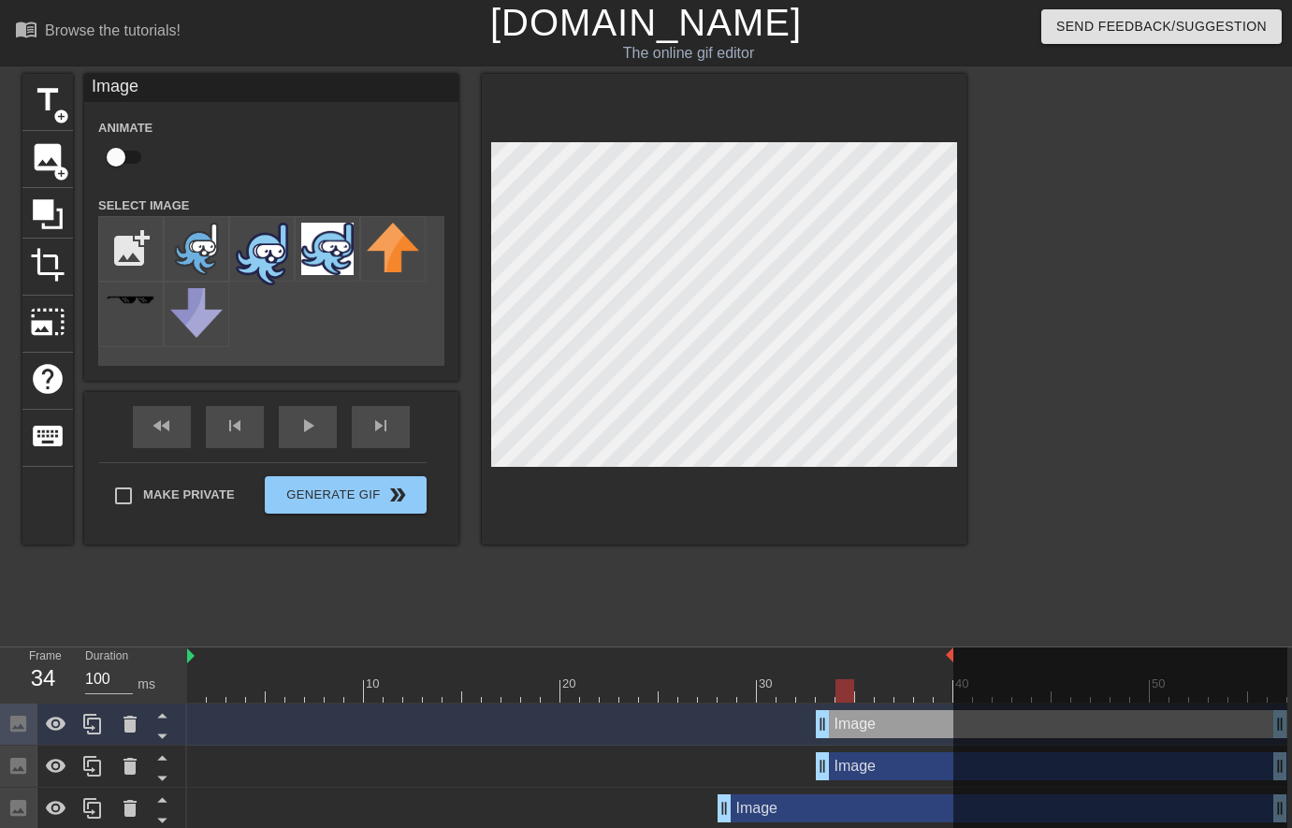
click at [843, 699] on div at bounding box center [737, 690] width 1100 height 23
click at [861, 700] on div at bounding box center [737, 690] width 1100 height 23
drag, startPoint x: 825, startPoint y: 731, endPoint x: 855, endPoint y: 722, distance: 31.1
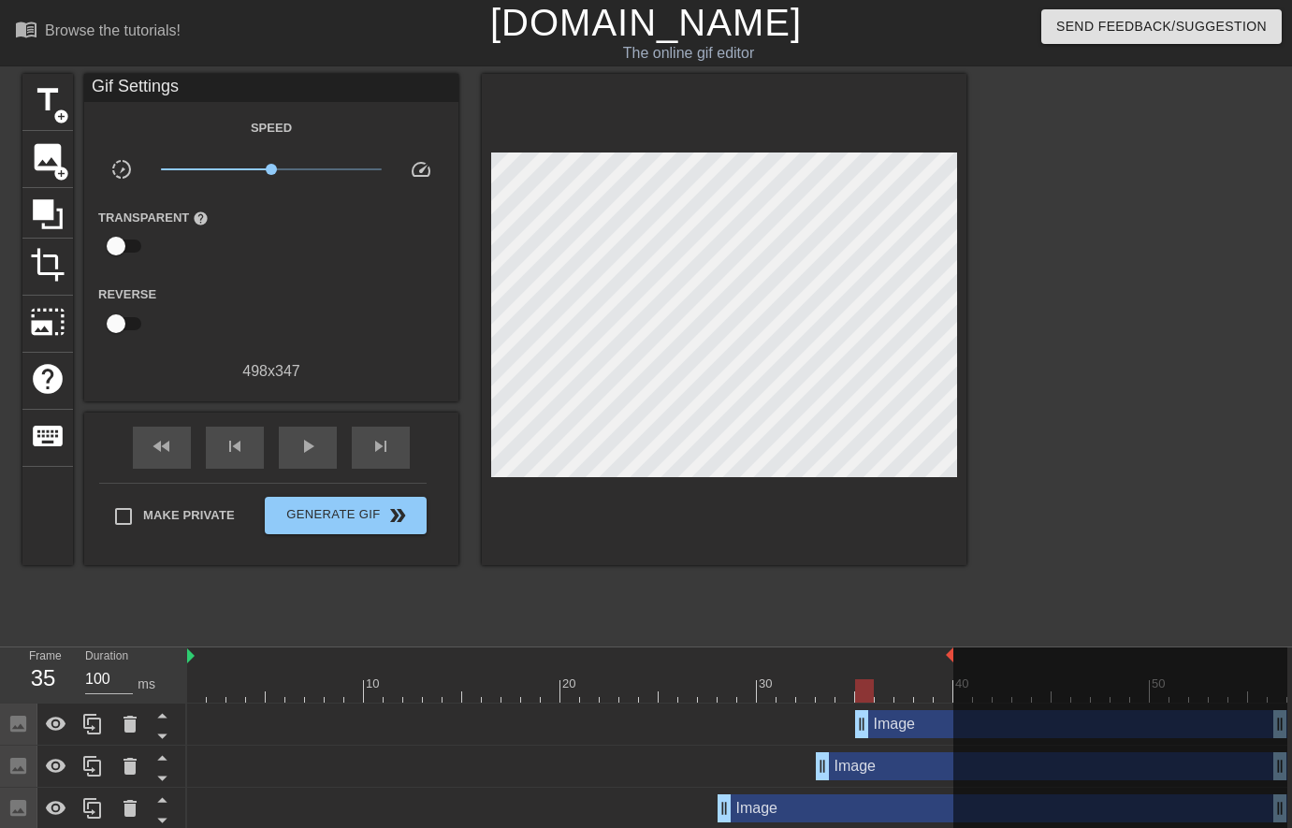
click at [1163, 309] on div at bounding box center [1129, 354] width 281 height 561
click at [307, 449] on span "play_arrow" at bounding box center [308, 446] width 22 height 22
click at [103, 727] on icon at bounding box center [92, 724] width 22 height 22
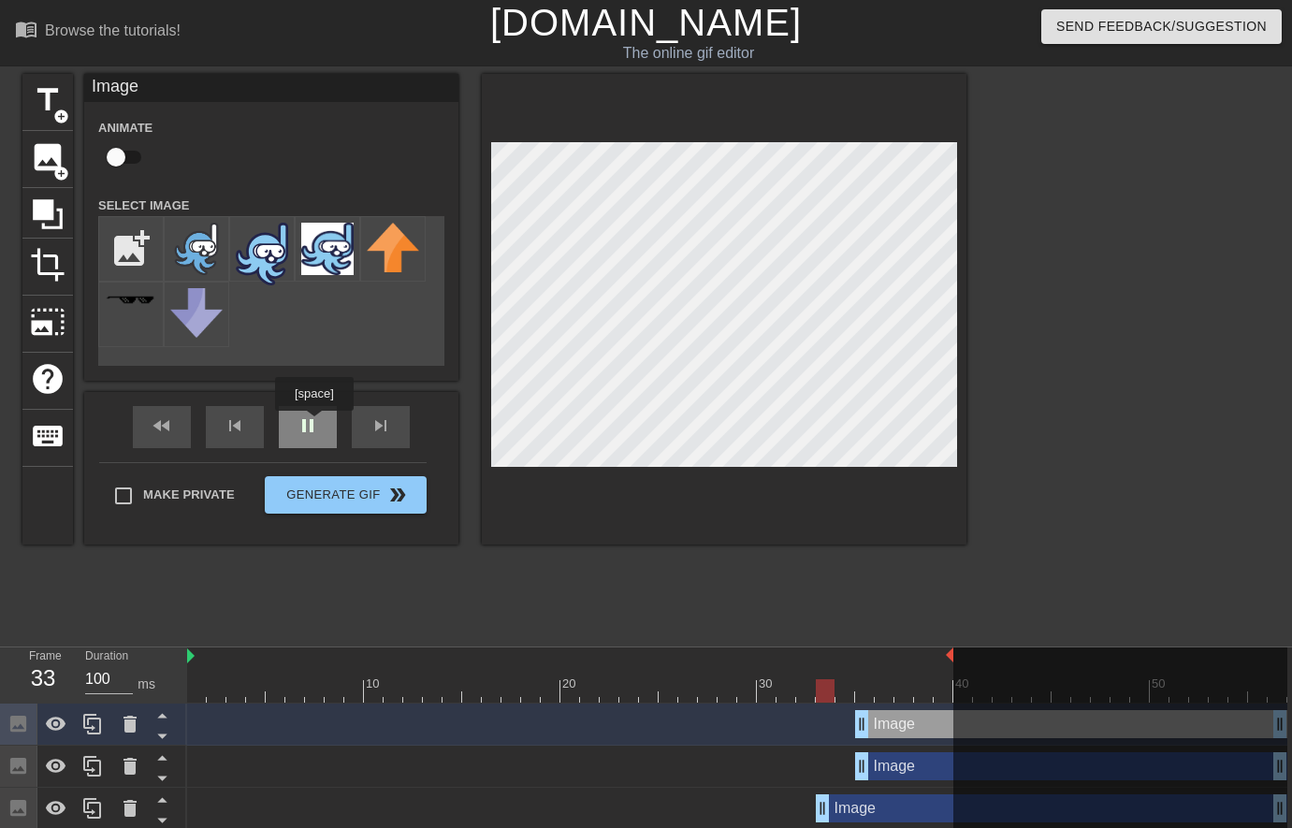
click at [316, 424] on div "fast_rewind skip_previous pause skip_next" at bounding box center [271, 427] width 305 height 70
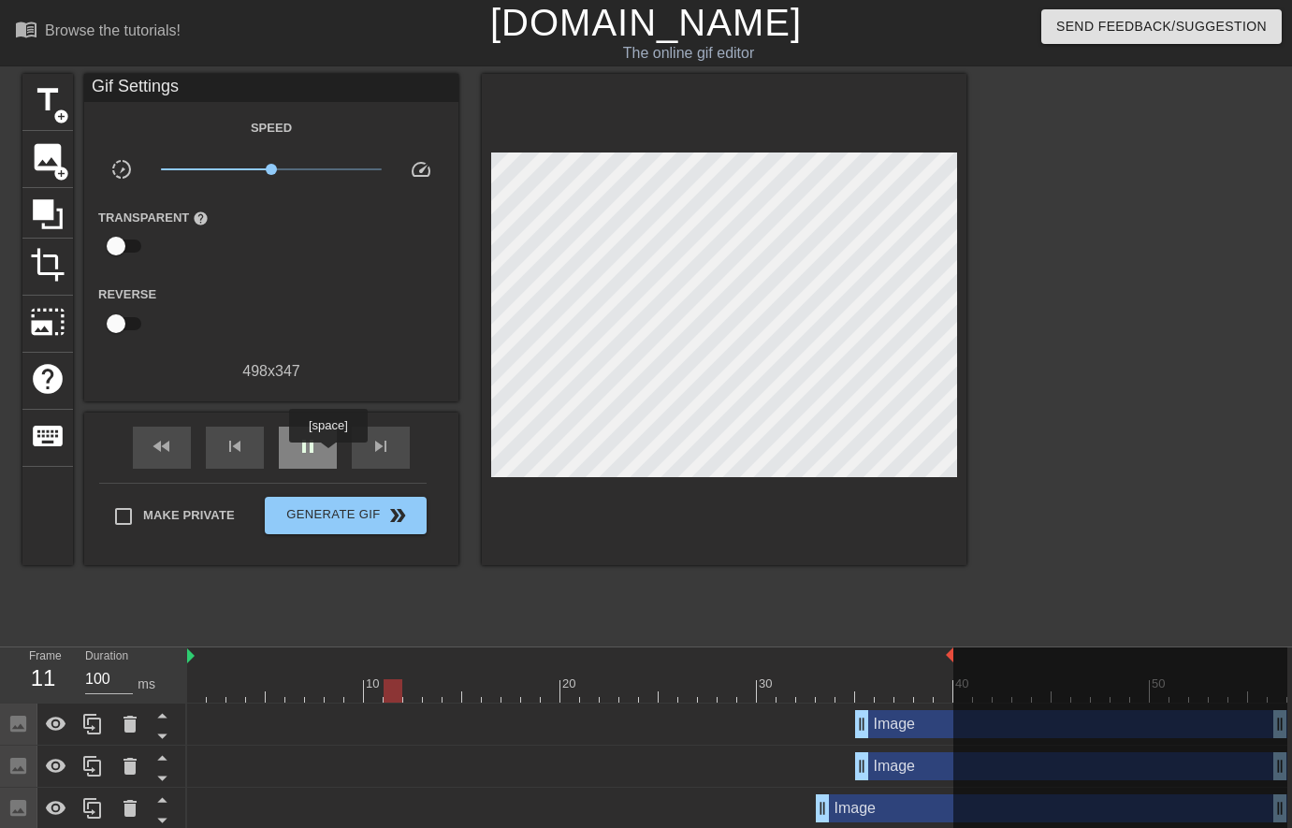
click at [330, 456] on div "pause" at bounding box center [308, 448] width 58 height 42
click at [928, 691] on div at bounding box center [737, 690] width 1100 height 23
click at [910, 691] on div at bounding box center [737, 690] width 1100 height 23
drag, startPoint x: 864, startPoint y: 727, endPoint x: 918, endPoint y: 721, distance: 54.6
click at [901, 768] on div "Image drag_handle drag_handle" at bounding box center [1071, 766] width 432 height 28
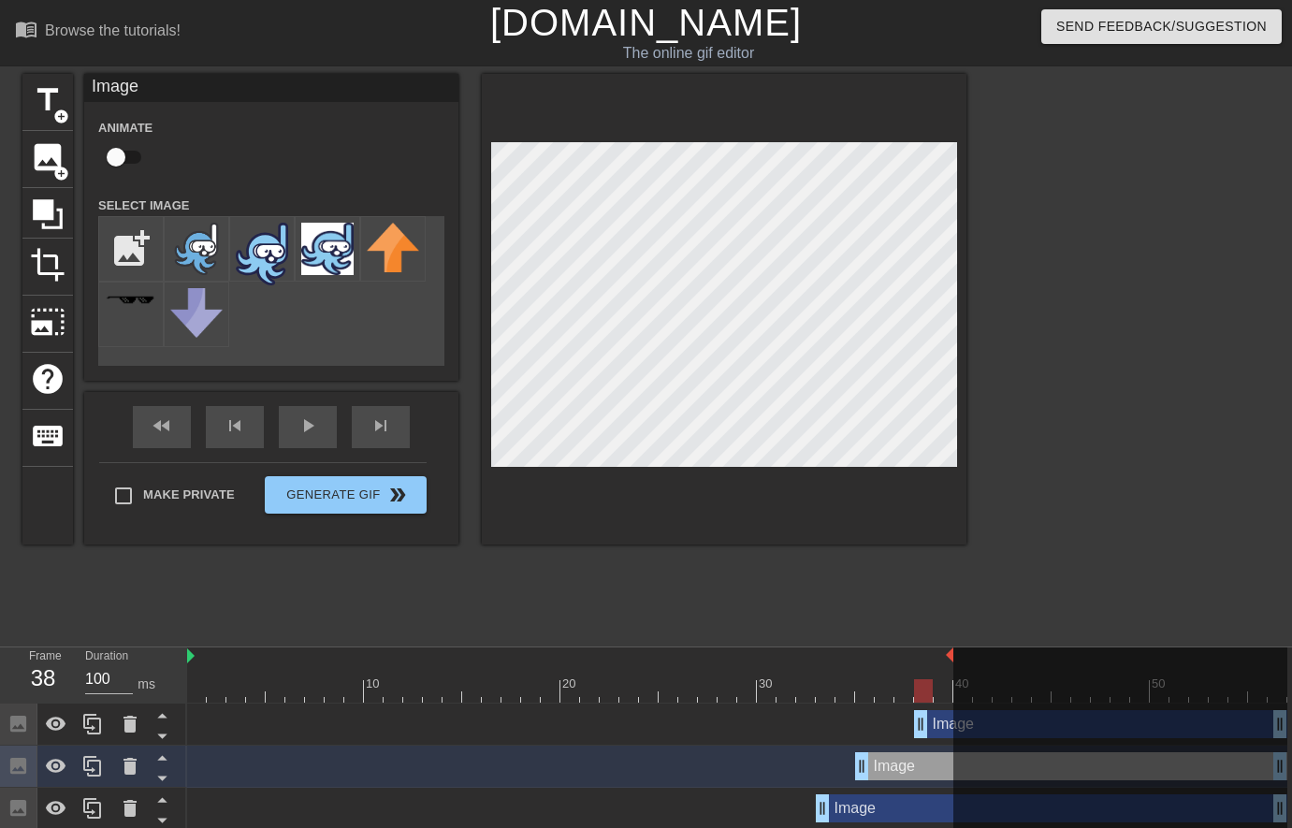
click at [938, 722] on div "Image drag_handle drag_handle" at bounding box center [1100, 724] width 373 height 28
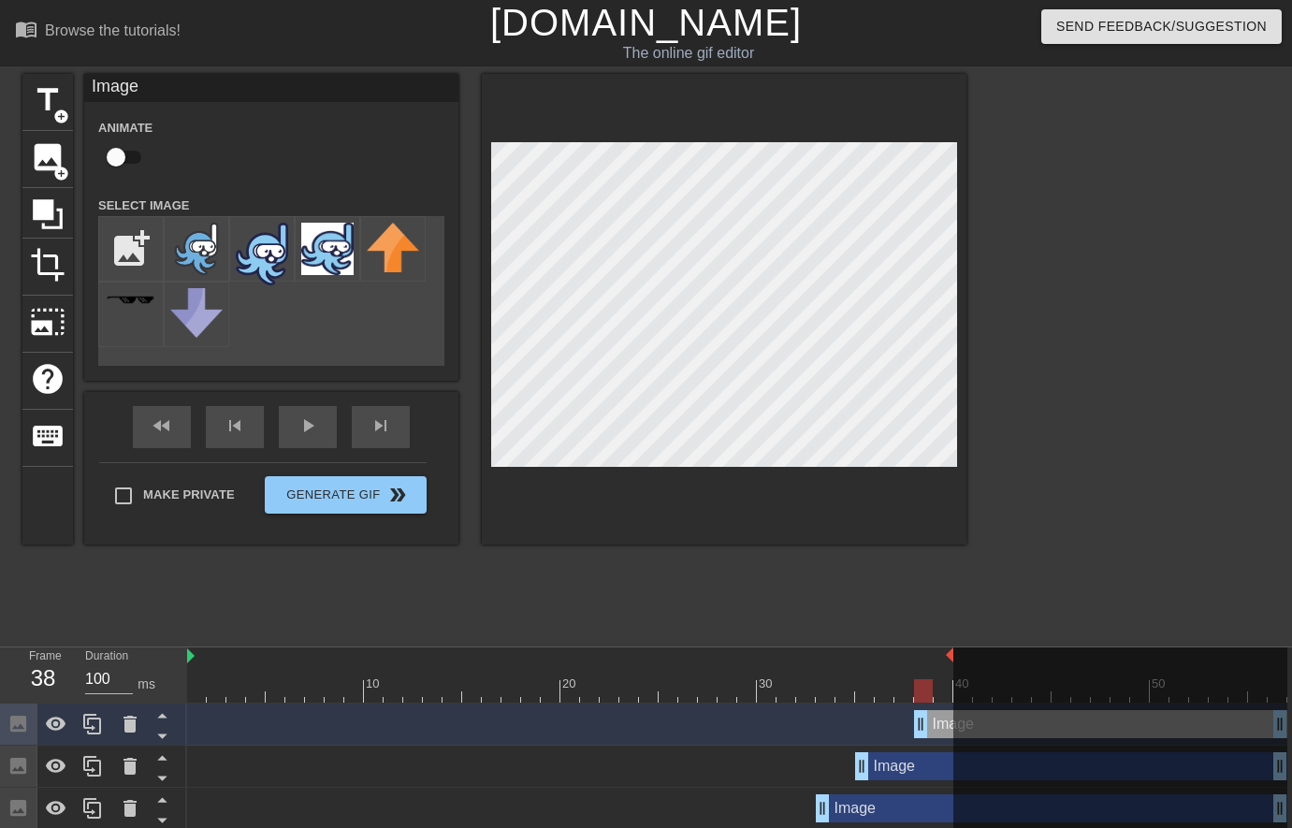
click at [997, 299] on div at bounding box center [1129, 354] width 281 height 561
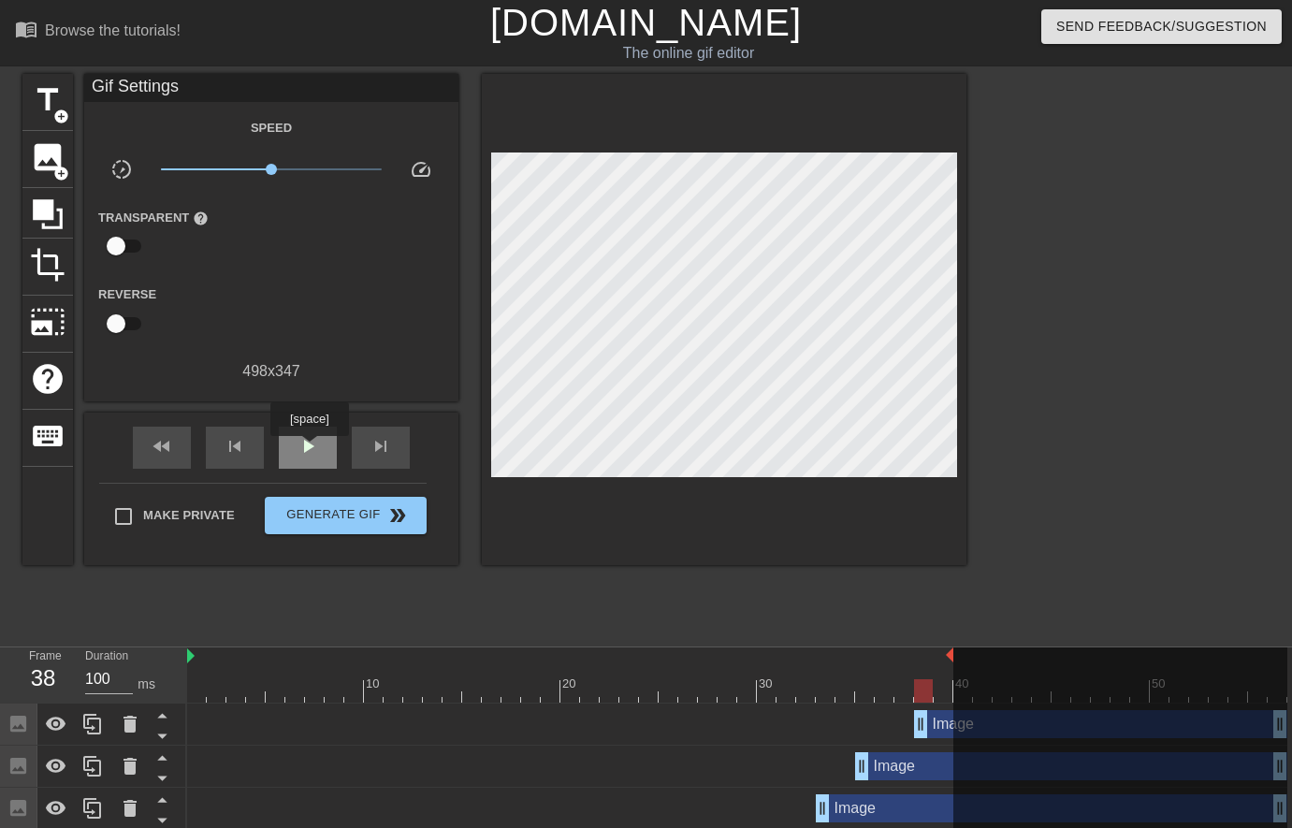
click at [312, 449] on span "play_arrow" at bounding box center [308, 446] width 22 height 22
click at [298, 446] on span "pause" at bounding box center [308, 446] width 22 height 22
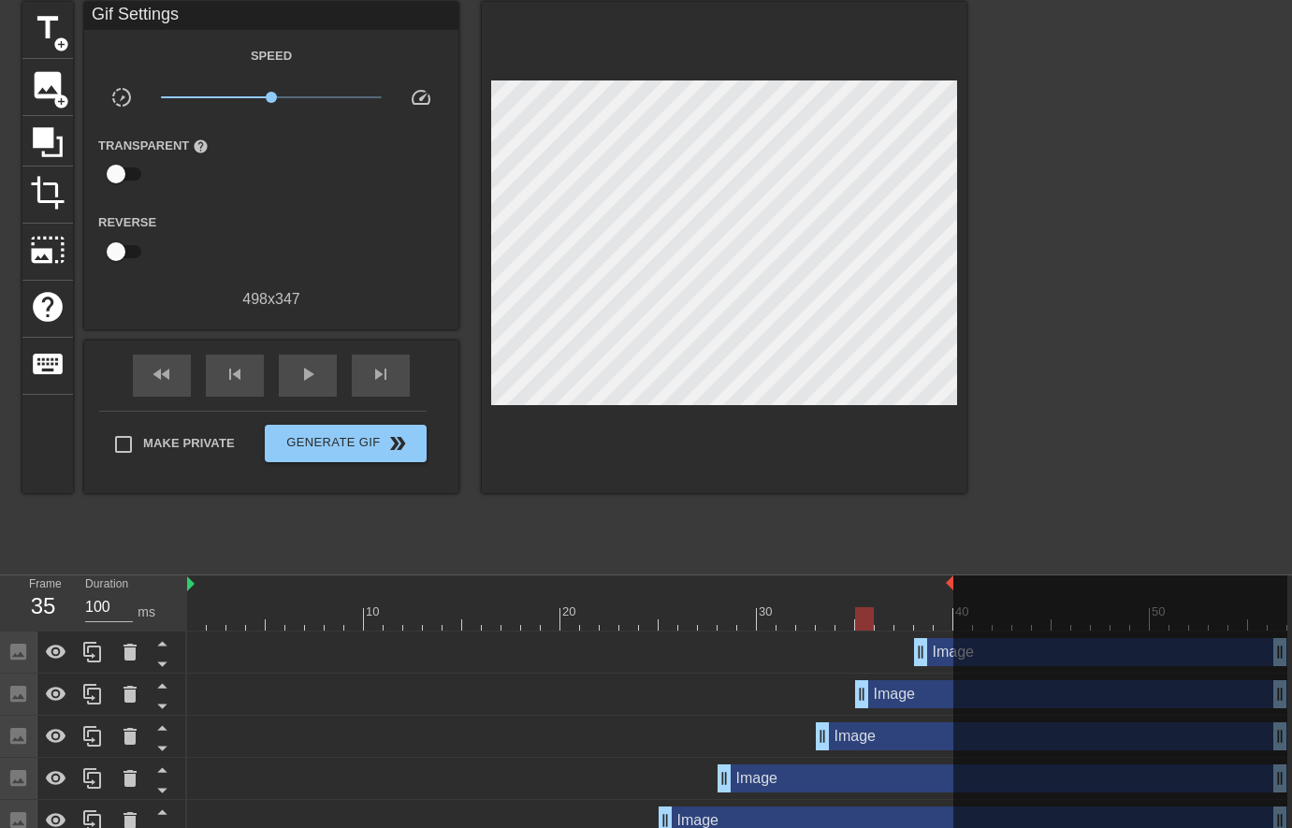
scroll to position [81, 0]
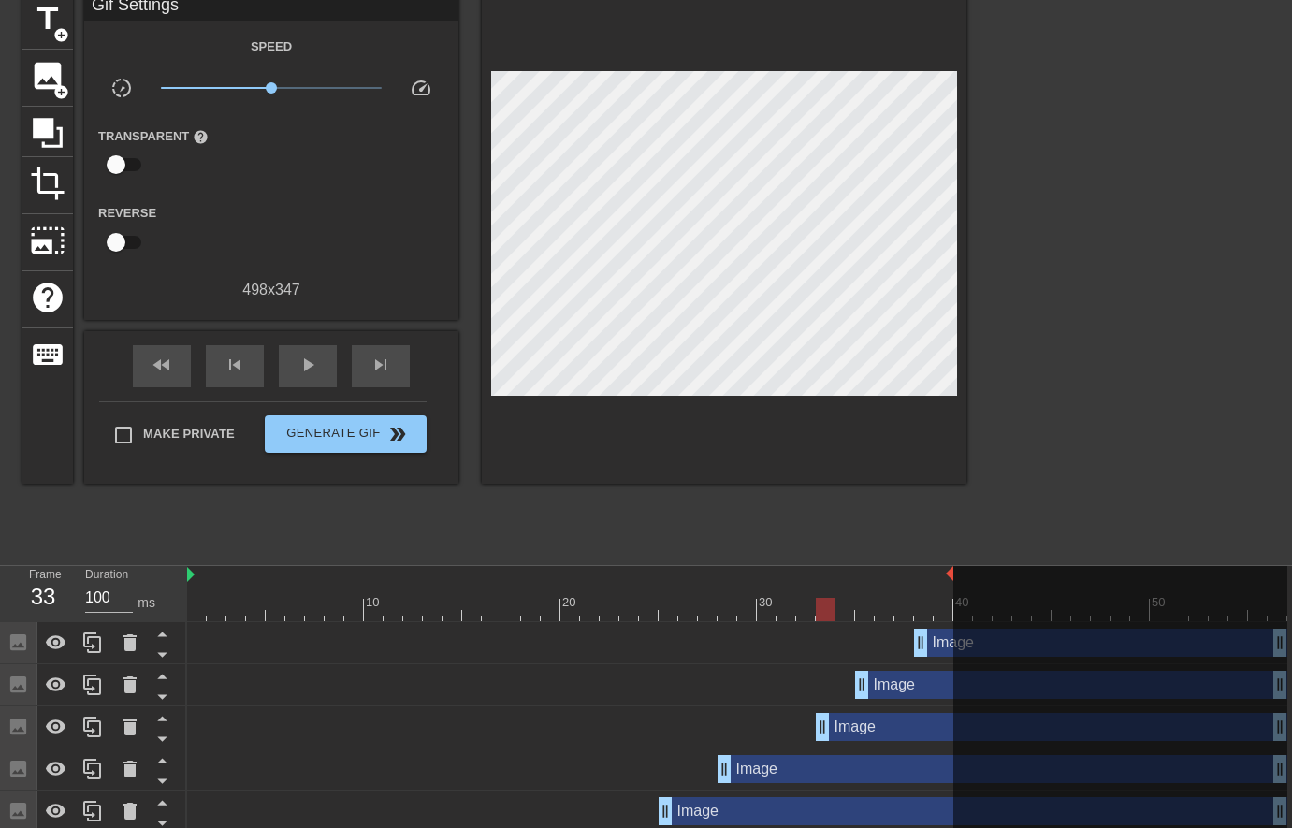
click at [819, 615] on div at bounding box center [737, 609] width 1100 height 23
click at [807, 611] on div at bounding box center [737, 609] width 1100 height 23
drag, startPoint x: 822, startPoint y: 735, endPoint x: 809, endPoint y: 735, distance: 12.2
click at [754, 601] on div at bounding box center [737, 609] width 1100 height 23
click at [772, 603] on div at bounding box center [737, 609] width 1100 height 23
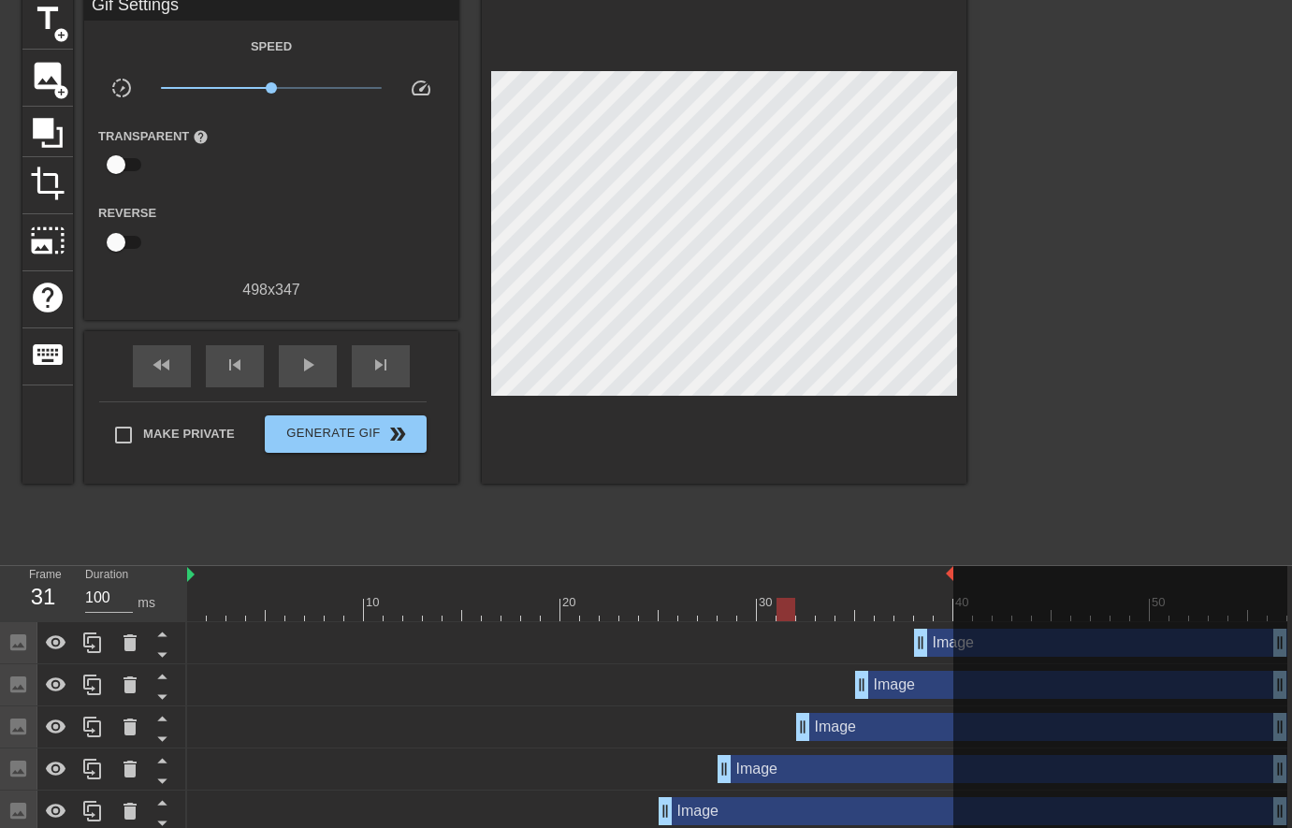
click at [789, 604] on div at bounding box center [737, 609] width 1100 height 23
click at [807, 604] on div at bounding box center [737, 609] width 1100 height 23
click at [393, 430] on span "double_arrow" at bounding box center [397, 434] width 22 height 22
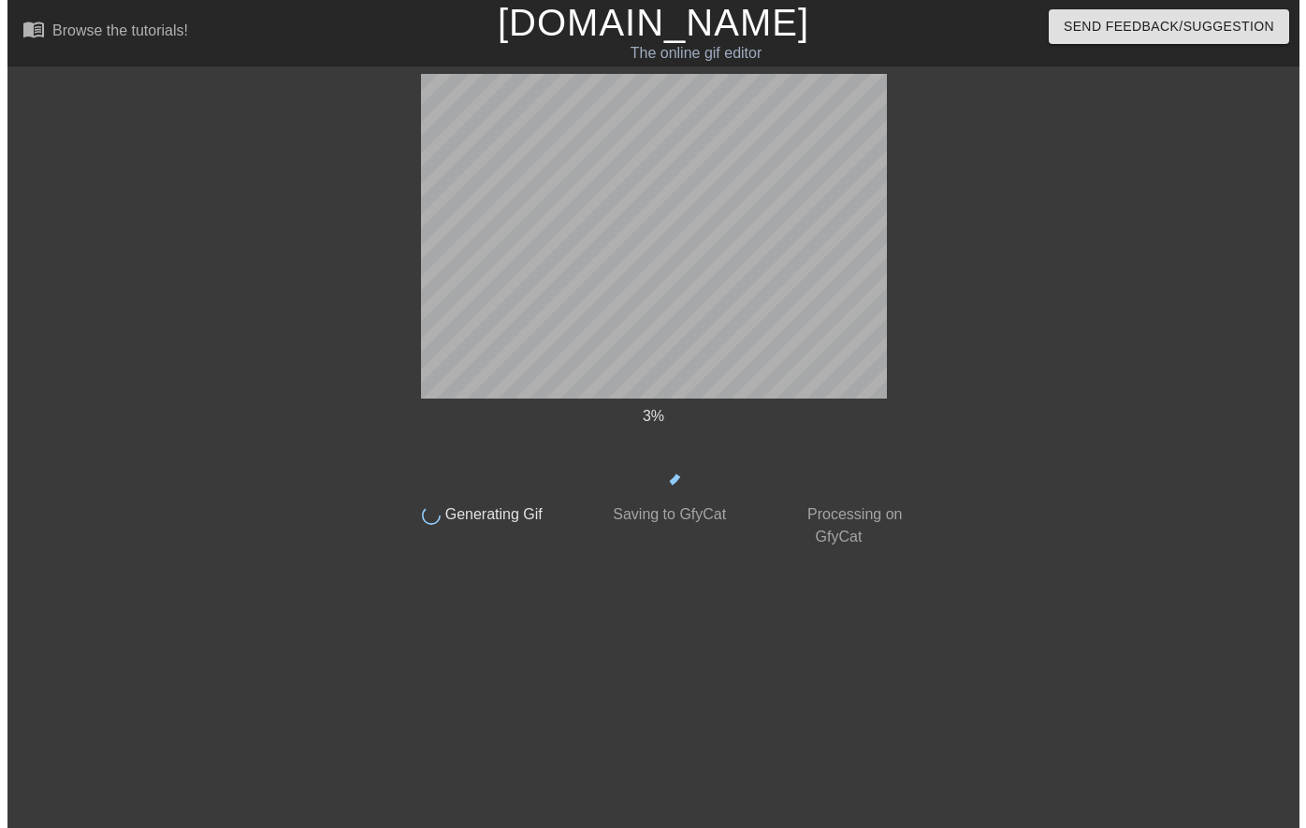
scroll to position [0, 0]
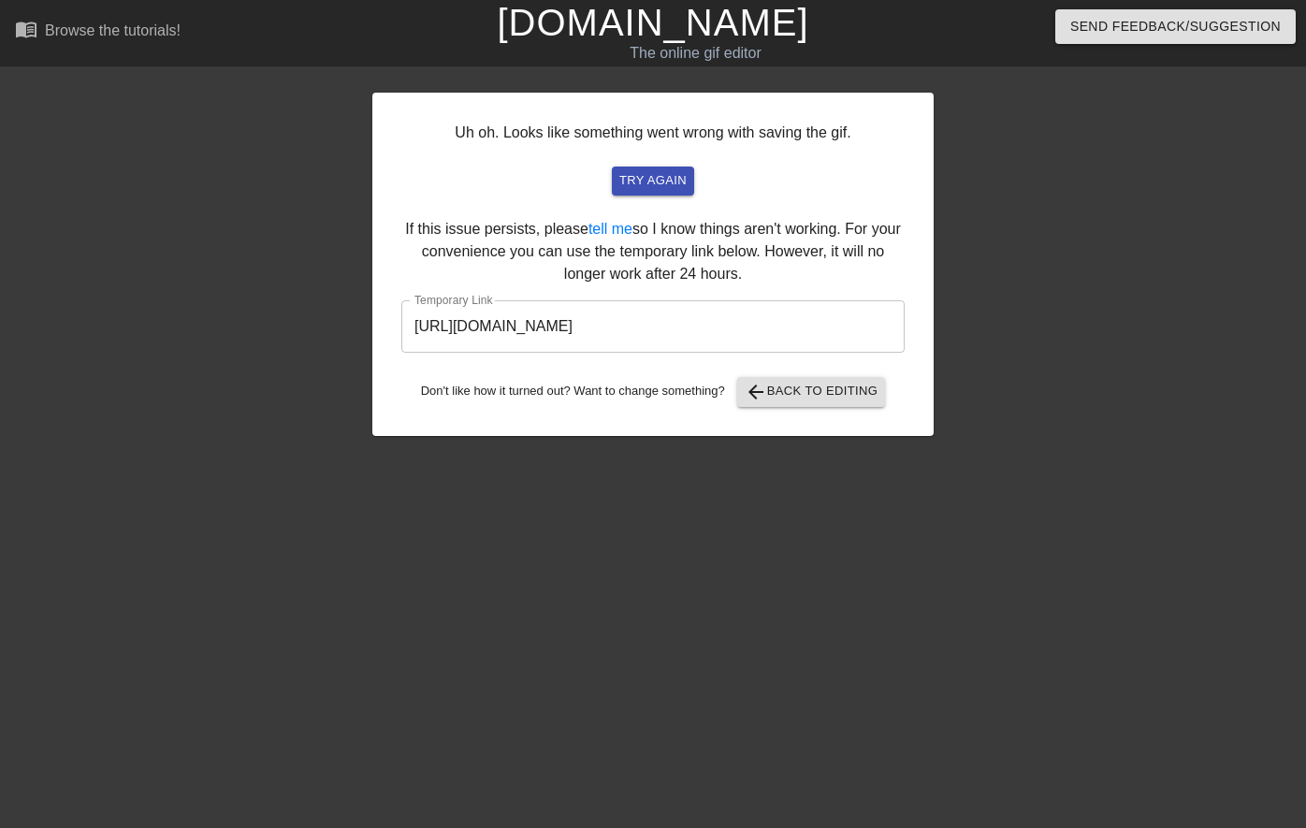
click at [837, 337] on input "https://www.gifntext.com/temp_generations/SMiiR6wJ.gif" at bounding box center [652, 326] width 503 height 52
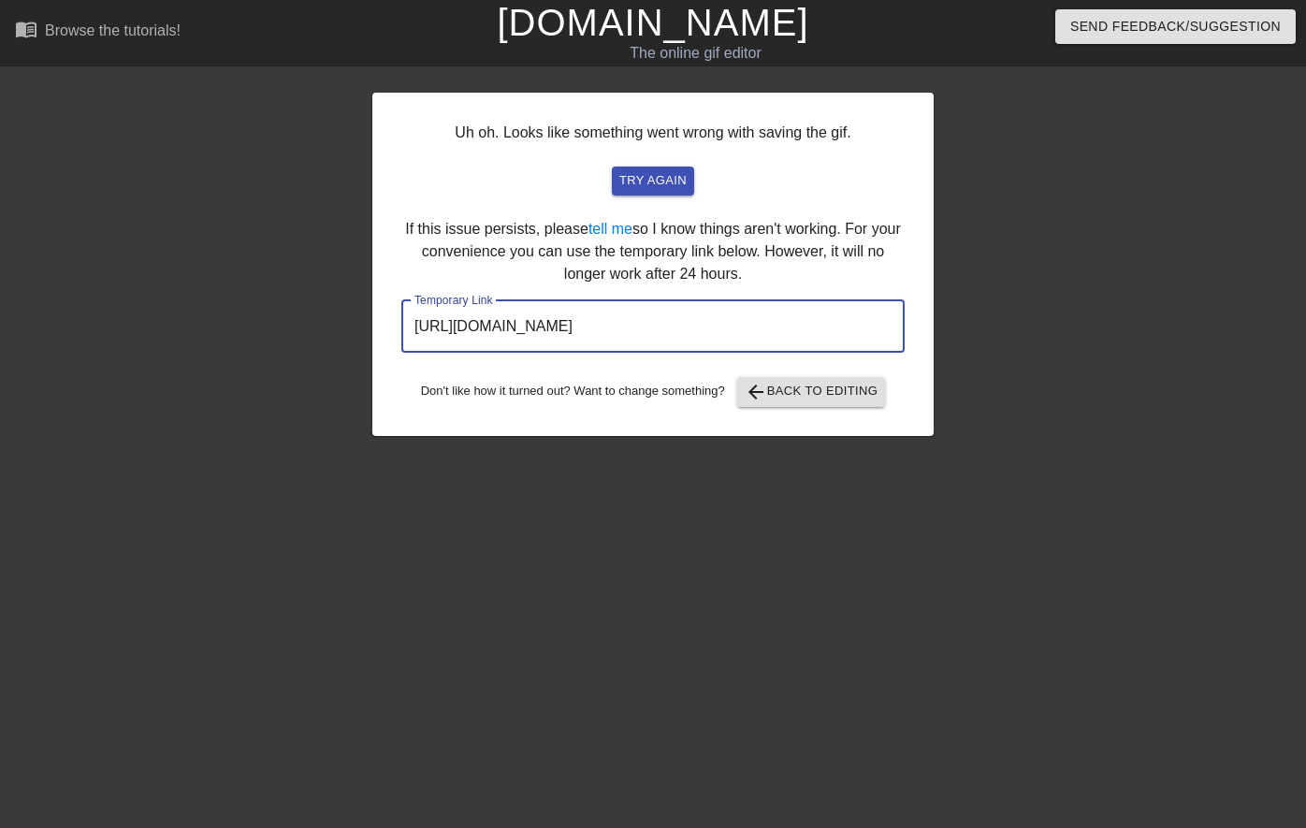
click at [852, 323] on input "https://www.gifntext.com/temp_generations/SMiiR6wJ.gif" at bounding box center [652, 326] width 503 height 52
click at [852, 325] on input "https://www.gifntext.com/temp_generations/SMiiR6wJ.gif" at bounding box center [652, 326] width 503 height 52
drag, startPoint x: 844, startPoint y: 325, endPoint x: 428, endPoint y: 313, distance: 416.5
click at [428, 313] on input "https://www.gifntext.com/temp_generations/SMiiR6wJ.gif" at bounding box center [652, 326] width 503 height 52
